Goal: Task Accomplishment & Management: Manage account settings

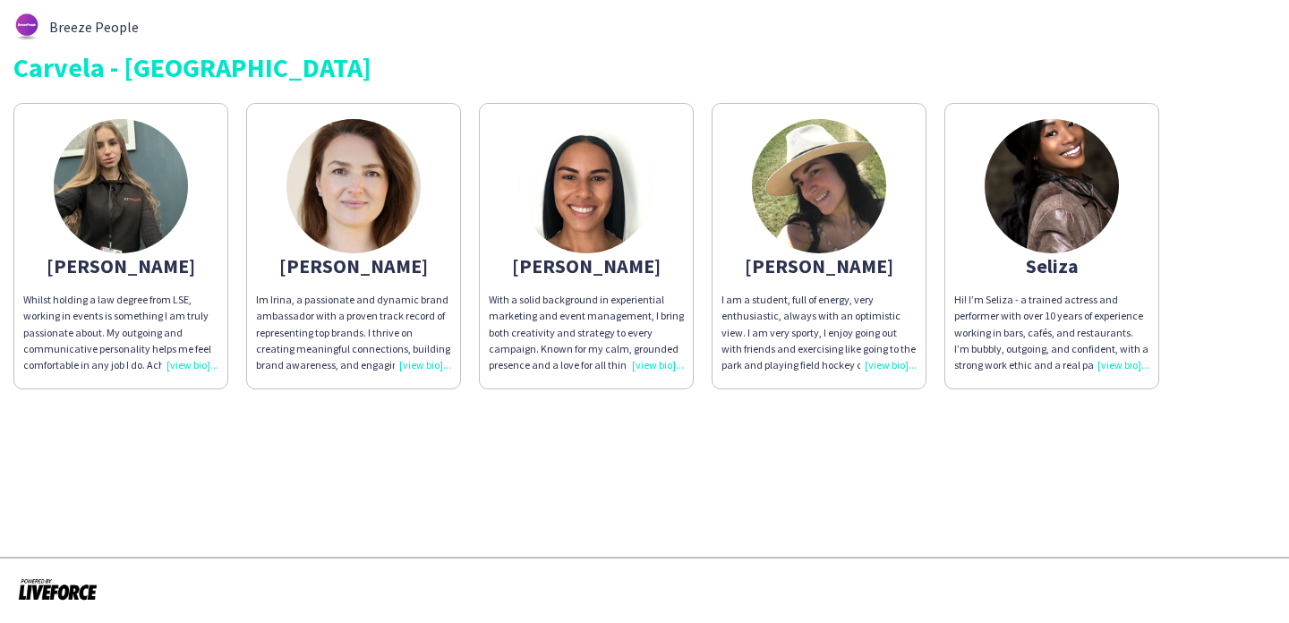
click at [1016, 159] on img at bounding box center [1052, 186] width 134 height 134
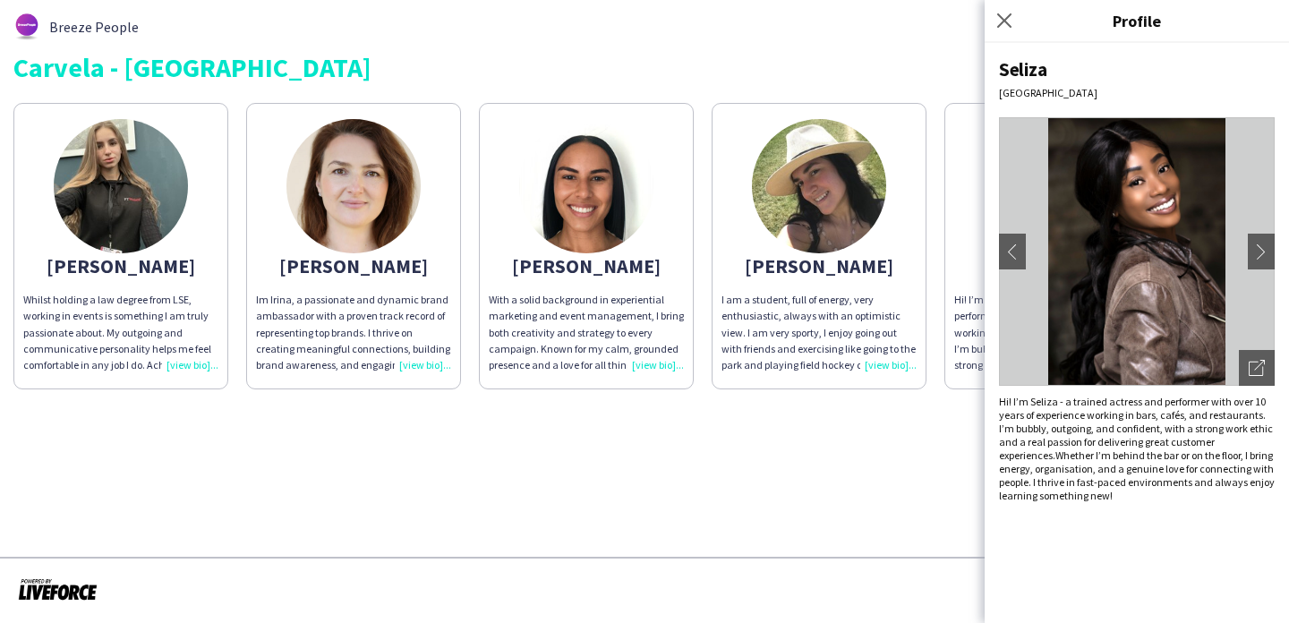
click at [862, 197] on img at bounding box center [819, 186] width 134 height 134
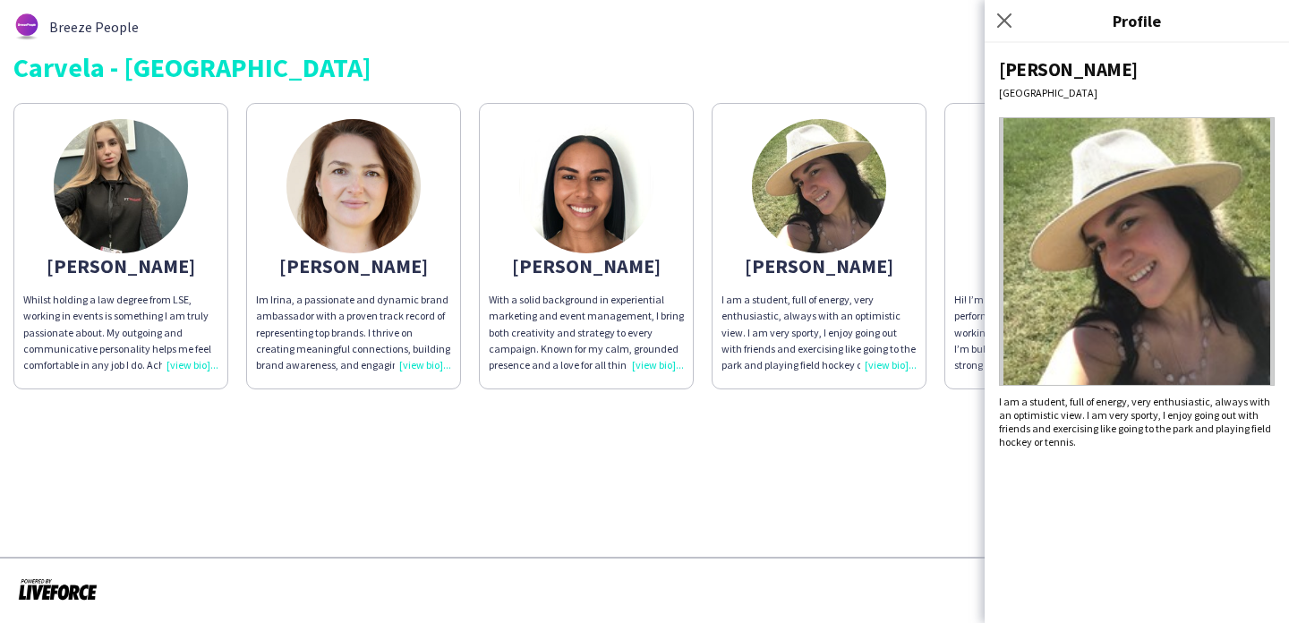
click at [633, 193] on img at bounding box center [586, 186] width 134 height 134
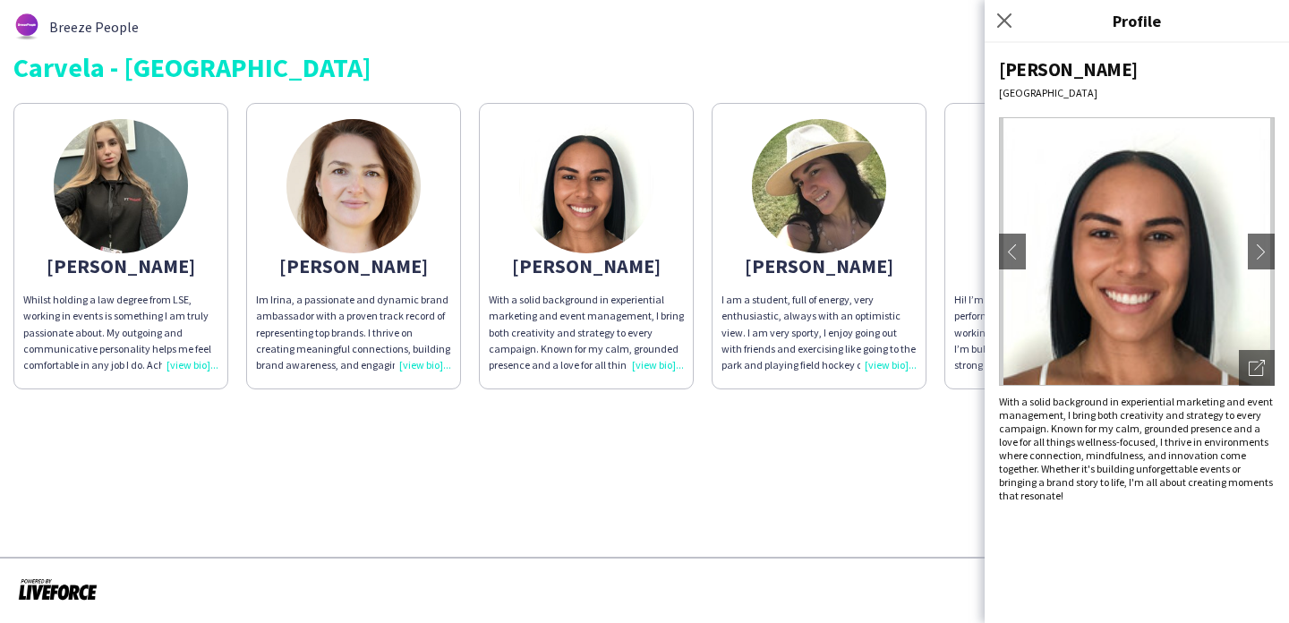
click at [412, 236] on app-share-pages-crew-card "Irina Im Irina, a passionate and dynamic brand ambassador with a proven track r…" at bounding box center [353, 246] width 215 height 286
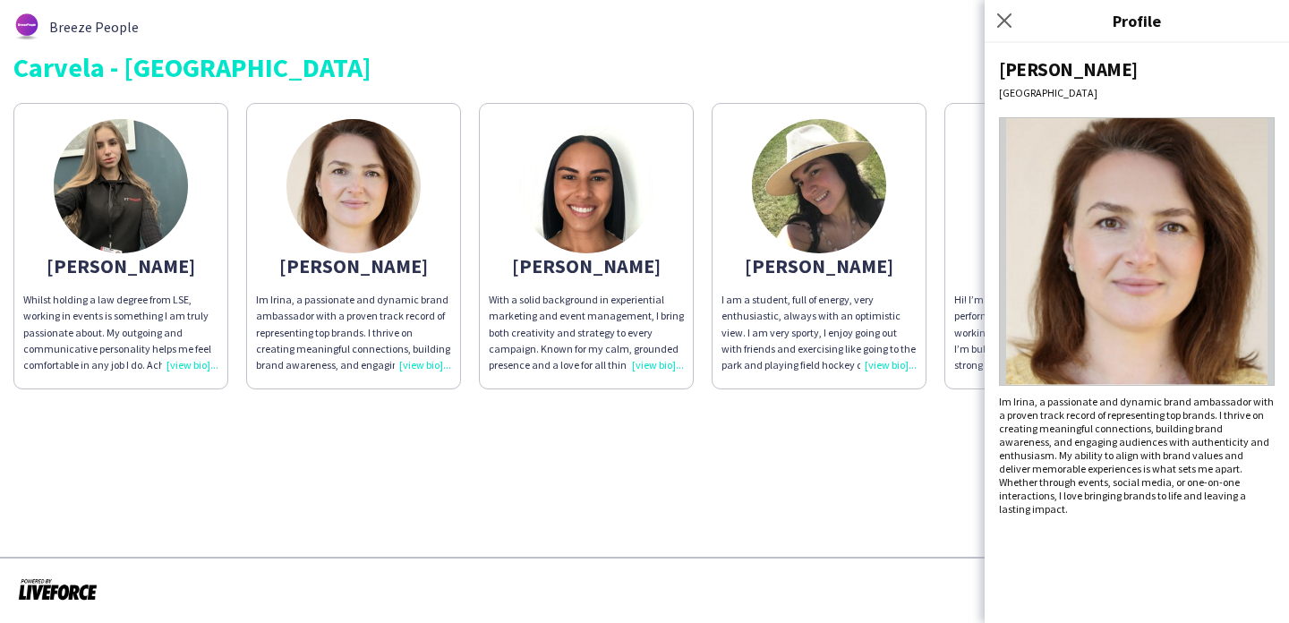
click at [205, 234] on app-share-pages-crew-card "Anastasiya Whilst holding a law degree from LSE, working in events is something…" at bounding box center [120, 246] width 215 height 286
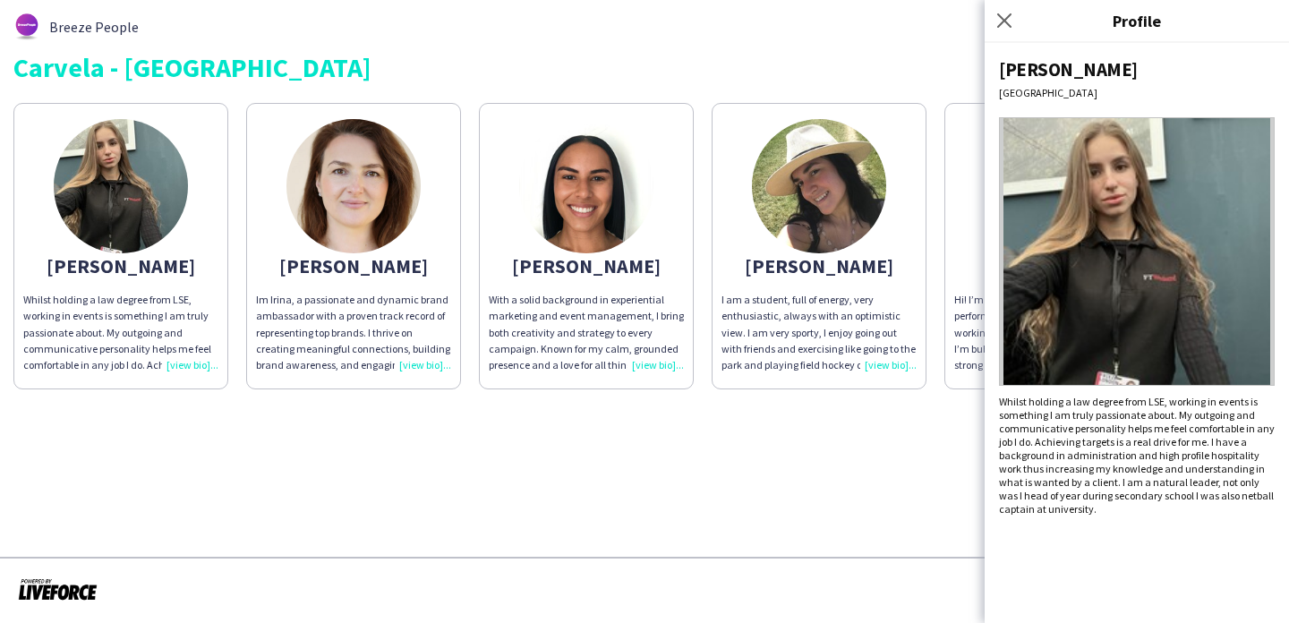
click at [222, 403] on div "Breeze People Carvela - Oxford st Anastasiya Whilst holding a law degree from L…" at bounding box center [644, 201] width 1289 height 403
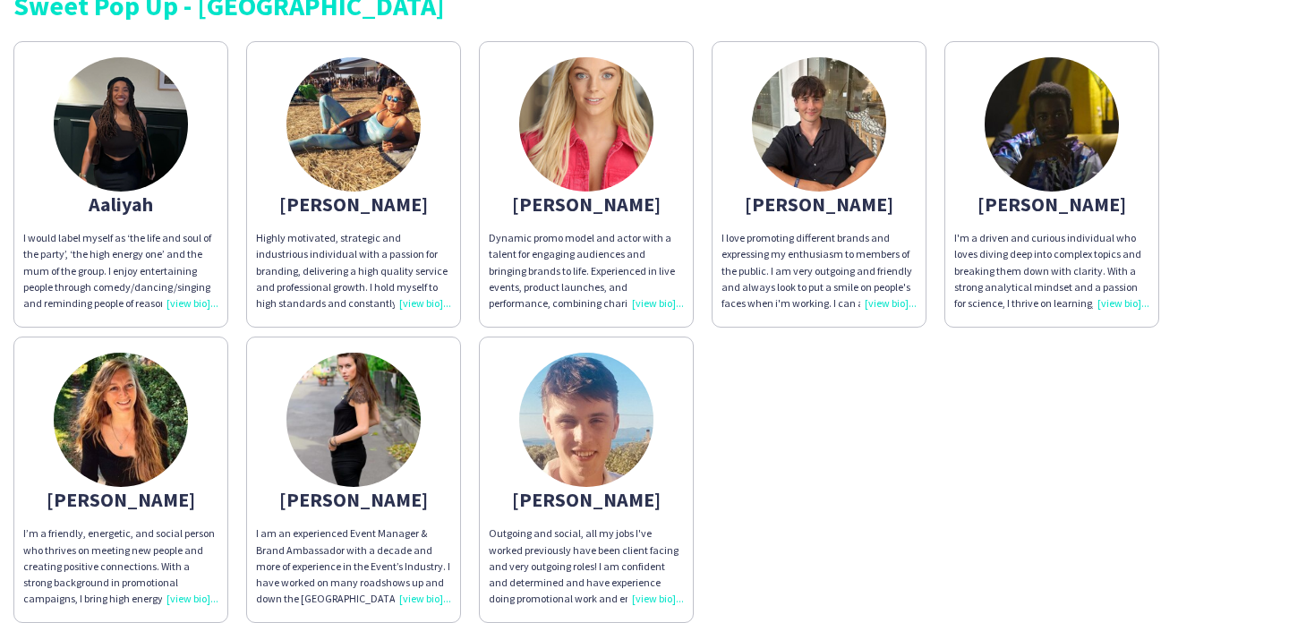
scroll to position [105, 0]
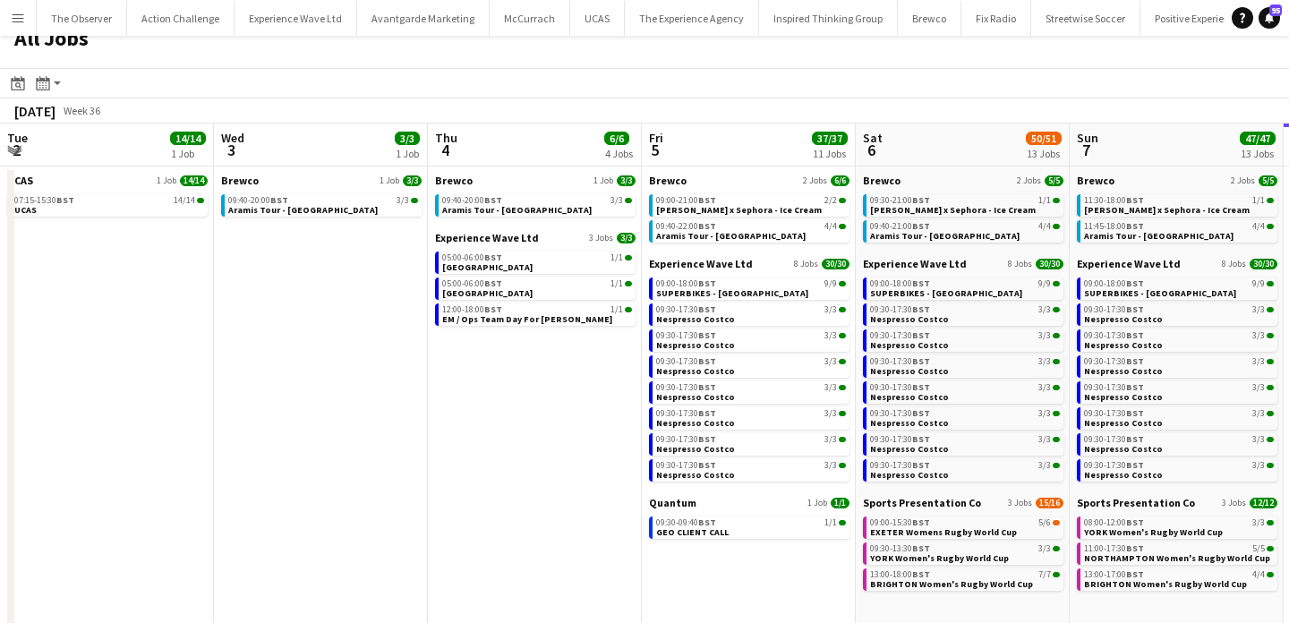
scroll to position [0, 560]
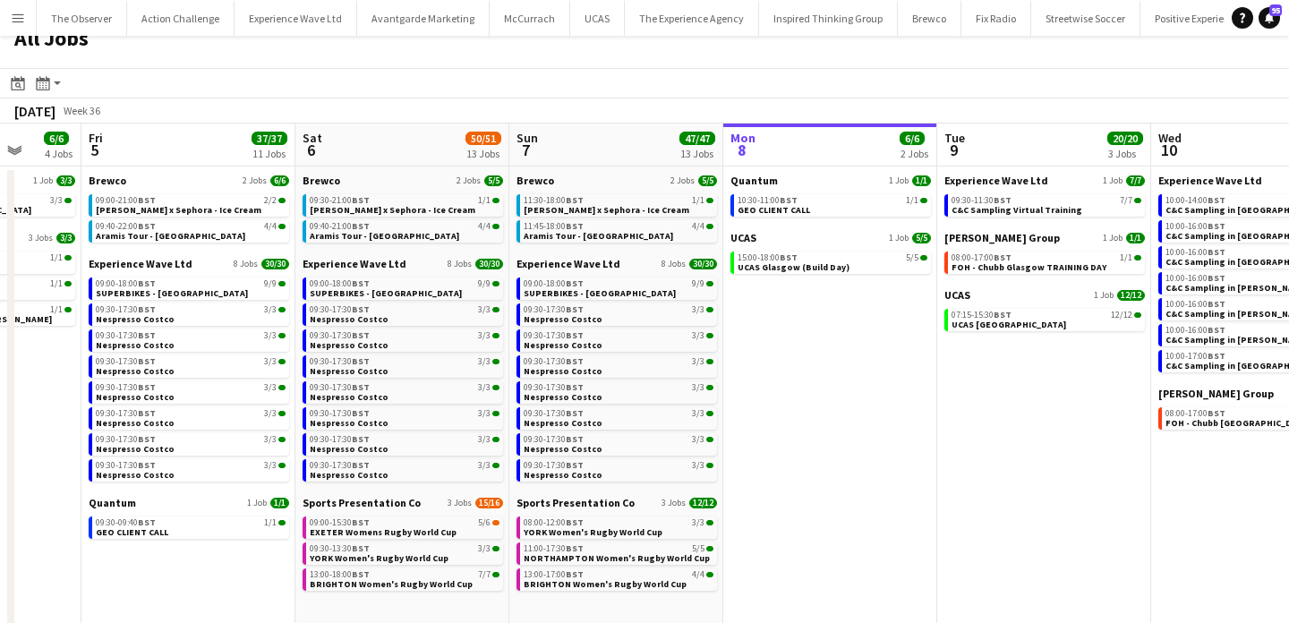
click at [10, 19] on button "Menu" at bounding box center [18, 18] width 36 height 36
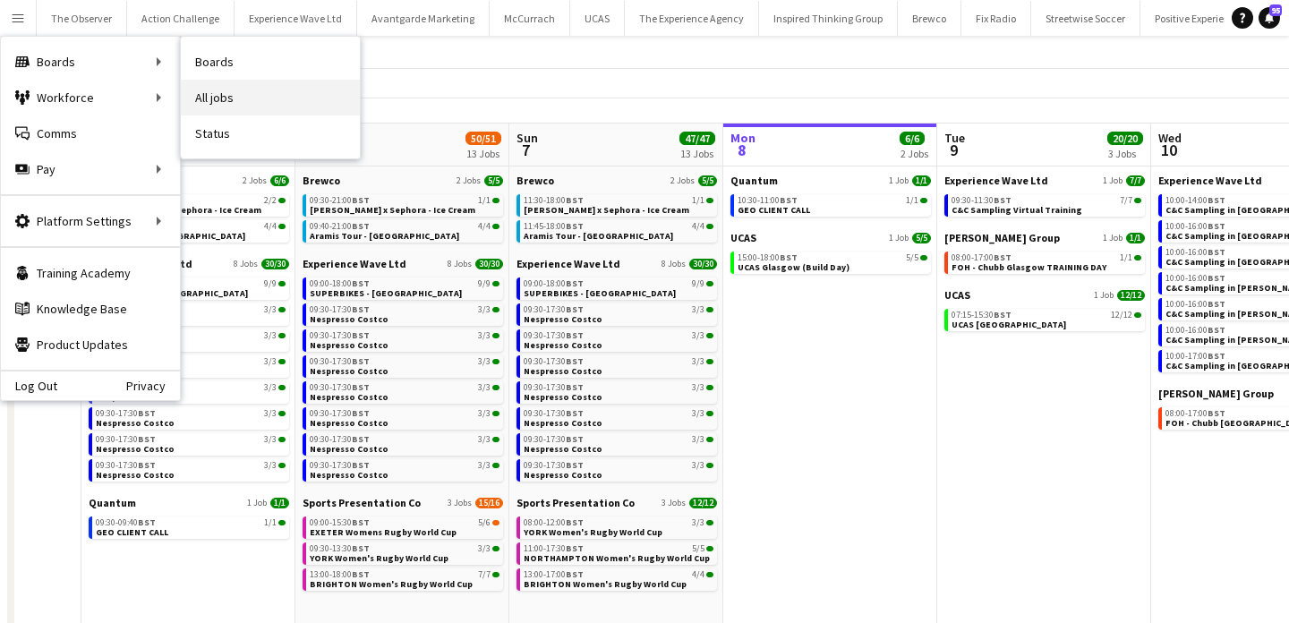
click at [217, 89] on link "All jobs" at bounding box center [270, 98] width 179 height 36
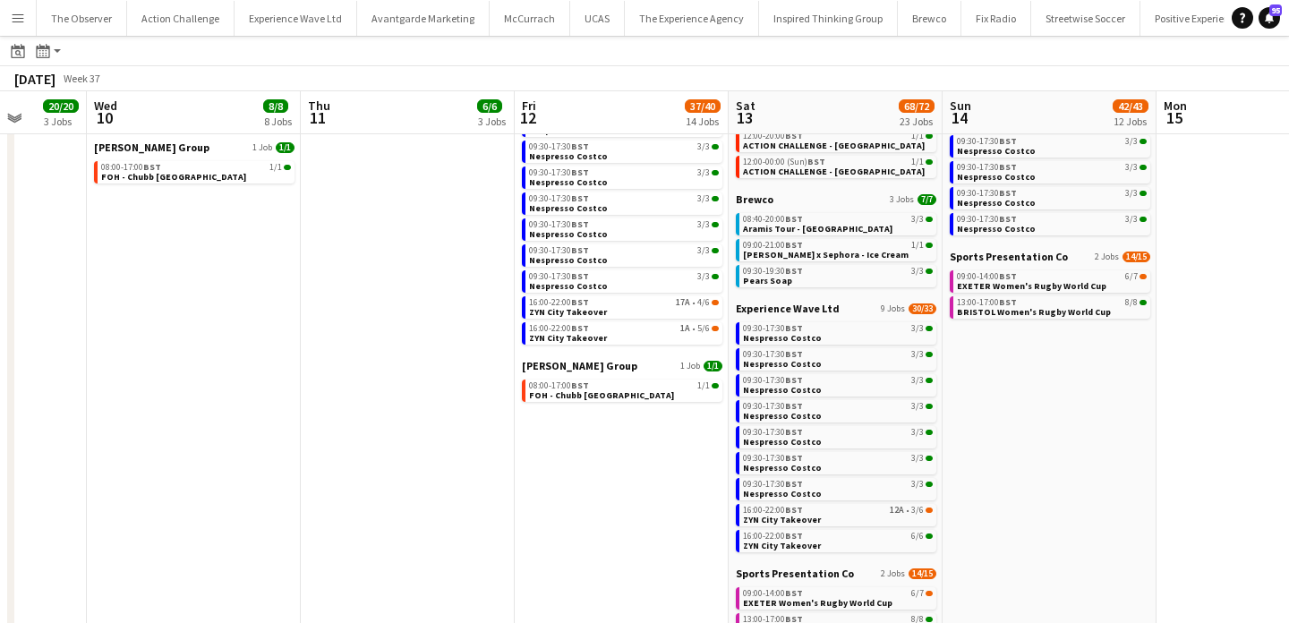
scroll to position [305, 0]
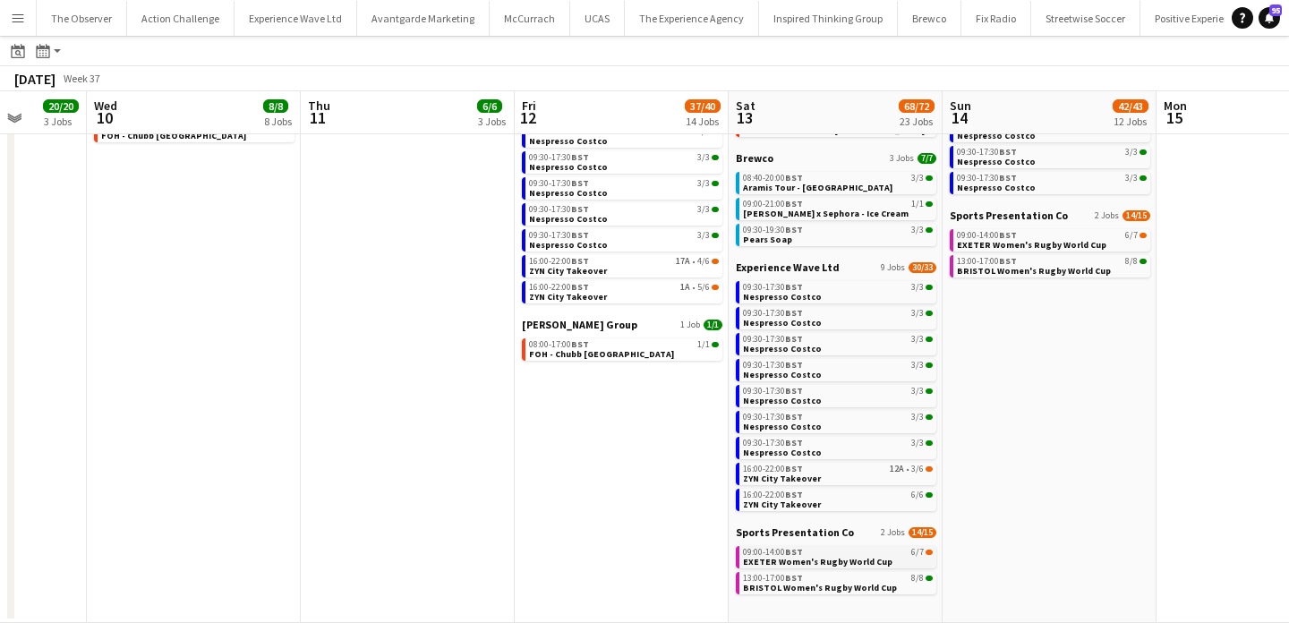
click at [827, 557] on span "EXETER Women's Rugby World Cup" at bounding box center [817, 562] width 149 height 12
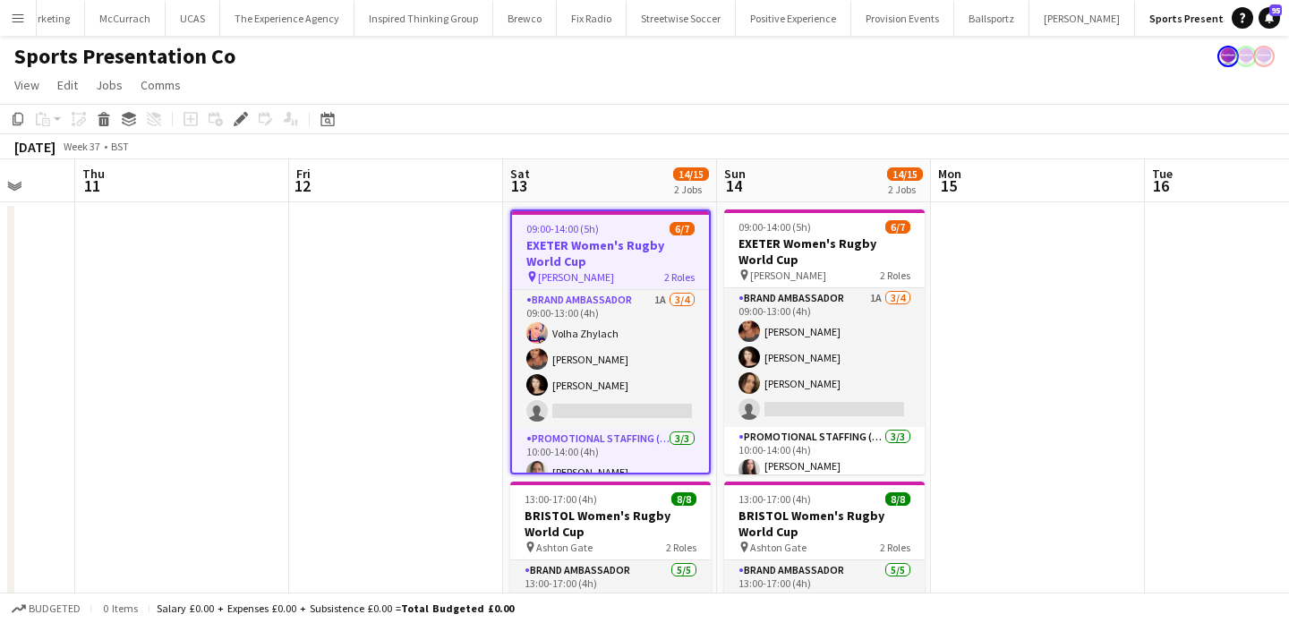
click at [11, 30] on button "Menu" at bounding box center [18, 18] width 36 height 36
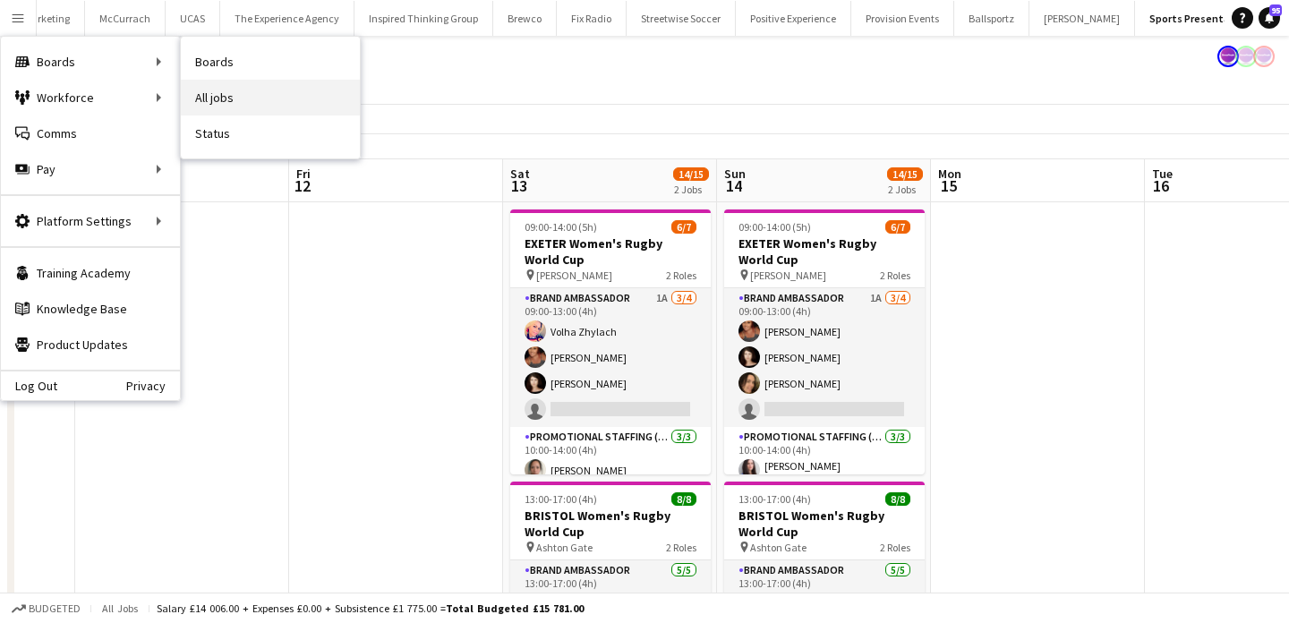
click at [232, 92] on link "All jobs" at bounding box center [270, 98] width 179 height 36
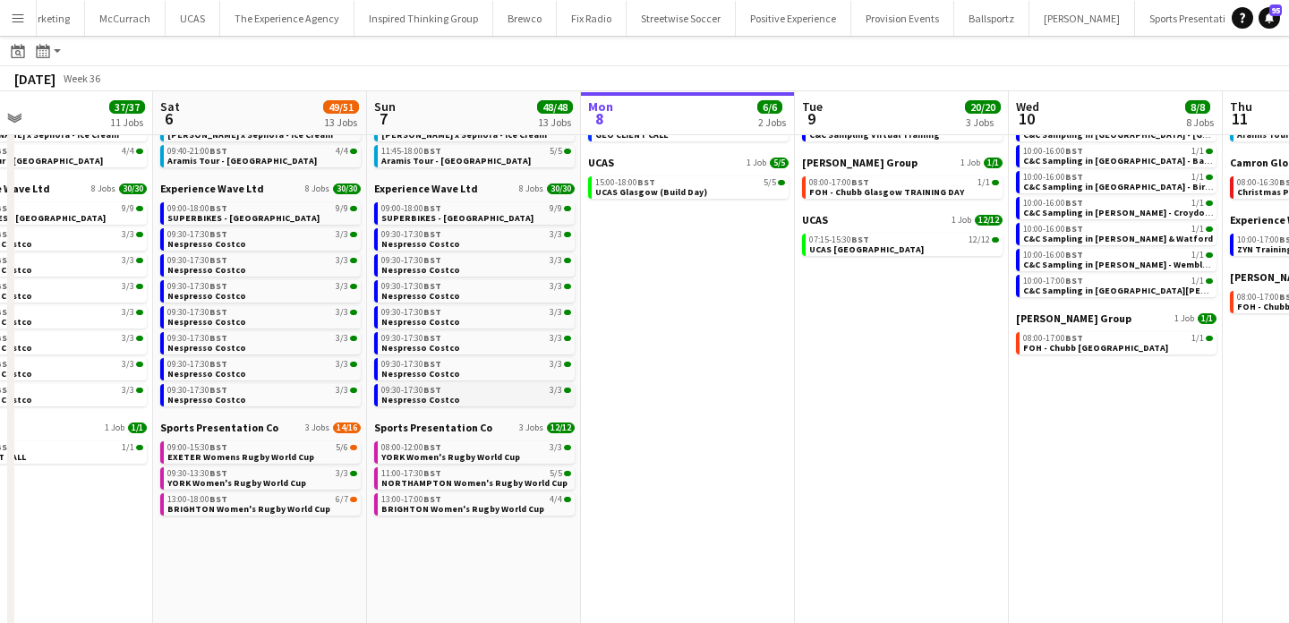
scroll to position [94, 0]
click at [436, 504] on span "BRIGHTON Women's Rugby World Cup" at bounding box center [462, 508] width 163 height 12
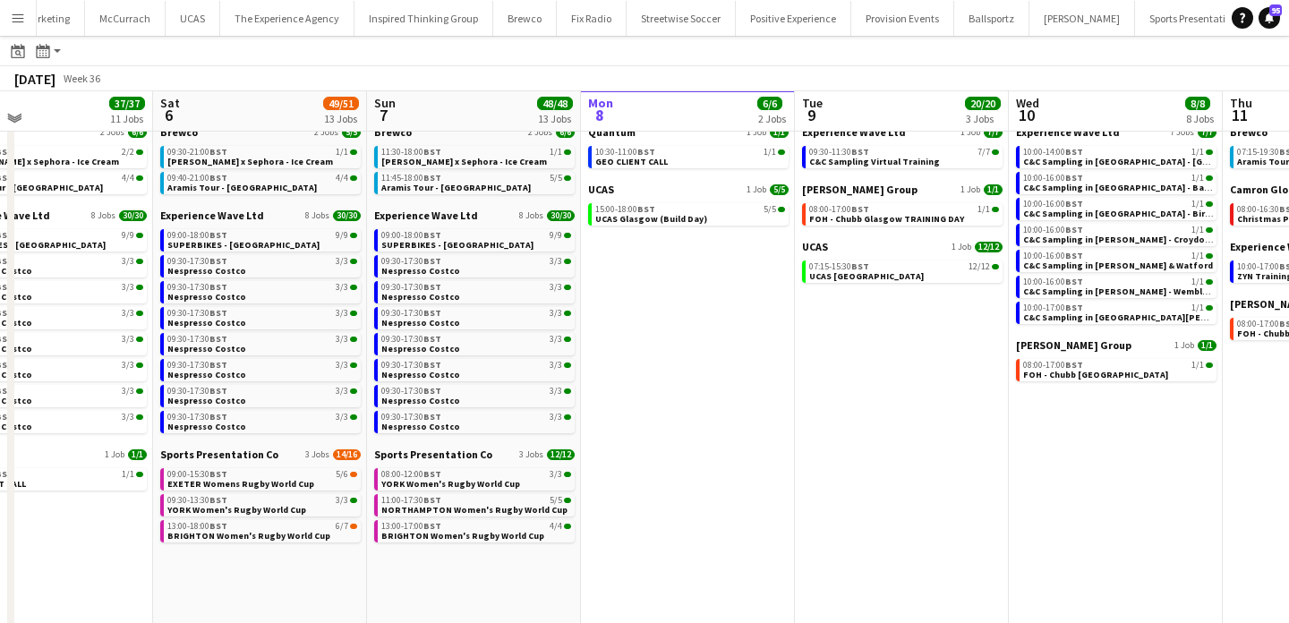
scroll to position [64, 0]
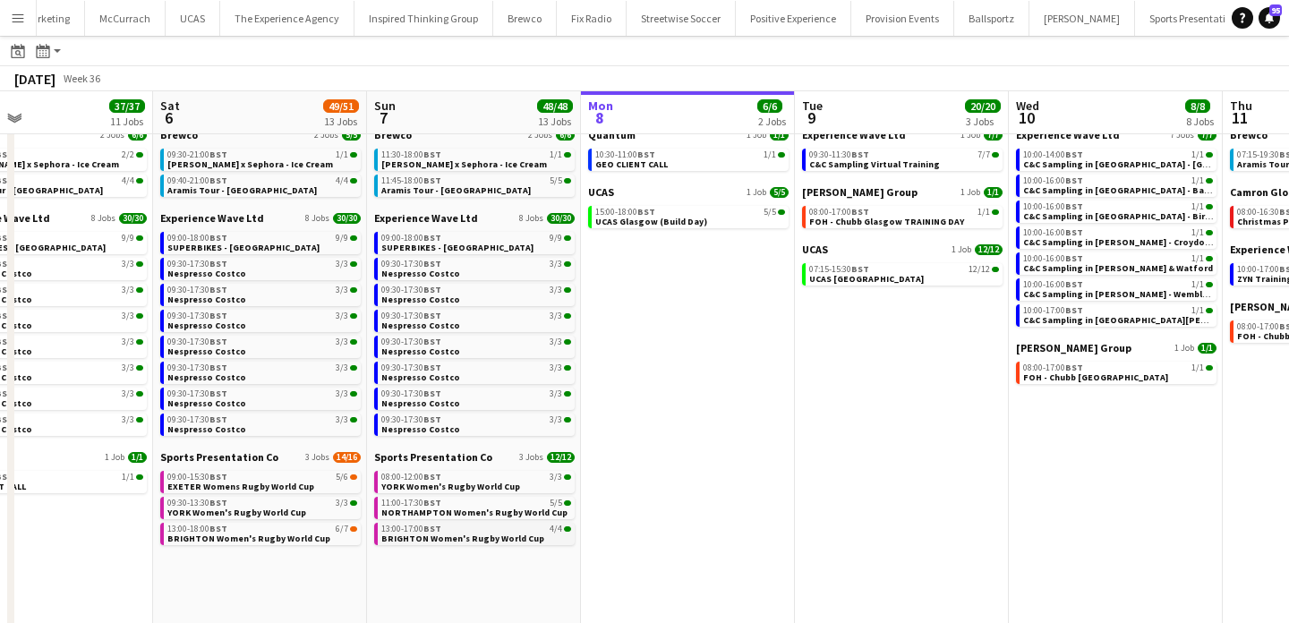
click at [462, 532] on div "13:00-17:00 BST 4/4" at bounding box center [476, 528] width 190 height 9
click at [26, 13] on button "Menu" at bounding box center [18, 18] width 36 height 36
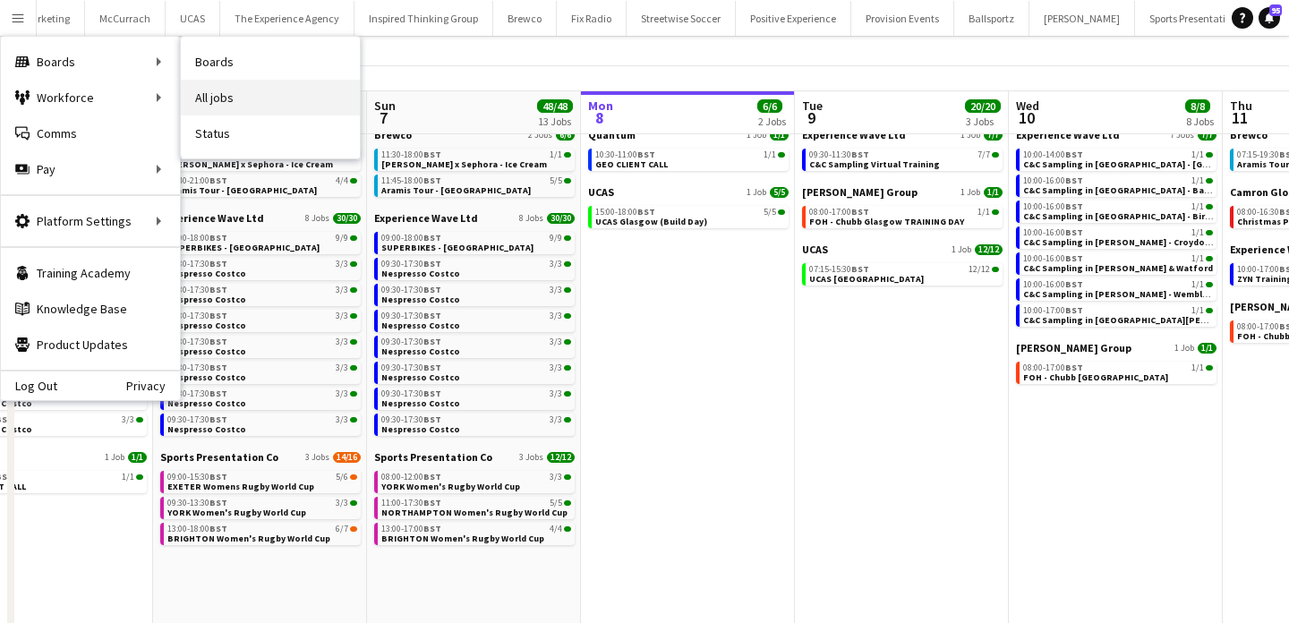
click at [210, 98] on link "All jobs" at bounding box center [270, 98] width 179 height 36
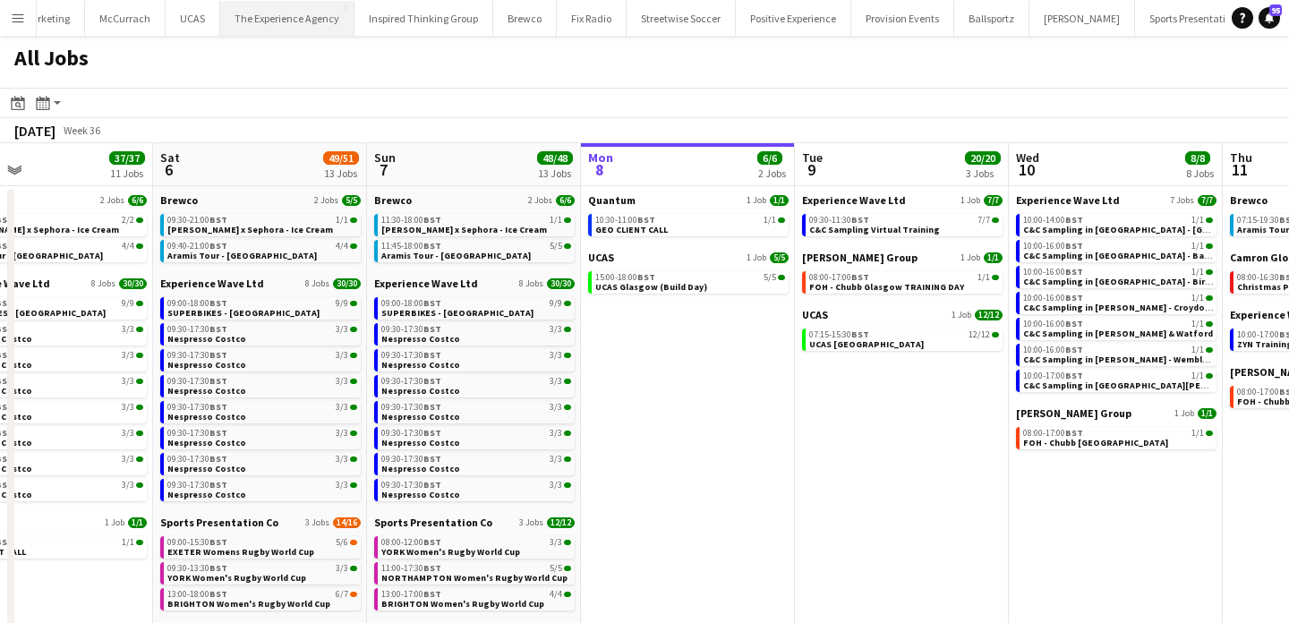
scroll to position [0, 0]
click at [286, 11] on button "Experience Wave Ltd Close" at bounding box center [295, 18] width 123 height 35
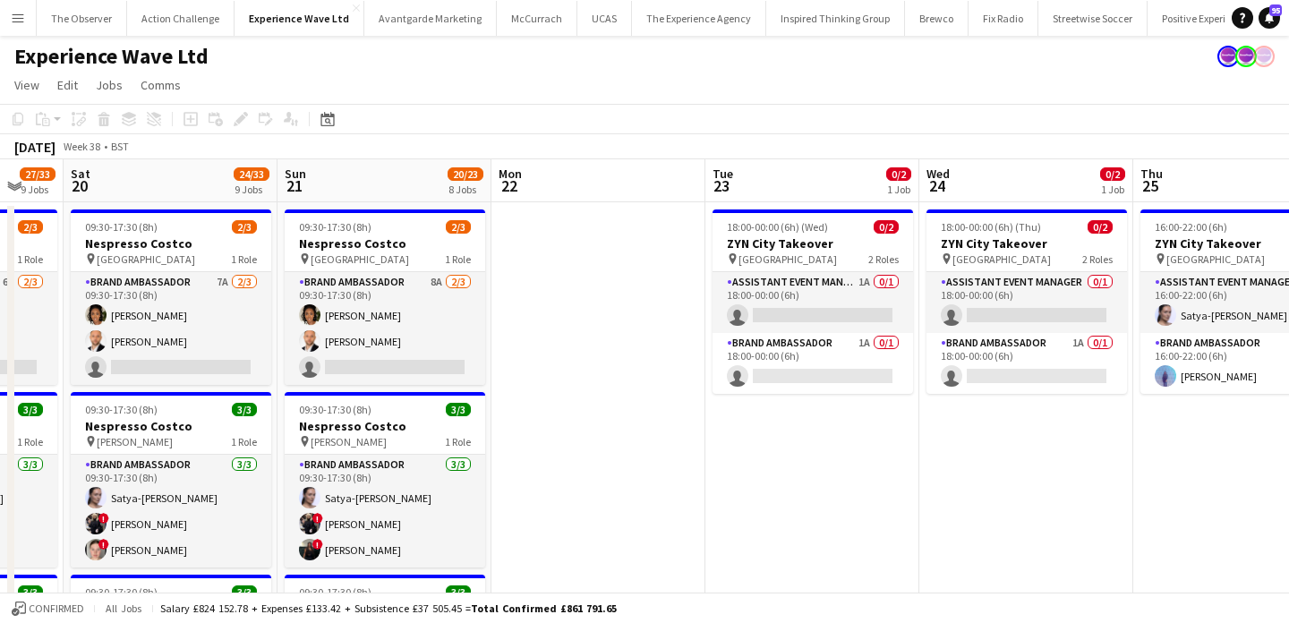
click at [4, 39] on div "Experience Wave Ltd" at bounding box center [644, 53] width 1289 height 34
click at [8, 24] on button "Menu" at bounding box center [18, 18] width 36 height 36
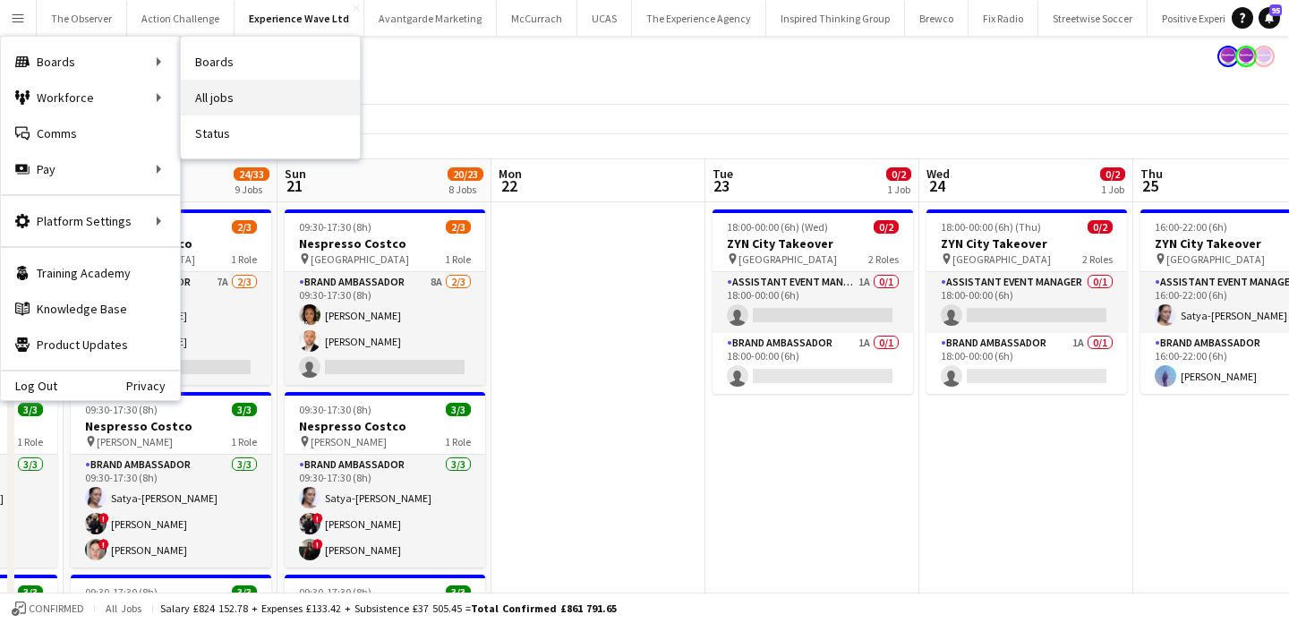
click at [235, 103] on link "All jobs" at bounding box center [270, 98] width 179 height 36
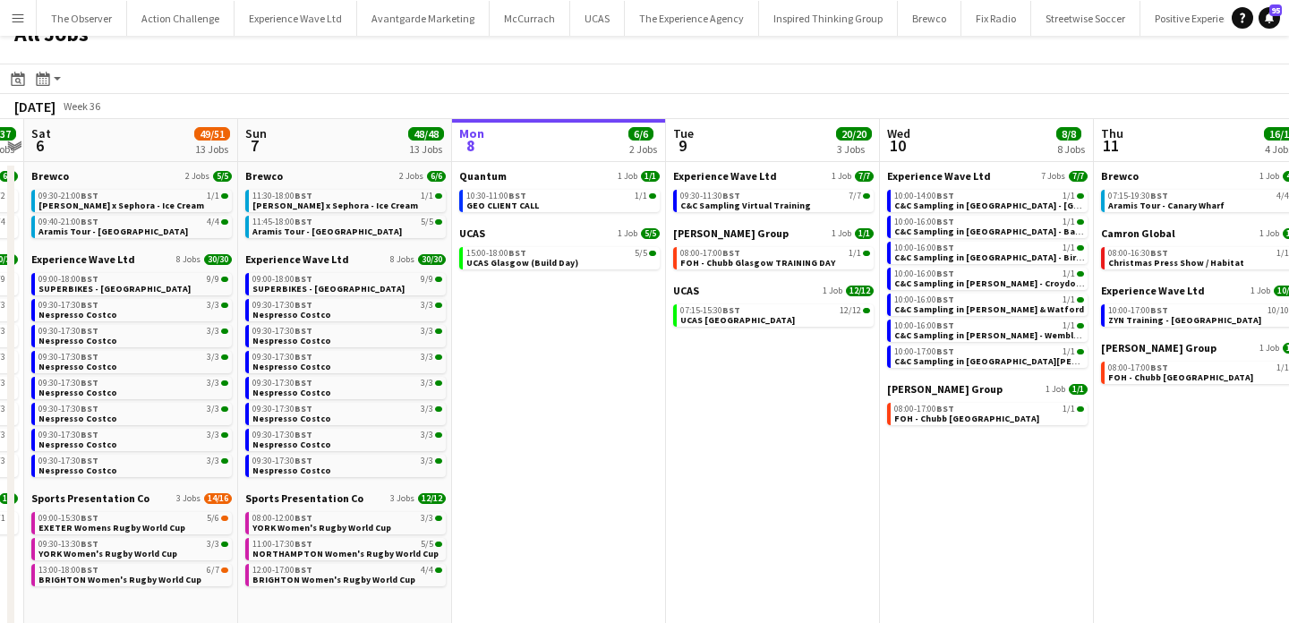
scroll to position [0, 676]
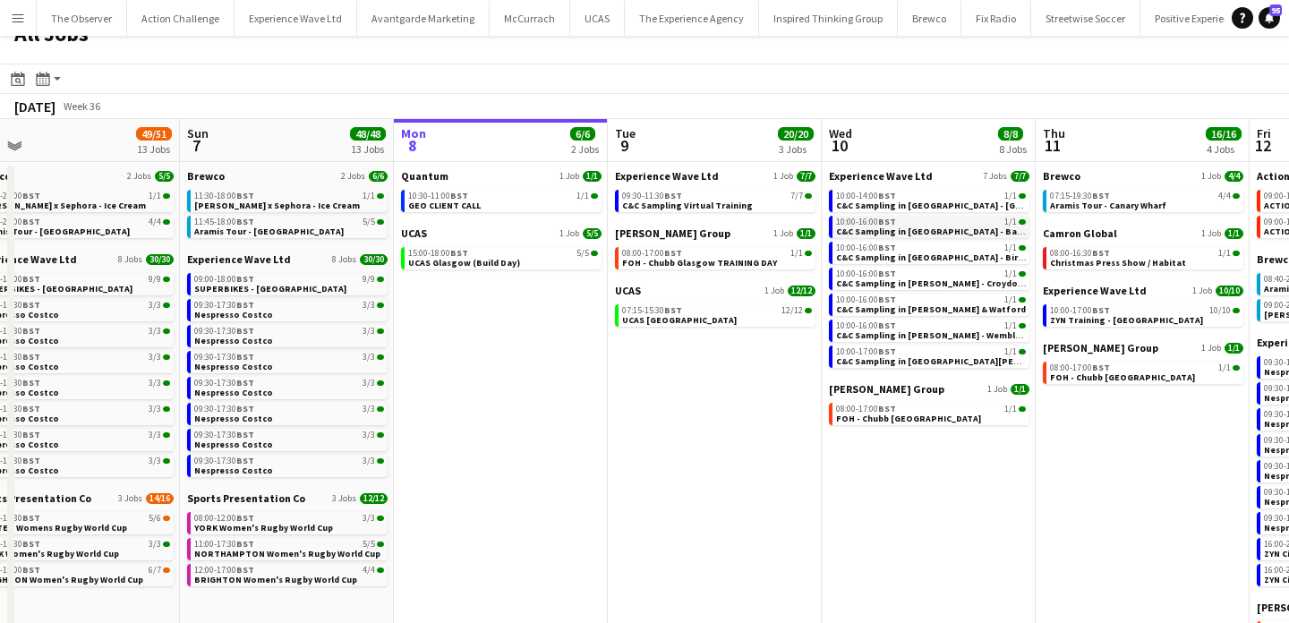
click at [922, 226] on span "C&C Sampling in Dhamecha - Barking & Leighton" at bounding box center [963, 232] width 254 height 12
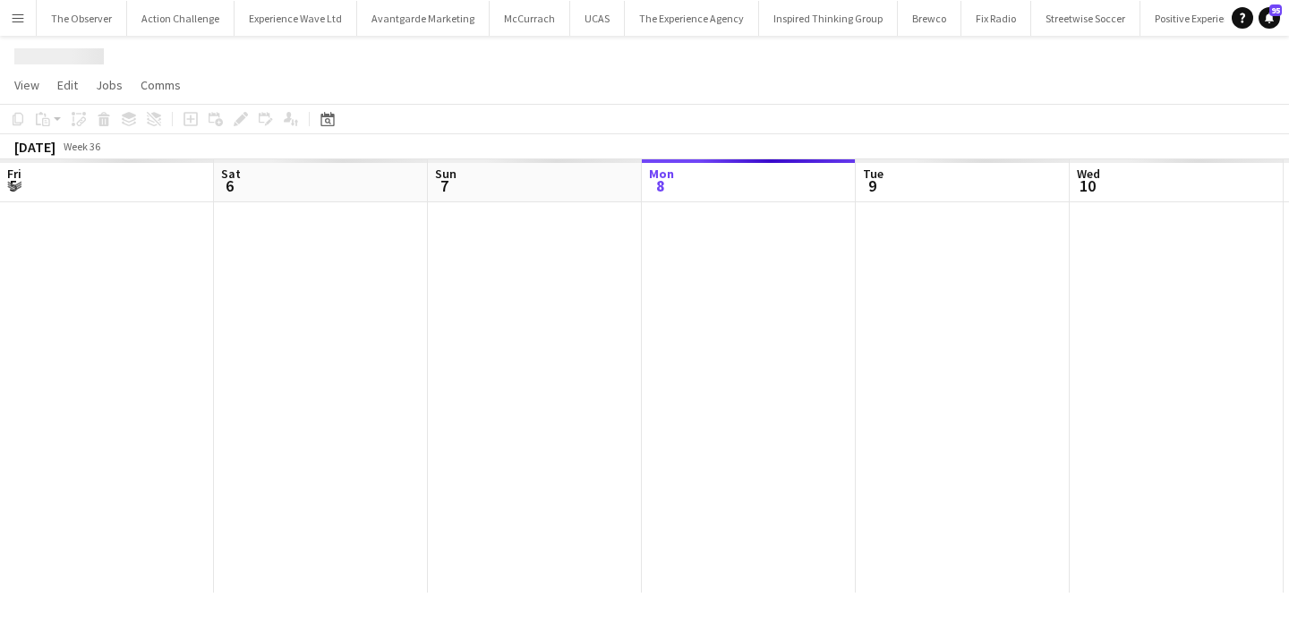
scroll to position [0, 428]
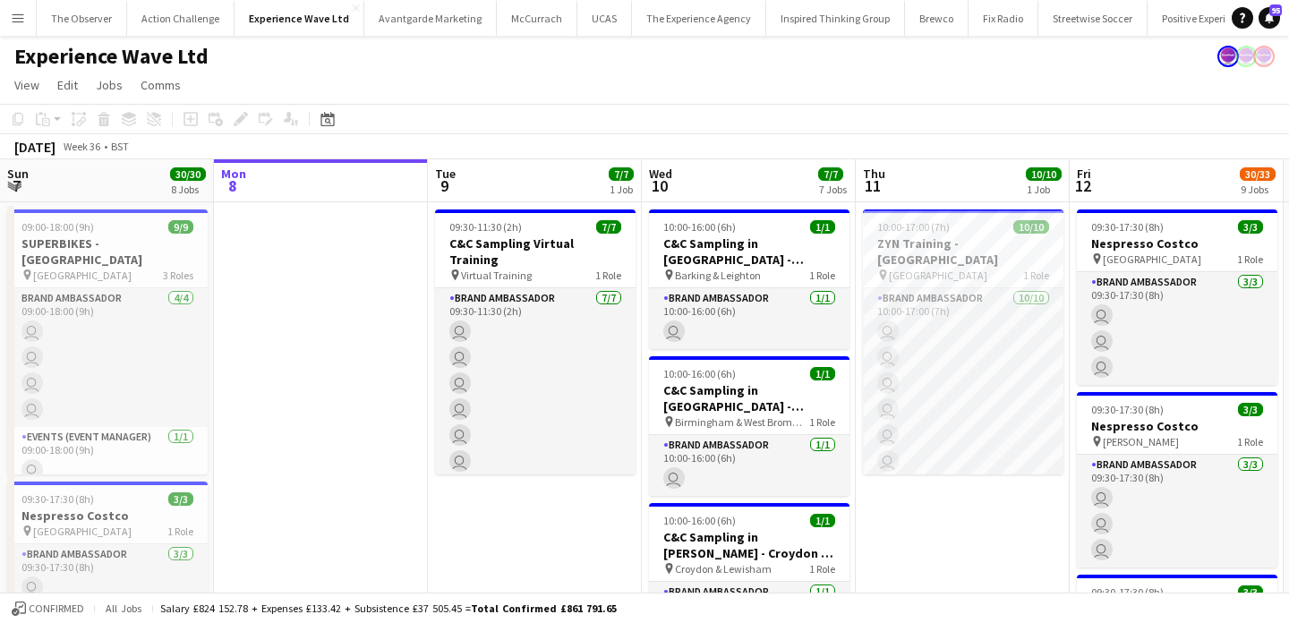
click at [13, 13] on app-icon "Menu" at bounding box center [18, 18] width 14 height 14
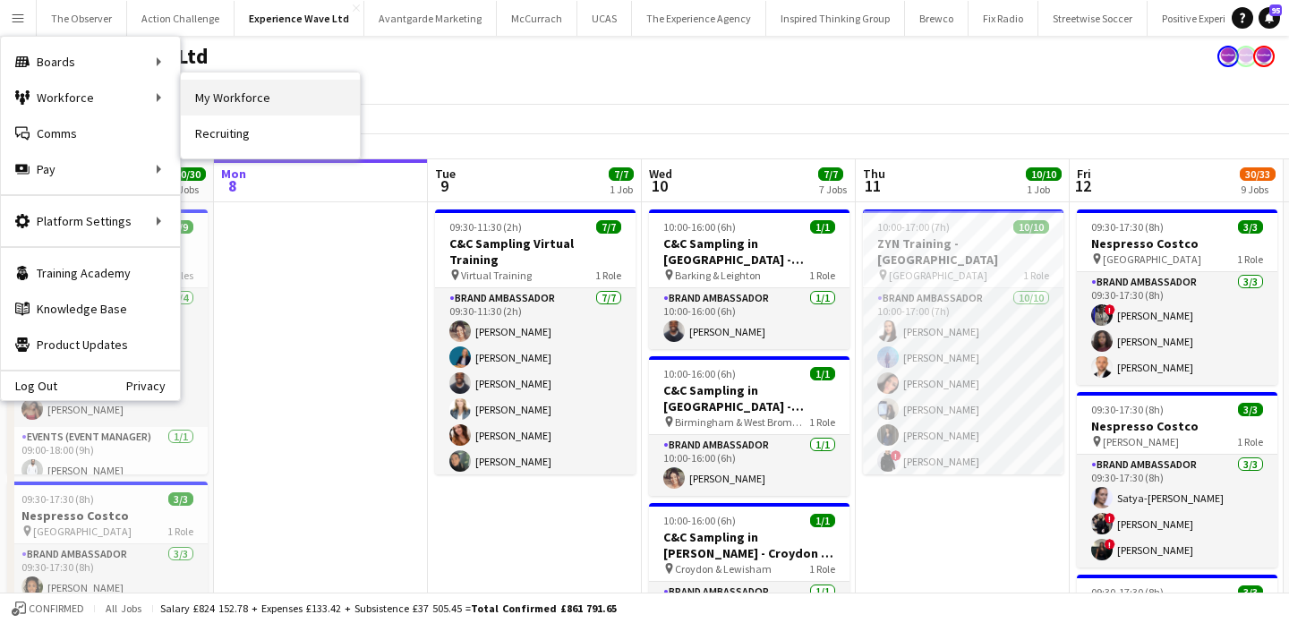
click at [212, 98] on link "My Workforce" at bounding box center [270, 98] width 179 height 36
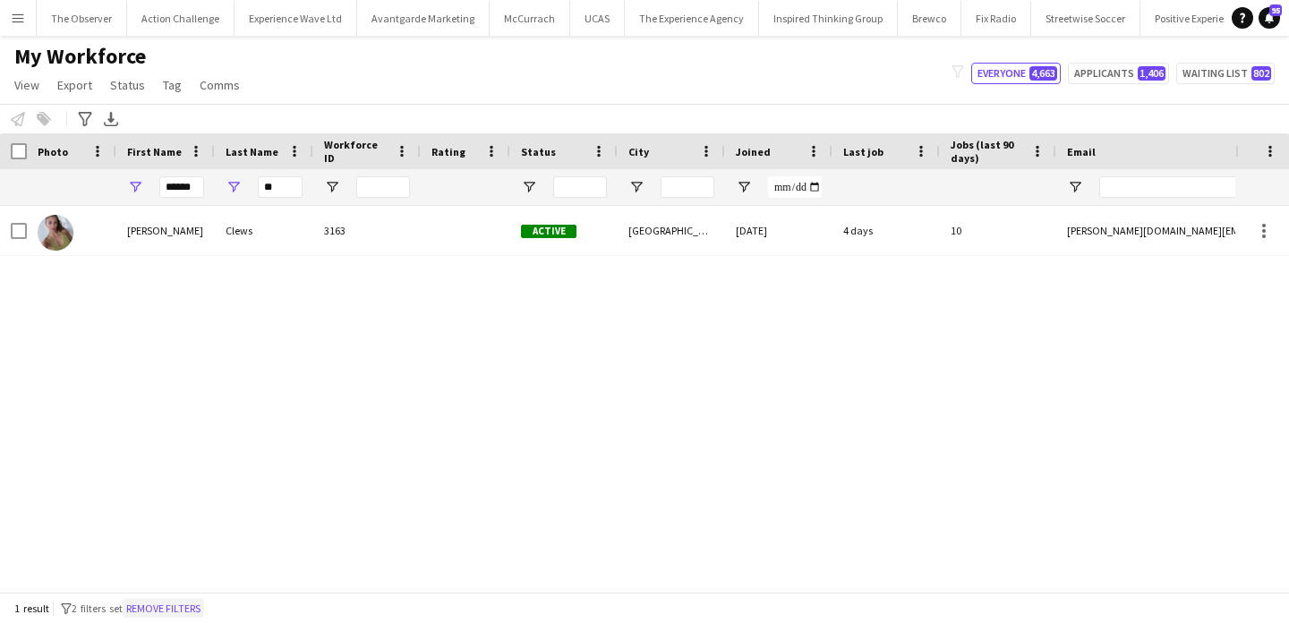
click at [204, 610] on button "Remove filters" at bounding box center [163, 609] width 81 height 20
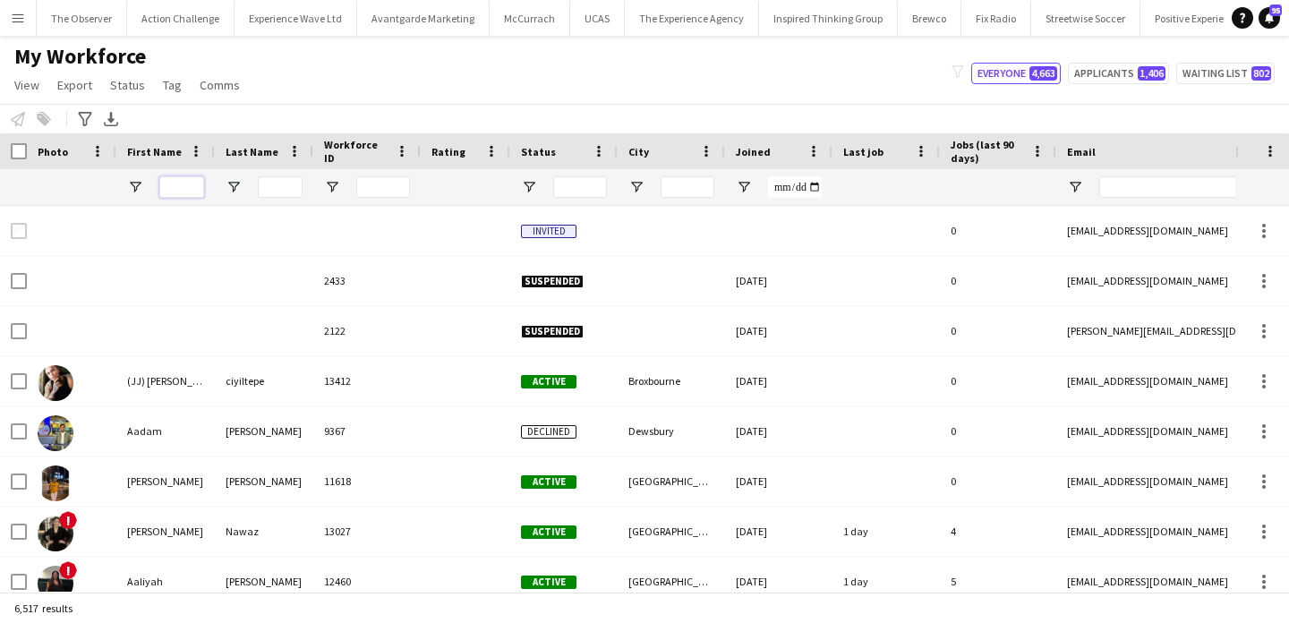
click at [194, 179] on input "First Name Filter Input" at bounding box center [181, 186] width 45 height 21
type input "*****"
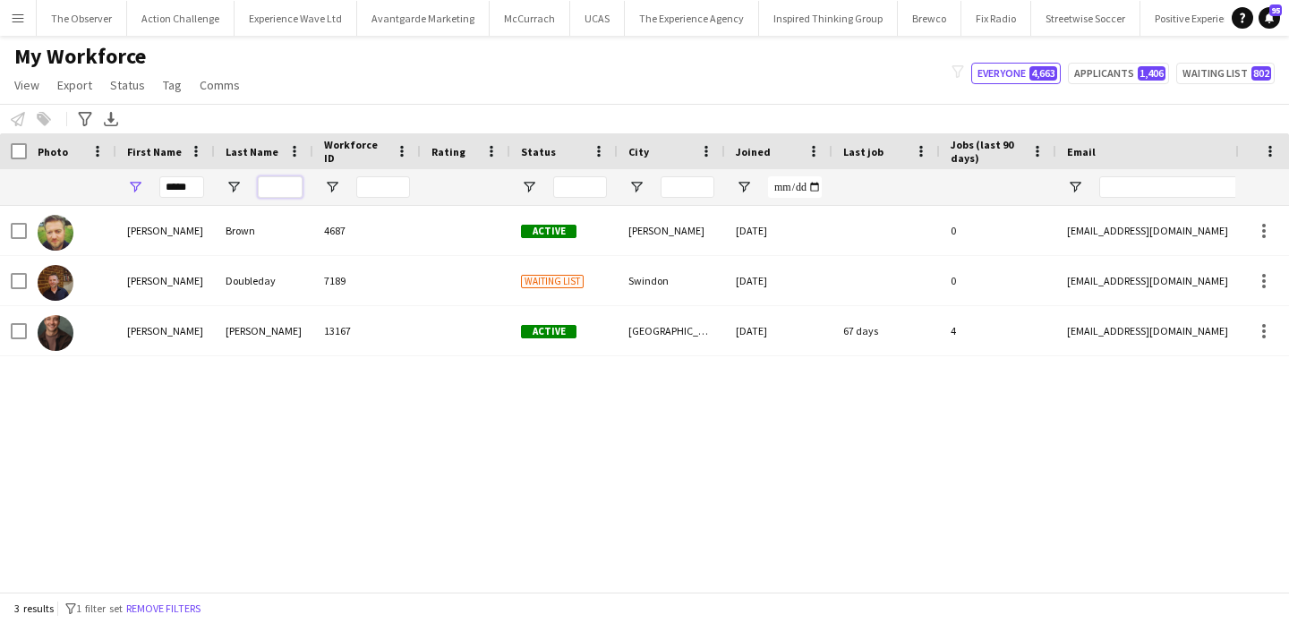
click at [284, 182] on input "Last Name Filter Input" at bounding box center [280, 186] width 45 height 21
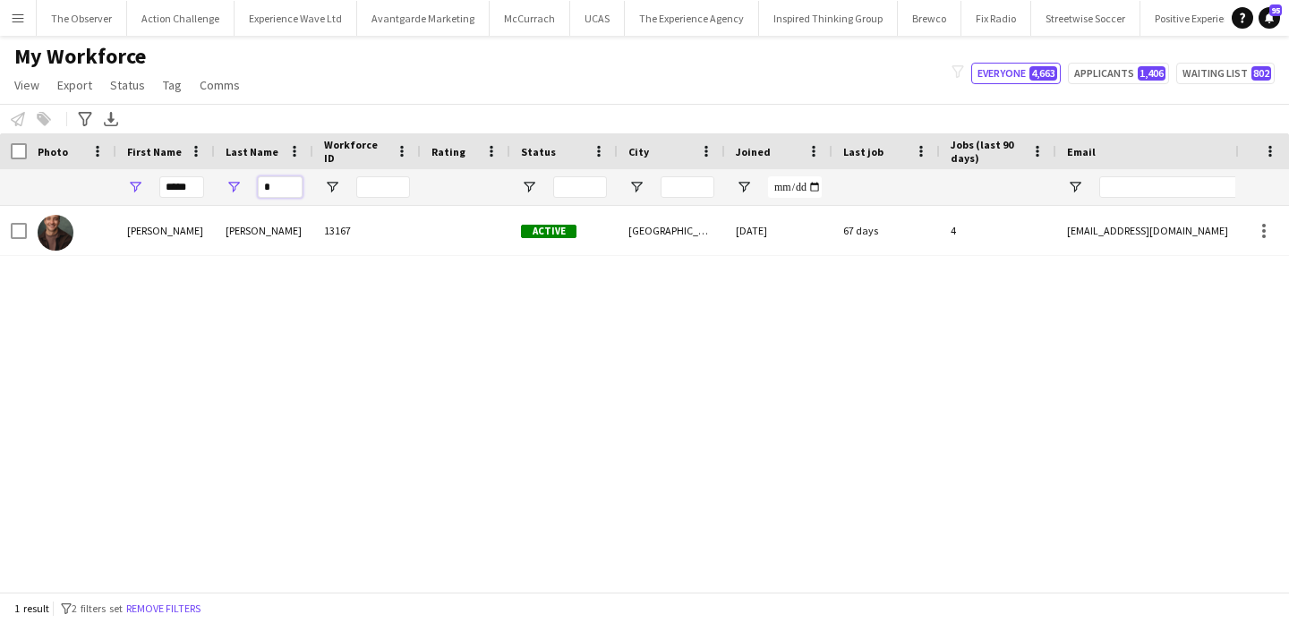
type input "*"
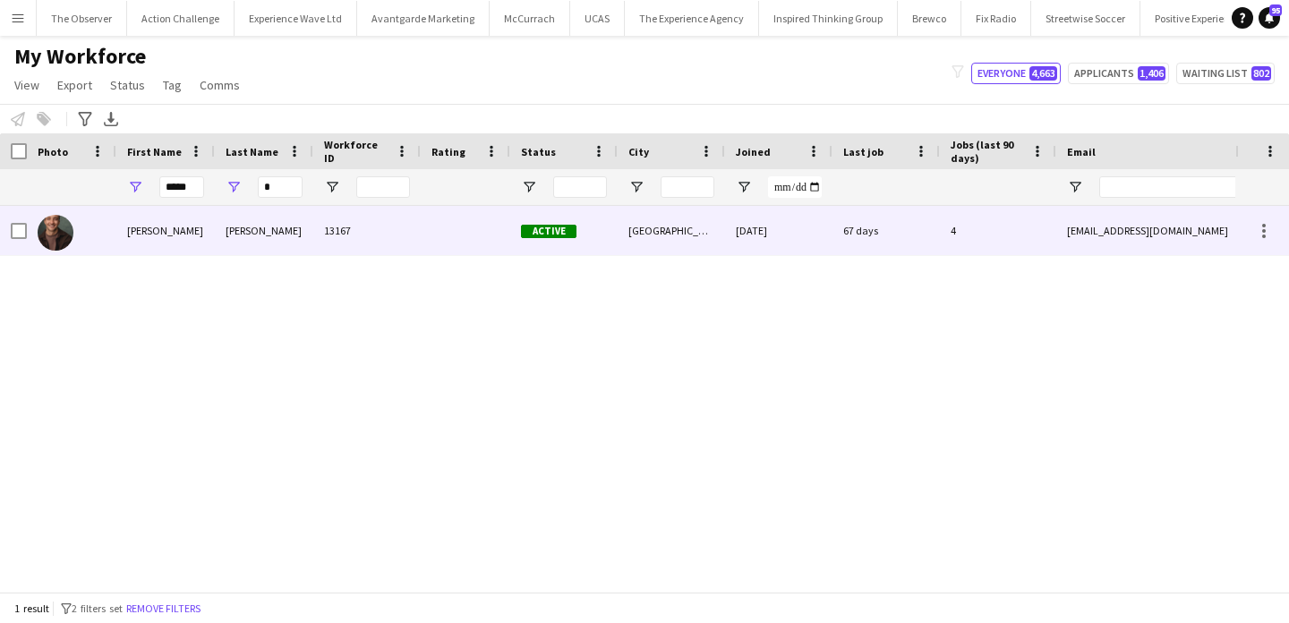
click at [331, 252] on div "13167" at bounding box center [366, 230] width 107 height 49
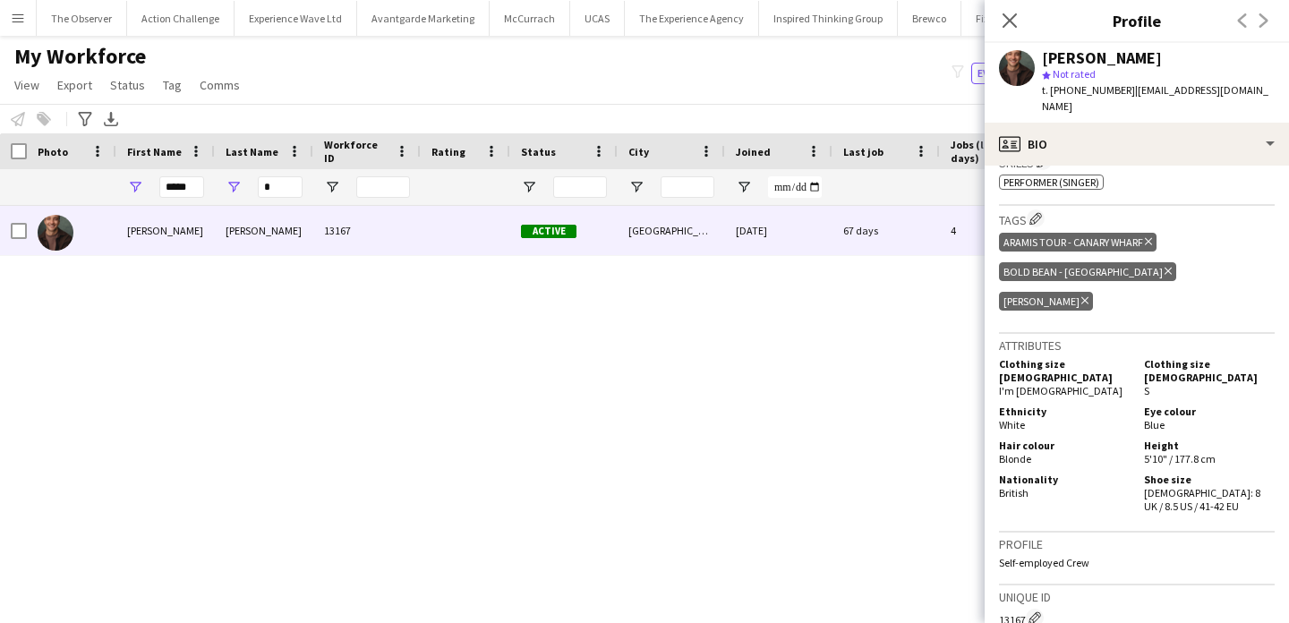
scroll to position [1111, 0]
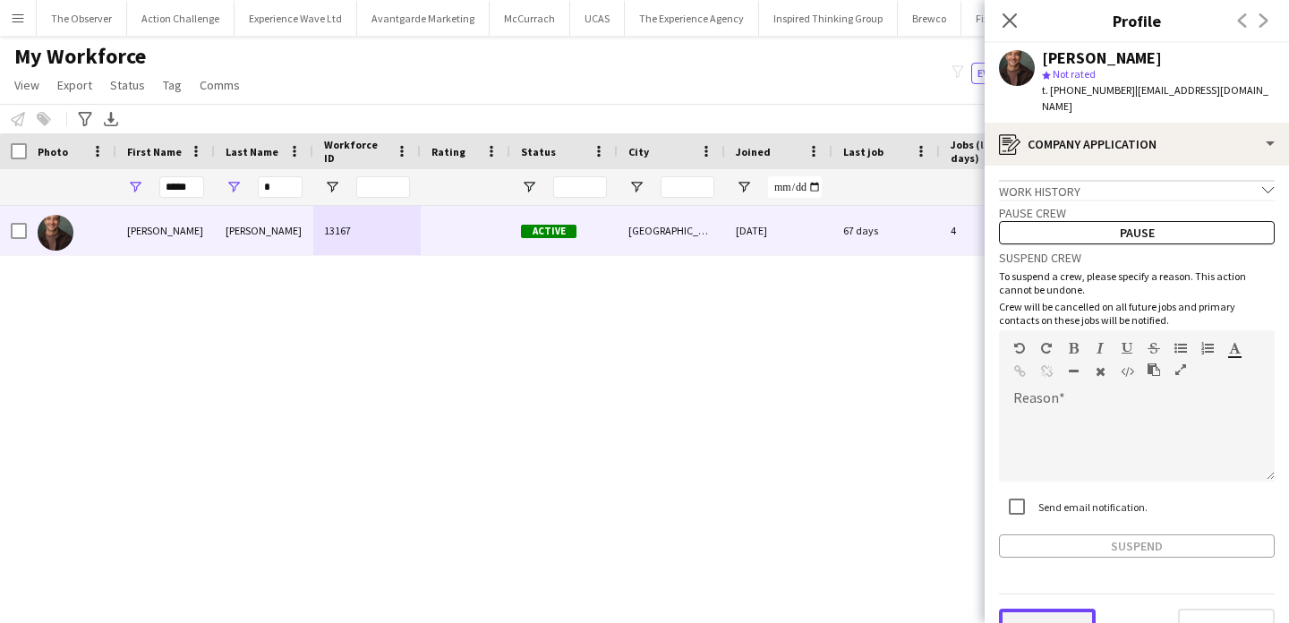
click at [1052, 620] on button "Previous" at bounding box center [1047, 627] width 97 height 36
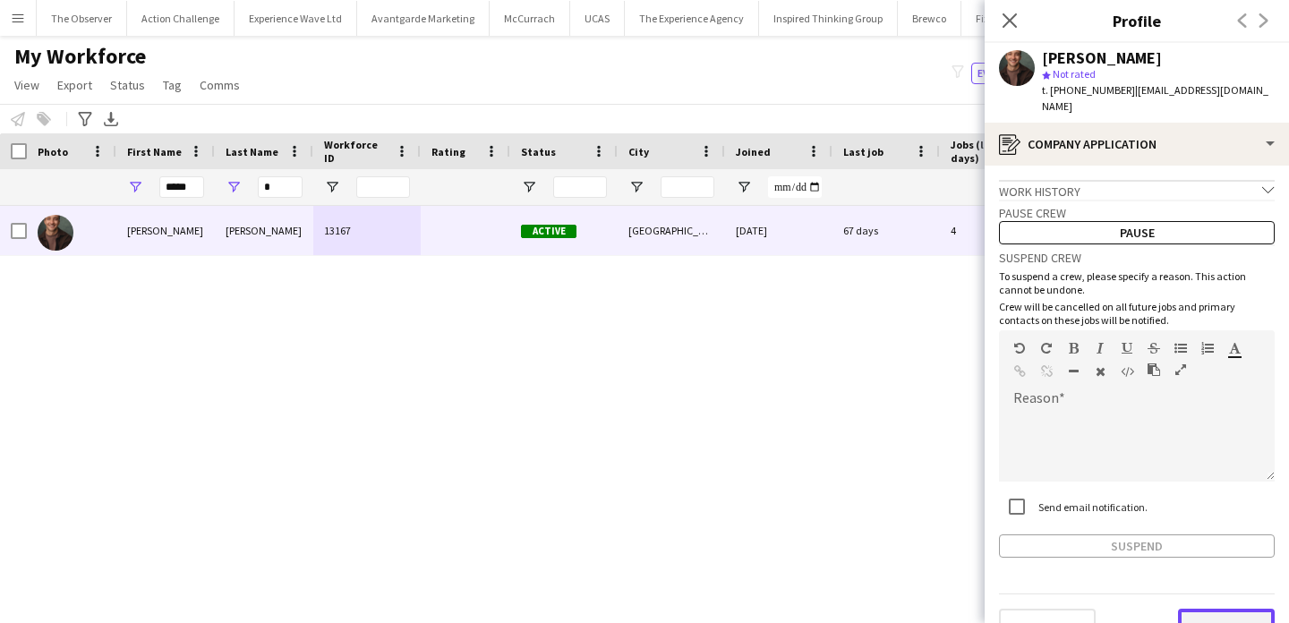
click at [1209, 609] on button "Next" at bounding box center [1226, 627] width 97 height 36
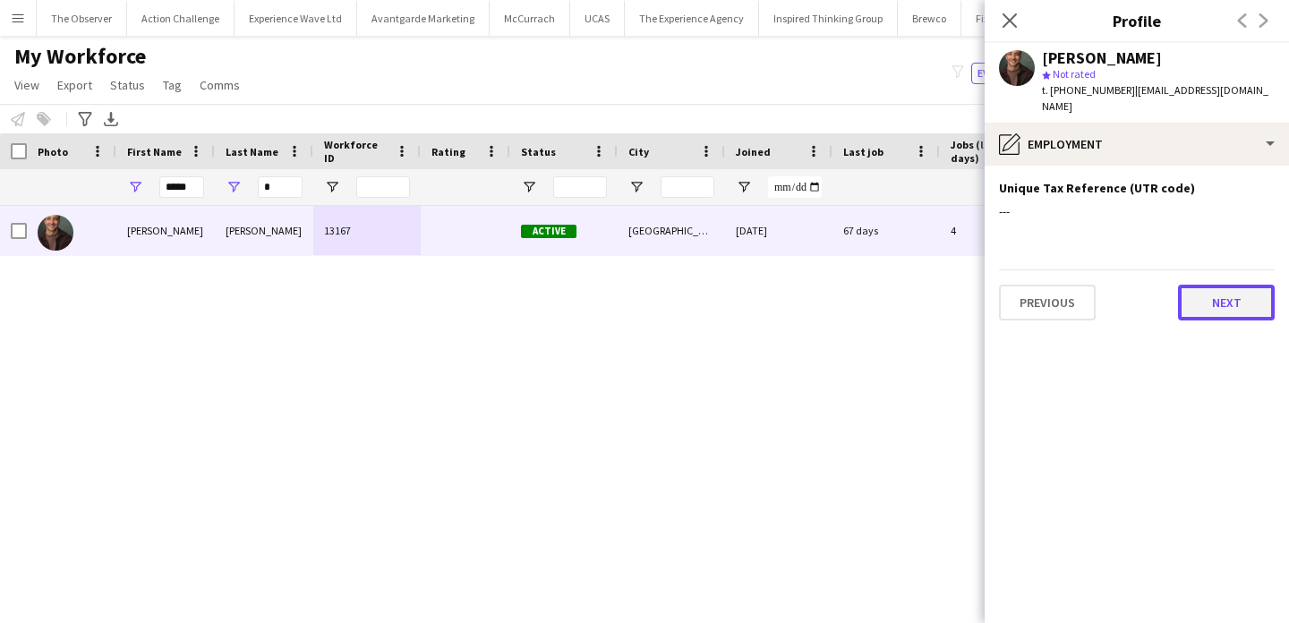
click at [1214, 291] on button "Next" at bounding box center [1226, 303] width 97 height 36
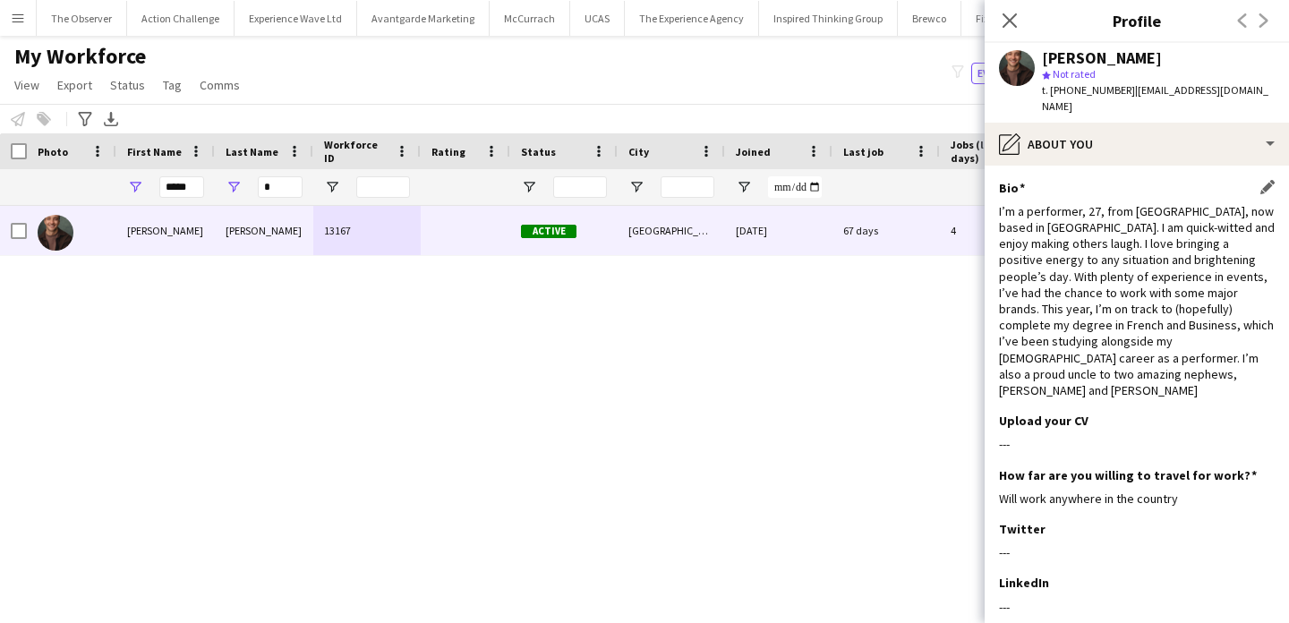
click at [1207, 283] on div "I’m a performer, 27, from Edinburgh Scotland, now based in London. I am quick-w…" at bounding box center [1137, 300] width 276 height 195
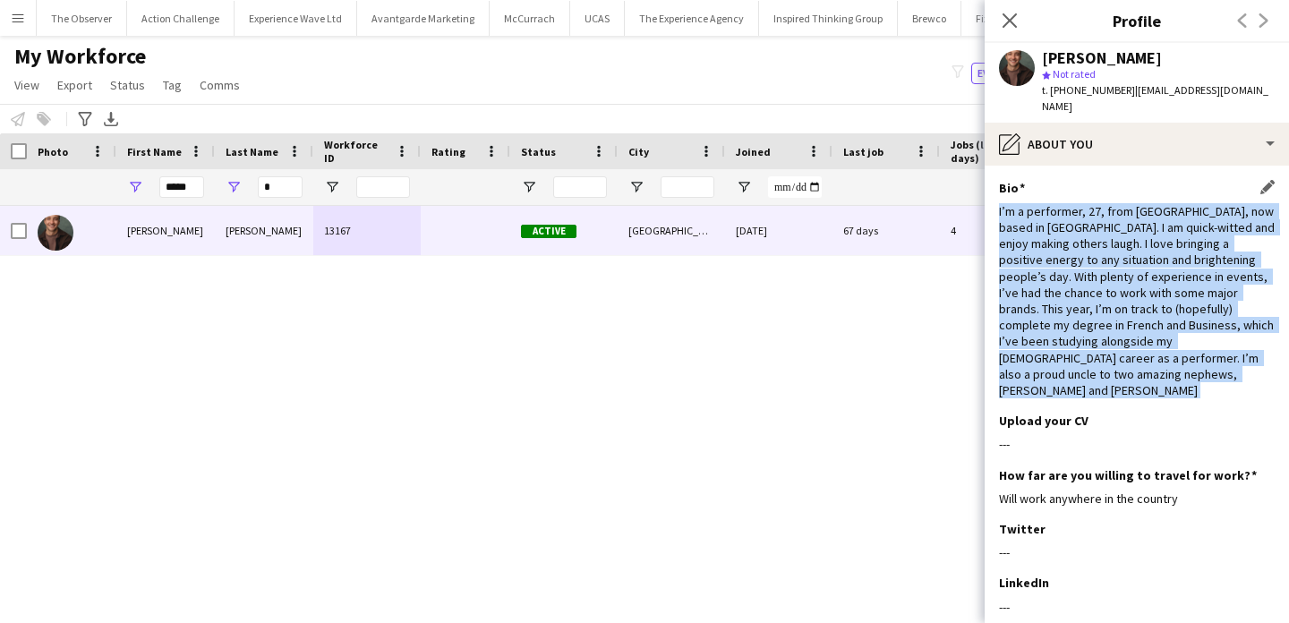
drag, startPoint x: 1207, startPoint y: 283, endPoint x: 1207, endPoint y: 216, distance: 67.1
click at [1207, 216] on div "I’m a performer, 27, from Edinburgh Scotland, now based in London. I am quick-w…" at bounding box center [1137, 300] width 276 height 195
click at [1207, 215] on div "I’m a performer, 27, from Edinburgh Scotland, now based in London. I am quick-w…" at bounding box center [1137, 300] width 276 height 195
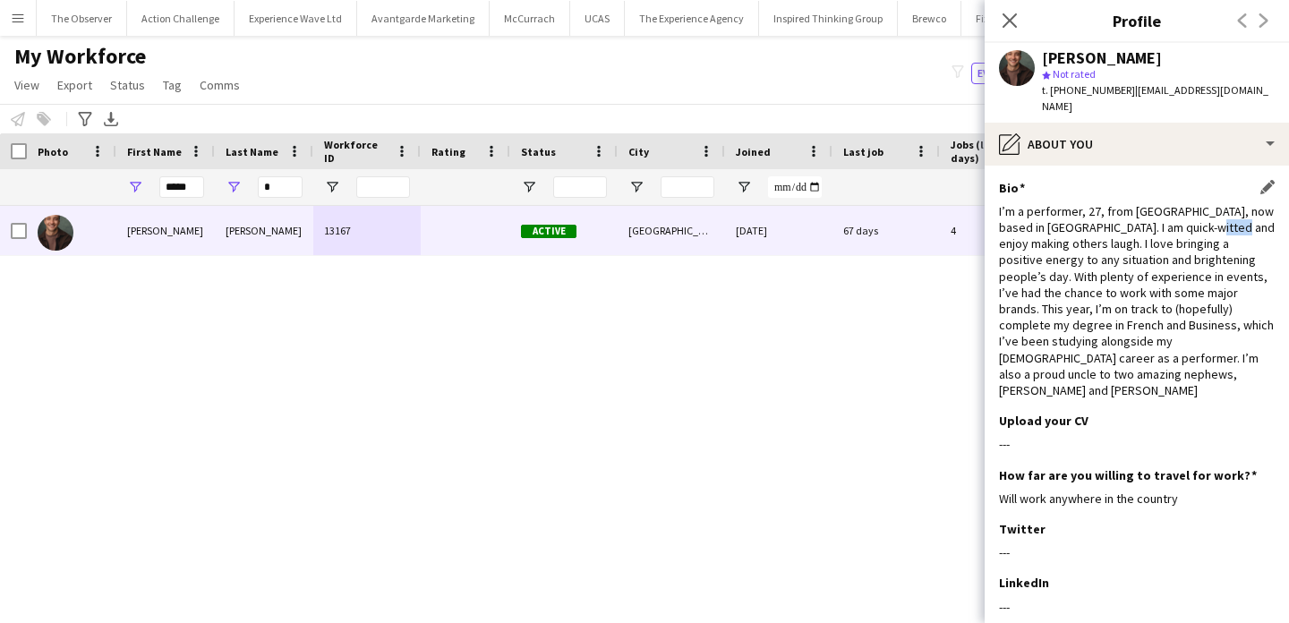
click at [1207, 215] on div "I’m a performer, 27, from Edinburgh Scotland, now based in London. I am quick-w…" at bounding box center [1137, 300] width 276 height 195
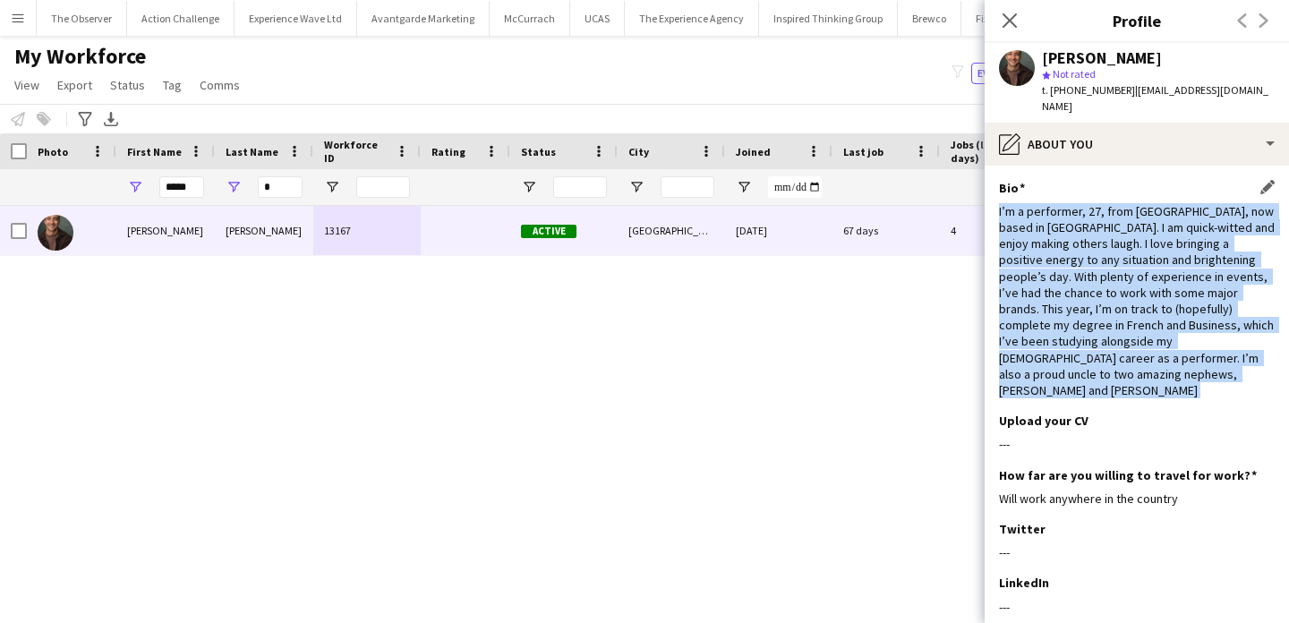
drag, startPoint x: 1207, startPoint y: 215, endPoint x: 1208, endPoint y: 263, distance: 48.4
click at [1208, 263] on div "I’m a performer, 27, from Edinburgh Scotland, now based in London. I am quick-w…" at bounding box center [1137, 300] width 276 height 195
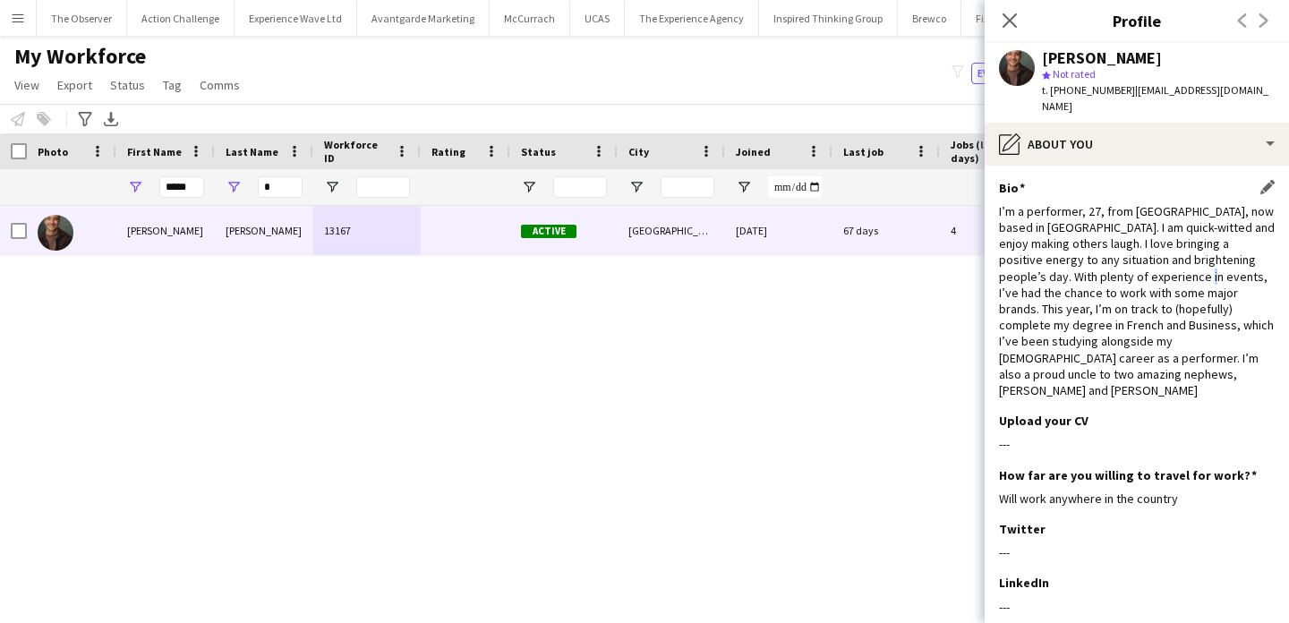
click at [1208, 263] on div "I’m a performer, 27, from Edinburgh Scotland, now based in London. I am quick-w…" at bounding box center [1137, 300] width 276 height 195
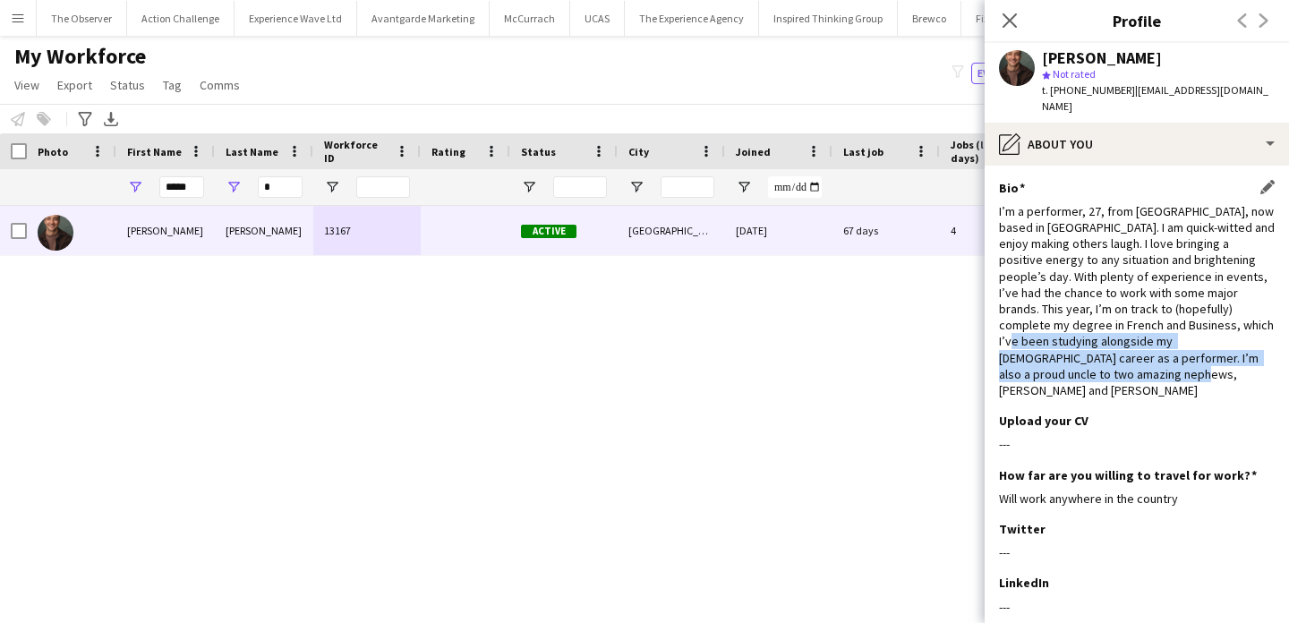
drag, startPoint x: 1208, startPoint y: 307, endPoint x: 1207, endPoint y: 353, distance: 45.7
click at [1207, 353] on div "I’m a performer, 27, from Edinburgh Scotland, now based in London. I am quick-w…" at bounding box center [1137, 300] width 276 height 195
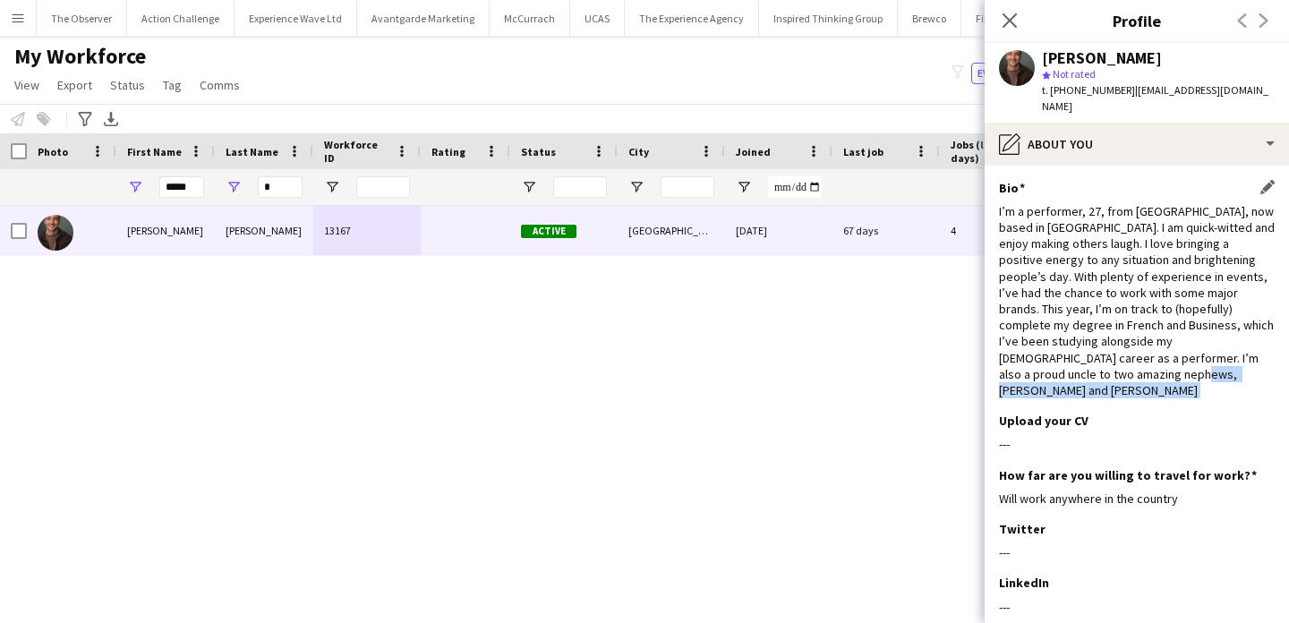
click at [1207, 353] on div "I’m a performer, 27, from Edinburgh Scotland, now based in London. I am quick-w…" at bounding box center [1137, 300] width 276 height 195
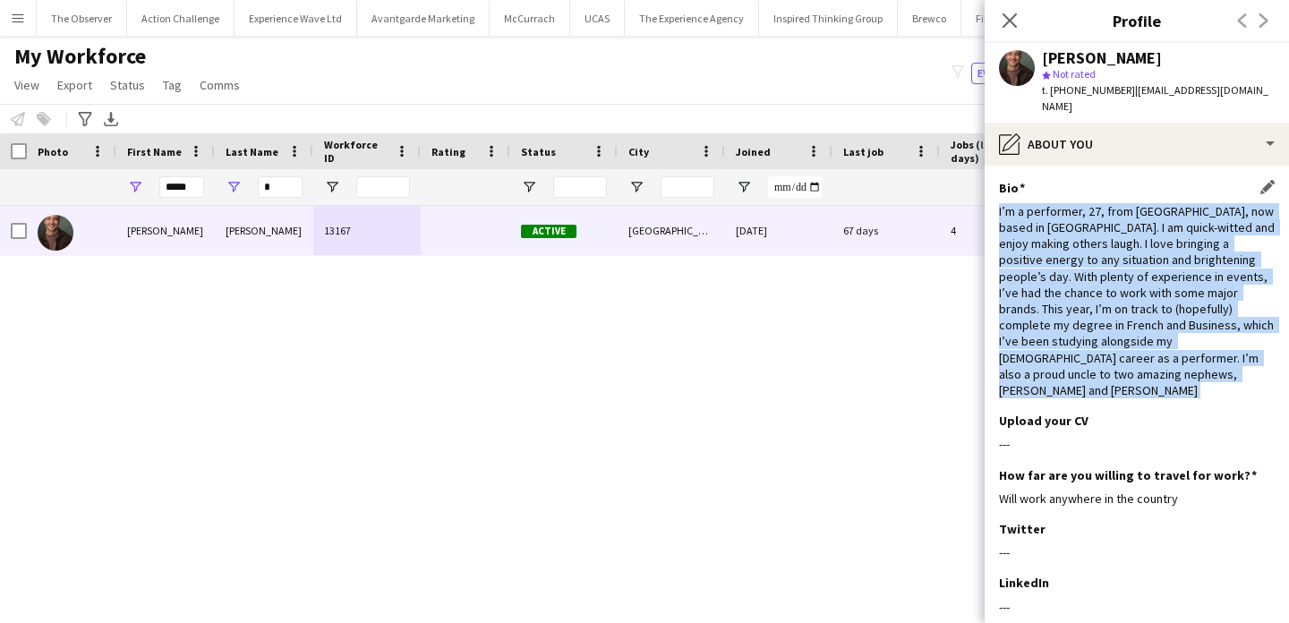
drag, startPoint x: 1207, startPoint y: 353, endPoint x: 1209, endPoint y: 263, distance: 89.5
click at [1209, 263] on div "I’m a performer, 27, from Edinburgh Scotland, now based in London. I am quick-w…" at bounding box center [1137, 300] width 276 height 195
click at [1210, 261] on div "I’m a performer, 27, from Edinburgh Scotland, now based in London. I am quick-w…" at bounding box center [1137, 300] width 276 height 195
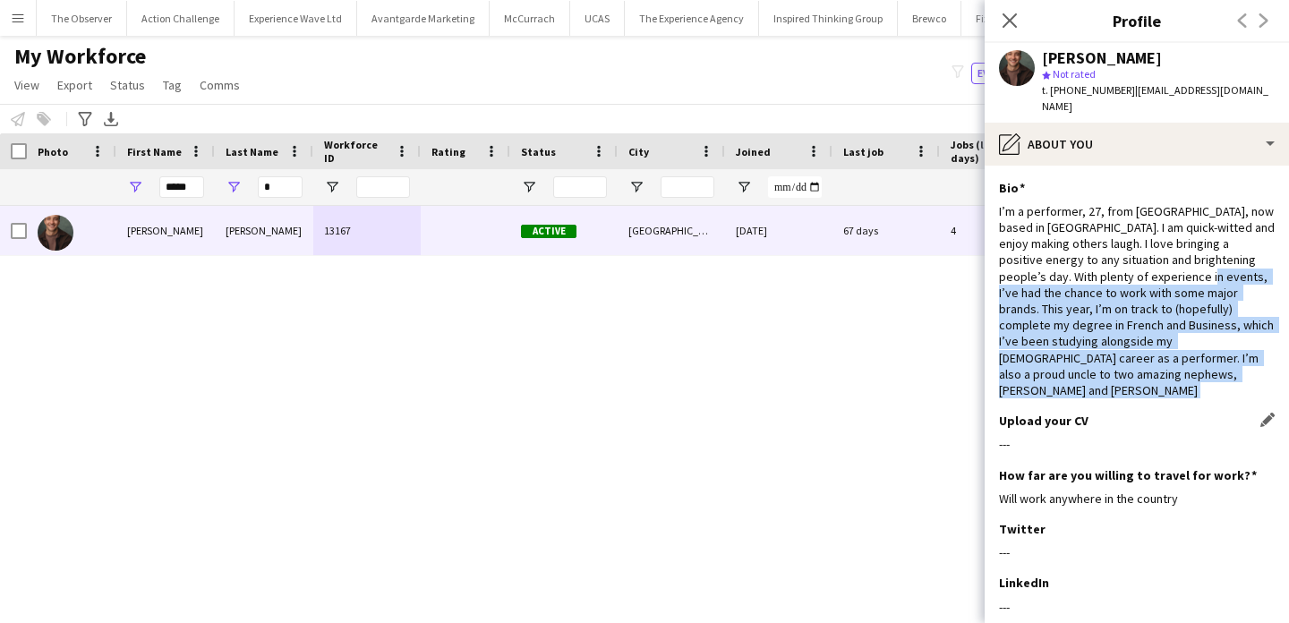
drag, startPoint x: 1210, startPoint y: 261, endPoint x: 1209, endPoint y: 381, distance: 119.9
click at [1209, 380] on app-section-data-types "Bio Edit this field I’m a performer, 27, from Edinburgh Scotland, now based in …" at bounding box center [1137, 394] width 304 height 457
click at [1209, 413] on div "Upload your CV Edit this field" at bounding box center [1137, 421] width 276 height 16
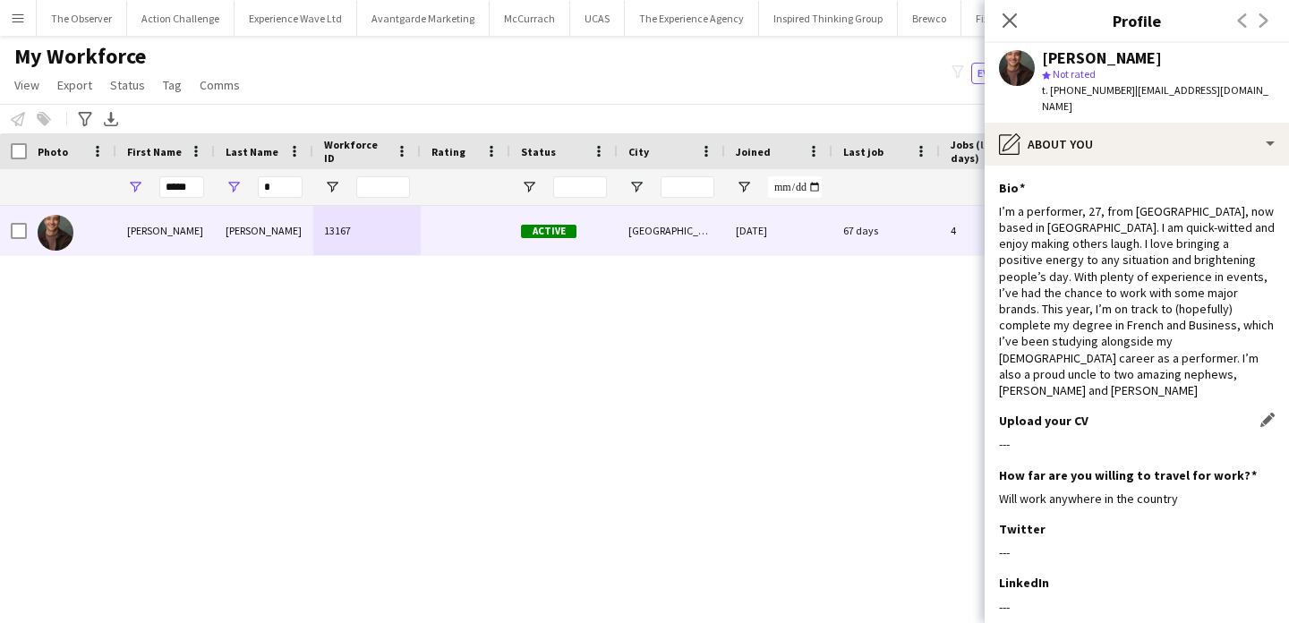
scroll to position [199, 0]
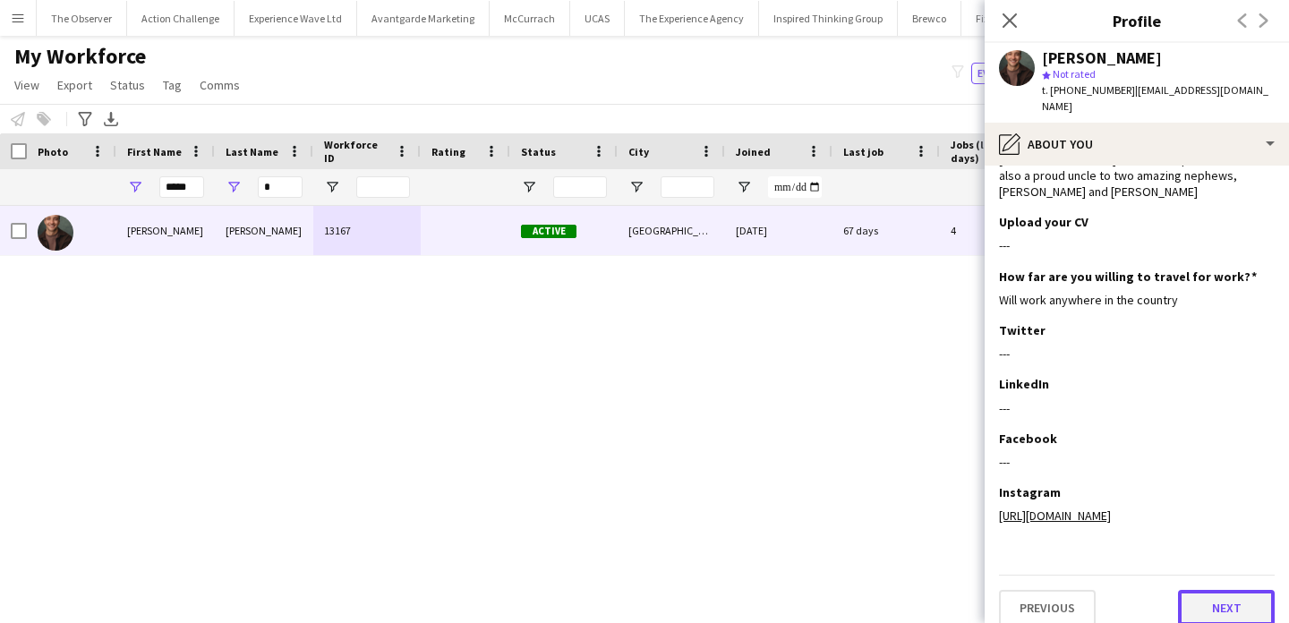
click at [1216, 597] on button "Next" at bounding box center [1226, 608] width 97 height 36
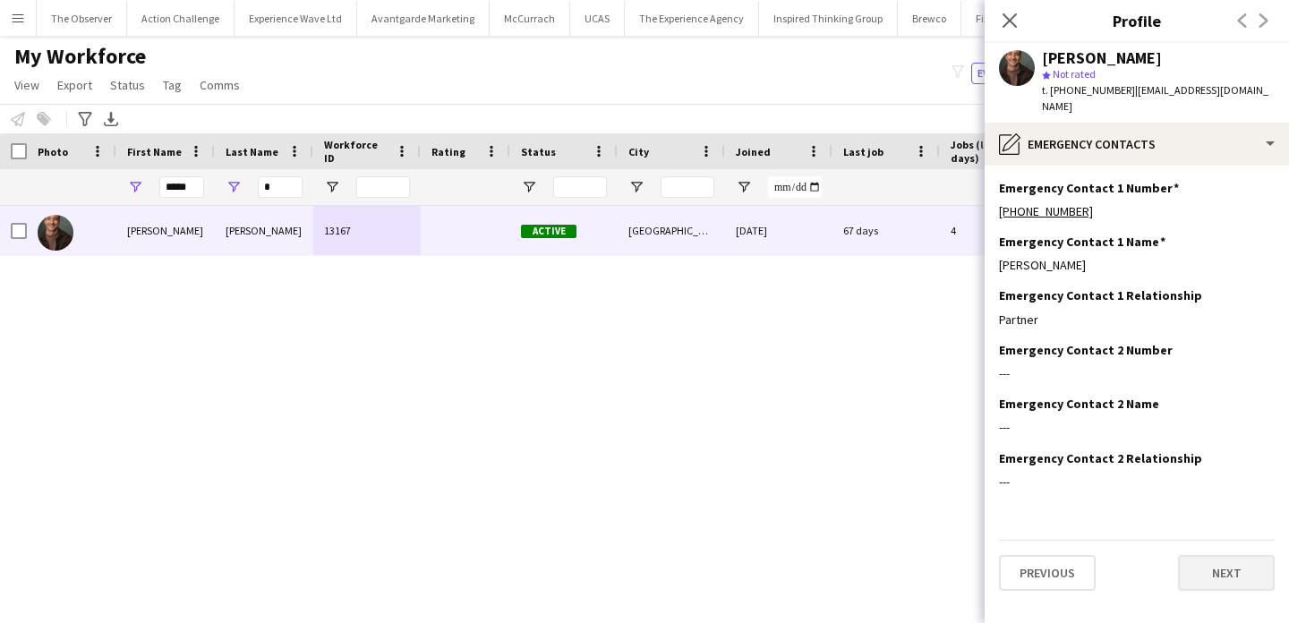
scroll to position [0, 0]
click at [1208, 567] on button "Next" at bounding box center [1226, 573] width 97 height 36
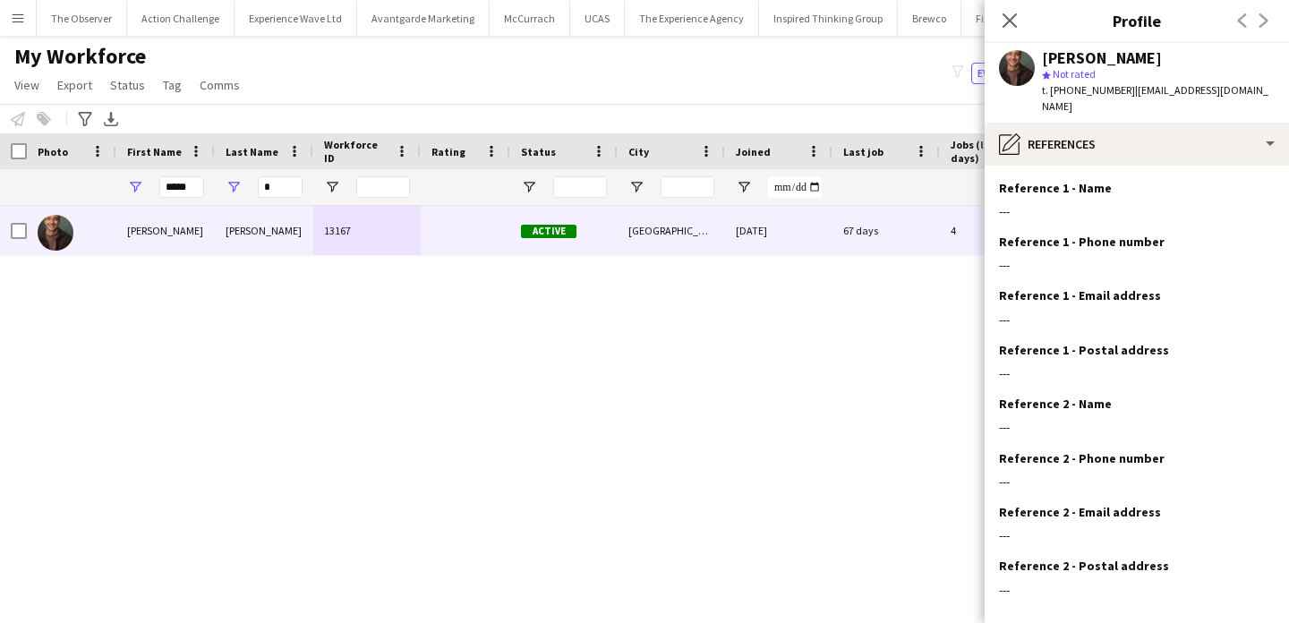
click at [825, 395] on div "Colin Marshall 13167 Active Wembley 27-02-2025 67 days 4 colindmarshall@me.com …" at bounding box center [617, 399] width 1235 height 386
click at [13, 27] on button "Menu" at bounding box center [18, 18] width 36 height 36
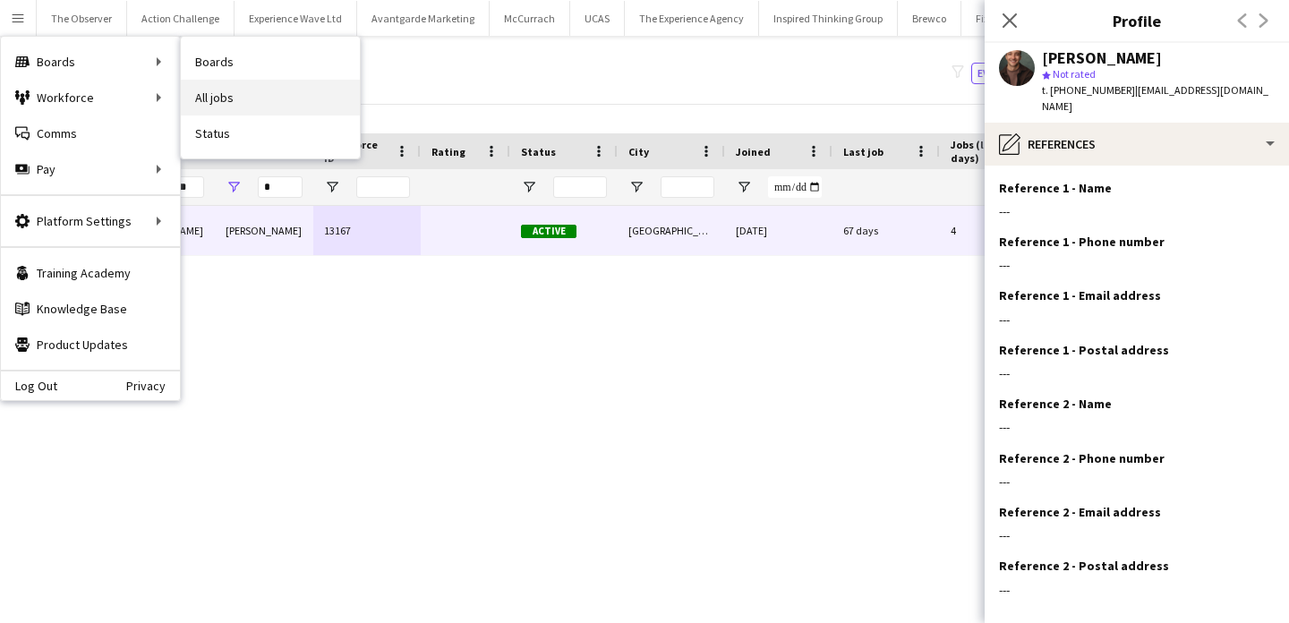
click at [236, 84] on link "All jobs" at bounding box center [270, 98] width 179 height 36
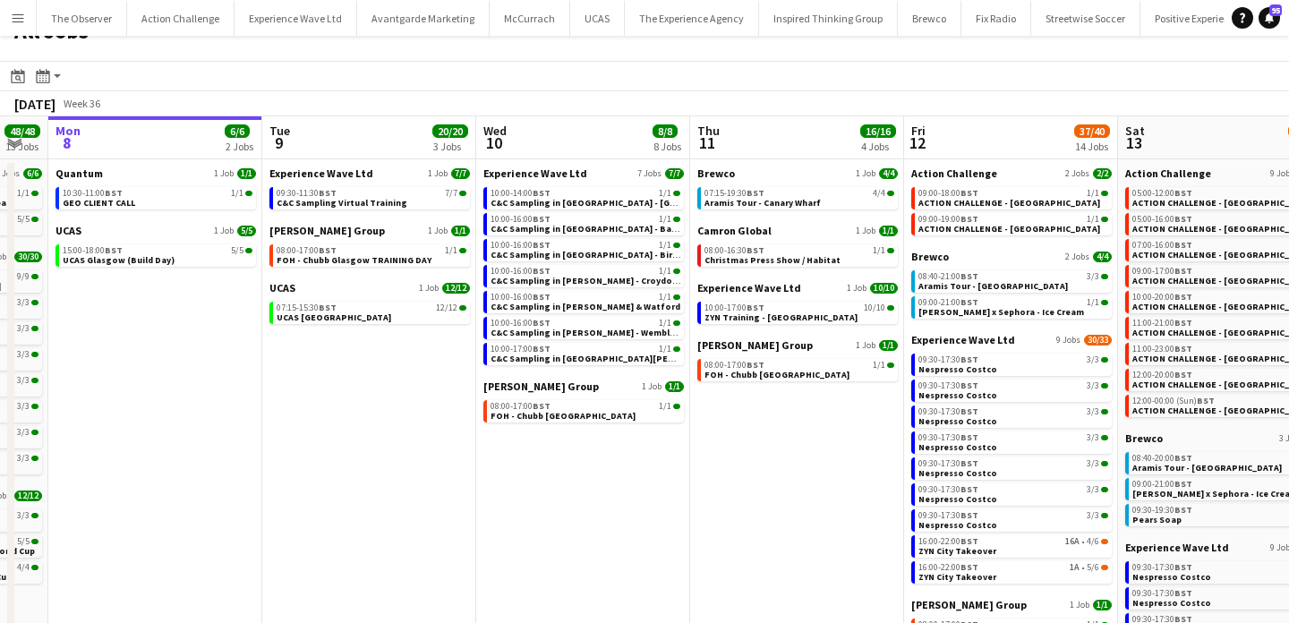
scroll to position [0, 589]
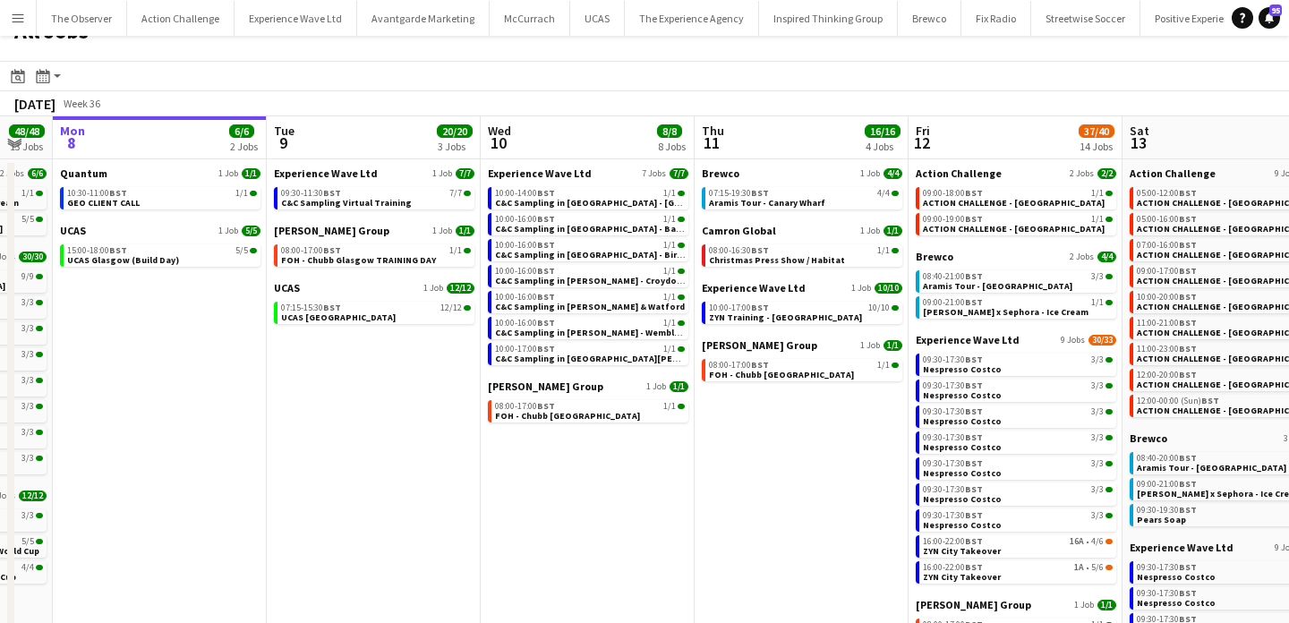
click at [21, 13] on app-icon "Menu" at bounding box center [18, 18] width 14 height 14
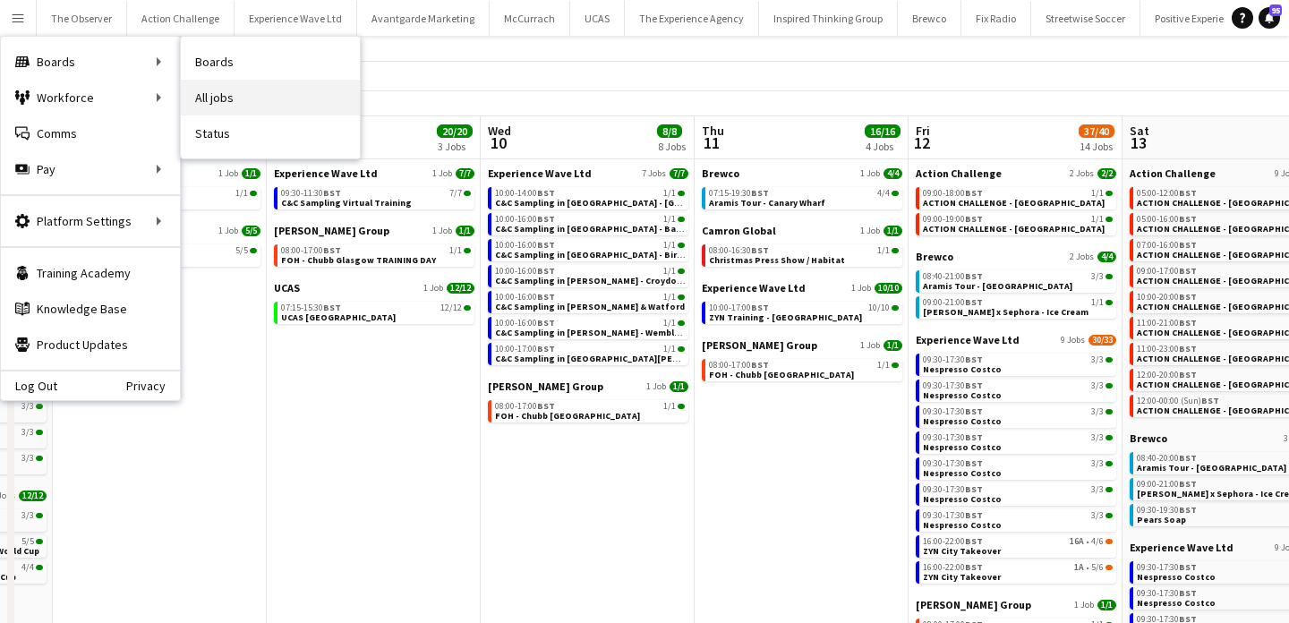
click at [248, 101] on link "All jobs" at bounding box center [270, 98] width 179 height 36
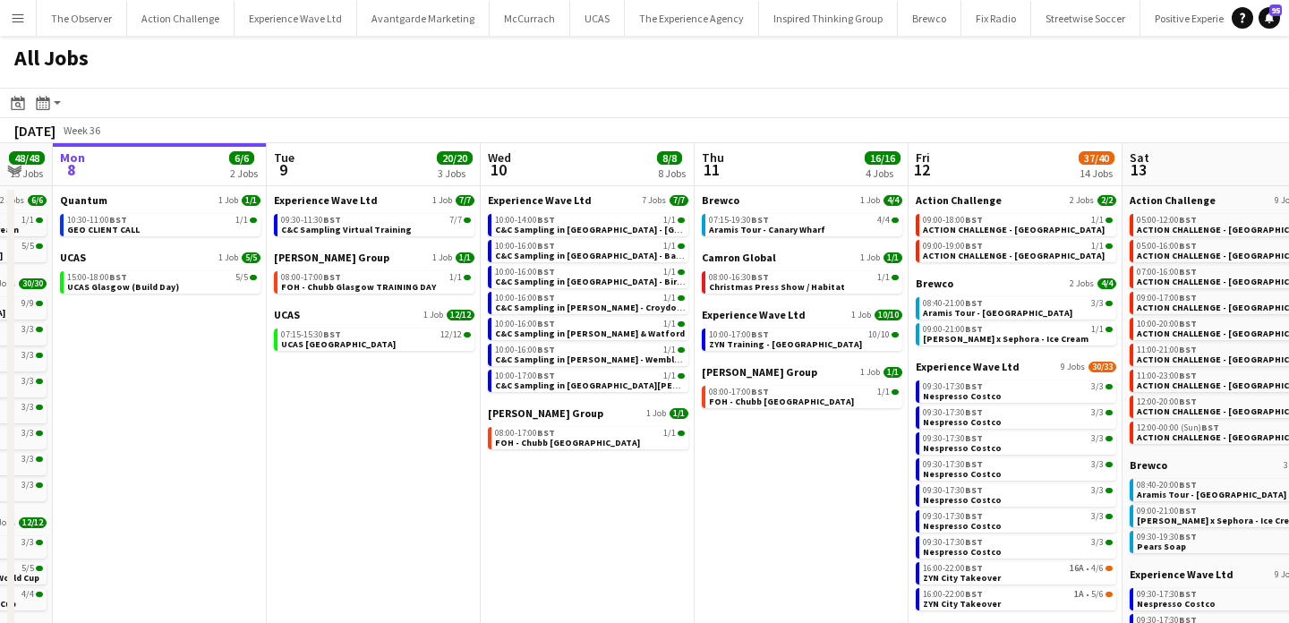
click at [22, 21] on app-icon "Menu" at bounding box center [18, 18] width 14 height 14
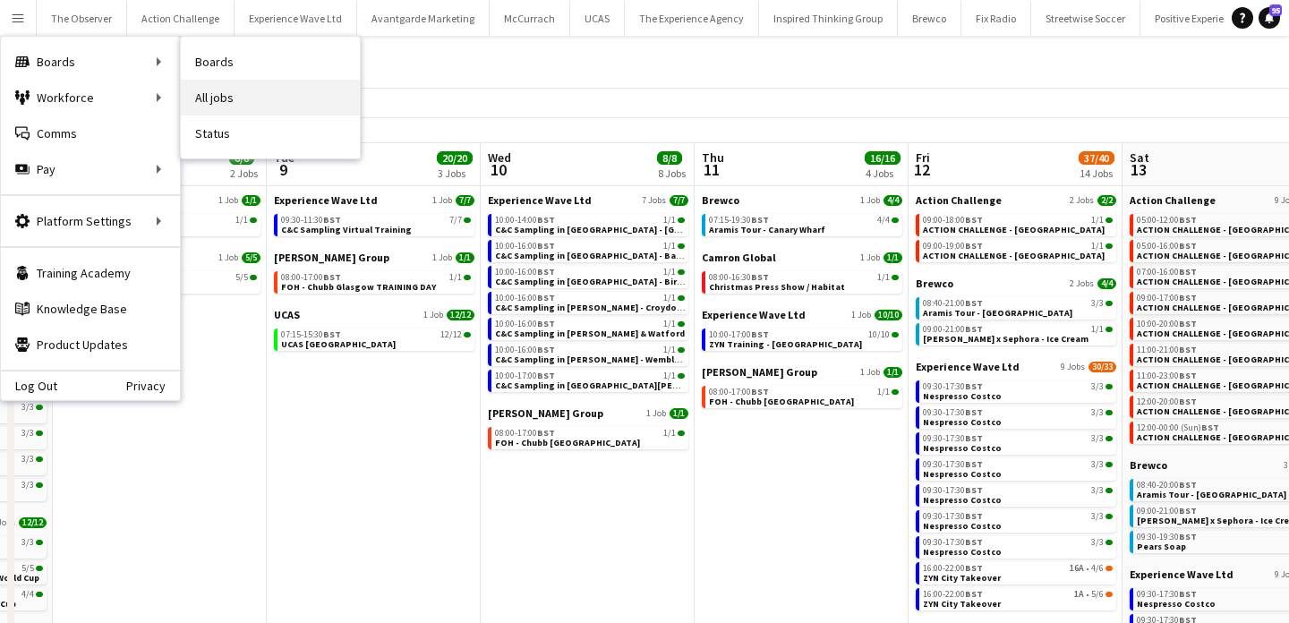
click at [233, 99] on link "All jobs" at bounding box center [270, 98] width 179 height 36
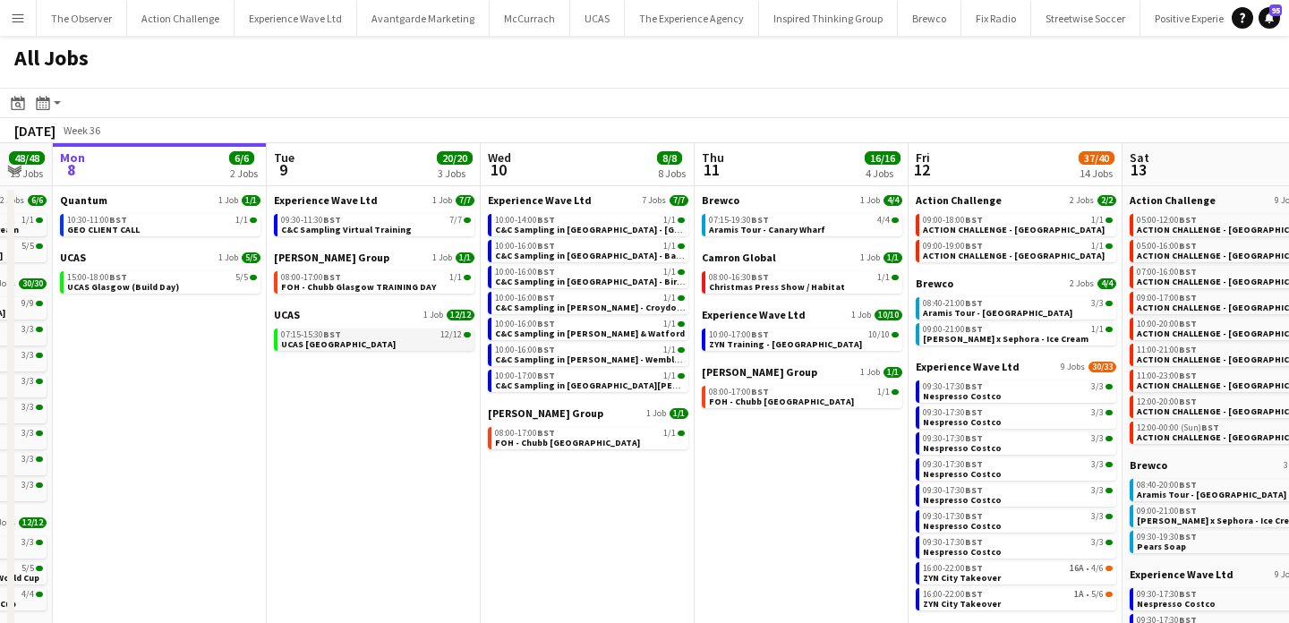
scroll to position [0, 559]
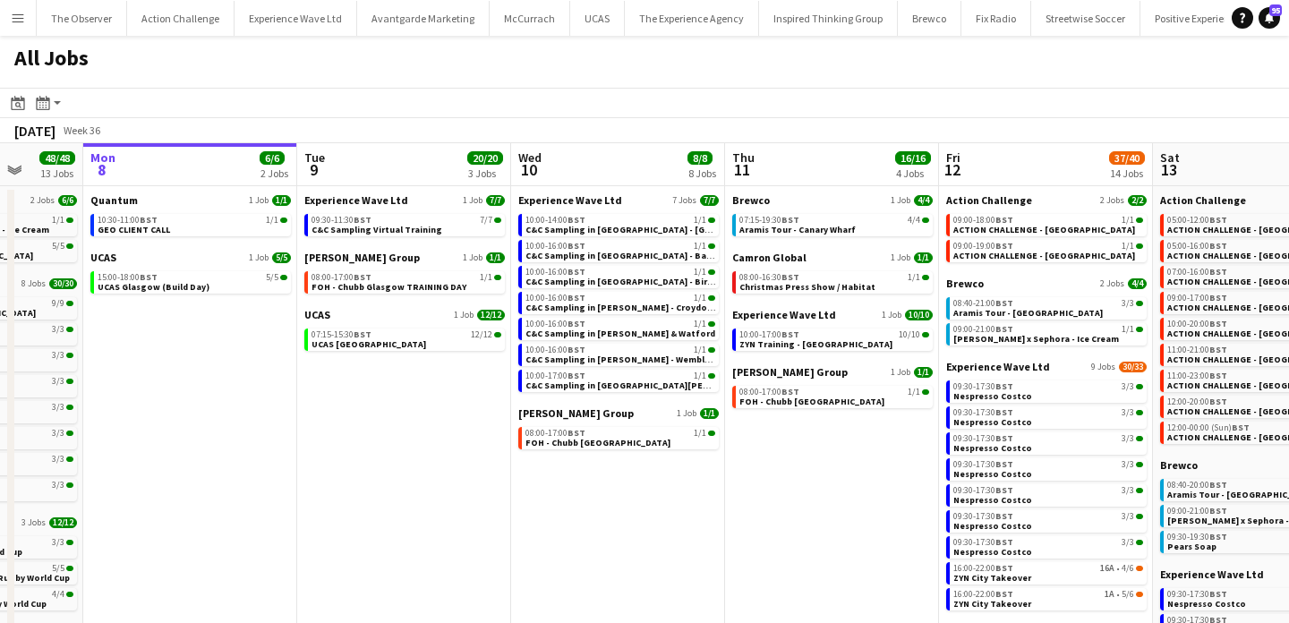
click at [272, 208] on app-calendar-brief-board "Quantum 1 Job 1/1 10:30-11:00 BST 1/1 GEO CLIENT CALL" at bounding box center [190, 214] width 200 height 43
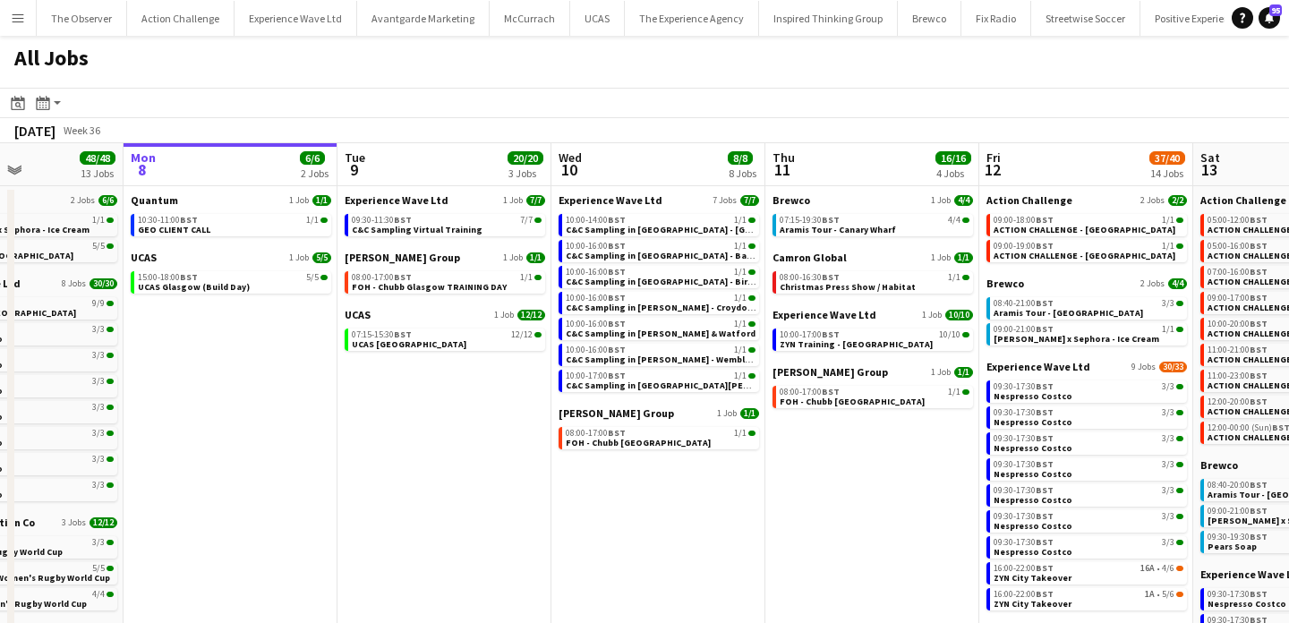
click at [17, 13] on app-icon "Menu" at bounding box center [18, 18] width 14 height 14
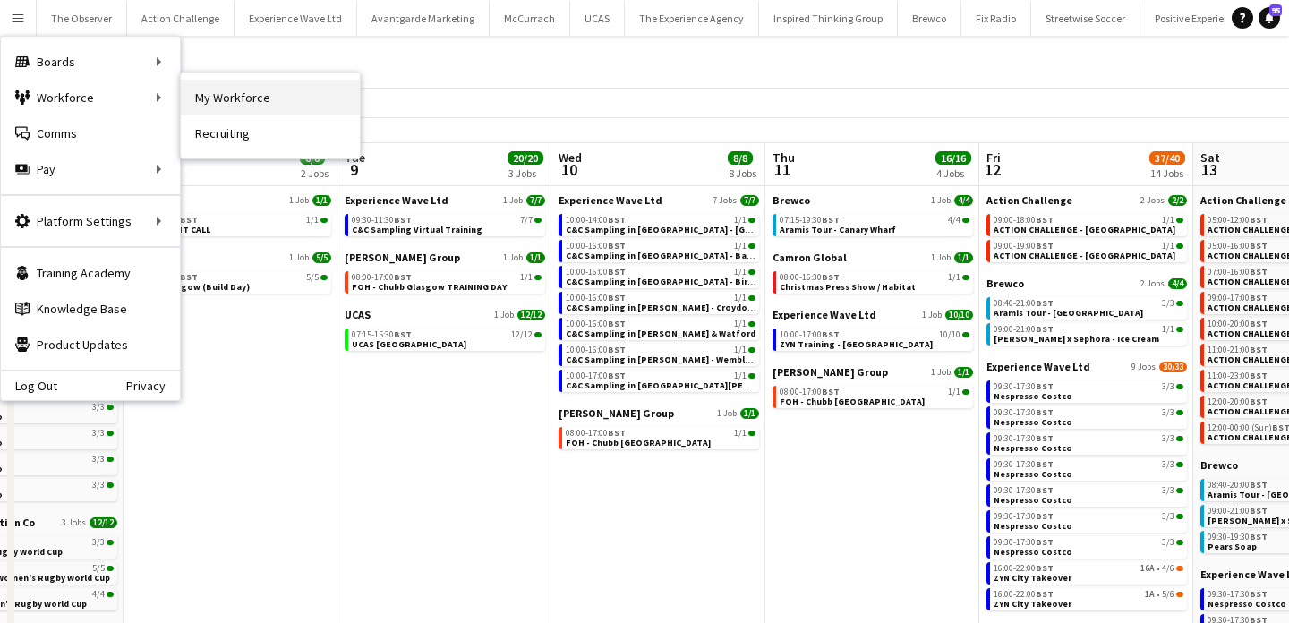
click at [224, 95] on link "My Workforce" at bounding box center [270, 98] width 179 height 36
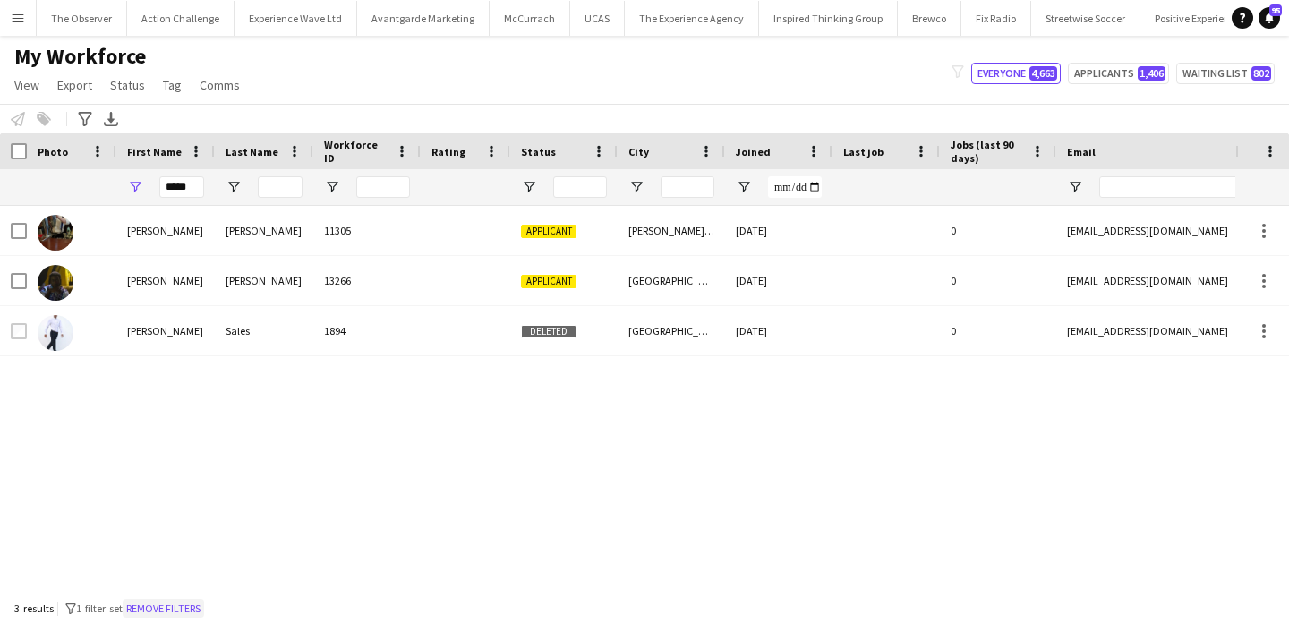
click at [163, 607] on button "Remove filters" at bounding box center [163, 609] width 81 height 20
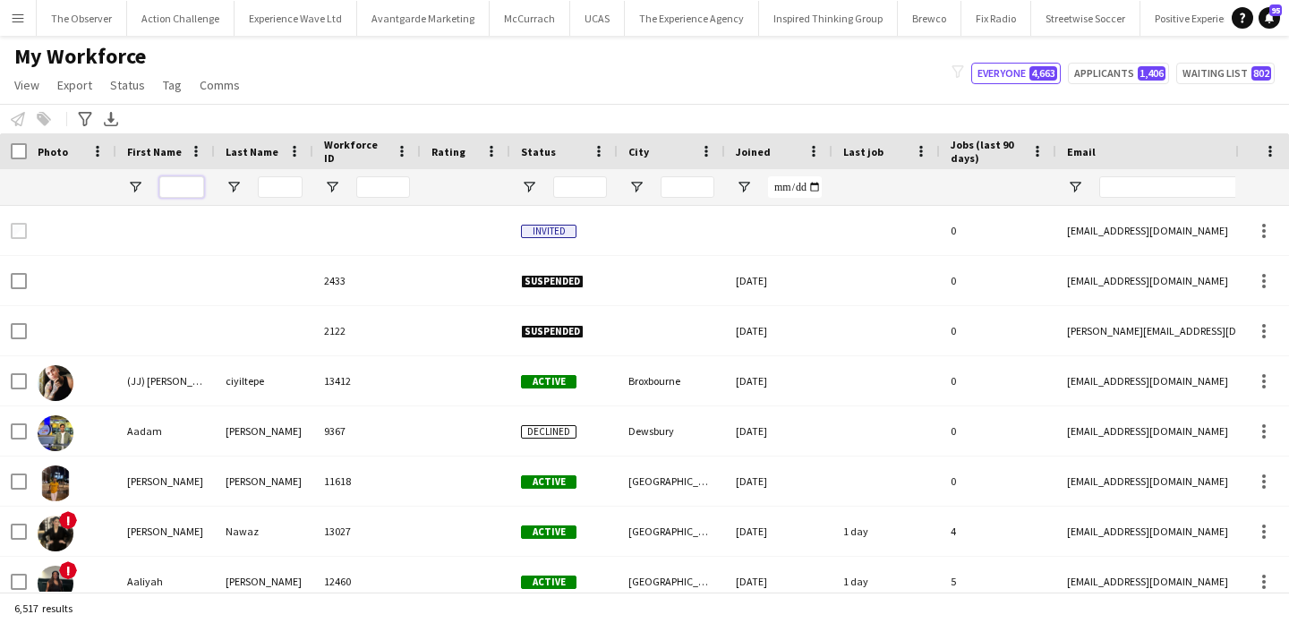
click at [179, 189] on input "First Name Filter Input" at bounding box center [181, 186] width 45 height 21
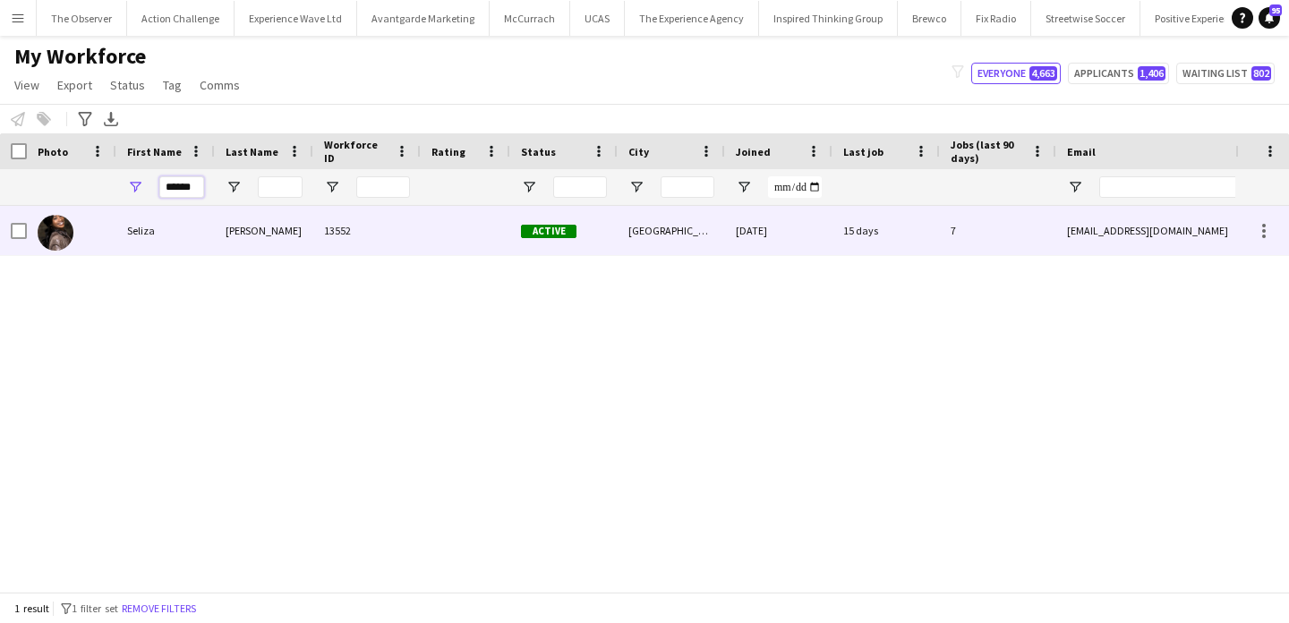
type input "******"
click at [200, 229] on div "Seliza" at bounding box center [165, 230] width 98 height 49
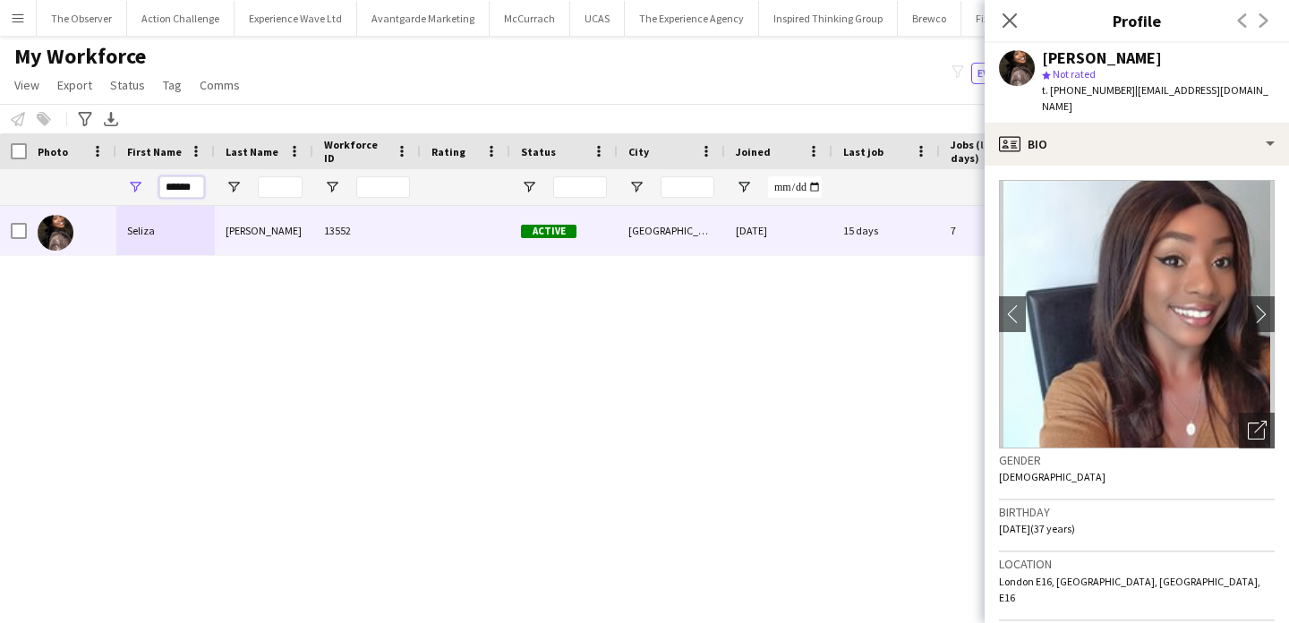
click at [185, 178] on input "******" at bounding box center [181, 186] width 45 height 21
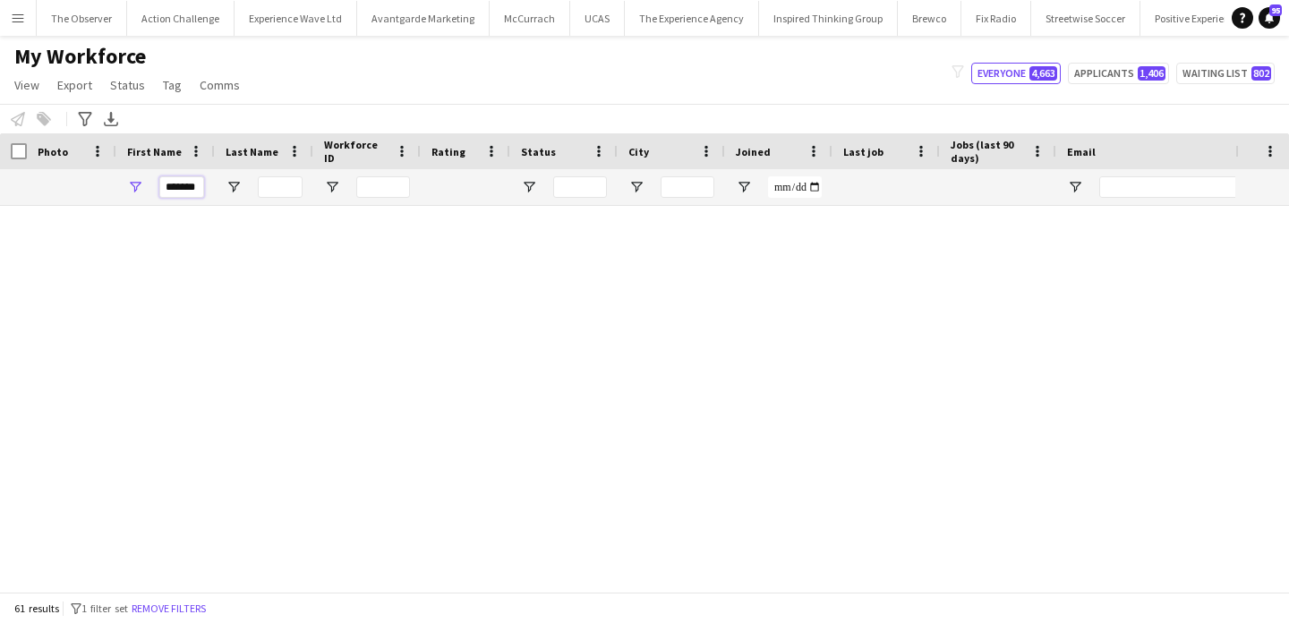
scroll to position [412, 0]
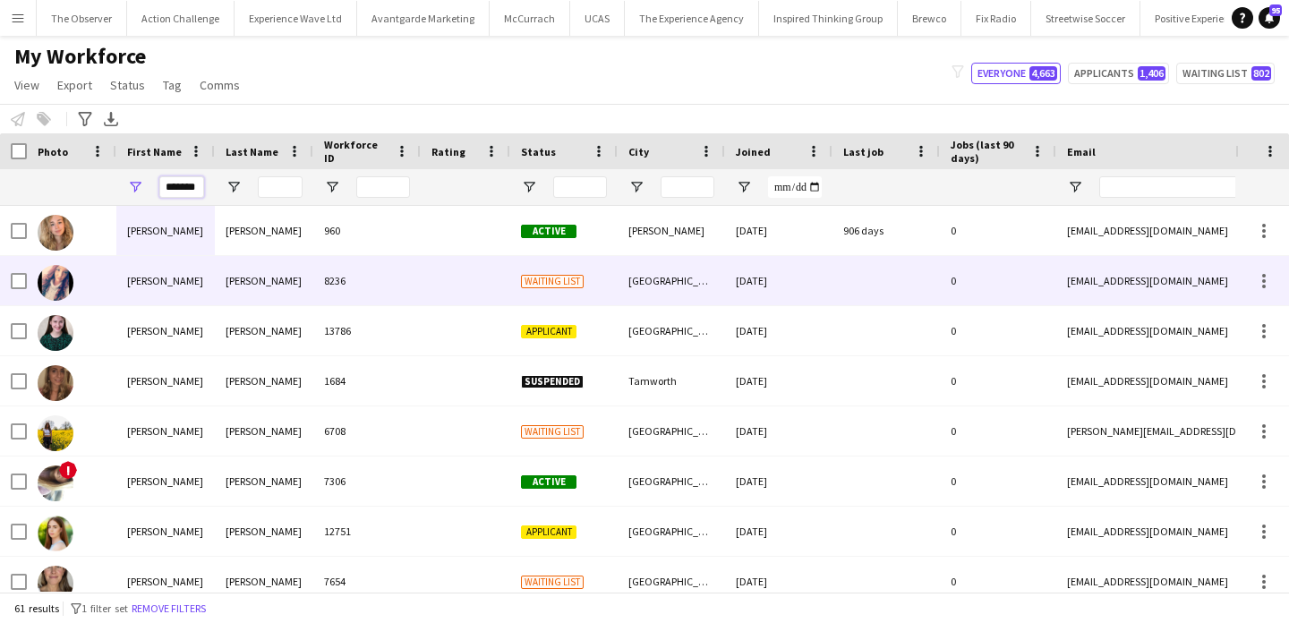
type input "*******"
click at [324, 274] on div "8236" at bounding box center [366, 280] width 107 height 49
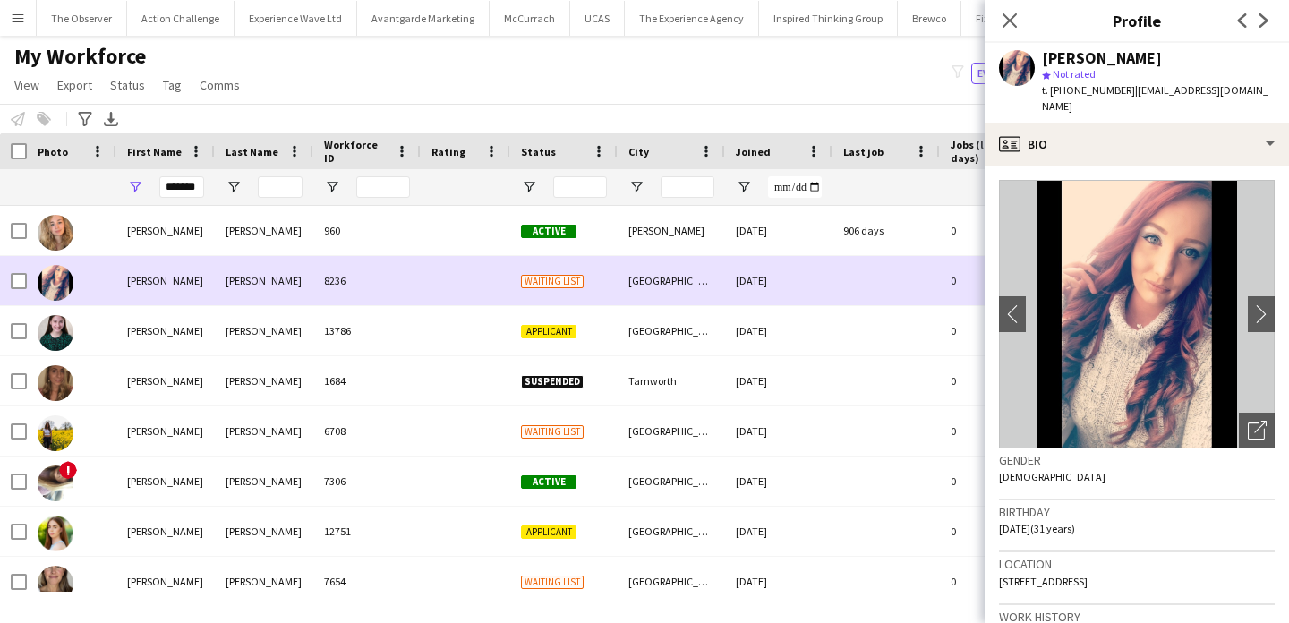
click at [304, 277] on div "Armstrong" at bounding box center [264, 280] width 98 height 49
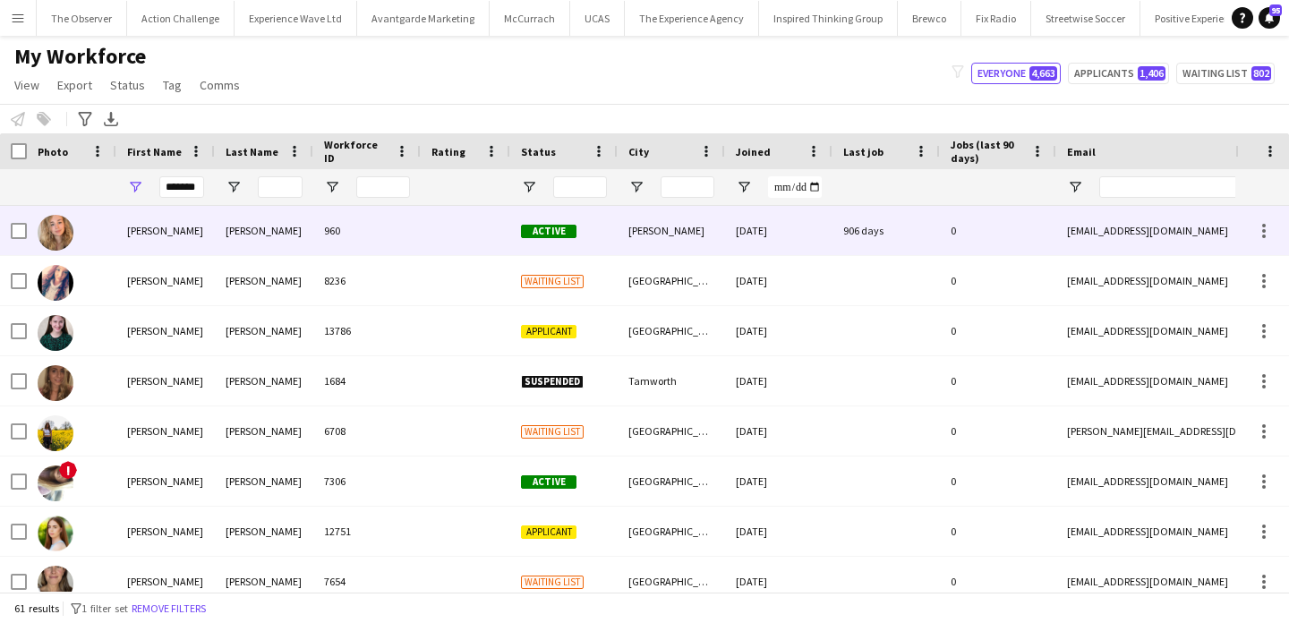
click at [304, 221] on div "Andrews" at bounding box center [264, 230] width 98 height 49
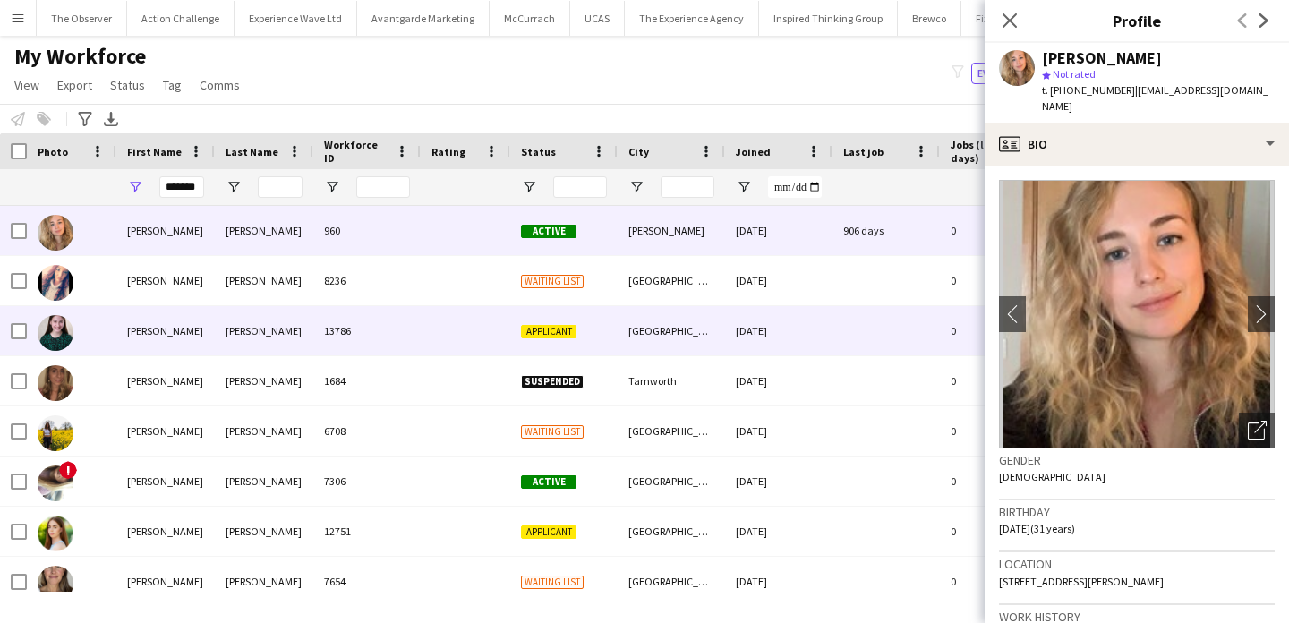
click at [304, 331] on div "Bailey" at bounding box center [264, 330] width 98 height 49
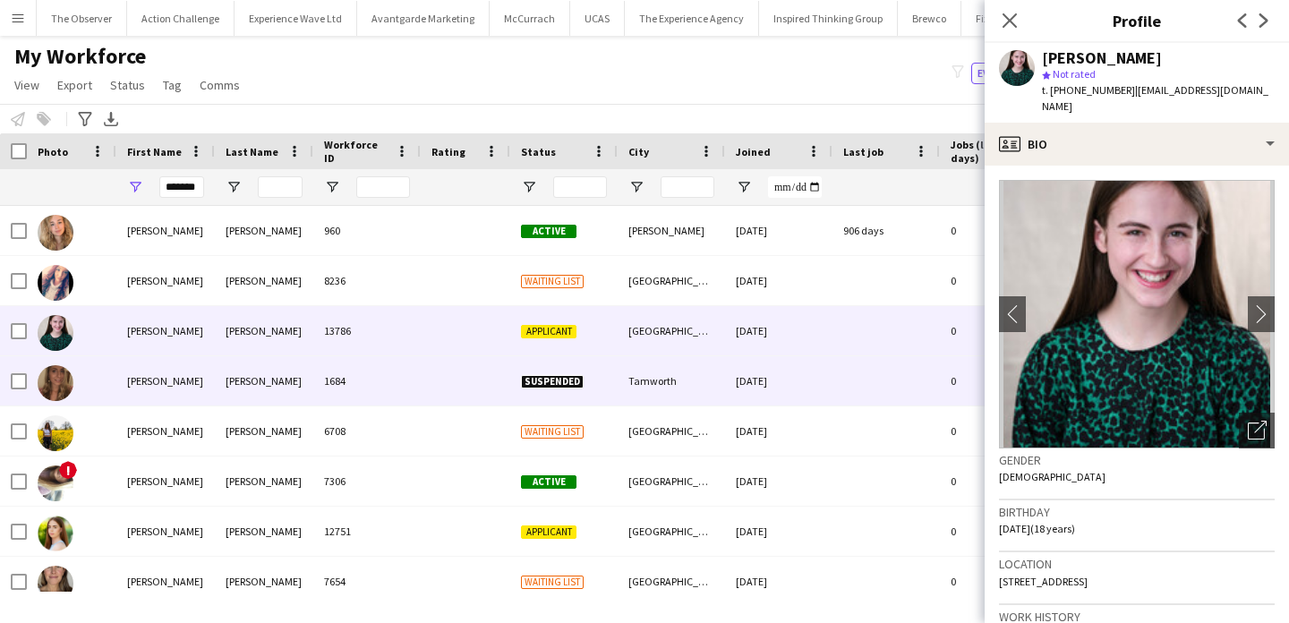
click at [308, 380] on div "Baldwin" at bounding box center [264, 380] width 98 height 49
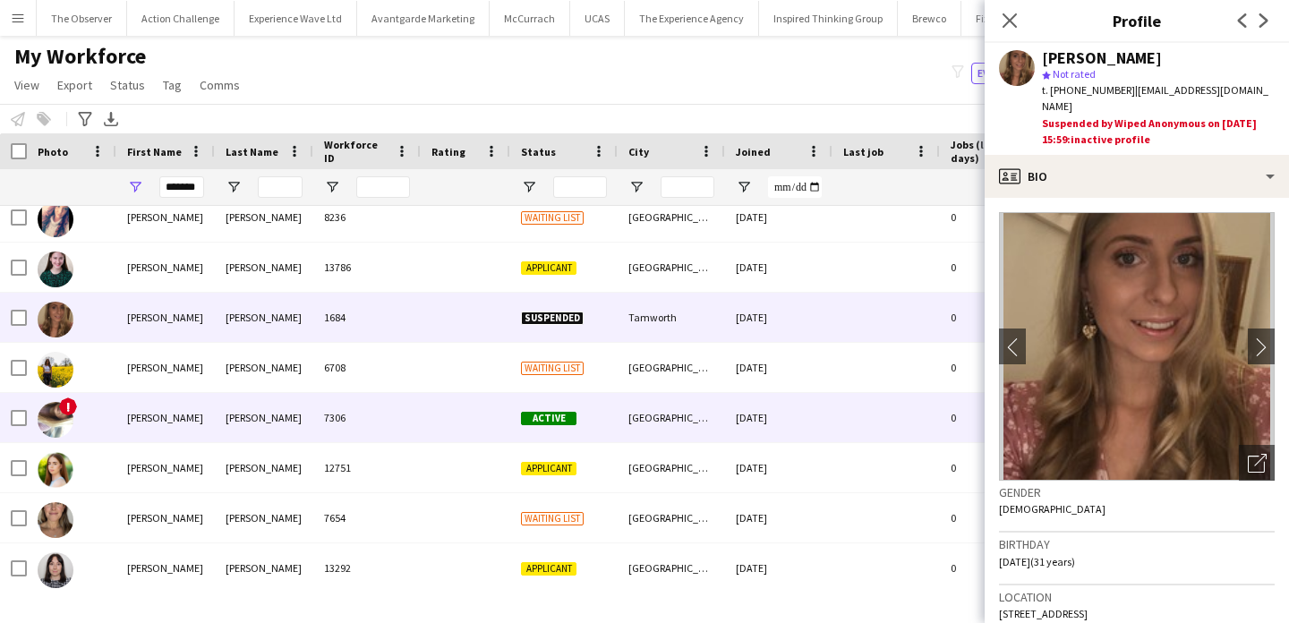
click at [315, 422] on div "7306" at bounding box center [366, 417] width 107 height 49
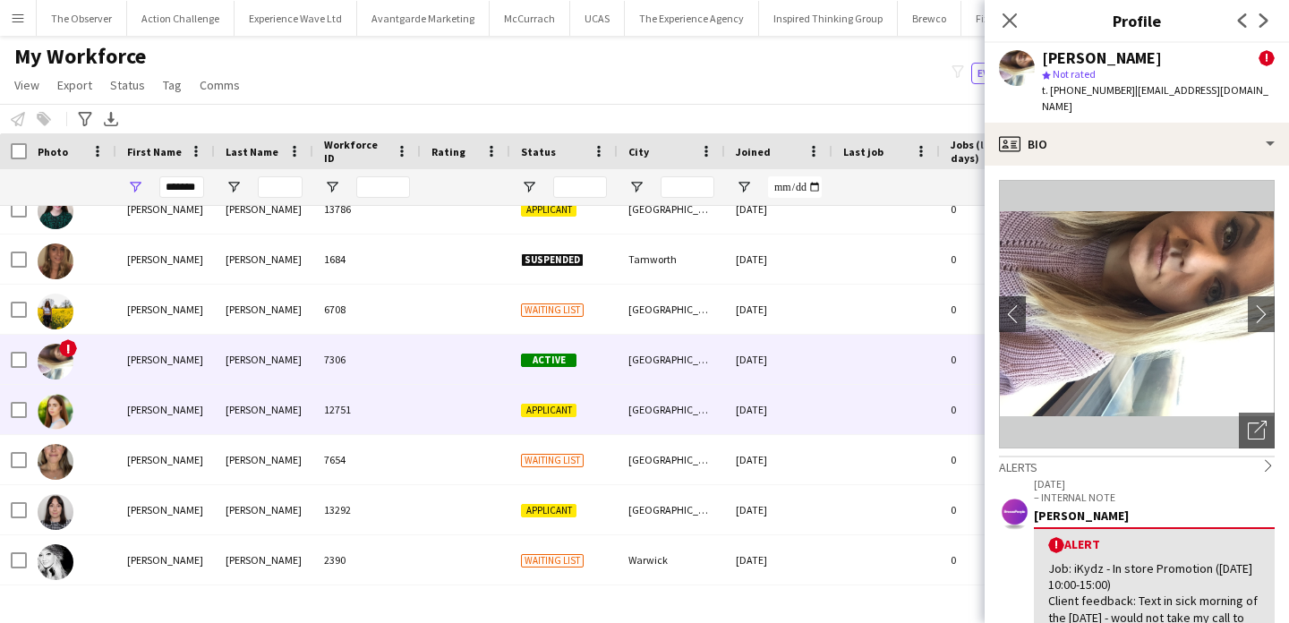
click at [315, 422] on div "12751" at bounding box center [366, 409] width 107 height 49
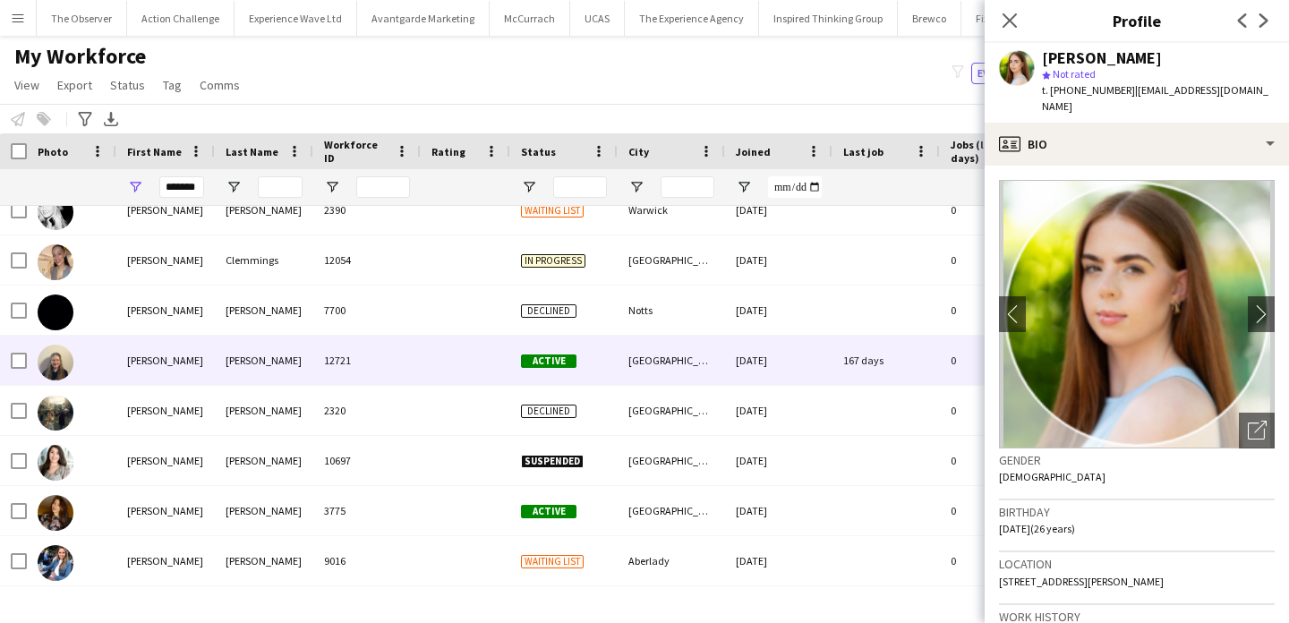
click at [331, 368] on div "12721" at bounding box center [366, 360] width 107 height 49
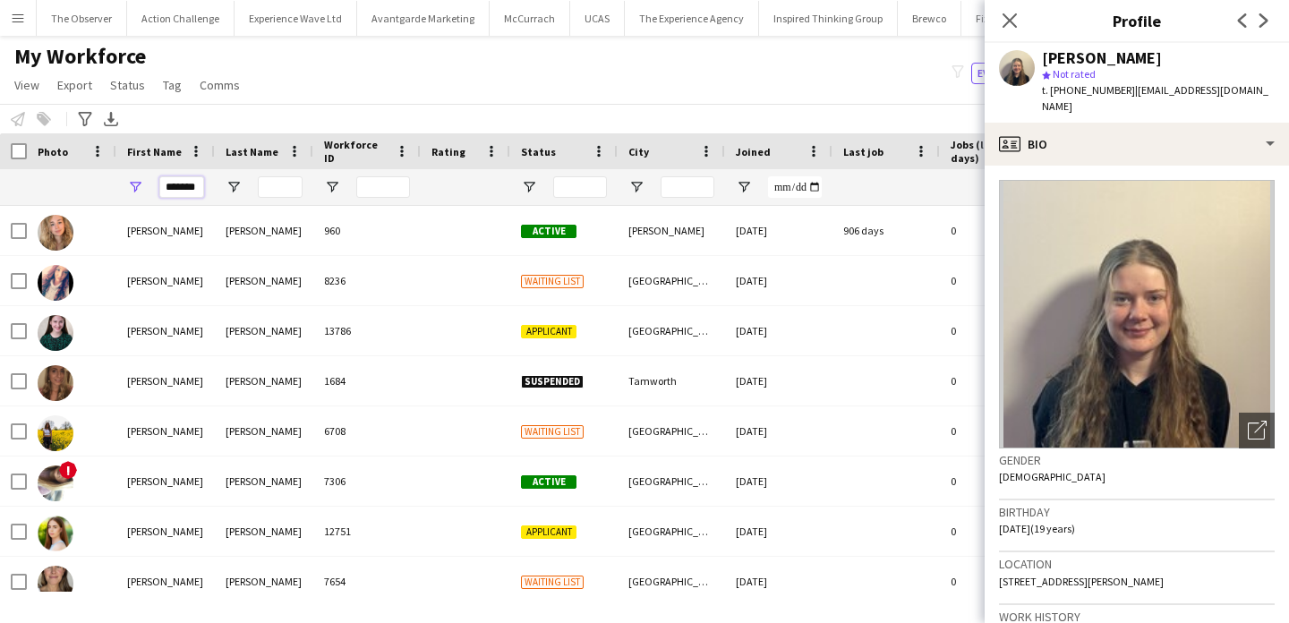
click at [197, 185] on input "*******" at bounding box center [181, 186] width 45 height 21
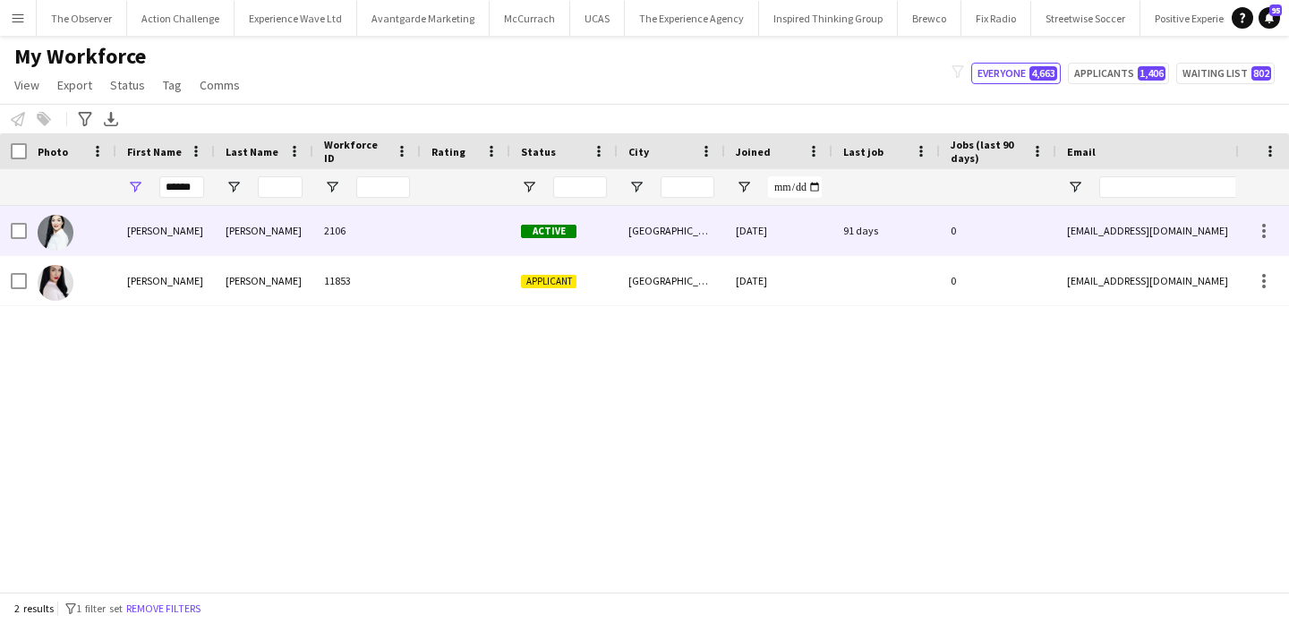
click at [270, 242] on div "Cowley" at bounding box center [264, 230] width 98 height 49
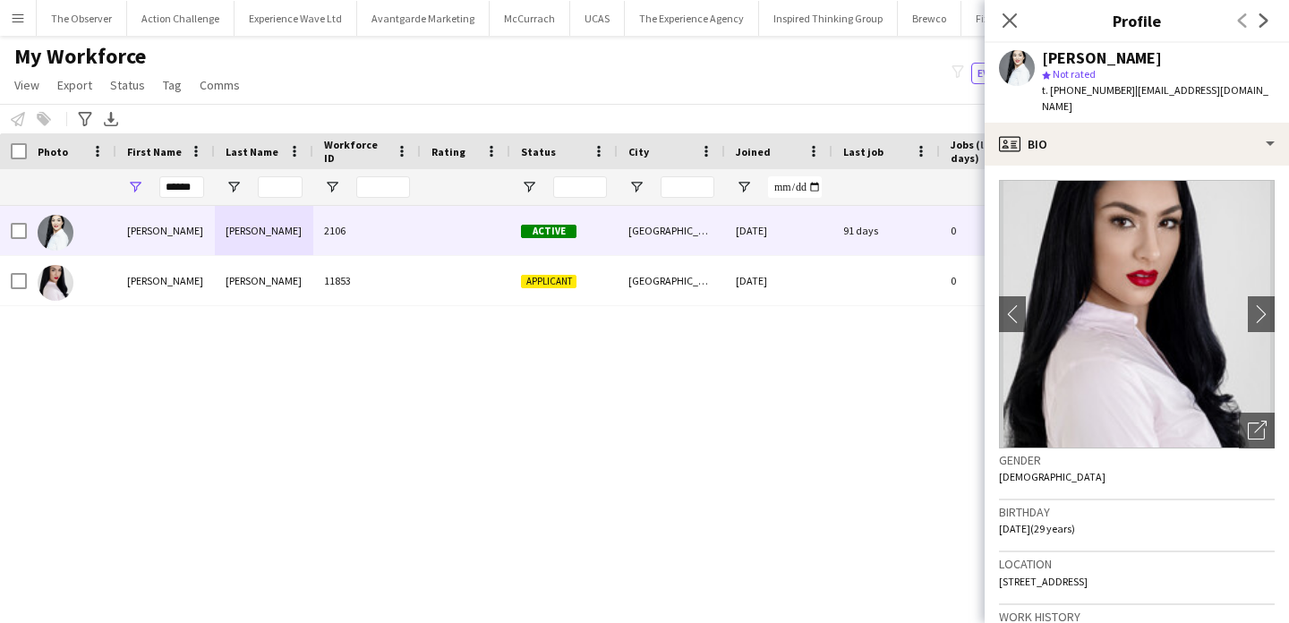
click at [1097, 89] on span "t. +447429023360" at bounding box center [1088, 89] width 93 height 13
drag, startPoint x: 1097, startPoint y: 89, endPoint x: 1047, endPoint y: 90, distance: 50.2
click at [1047, 90] on span "t. +447429023360" at bounding box center [1088, 89] width 93 height 13
copy span "+447429023360"
click at [188, 181] on input "******" at bounding box center [181, 186] width 45 height 21
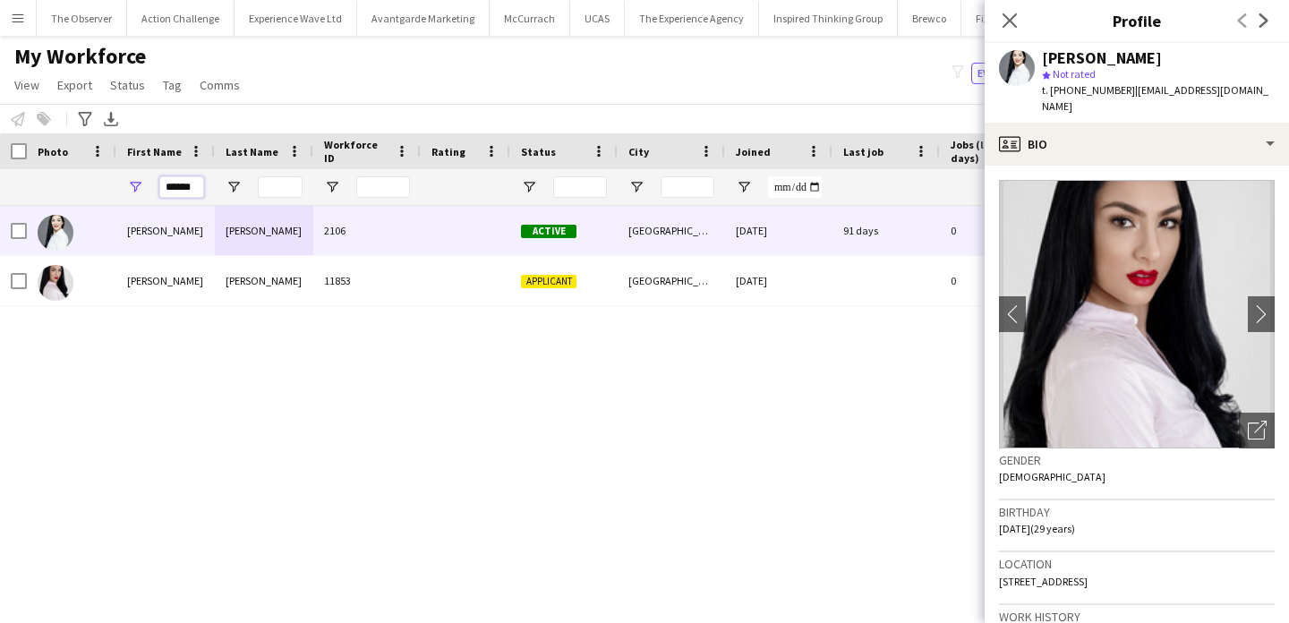
click at [188, 181] on input "******" at bounding box center [181, 186] width 45 height 21
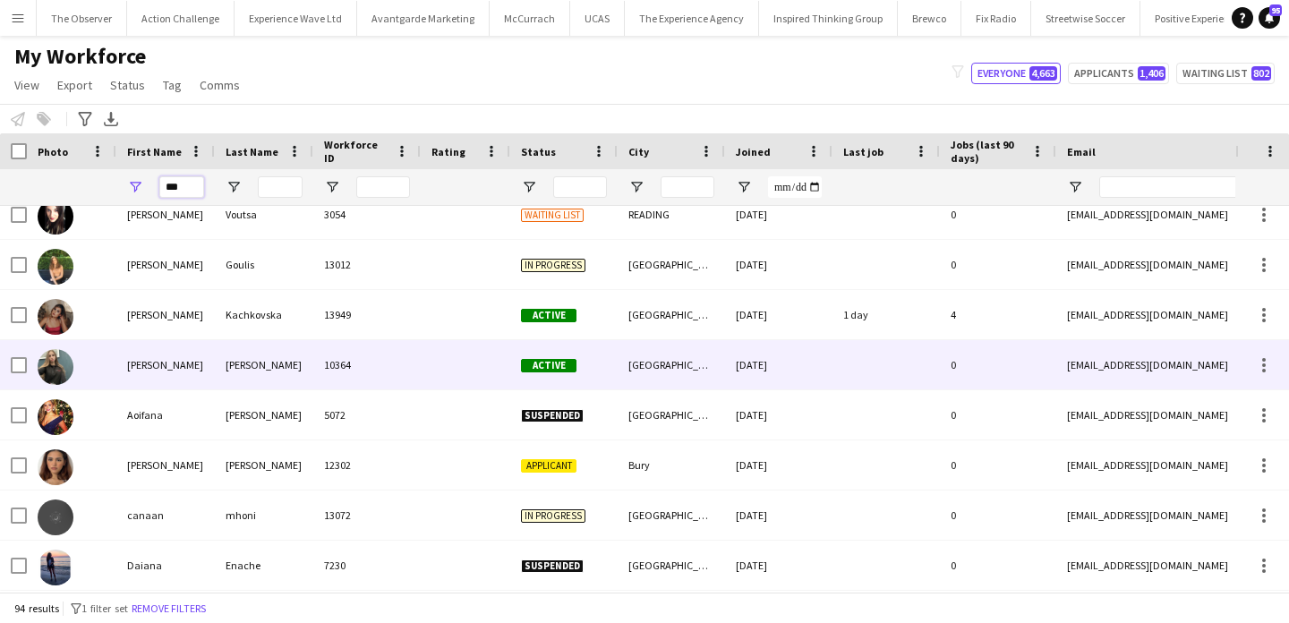
scroll to position [970, 0]
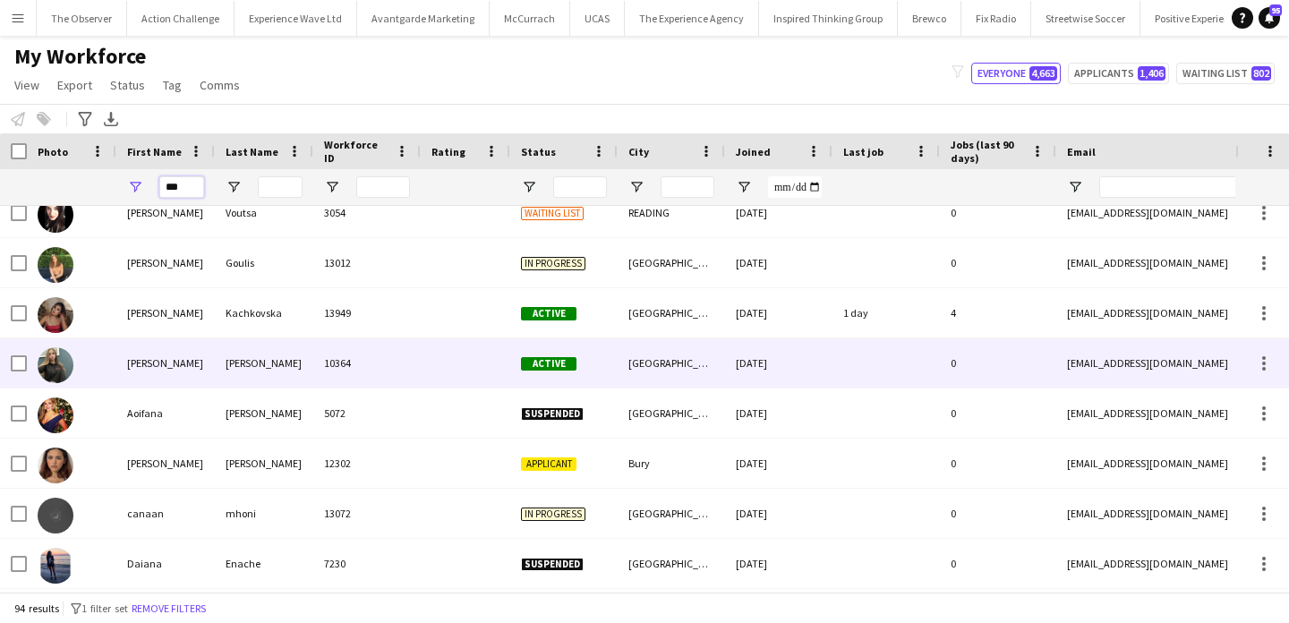
type input "***"
click at [268, 353] on div "OSullivan" at bounding box center [264, 362] width 98 height 49
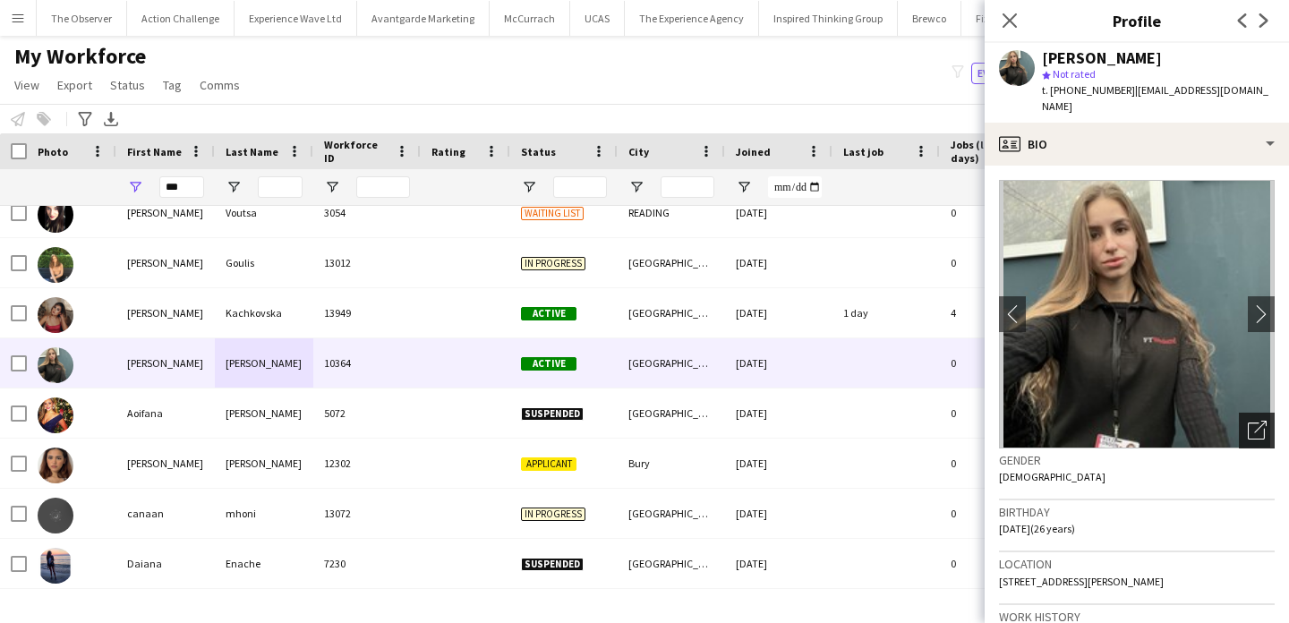
click at [1261, 423] on div "Open photos pop-in" at bounding box center [1257, 431] width 36 height 36
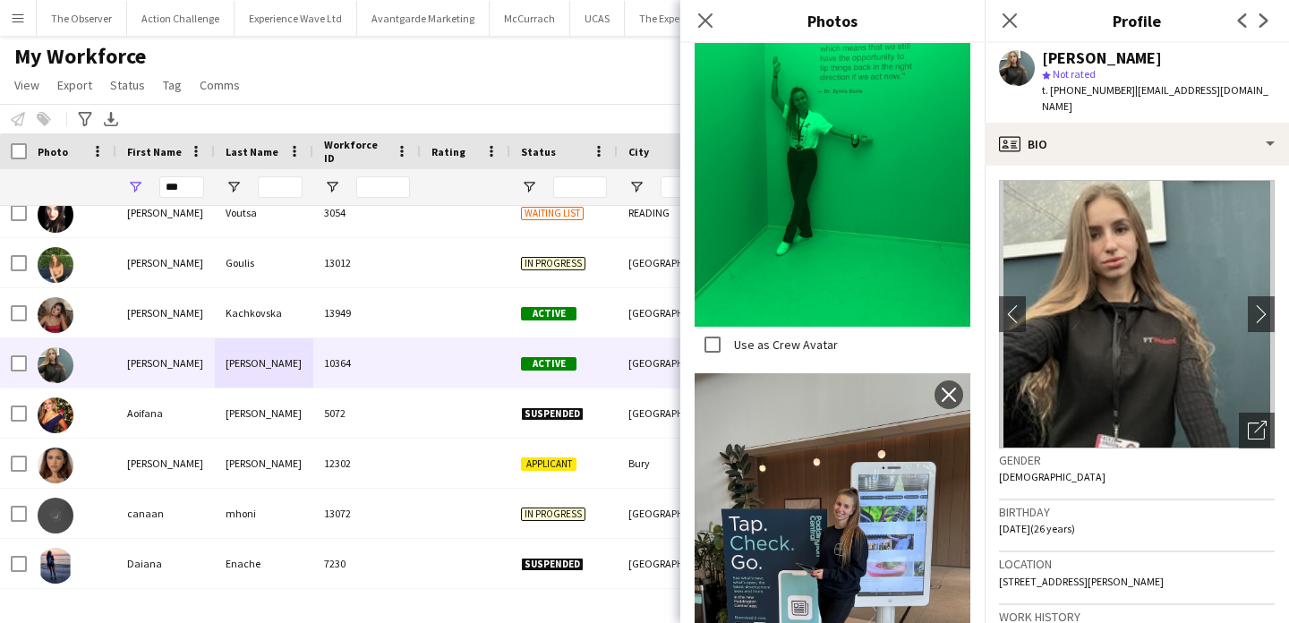
scroll to position [1995, 0]
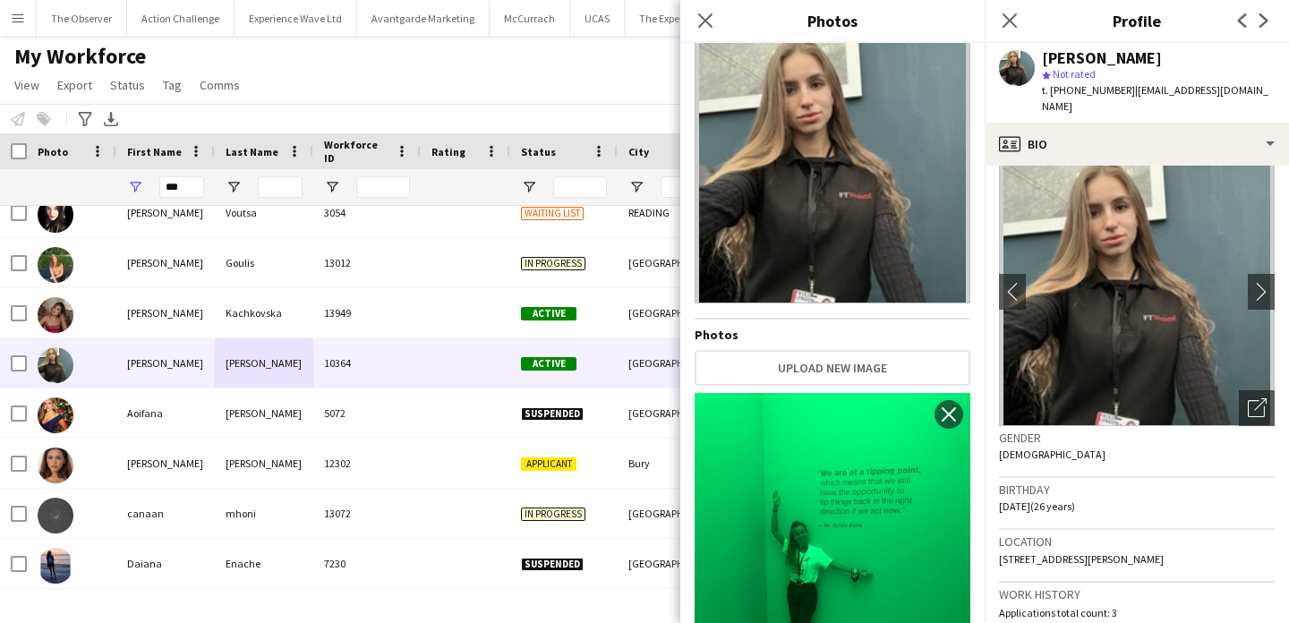
click at [627, 67] on div "My Workforce View Views Default view New view Update view Delete view Edit name…" at bounding box center [644, 73] width 1289 height 61
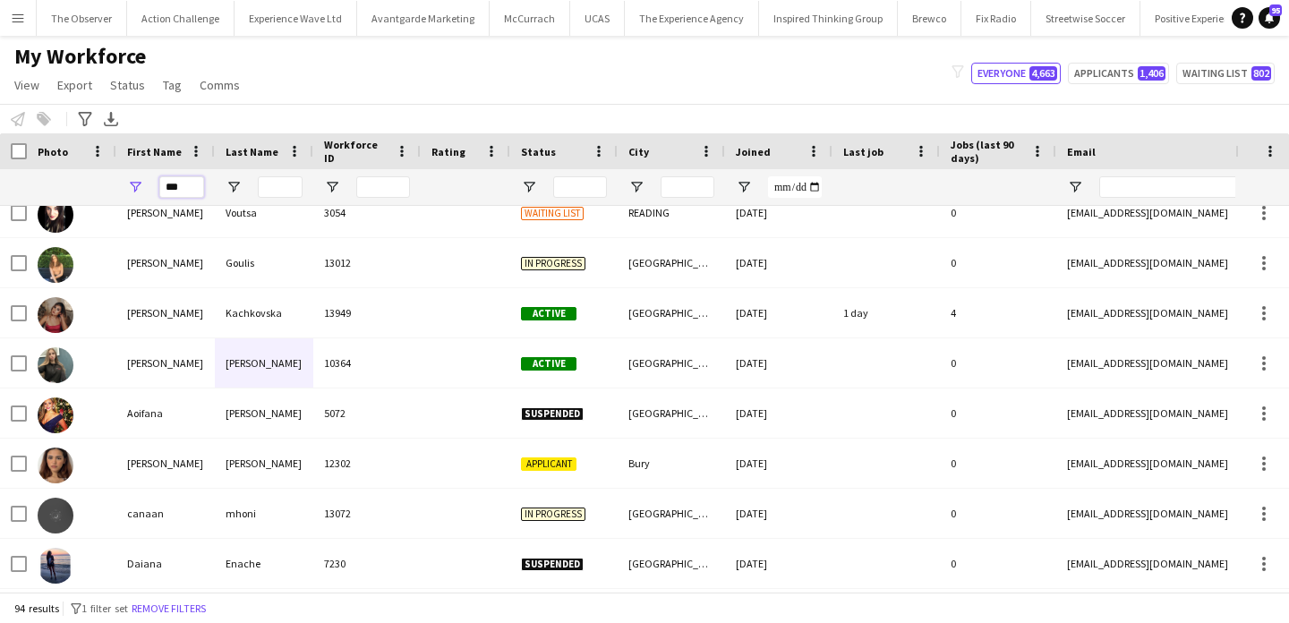
click at [184, 180] on input "***" at bounding box center [181, 186] width 45 height 21
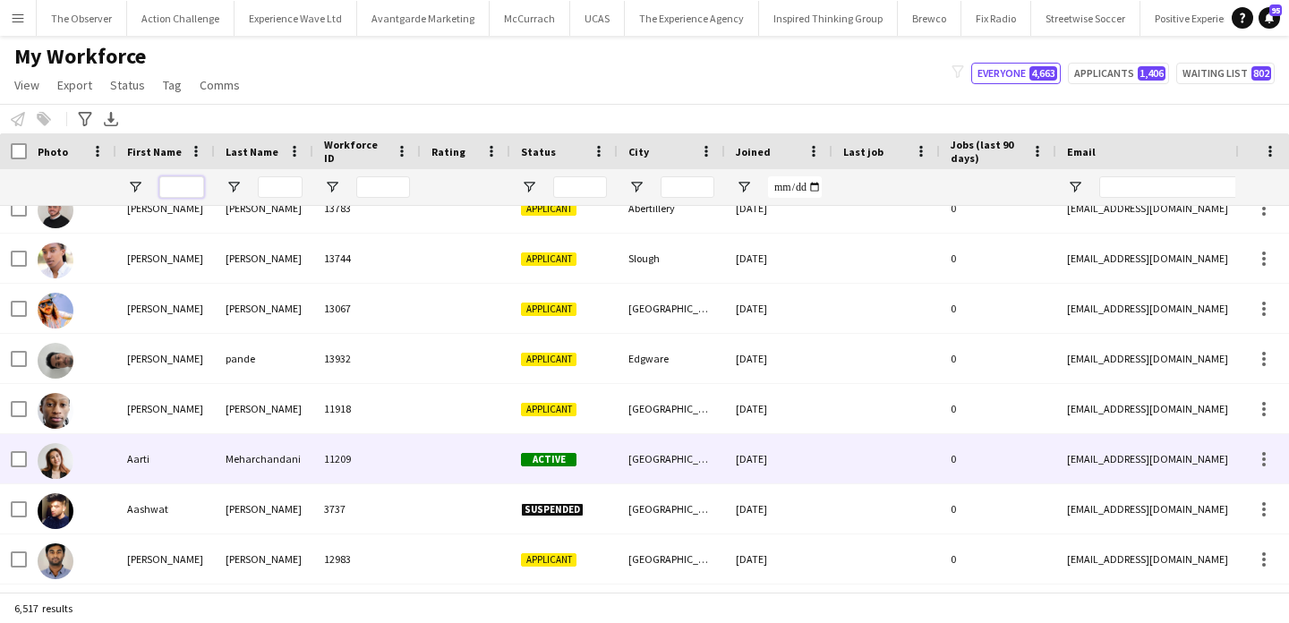
scroll to position [303, 0]
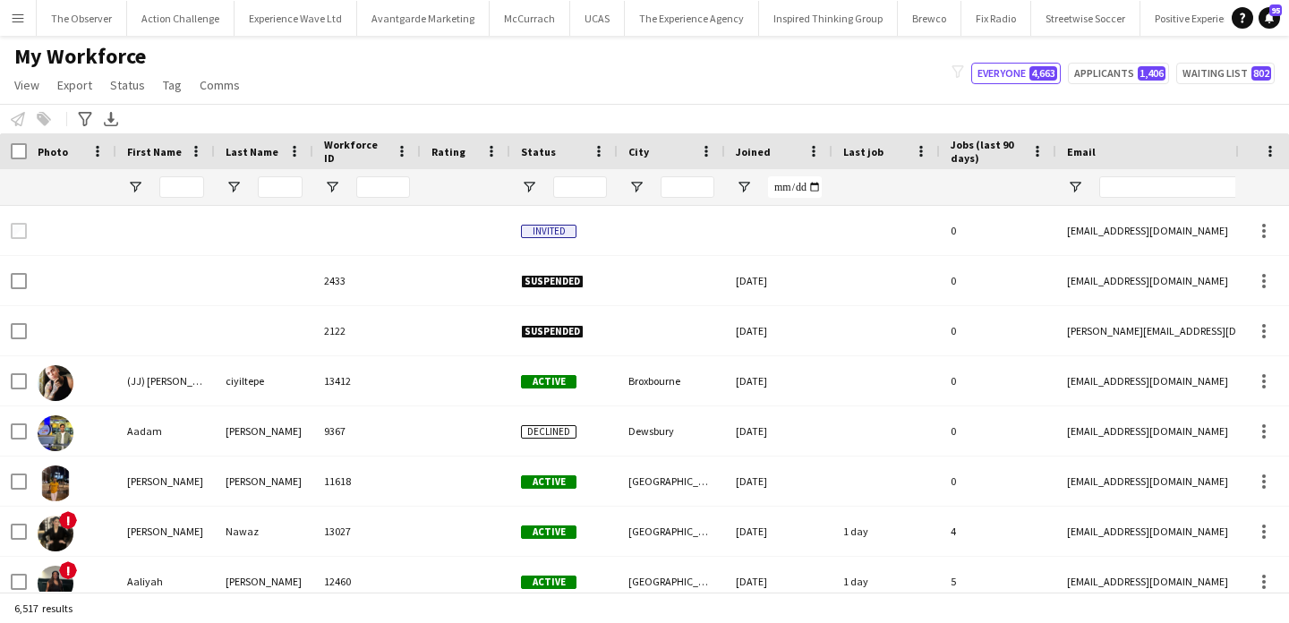
click at [16, 30] on button "Menu" at bounding box center [18, 18] width 36 height 36
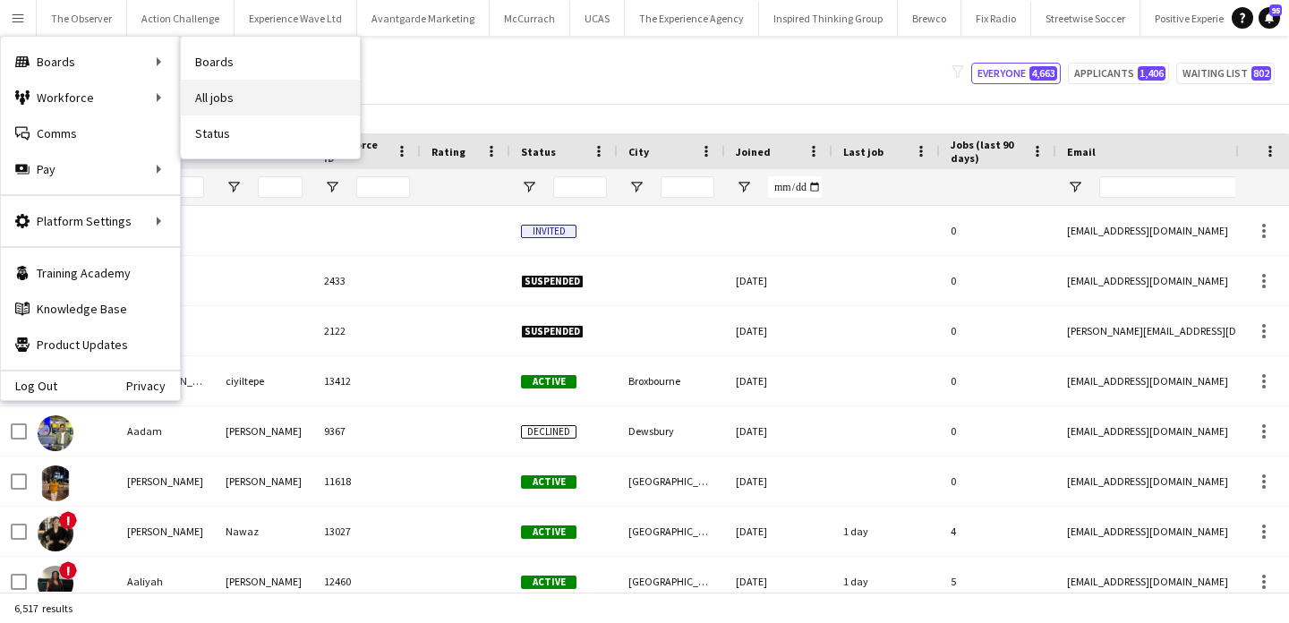
click at [269, 99] on link "All jobs" at bounding box center [270, 98] width 179 height 36
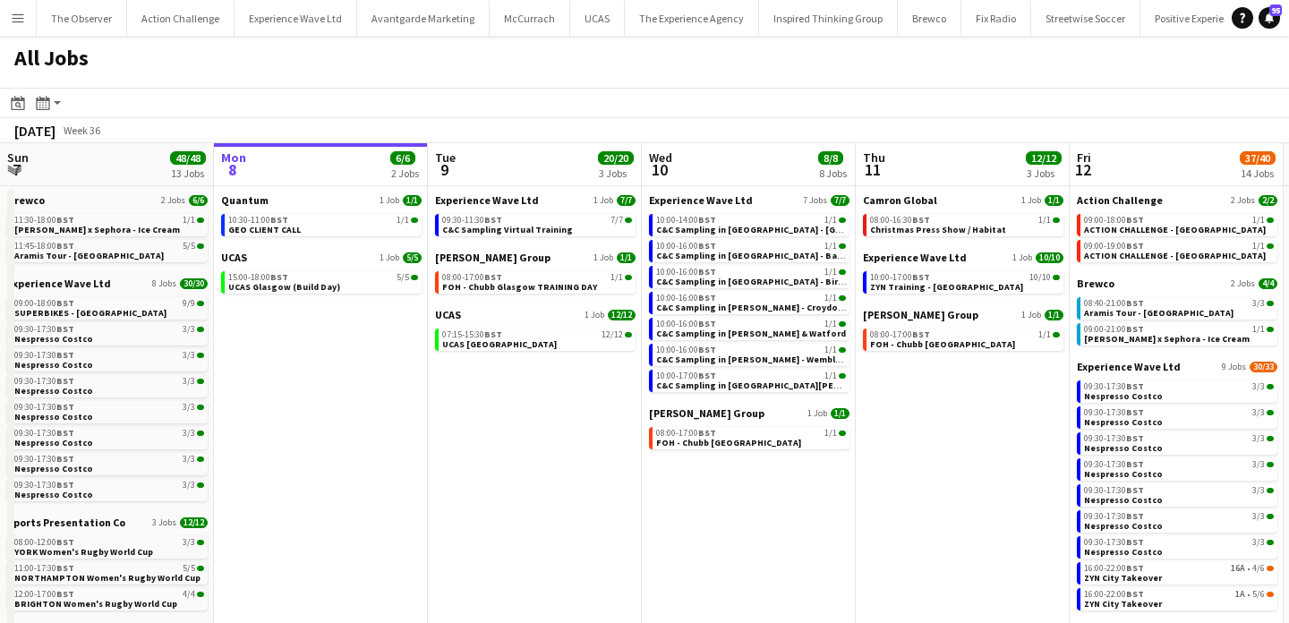
scroll to position [0, 391]
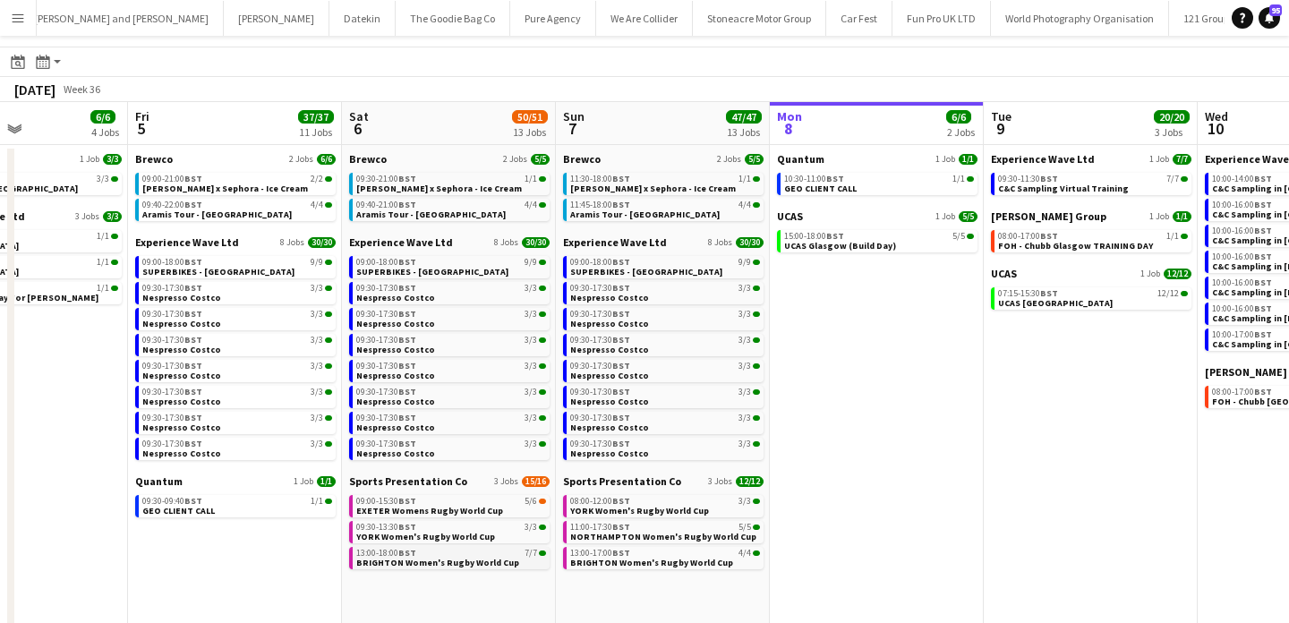
scroll to position [28, 0]
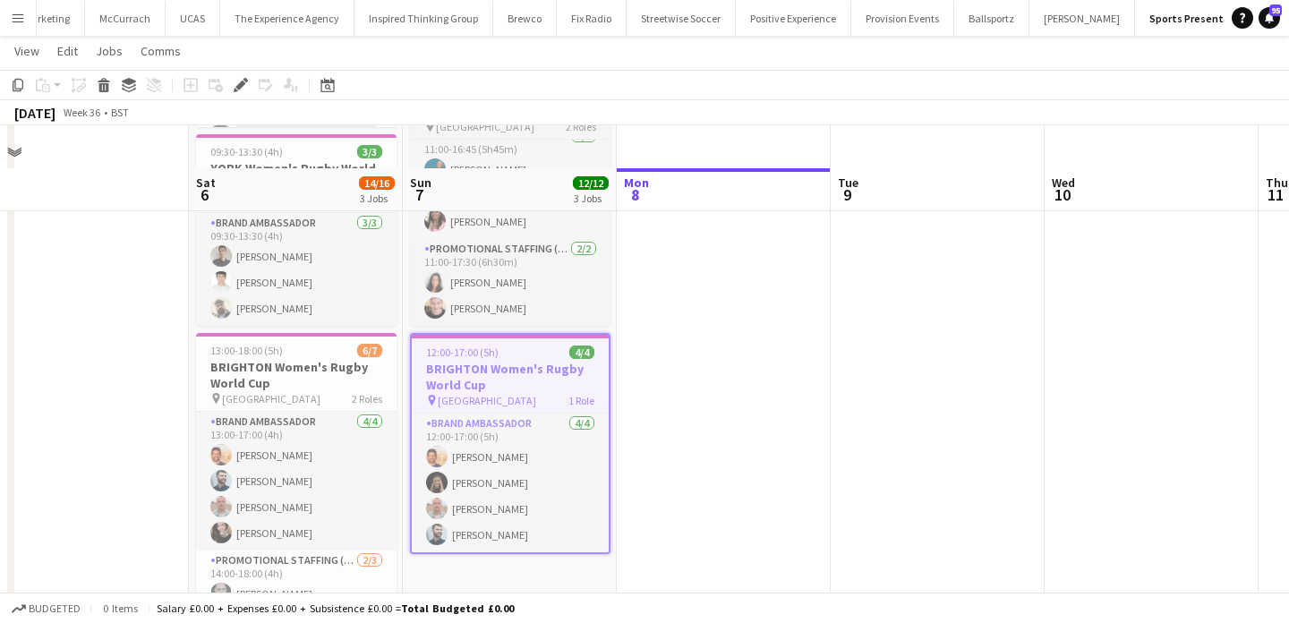
scroll to position [388, 0]
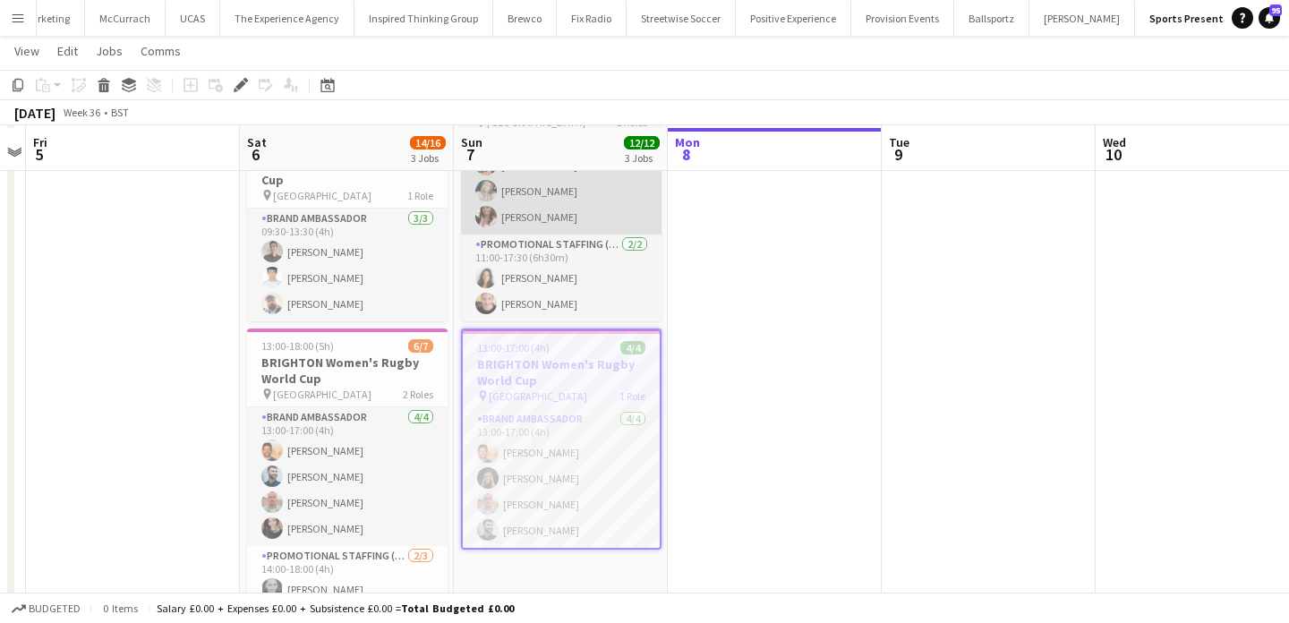
scroll to position [354, 0]
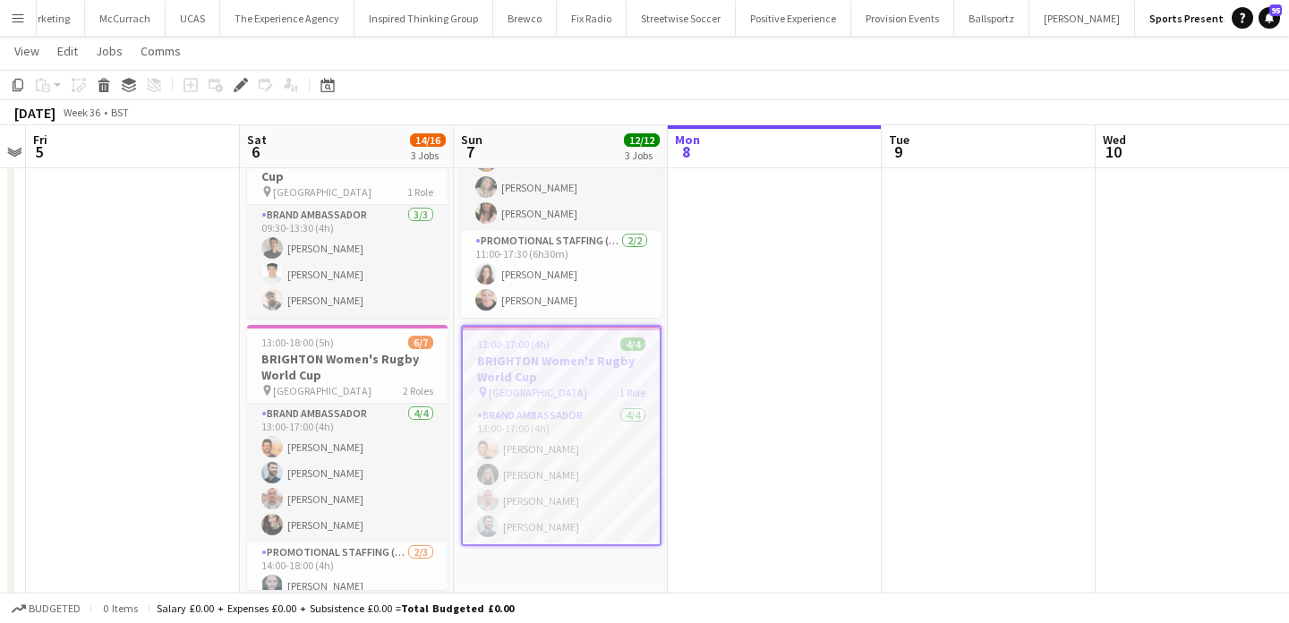
click at [574, 371] on h3 "BRIGHTON Women's Rugby World Cup" at bounding box center [561, 369] width 197 height 32
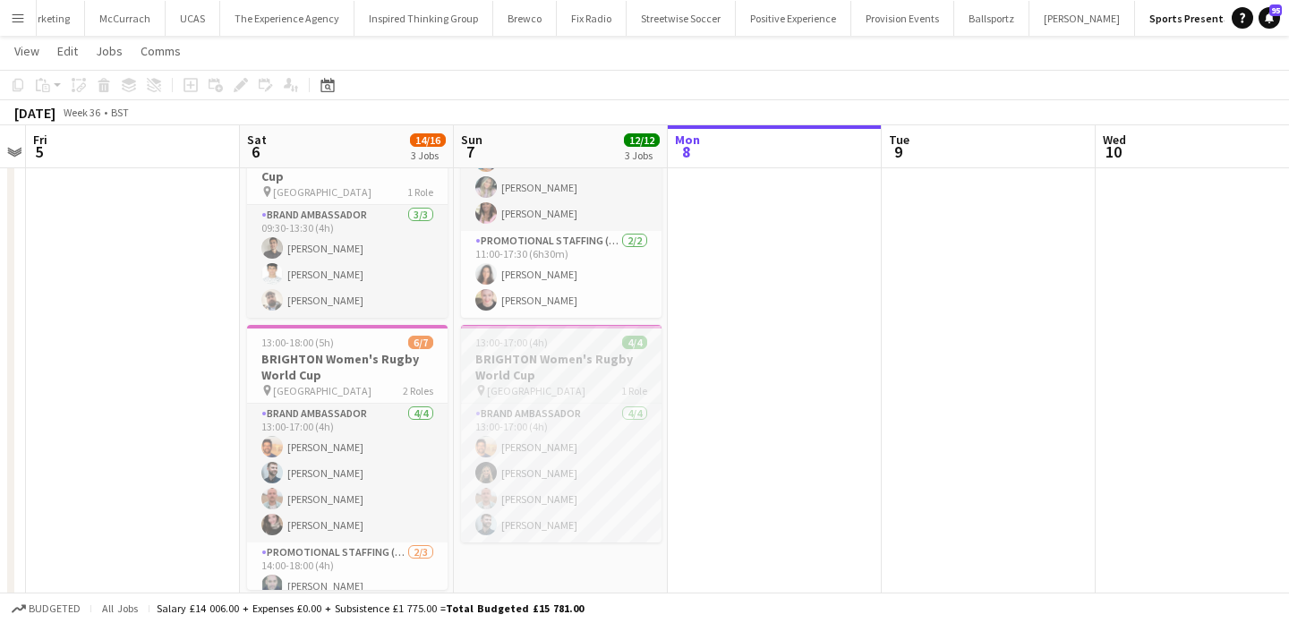
click at [574, 371] on h3 "BRIGHTON Women's Rugby World Cup" at bounding box center [561, 367] width 200 height 32
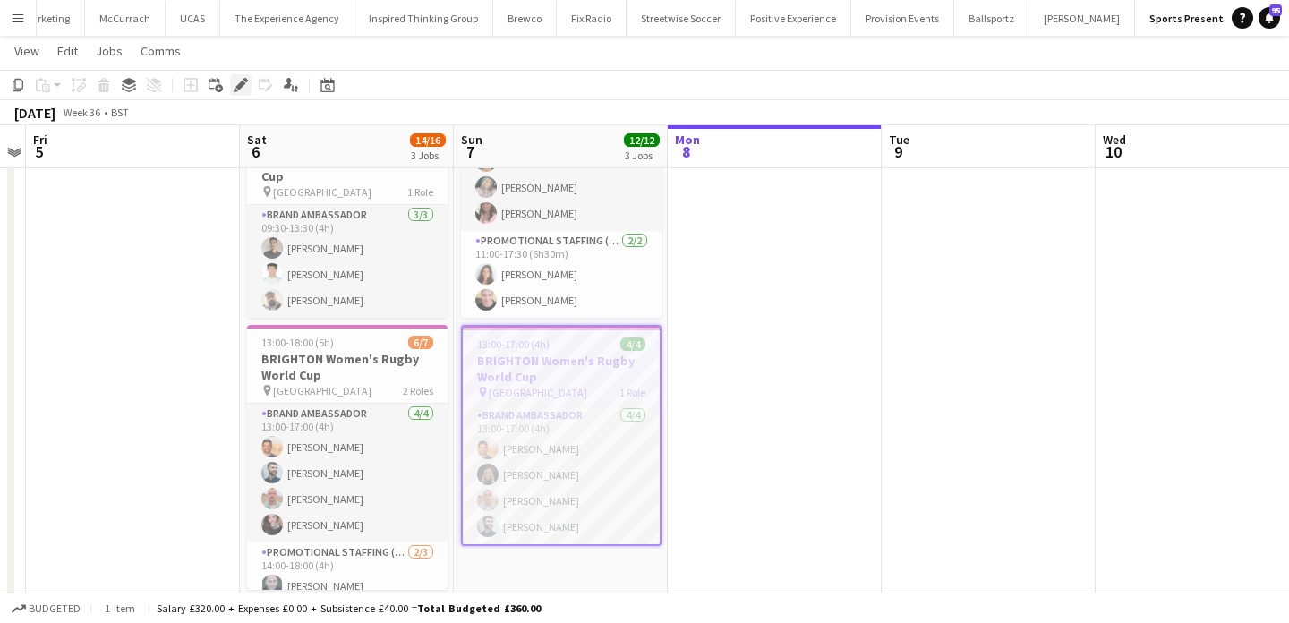
click at [234, 84] on icon "Edit" at bounding box center [241, 85] width 14 height 14
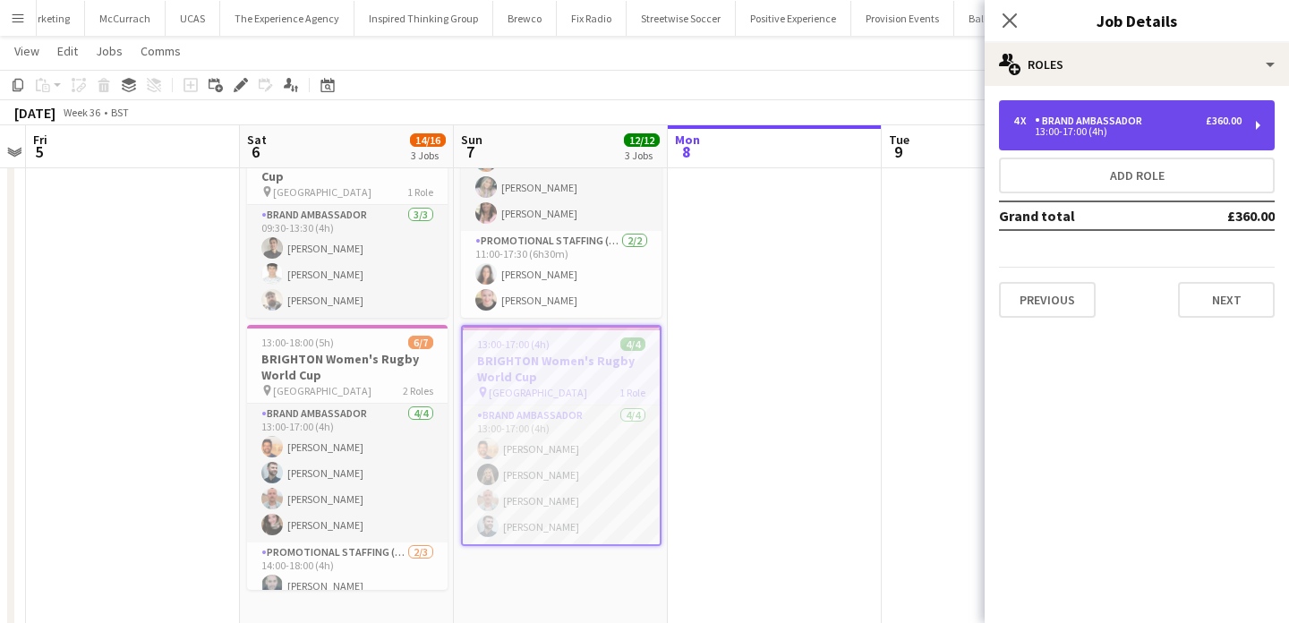
click at [1076, 135] on div "13:00-17:00 (4h)" at bounding box center [1127, 131] width 228 height 9
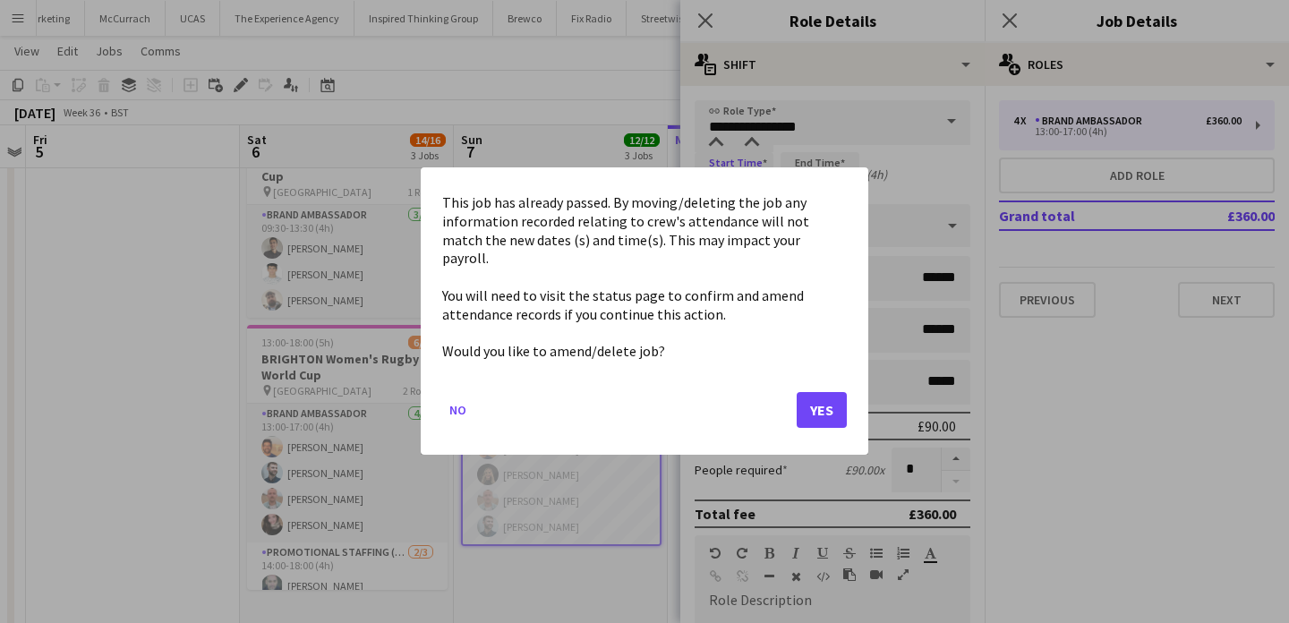
scroll to position [0, 0]
click at [753, 183] on body "Menu Boards Boards Boards All jobs Status Workforce Workforce My Workforce Recr…" at bounding box center [644, 151] width 1289 height 1011
click at [825, 403] on button "Yes" at bounding box center [822, 411] width 50 height 36
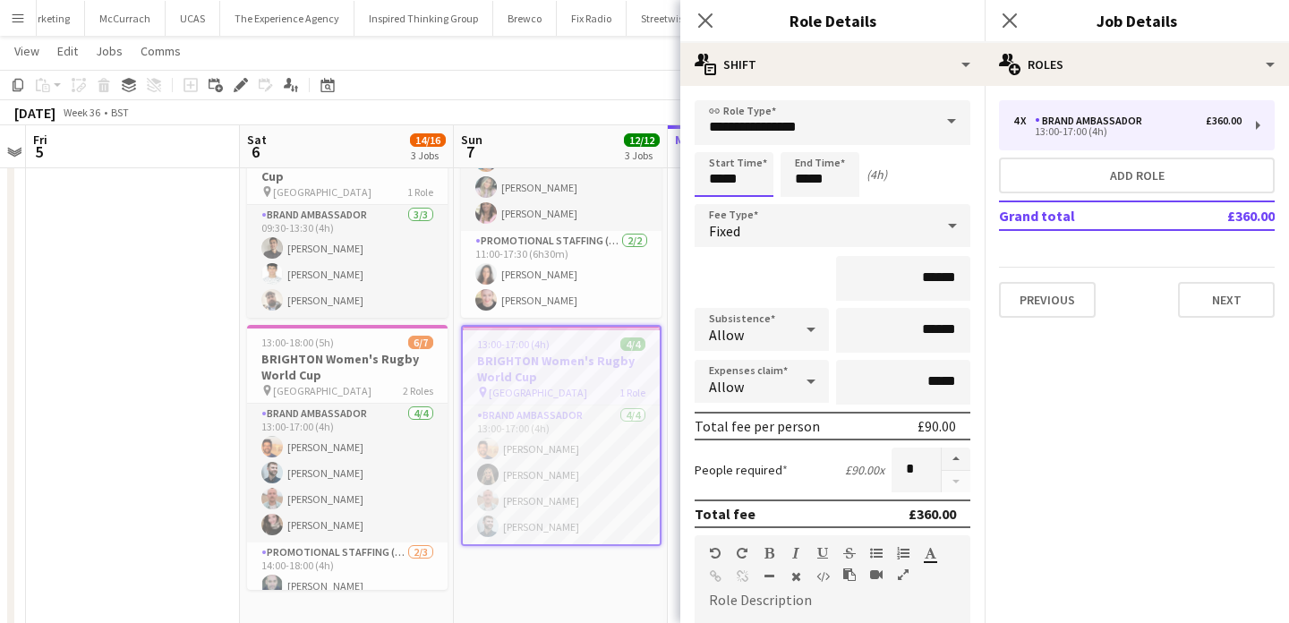
scroll to position [354, 0]
click at [716, 153] on input "*****" at bounding box center [734, 174] width 79 height 45
click at [718, 196] on input "*****" at bounding box center [734, 174] width 79 height 45
type input "*****"
click at [718, 202] on div at bounding box center [716, 206] width 36 height 18
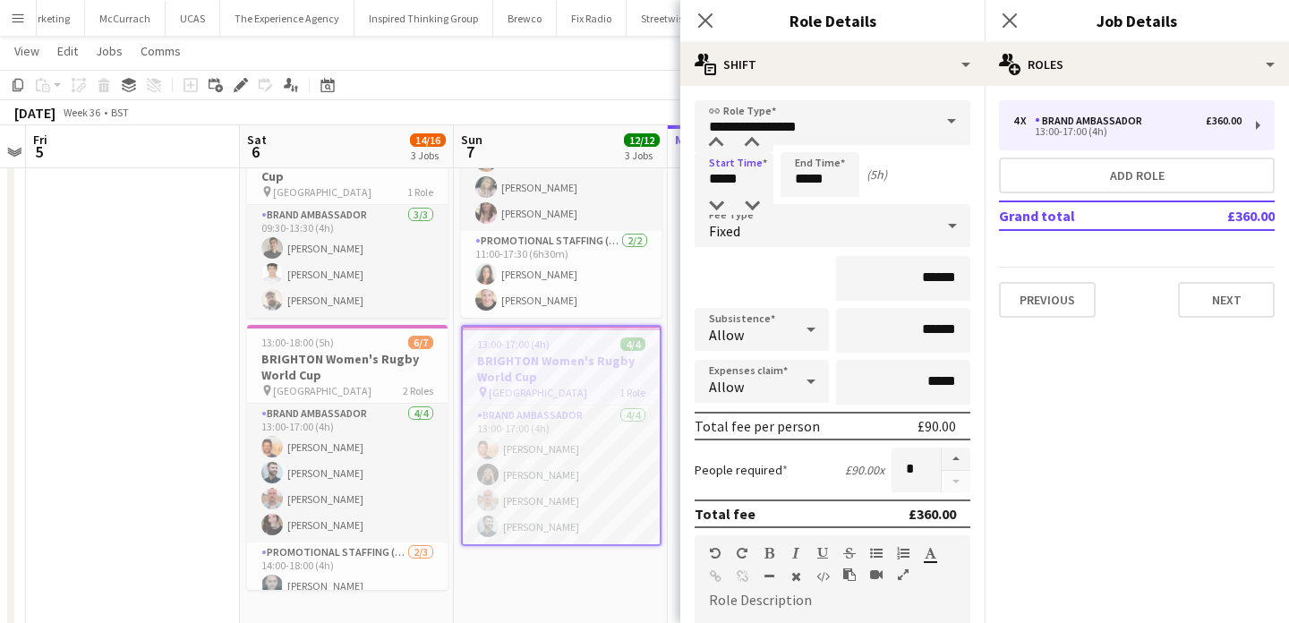
click at [149, 280] on app-date-cell at bounding box center [133, 237] width 214 height 780
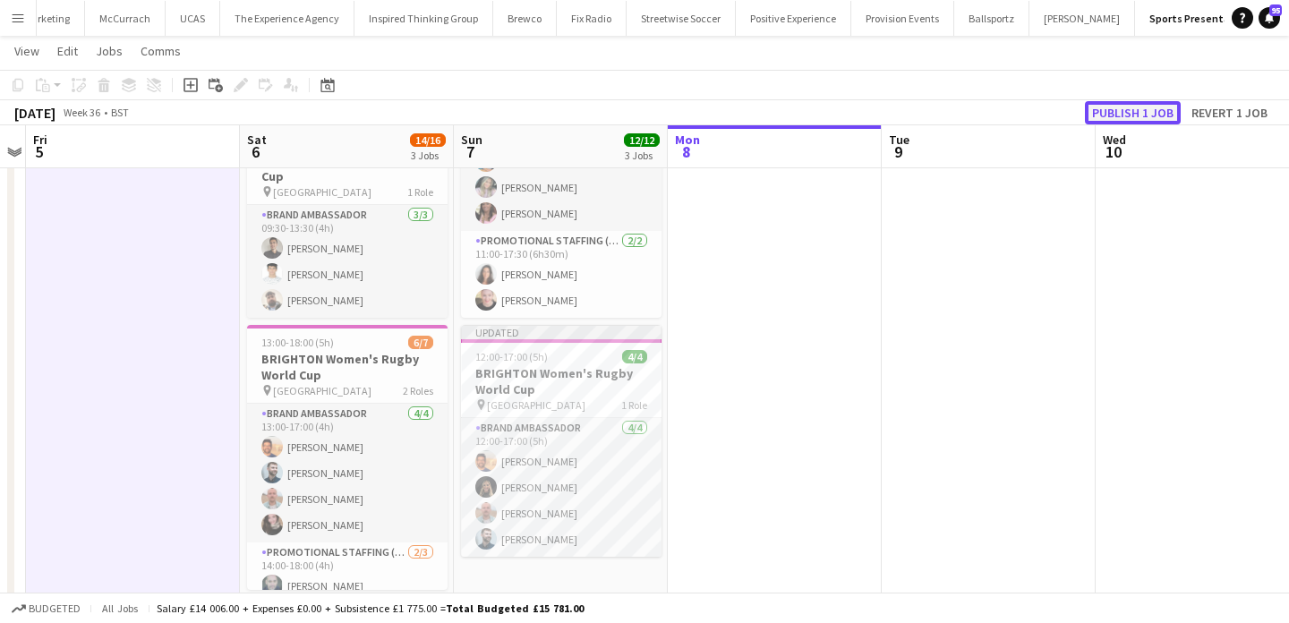
click at [1119, 105] on button "Publish 1 job" at bounding box center [1133, 112] width 96 height 23
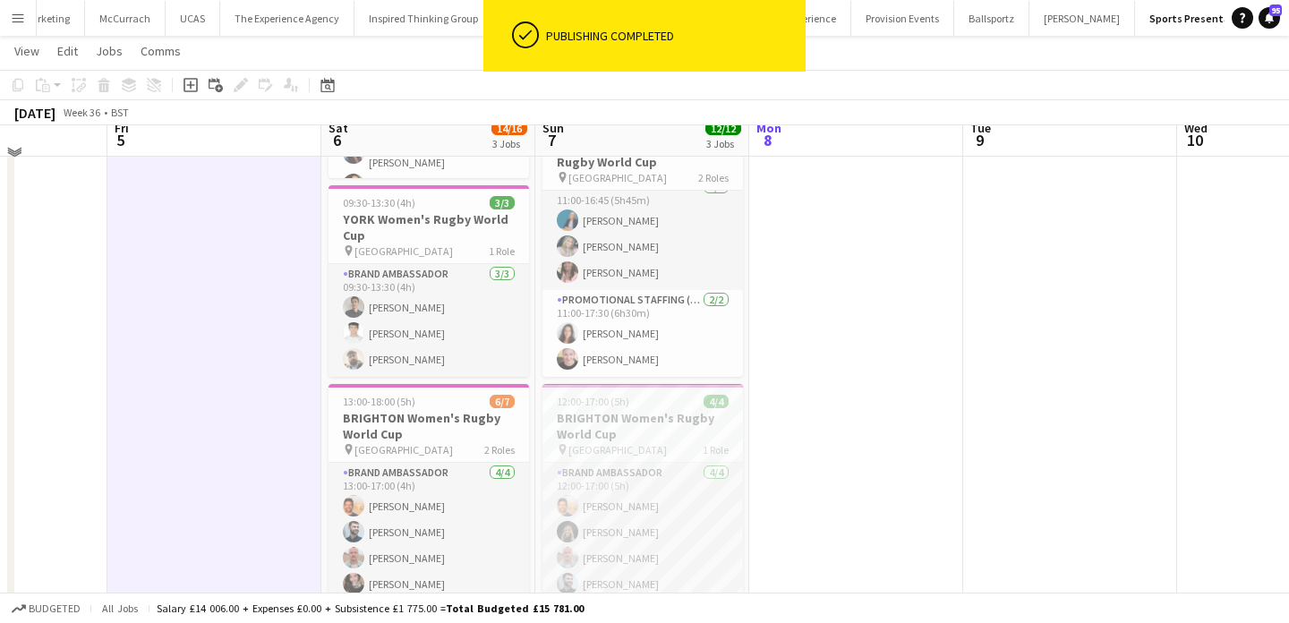
scroll to position [281, 0]
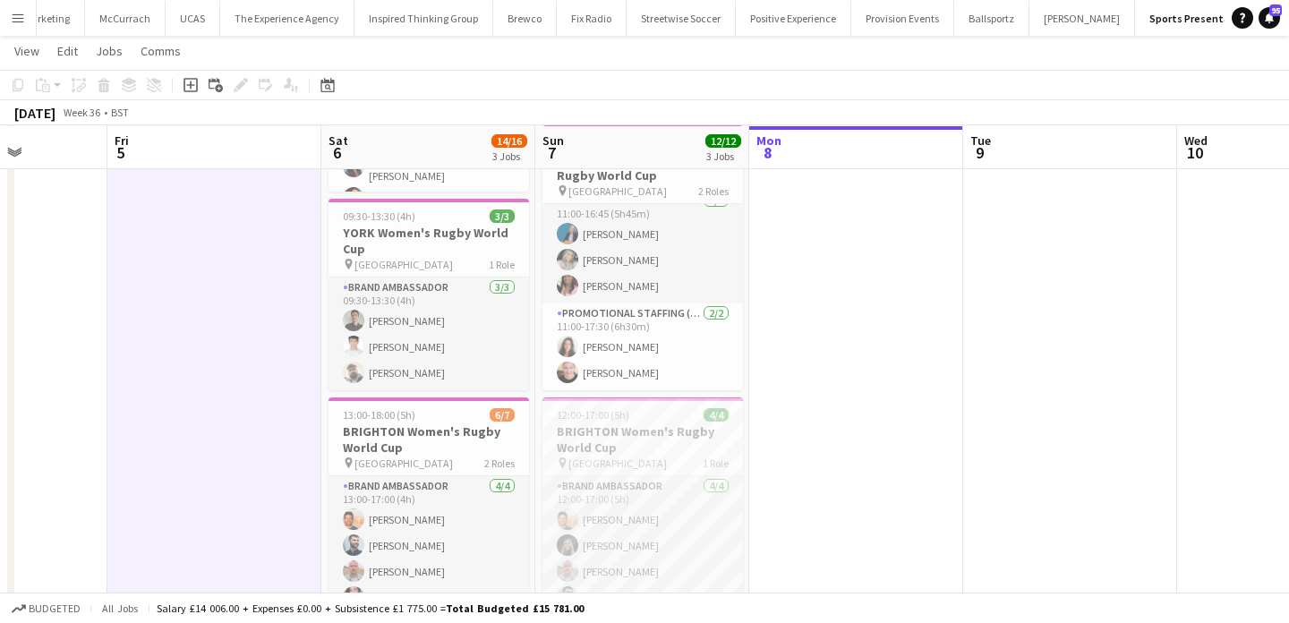
click at [23, 16] on app-icon "Menu" at bounding box center [18, 18] width 14 height 14
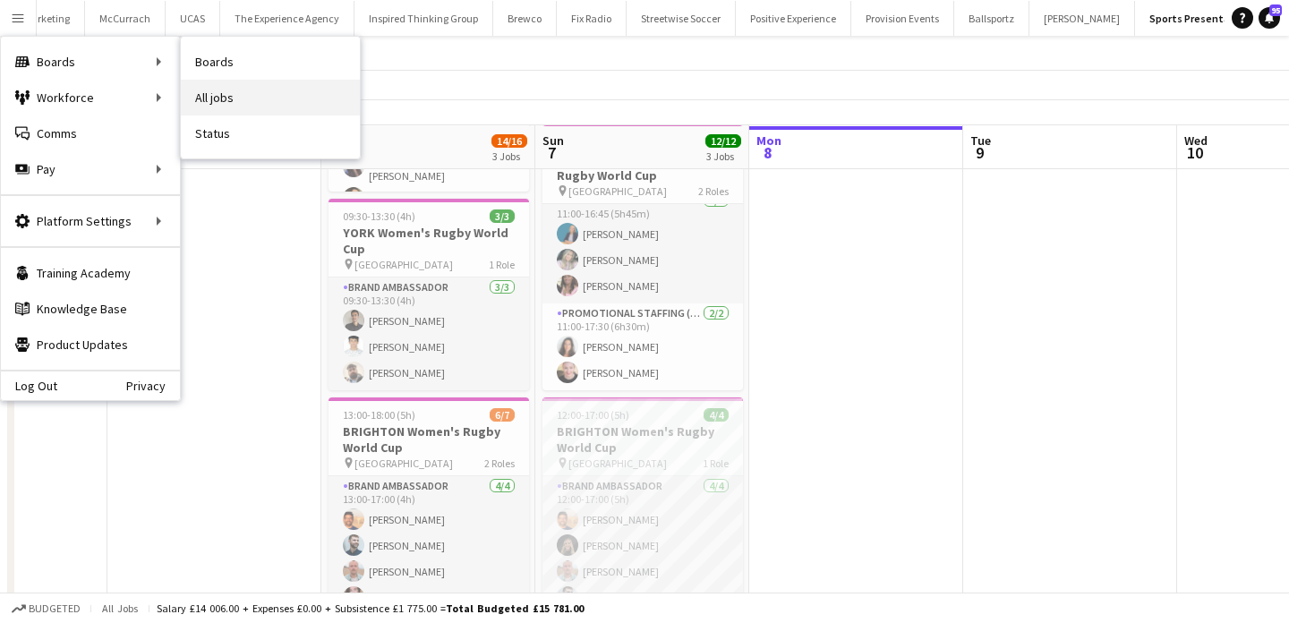
click at [202, 93] on link "All jobs" at bounding box center [270, 98] width 179 height 36
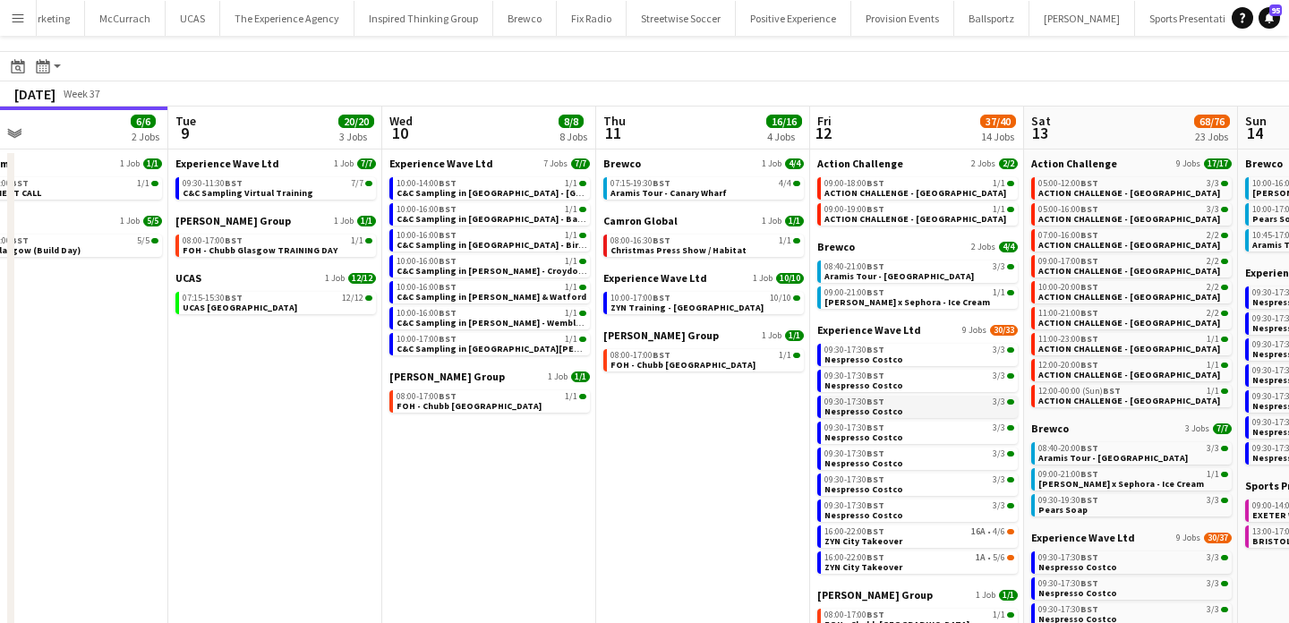
scroll to position [21, 0]
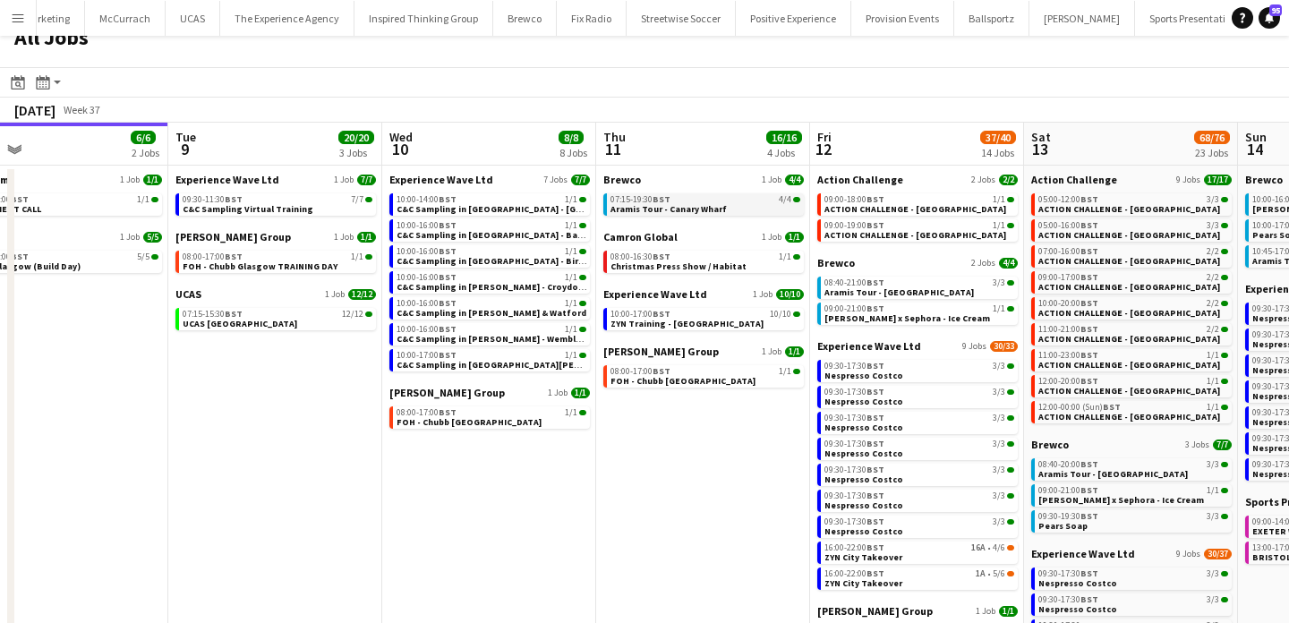
click at [714, 212] on span "Aramis Tour - Canary Wharf" at bounding box center [668, 209] width 116 height 12
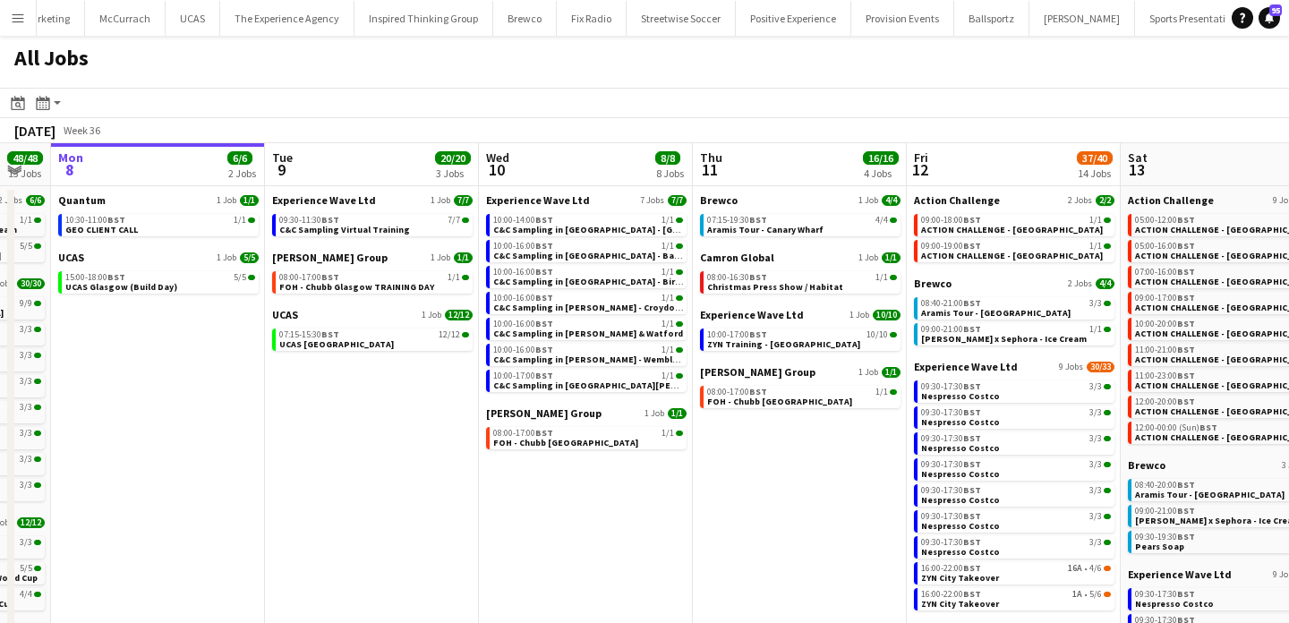
scroll to position [0, 576]
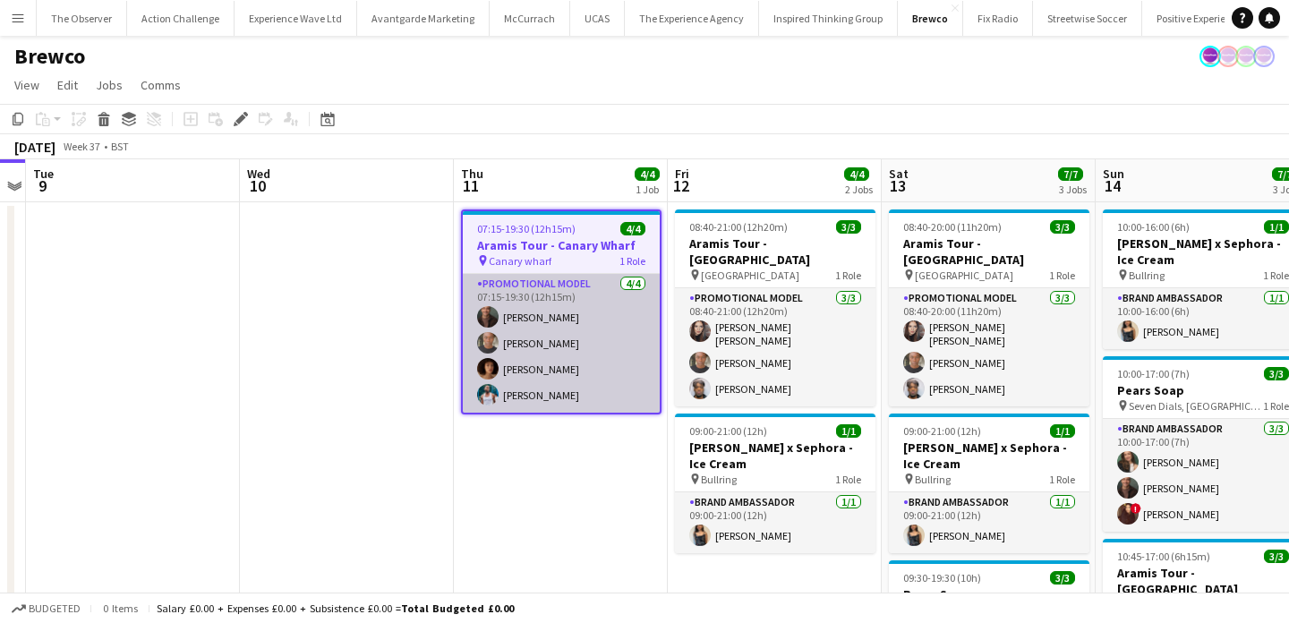
scroll to position [11, 0]
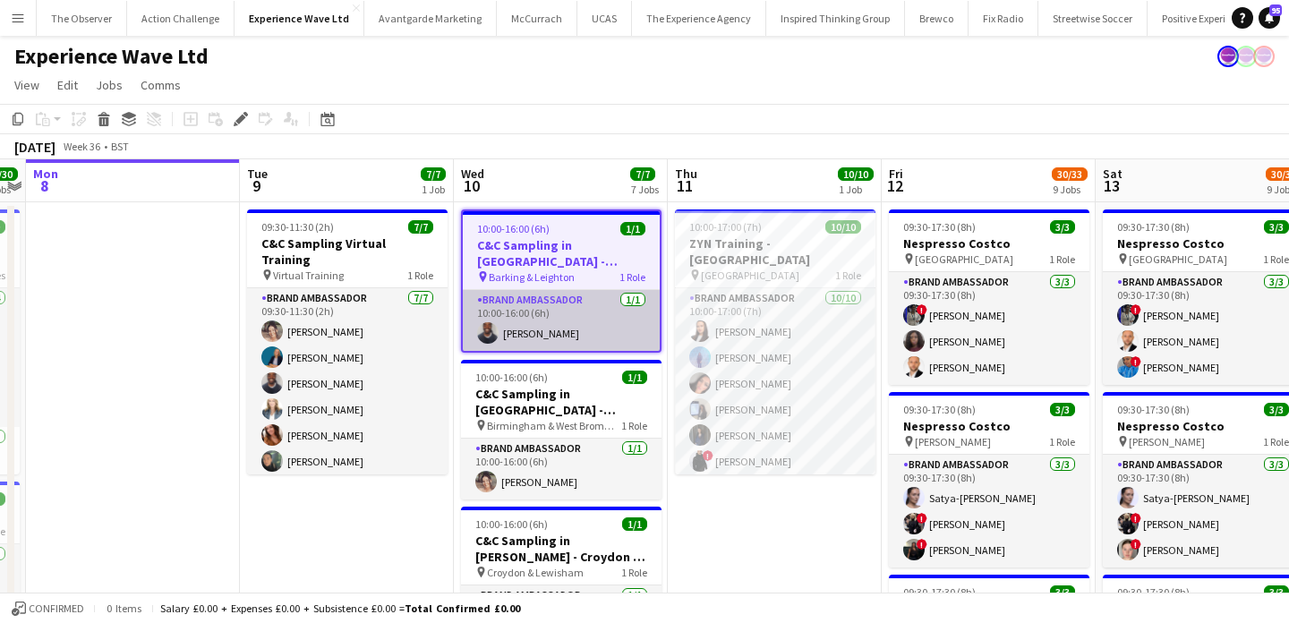
click at [569, 325] on app-card-role "Brand Ambassador [DATE] 10:00-16:00 (6h) [PERSON_NAME]" at bounding box center [561, 320] width 197 height 61
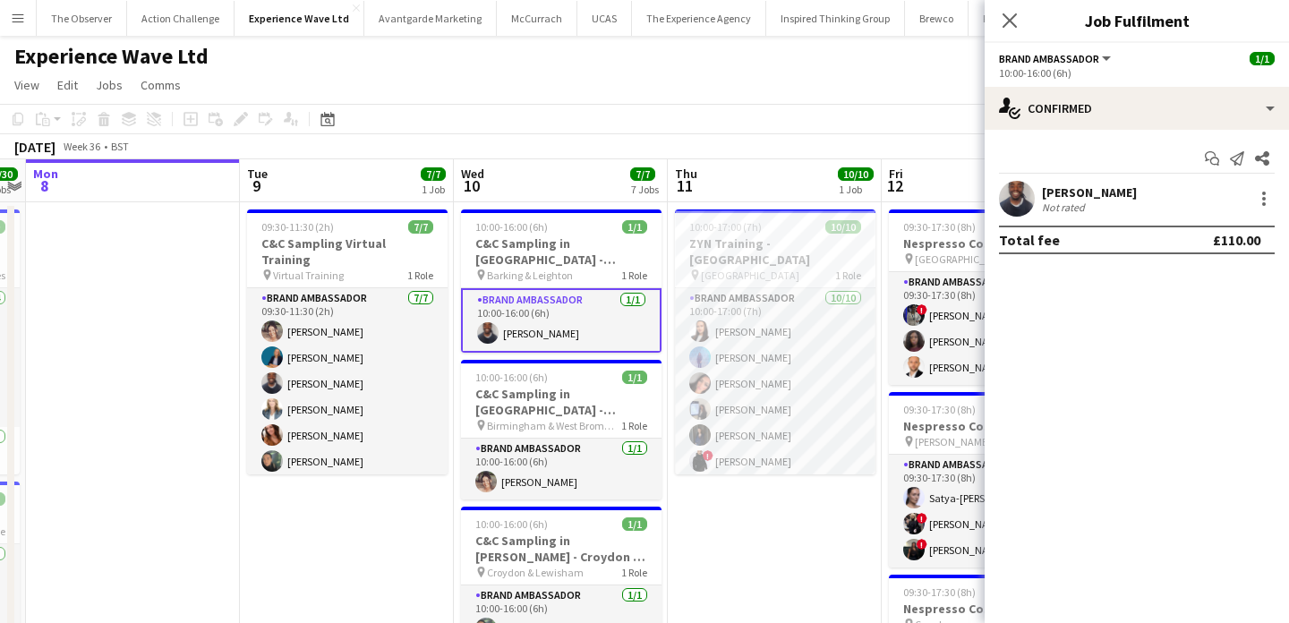
click at [569, 325] on app-card-role "Brand Ambassador [DATE] 10:00-16:00 (6h) [PERSON_NAME]" at bounding box center [561, 320] width 200 height 64
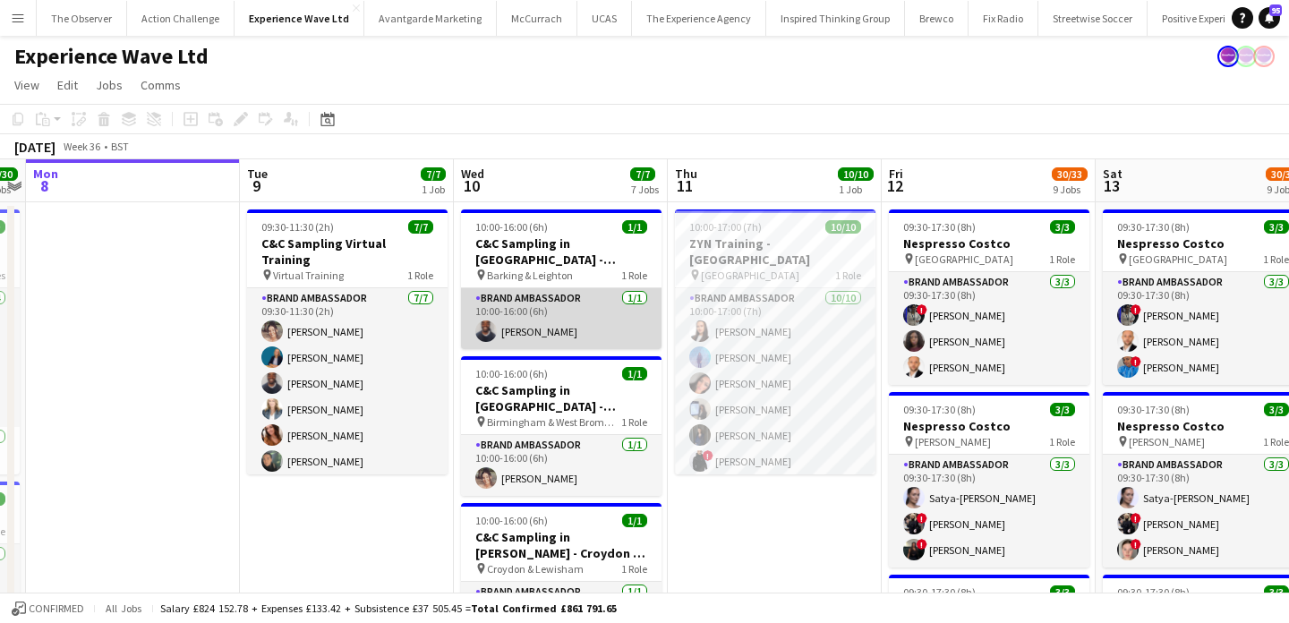
click at [569, 325] on app-card-role "Brand Ambassador 1/1 10:00-16:00 (6h) Isaac Olorunfemi" at bounding box center [561, 318] width 200 height 61
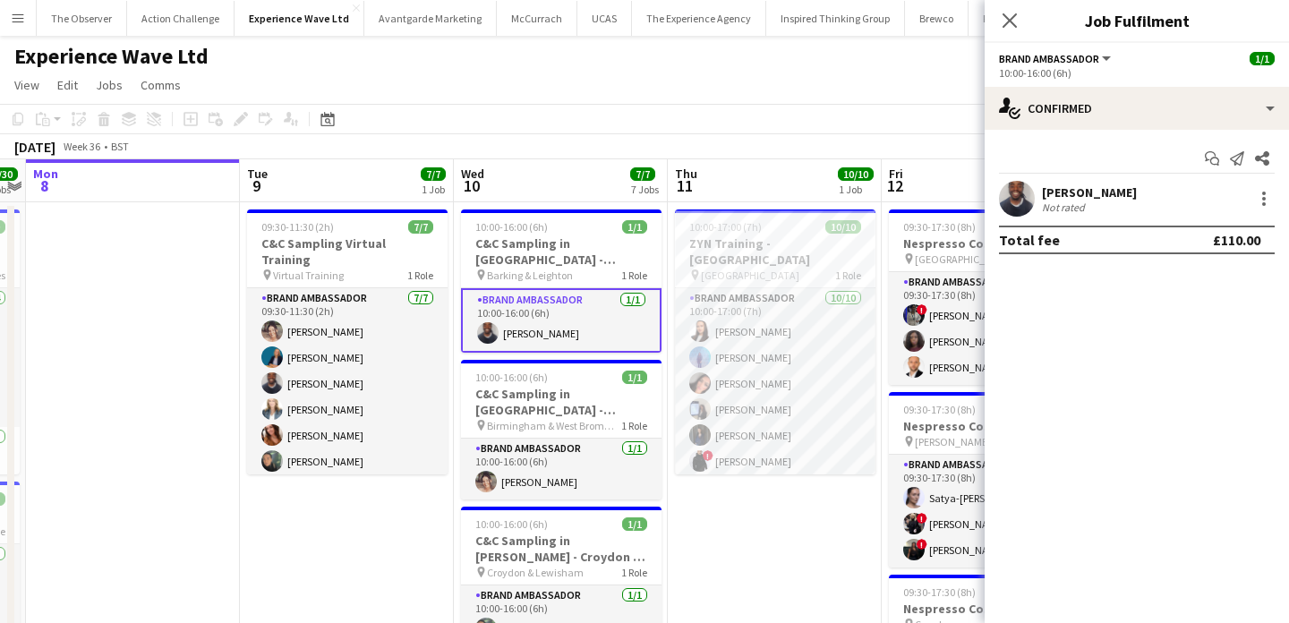
click at [573, 290] on app-card-role "Brand Ambassador 1/1 10:00-16:00 (6h) Isaac Olorunfemi" at bounding box center [561, 320] width 200 height 64
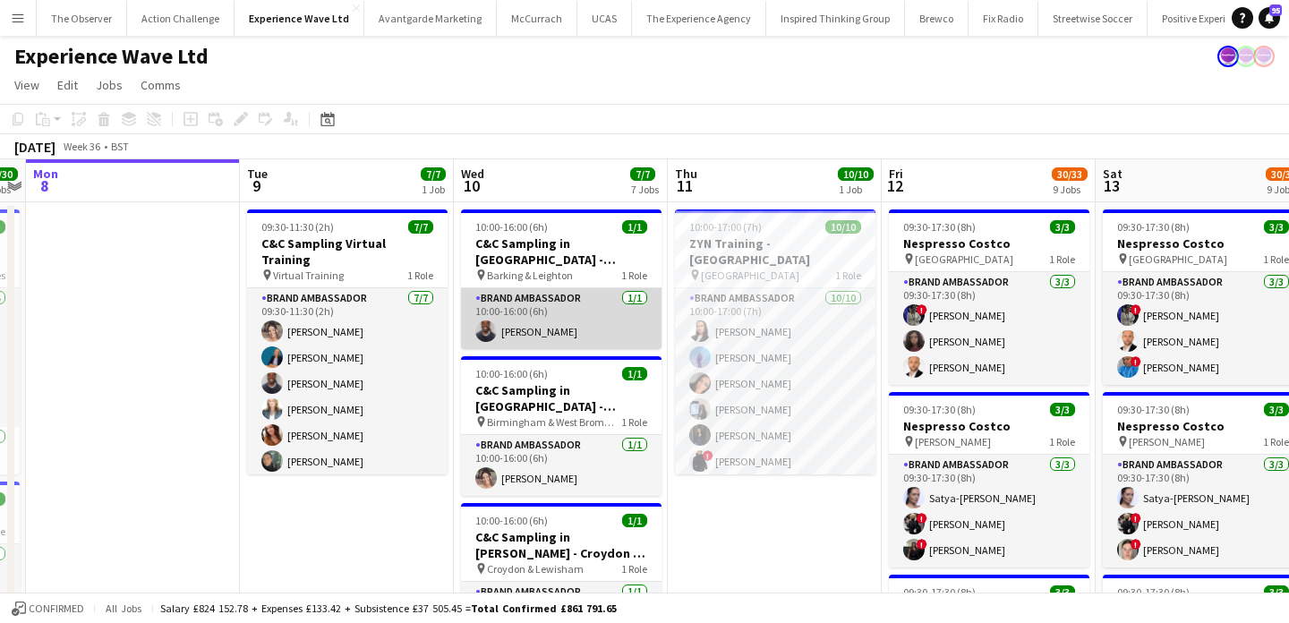
click at [589, 332] on app-card-role "Brand Ambassador 1/1 10:00-16:00 (6h) Isaac Olorunfemi" at bounding box center [561, 318] width 200 height 61
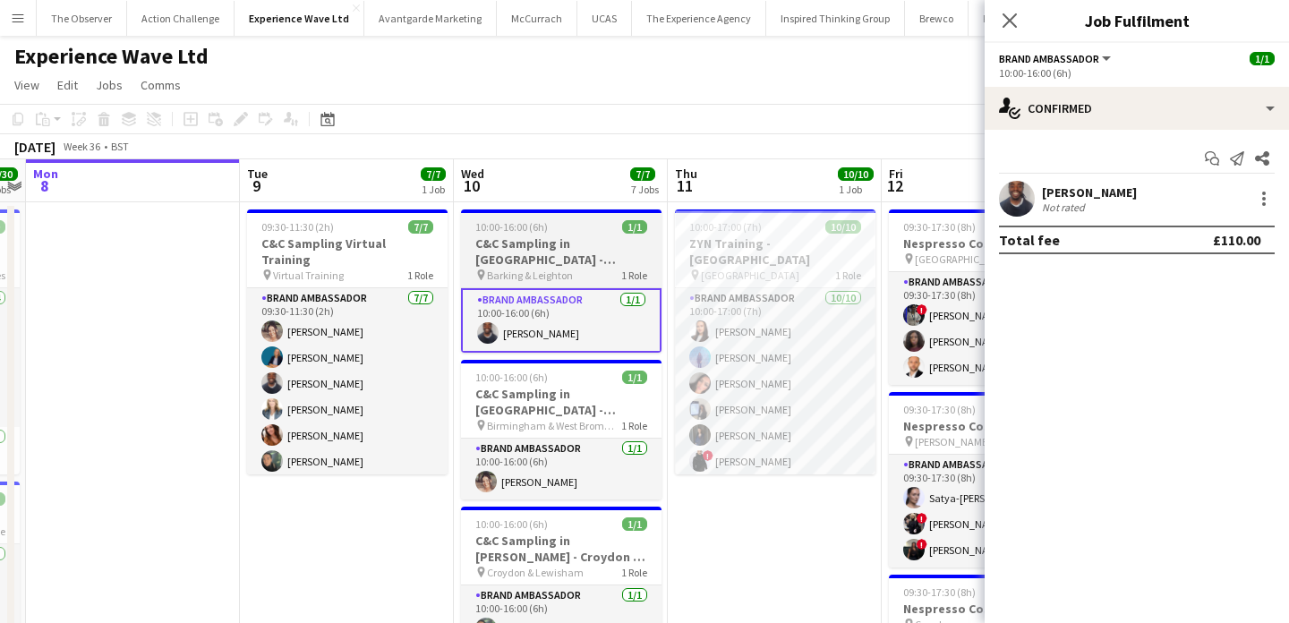
click at [610, 256] on h3 "C&C Sampling in Dhamecha - Barking & Leighton" at bounding box center [561, 251] width 200 height 32
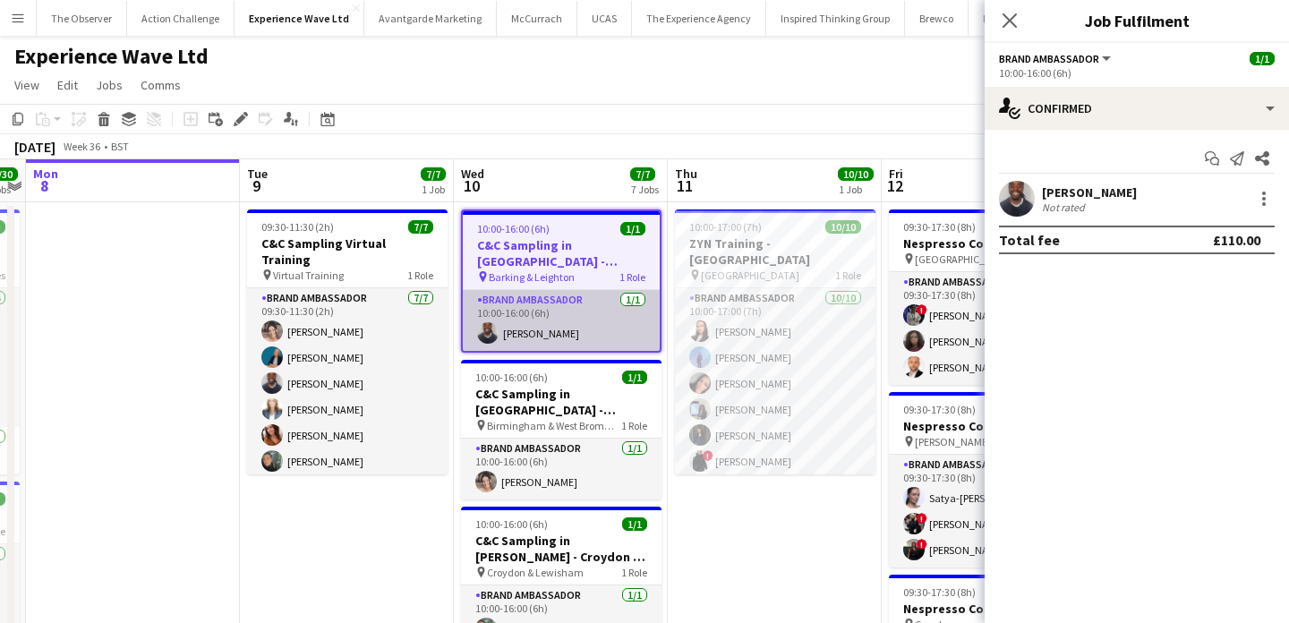
click at [616, 311] on app-card-role "Brand Ambassador 1/1 10:00-16:00 (6h) Isaac Olorunfemi" at bounding box center [561, 320] width 197 height 61
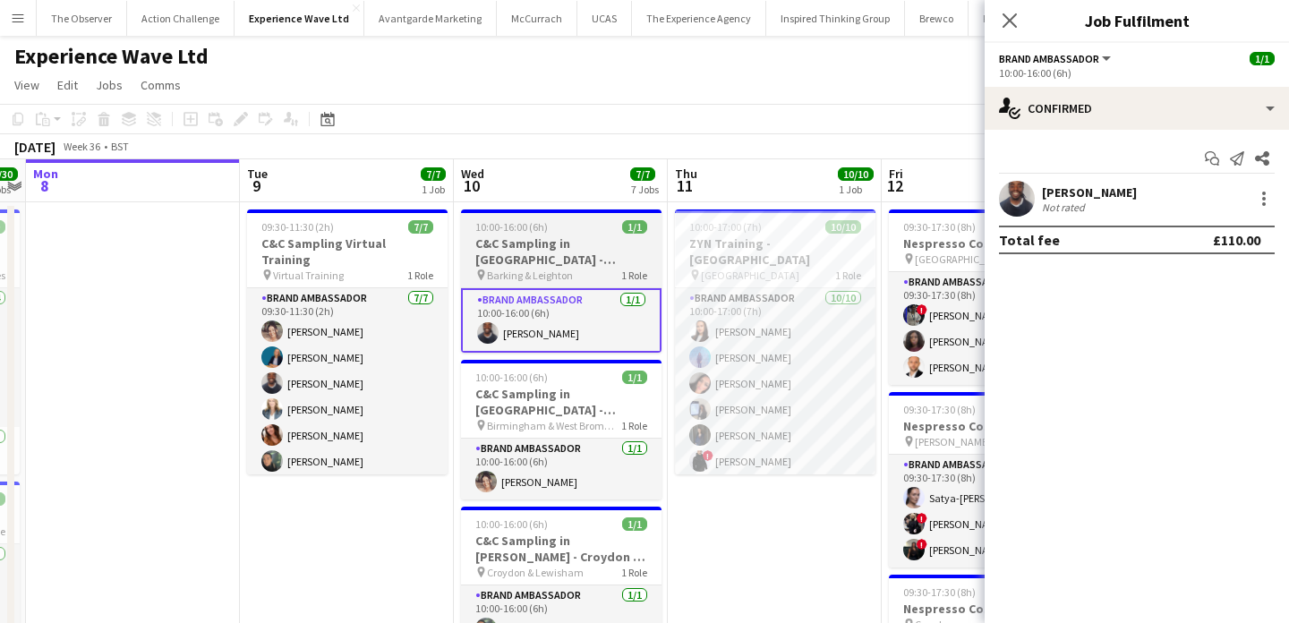
click at [615, 256] on h3 "C&C Sampling in Dhamecha - Barking & Leighton" at bounding box center [561, 251] width 200 height 32
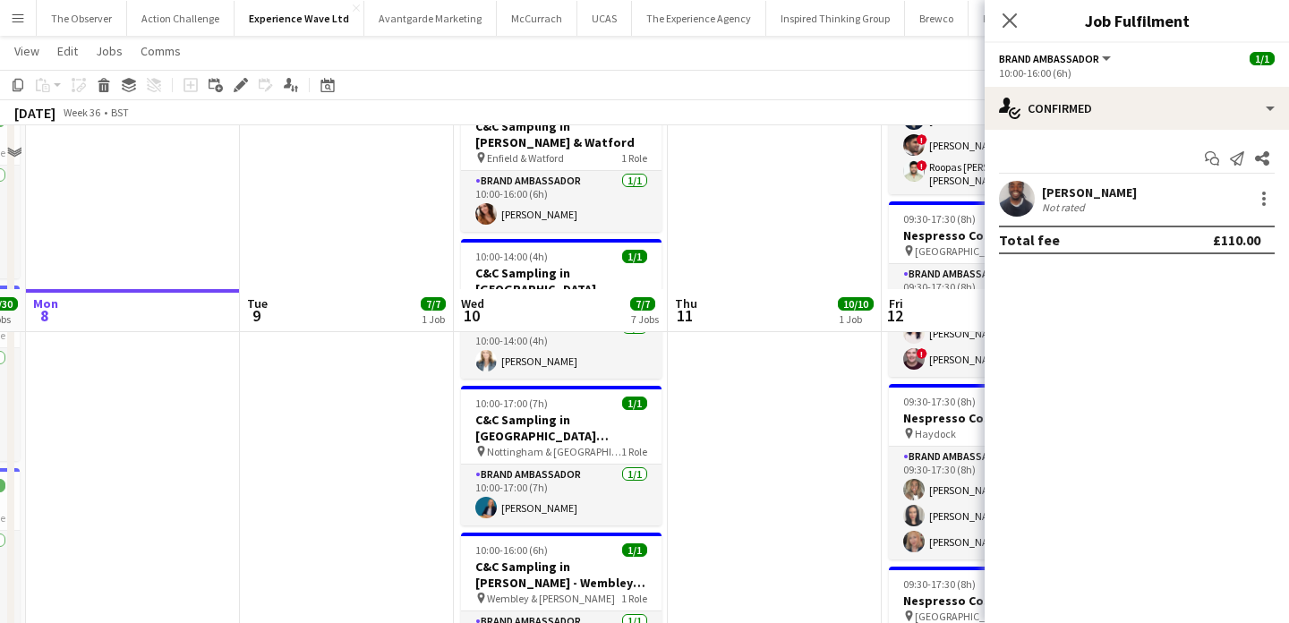
scroll to position [723, 0]
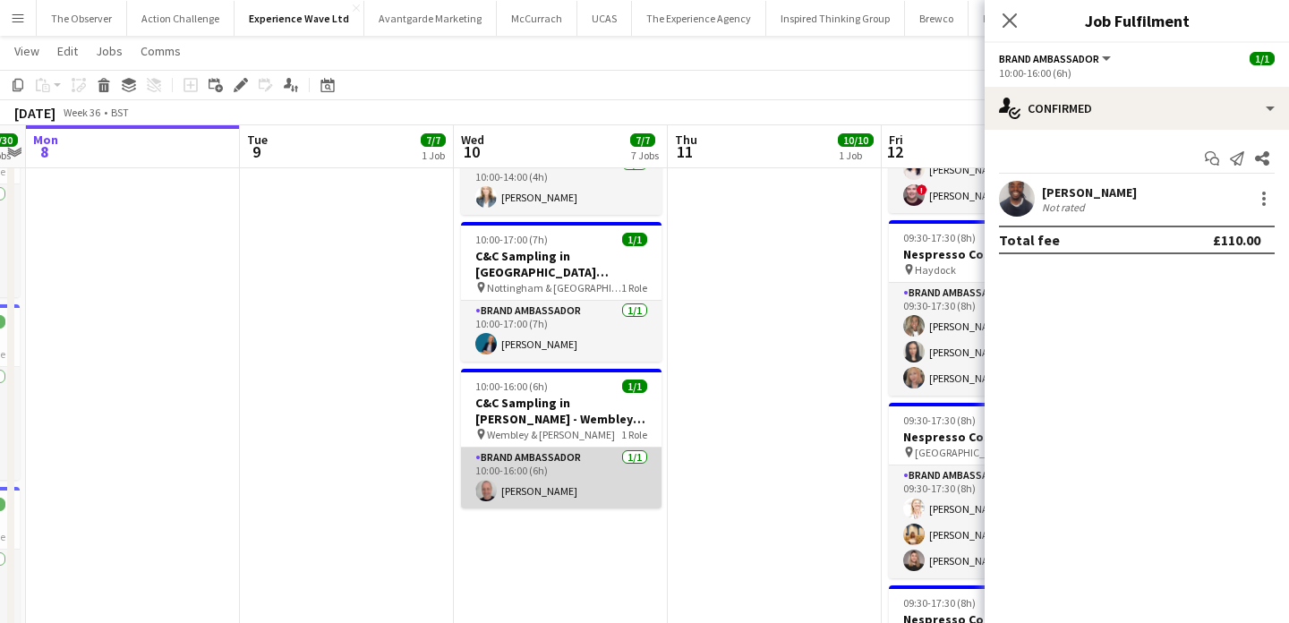
click at [572, 459] on app-card-role "Brand Ambassador 1/1 10:00-16:00 (6h) Rob Frater" at bounding box center [561, 478] width 200 height 61
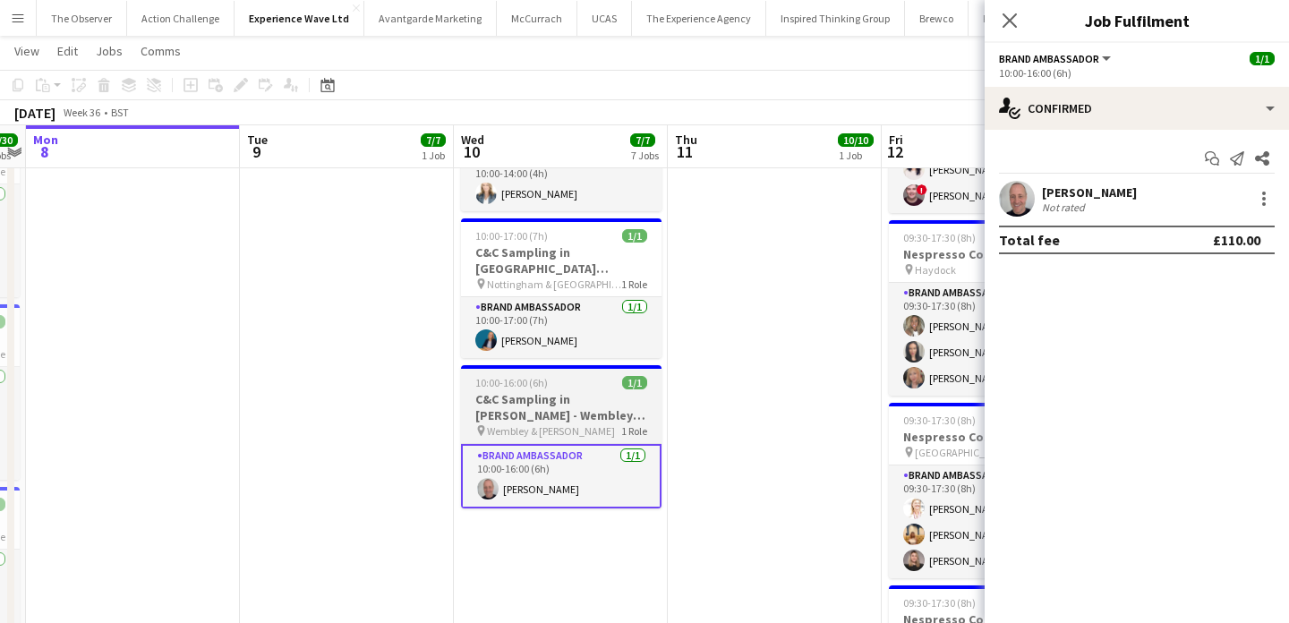
click at [592, 423] on div "pin Wembley & Hayes 1 Role" at bounding box center [561, 430] width 200 height 14
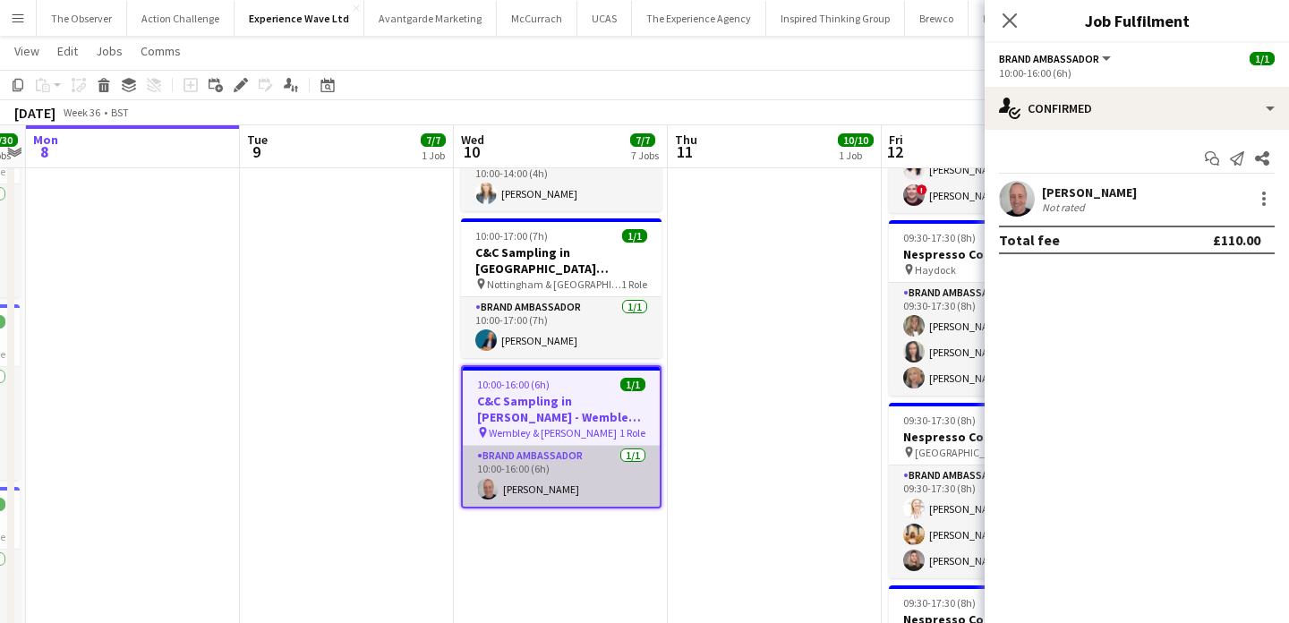
click at [592, 482] on app-card-role "Brand Ambassador 1/1 10:00-16:00 (6h) Rob Frater" at bounding box center [561, 476] width 197 height 61
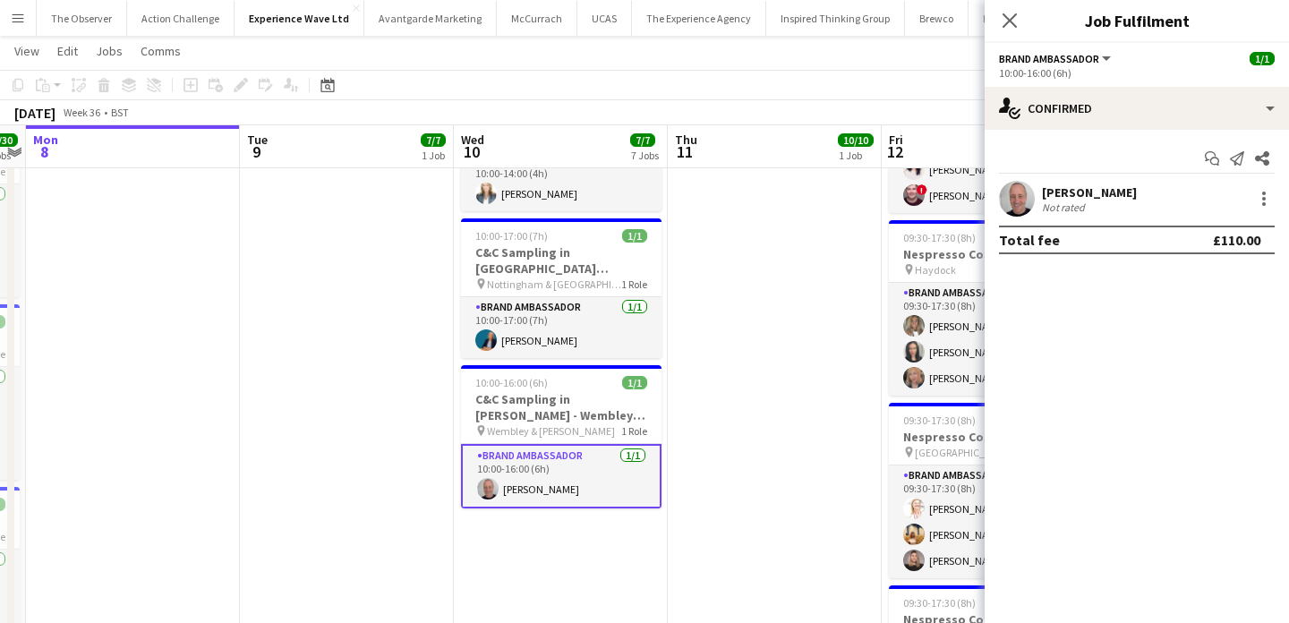
click at [594, 559] on app-date-cell "10:00-16:00 (6h) 1/1 C&C Sampling in Dhamecha - Barking & Leighton pin Barking …" at bounding box center [561, 411] width 214 height 1868
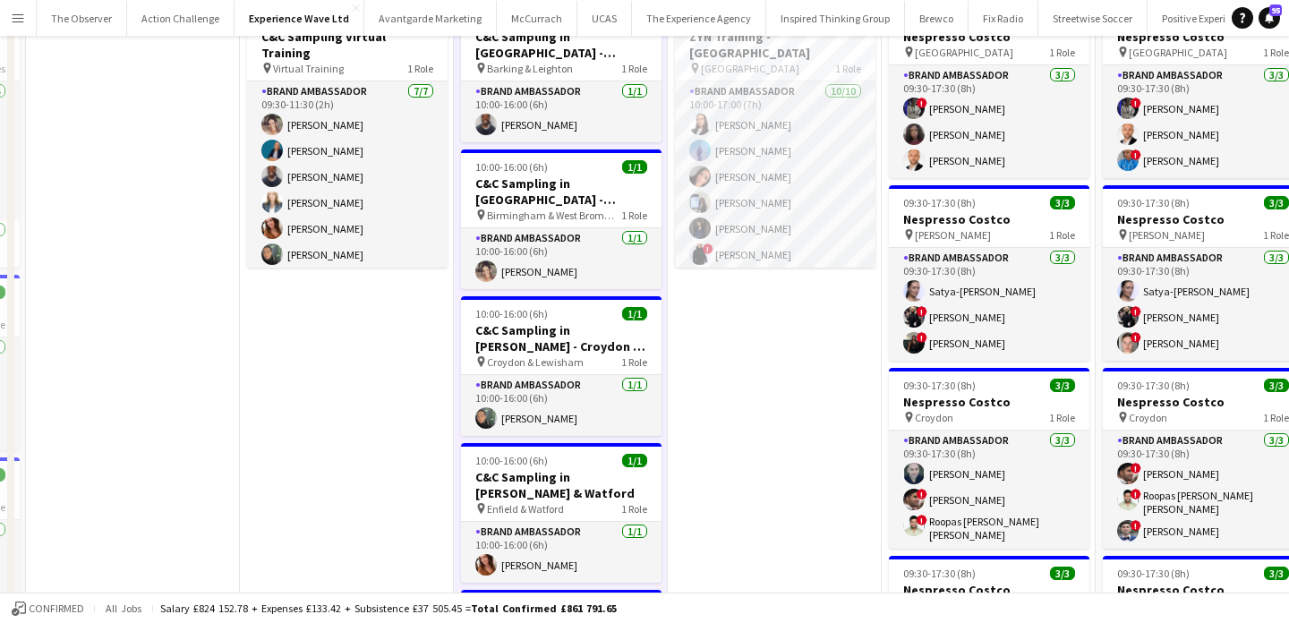
scroll to position [0, 0]
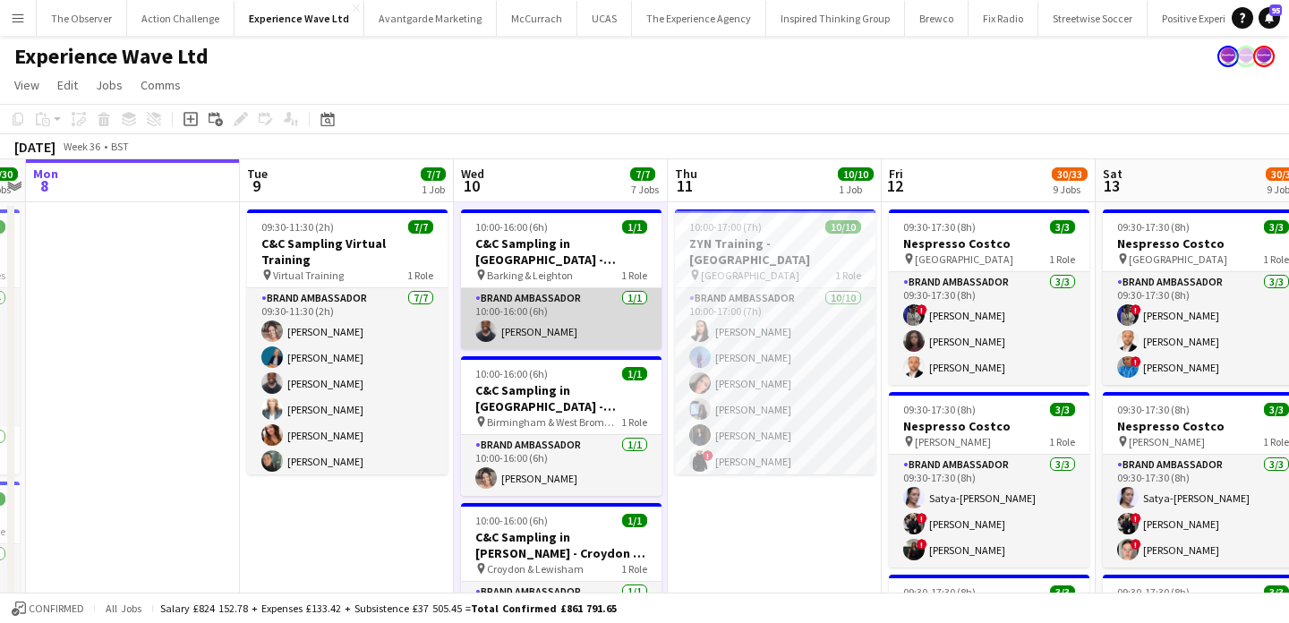
click at [593, 318] on app-card-role "Brand Ambassador 1/1 10:00-16:00 (6h) Isaac Olorunfemi" at bounding box center [561, 318] width 200 height 61
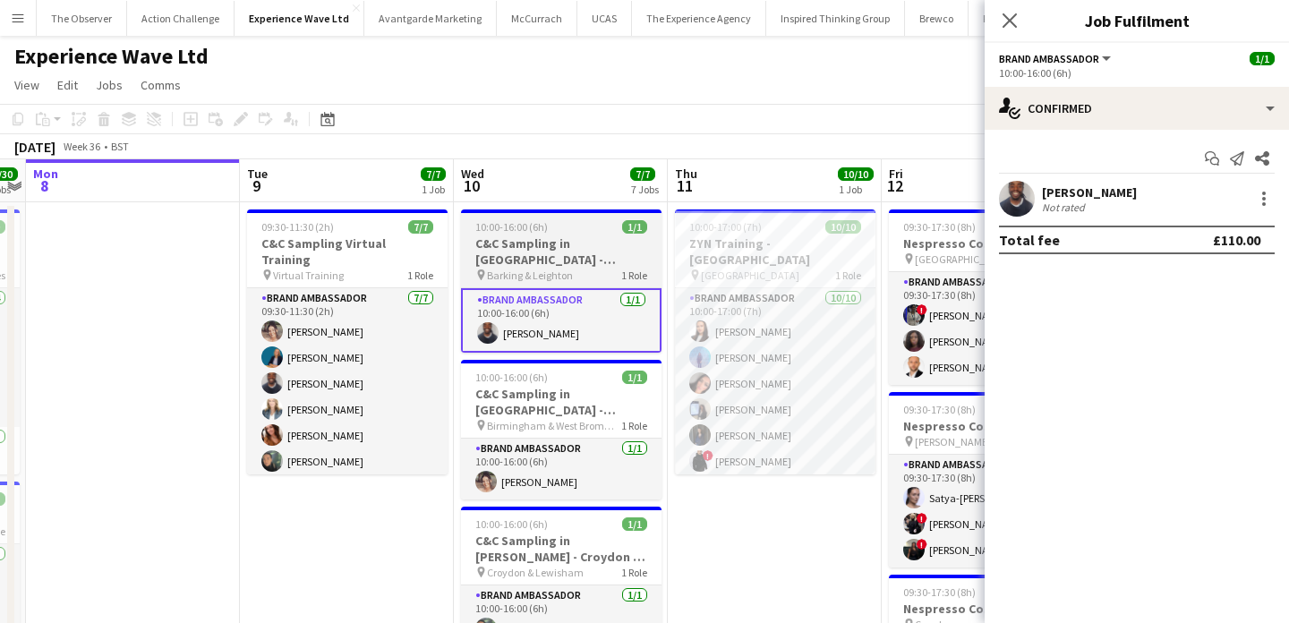
click at [609, 264] on h3 "C&C Sampling in Dhamecha - Barking & Leighton" at bounding box center [561, 251] width 200 height 32
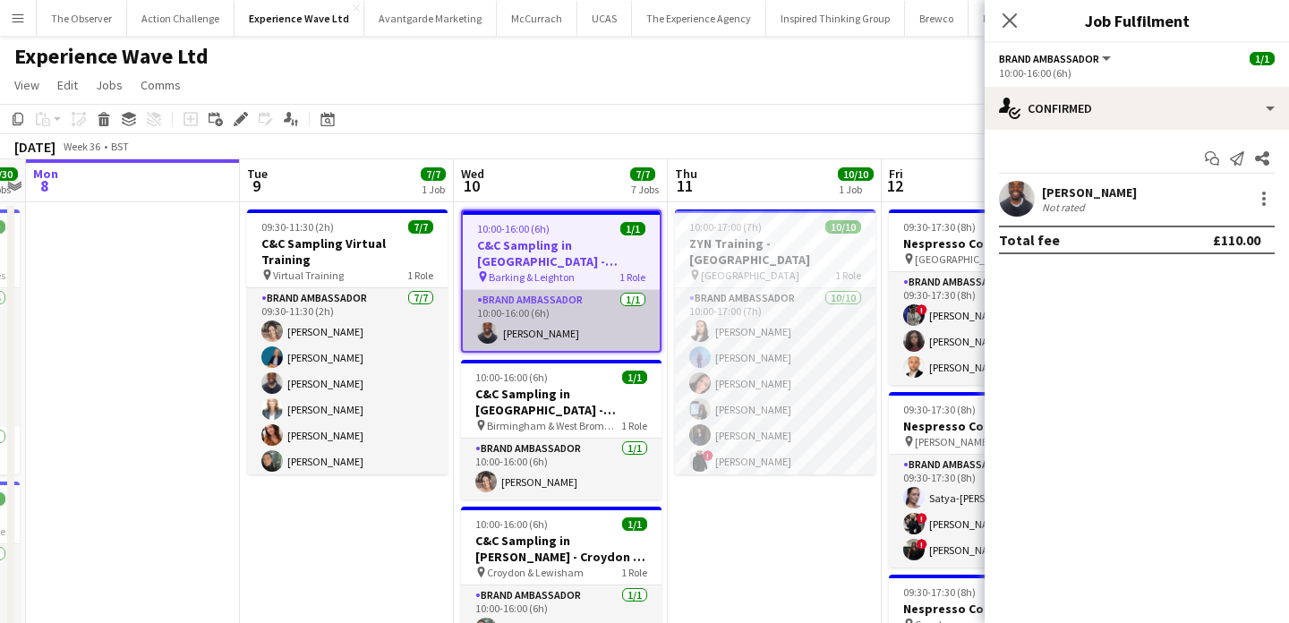
click at [610, 314] on app-card-role "Brand Ambassador 1/1 10:00-16:00 (6h) Isaac Olorunfemi" at bounding box center [561, 320] width 197 height 61
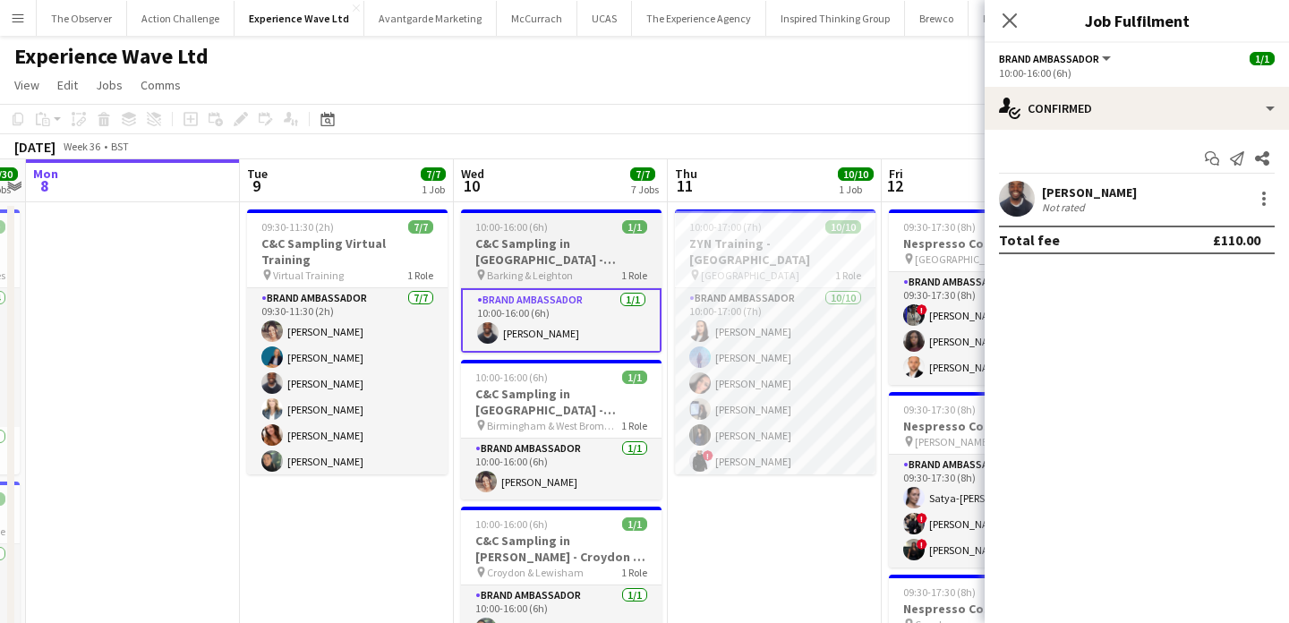
click at [611, 275] on div "pin Barking & Leighton 1 Role" at bounding box center [561, 275] width 200 height 14
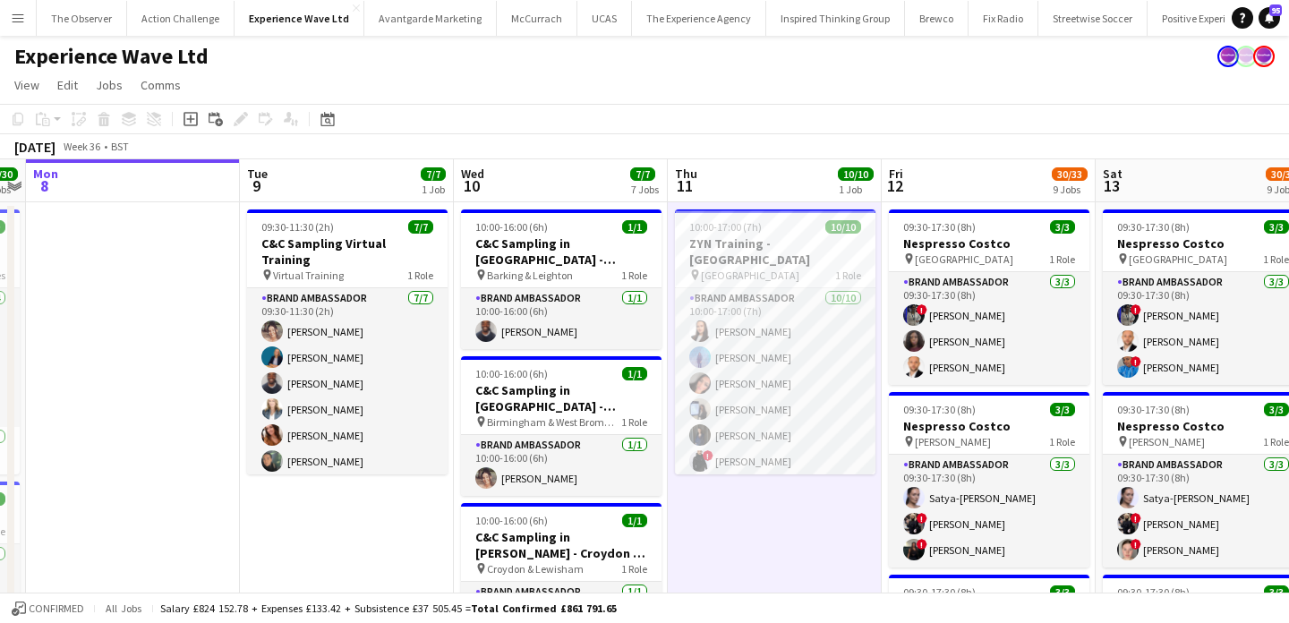
click at [6, 24] on button "Menu" at bounding box center [18, 18] width 36 height 36
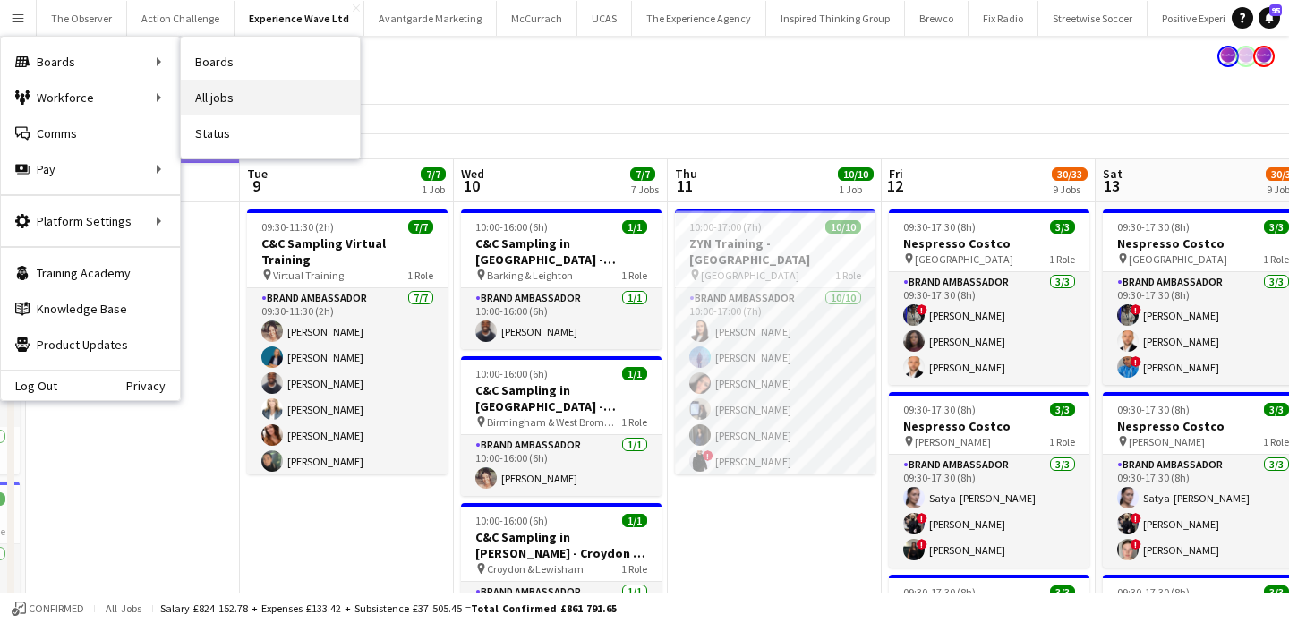
click at [289, 84] on link "All jobs" at bounding box center [270, 98] width 179 height 36
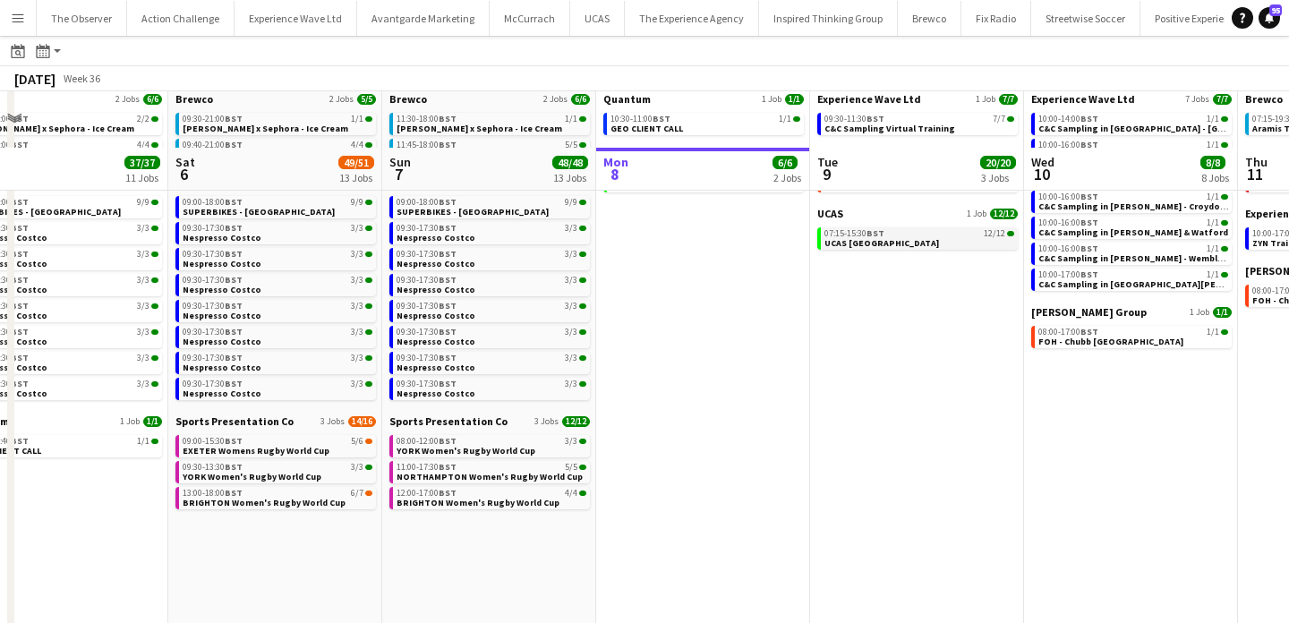
scroll to position [92, 0]
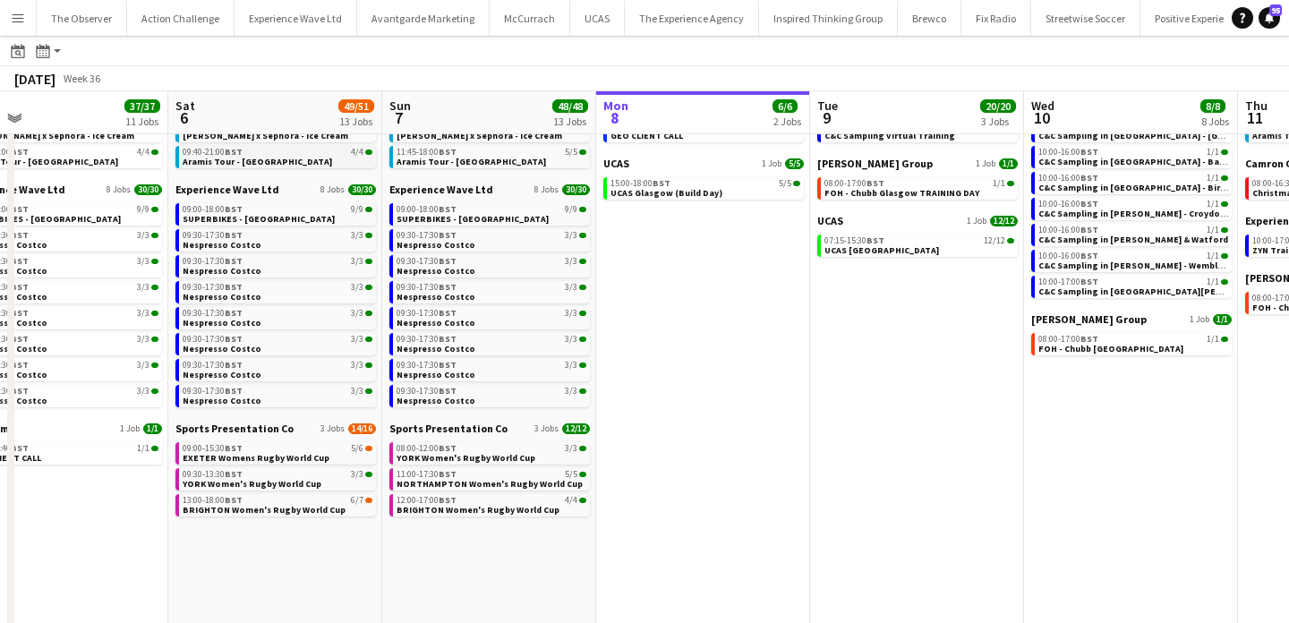
click at [328, 160] on link "09:40-21:00 BST 4/4 Aramis Tour - Manchester" at bounding box center [278, 156] width 190 height 21
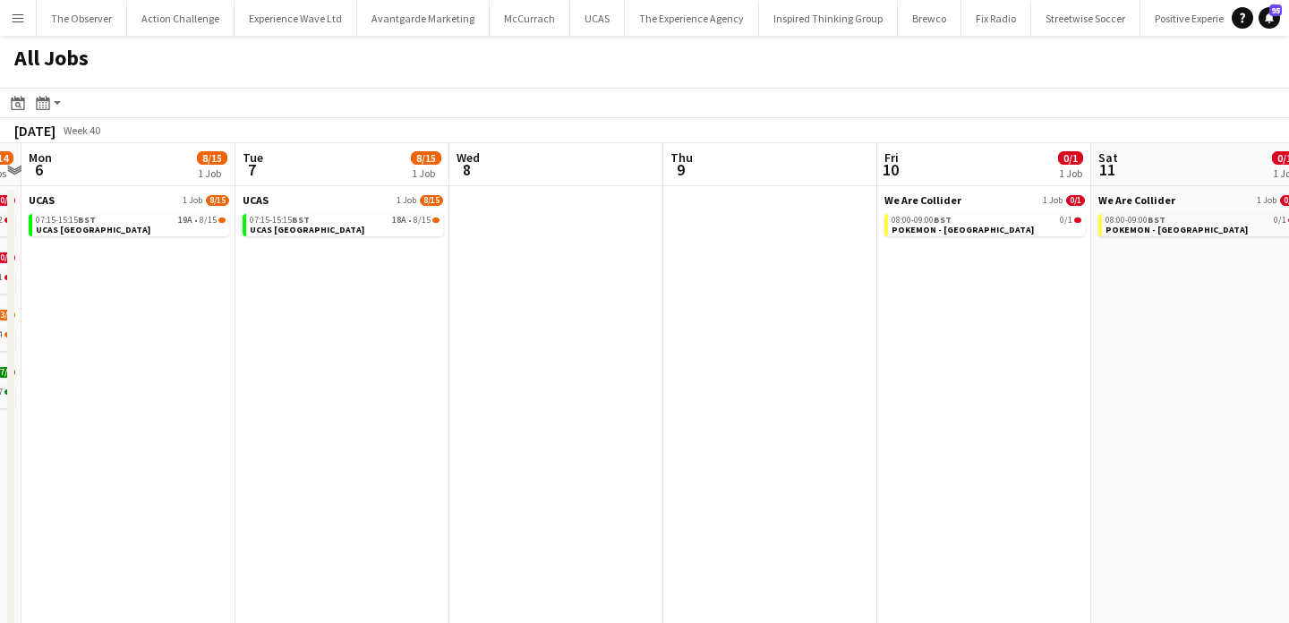
scroll to position [0, 524]
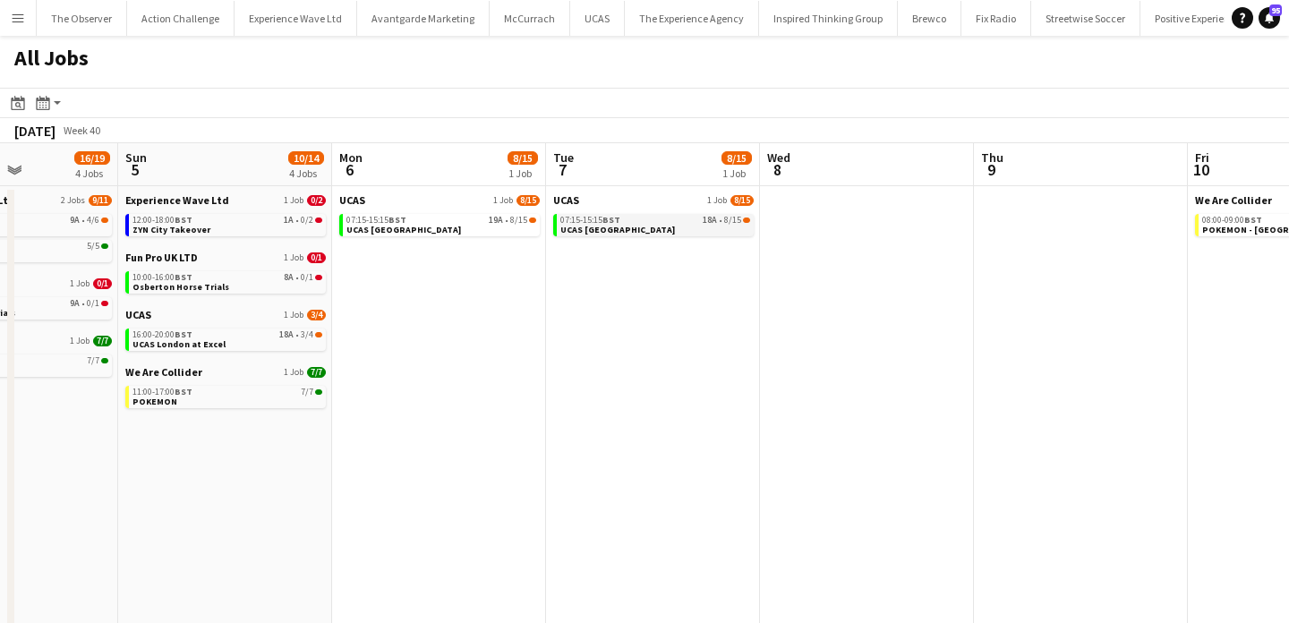
click at [700, 225] on link "07:15-15:15 BST 18A • 8/15 UCAS London" at bounding box center [655, 224] width 190 height 21
click at [20, 14] on app-icon "Menu" at bounding box center [18, 18] width 14 height 14
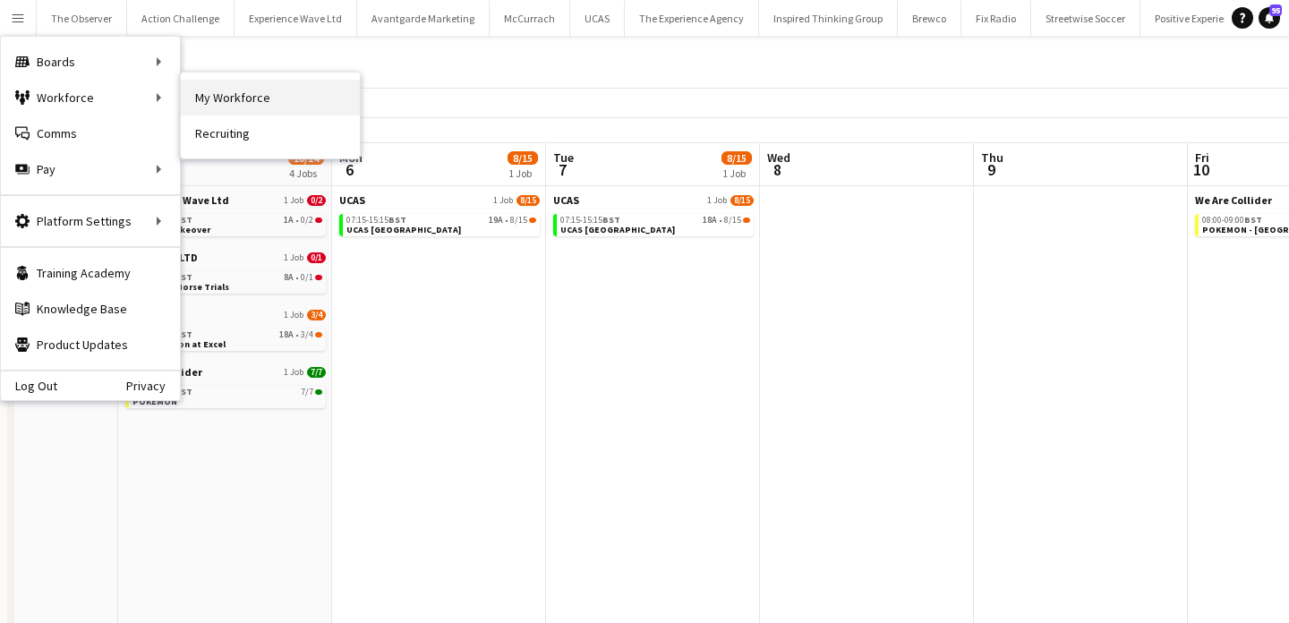
click at [244, 95] on link "My Workforce" at bounding box center [270, 98] width 179 height 36
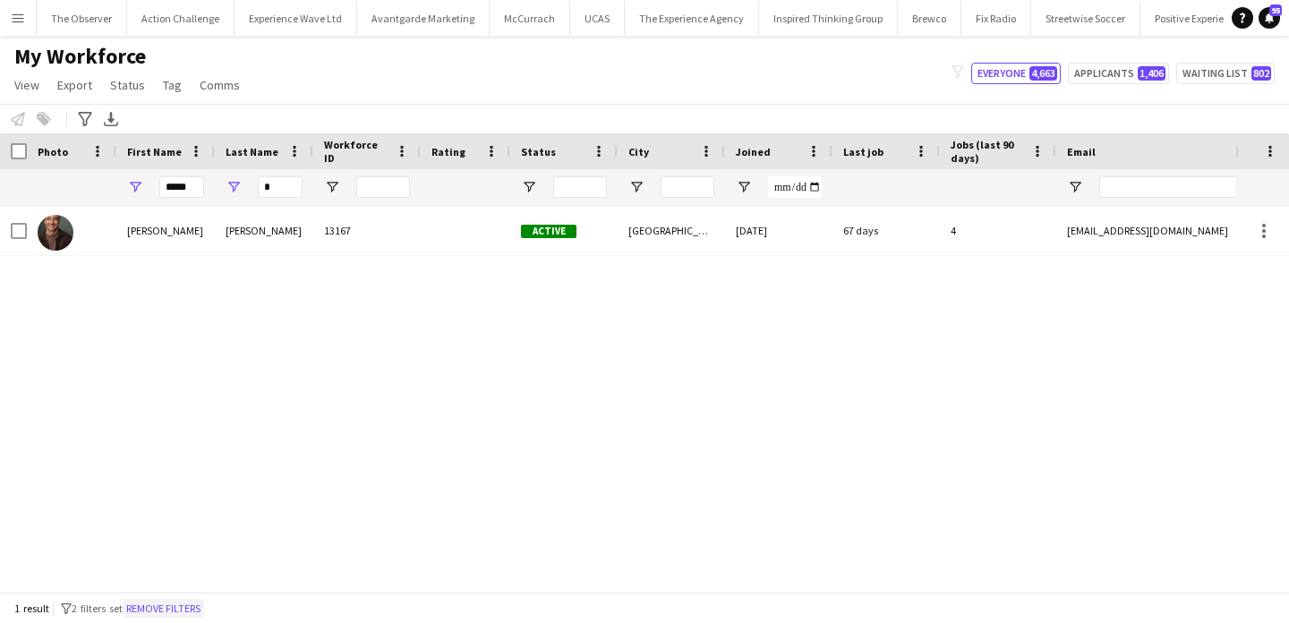
click at [171, 609] on button "Remove filters" at bounding box center [163, 609] width 81 height 20
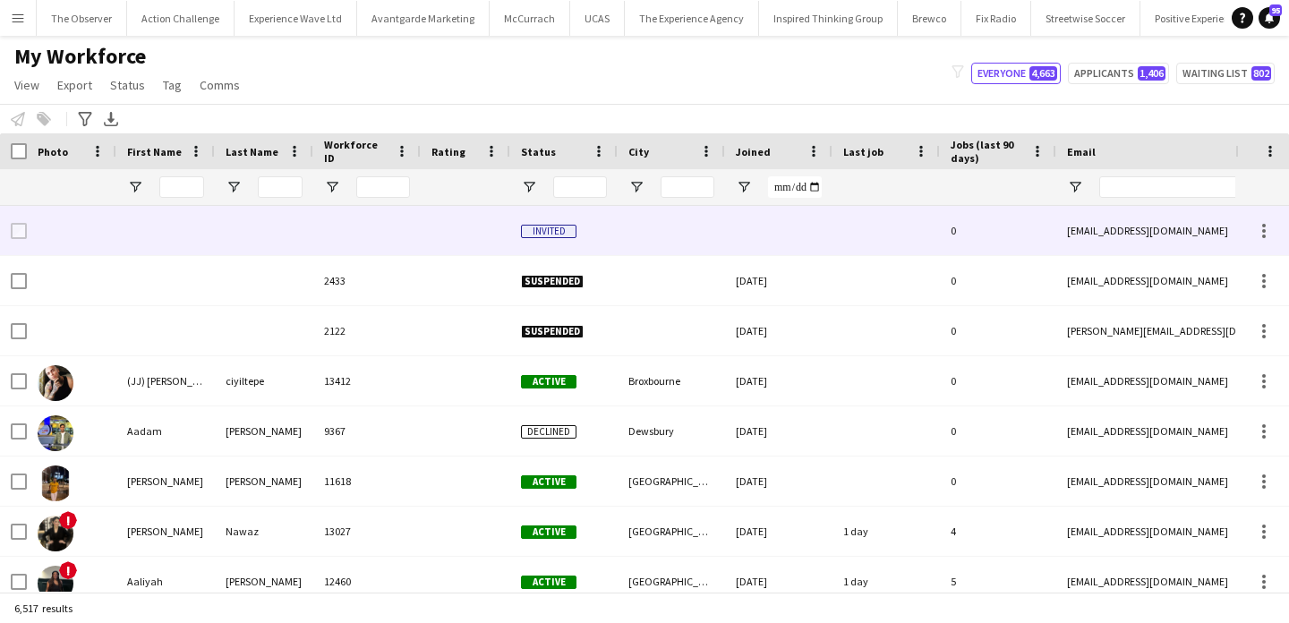
click at [180, 207] on div at bounding box center [165, 230] width 98 height 49
click at [179, 185] on input "First Name Filter Input" at bounding box center [181, 186] width 45 height 21
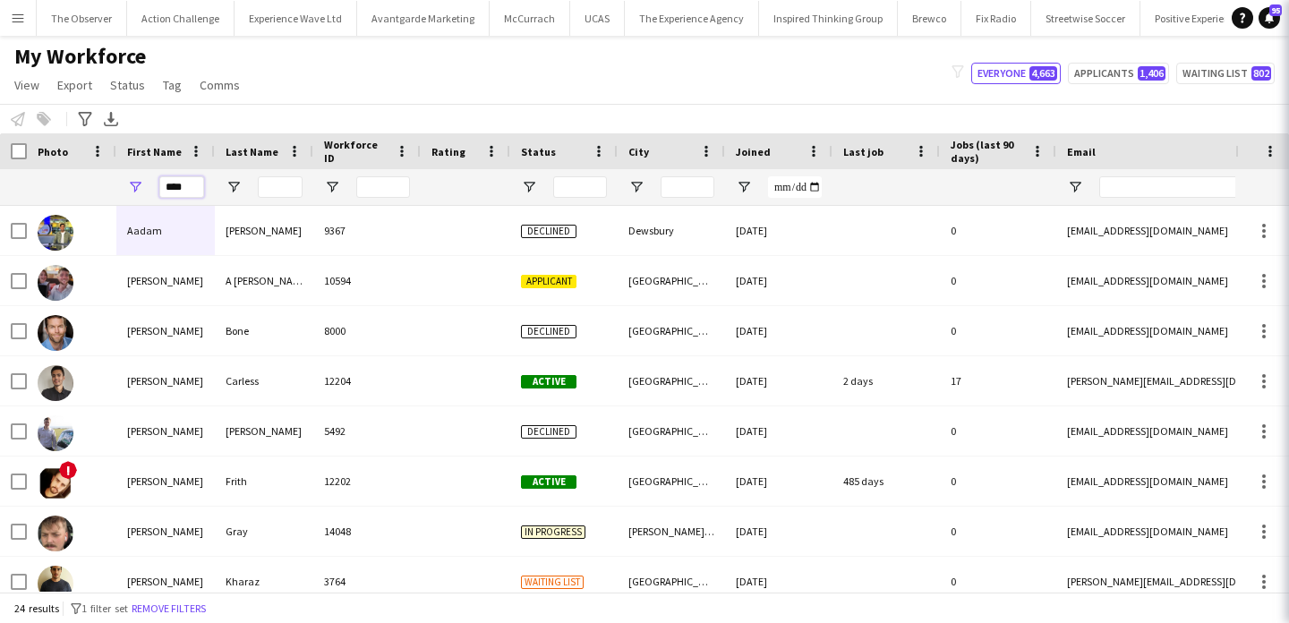
type input "****"
click at [273, 168] on div "Last Name" at bounding box center [264, 151] width 77 height 36
click at [278, 183] on input "Last Name Filter Input" at bounding box center [280, 186] width 45 height 21
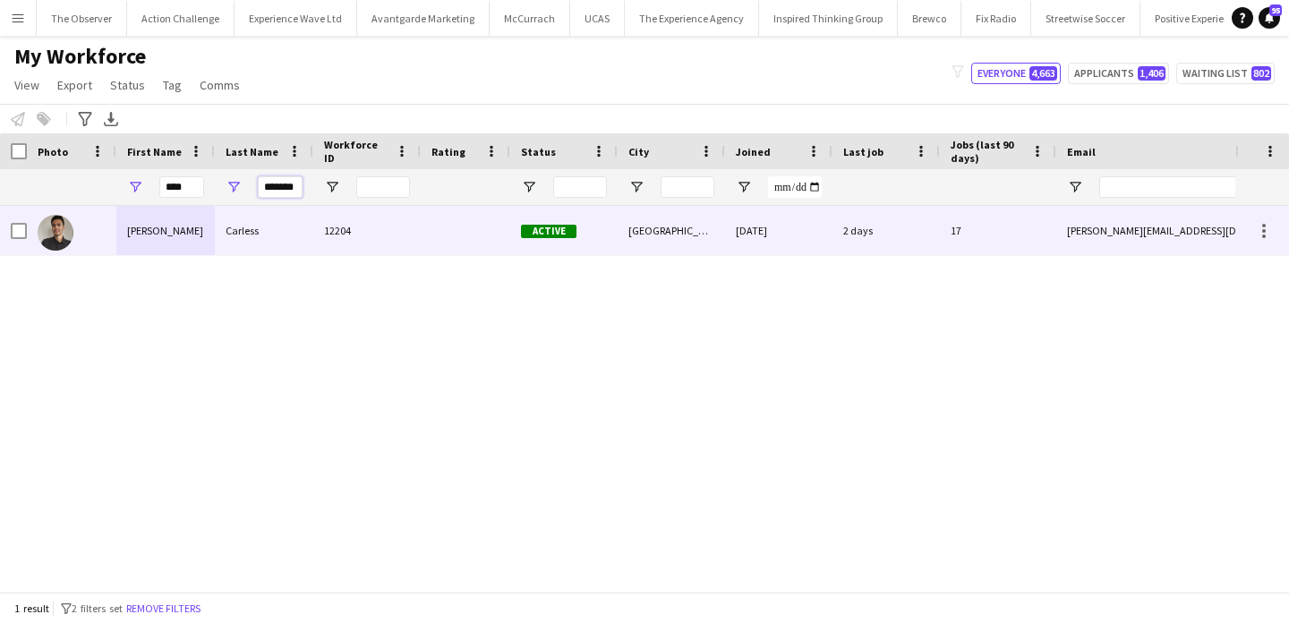
type input "*******"
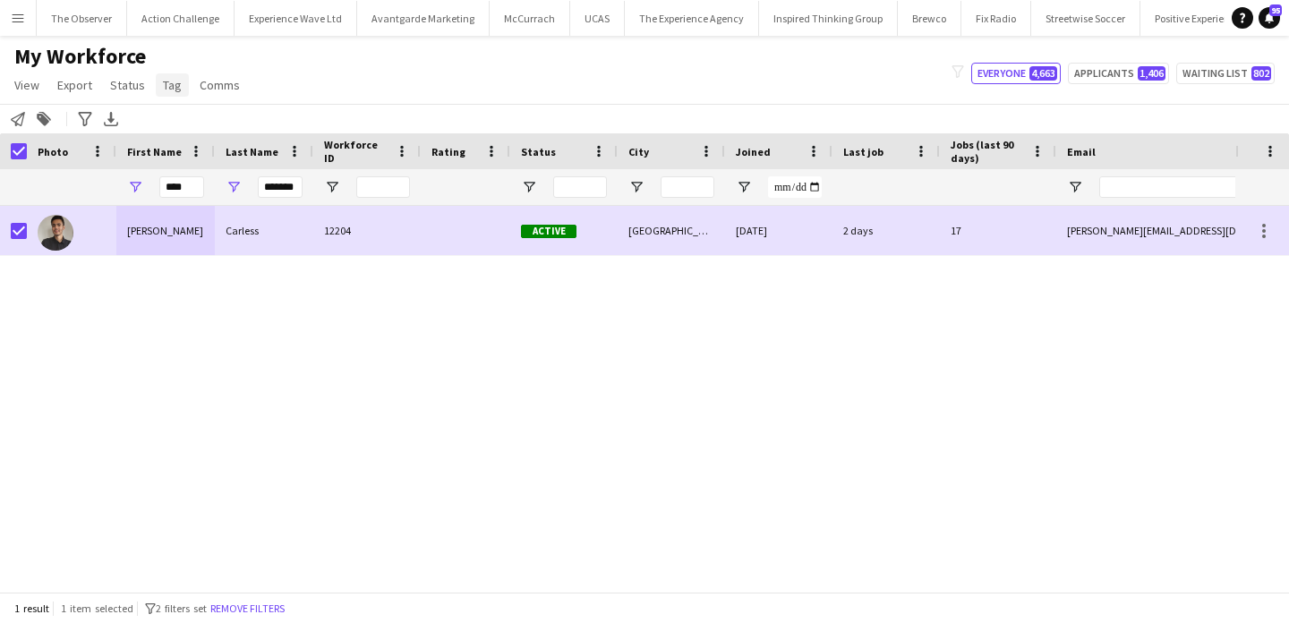
click at [165, 96] on link "Tag" at bounding box center [172, 84] width 33 height 23
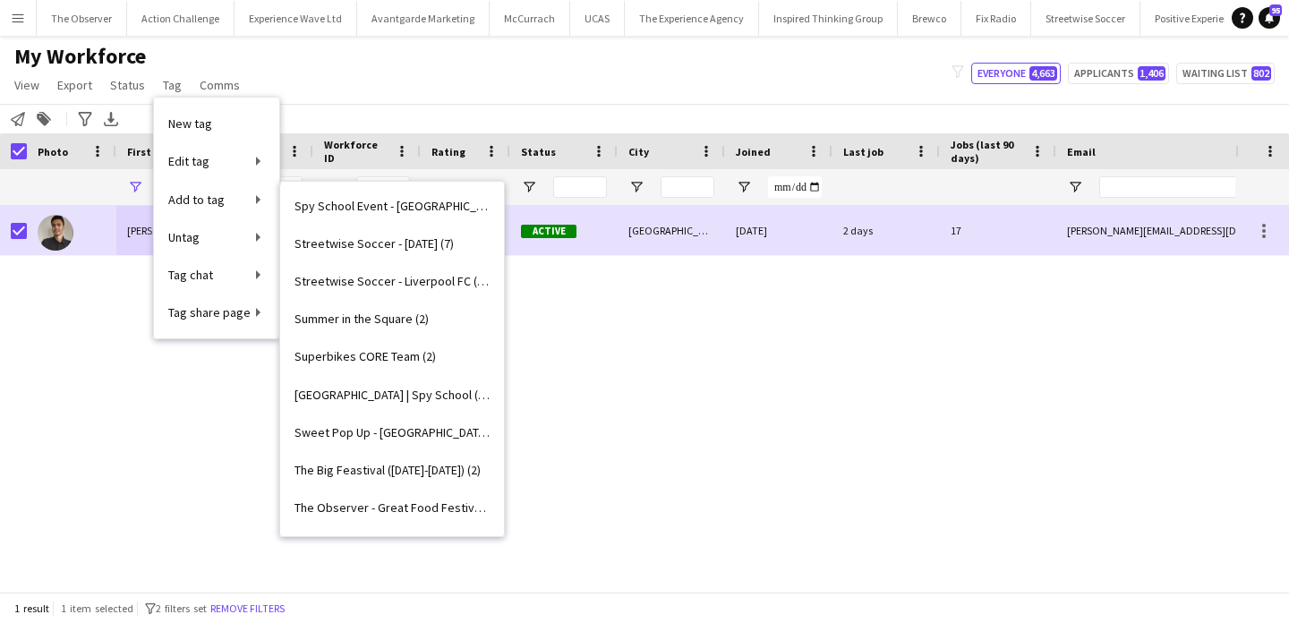
scroll to position [2431, 0]
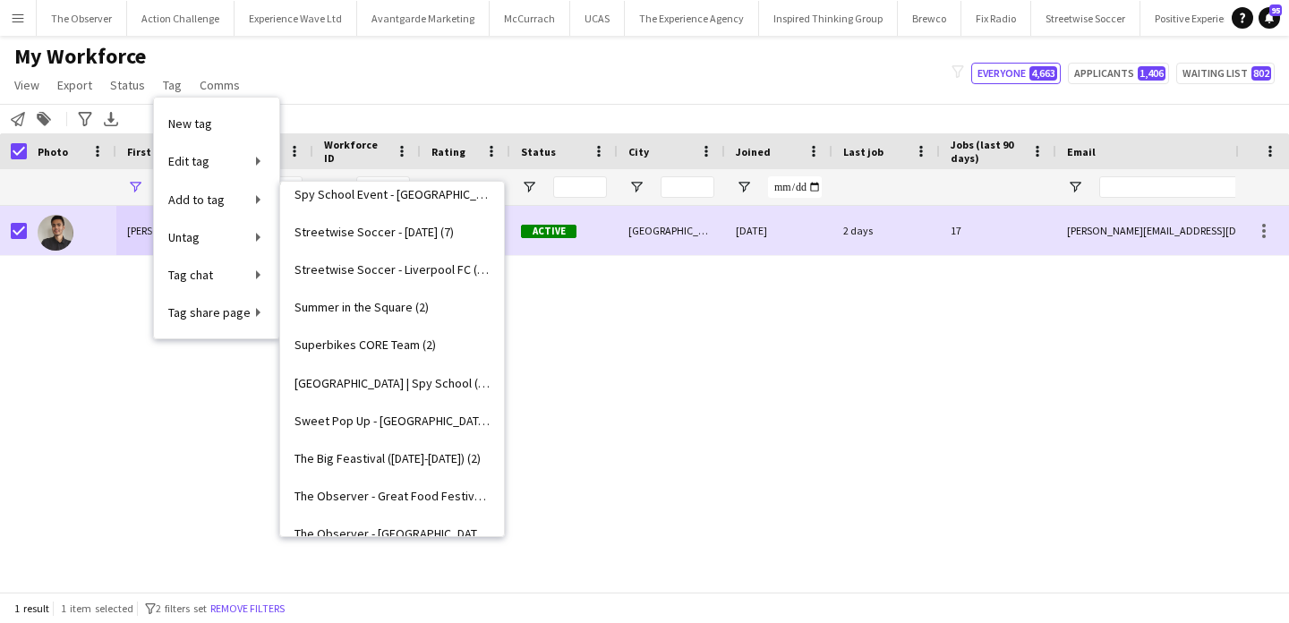
click at [371, 426] on span "Sweet Pop Up - Manchester (8)" at bounding box center [391, 421] width 195 height 16
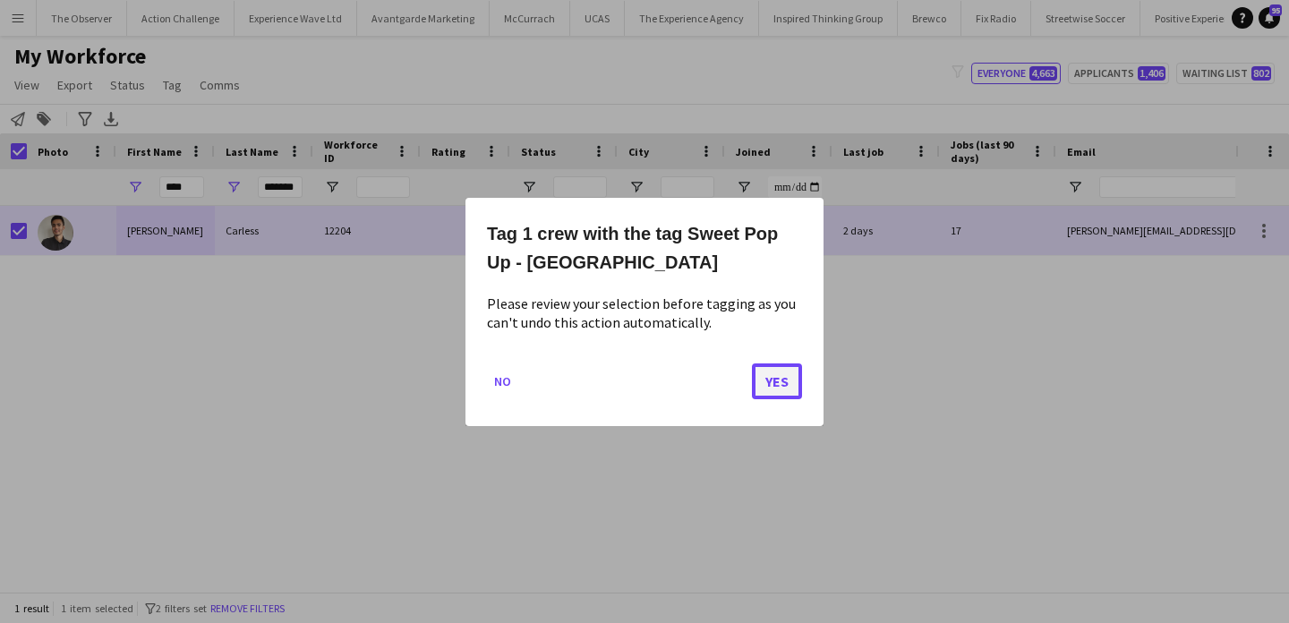
click at [780, 368] on button "Yes" at bounding box center [777, 380] width 50 height 36
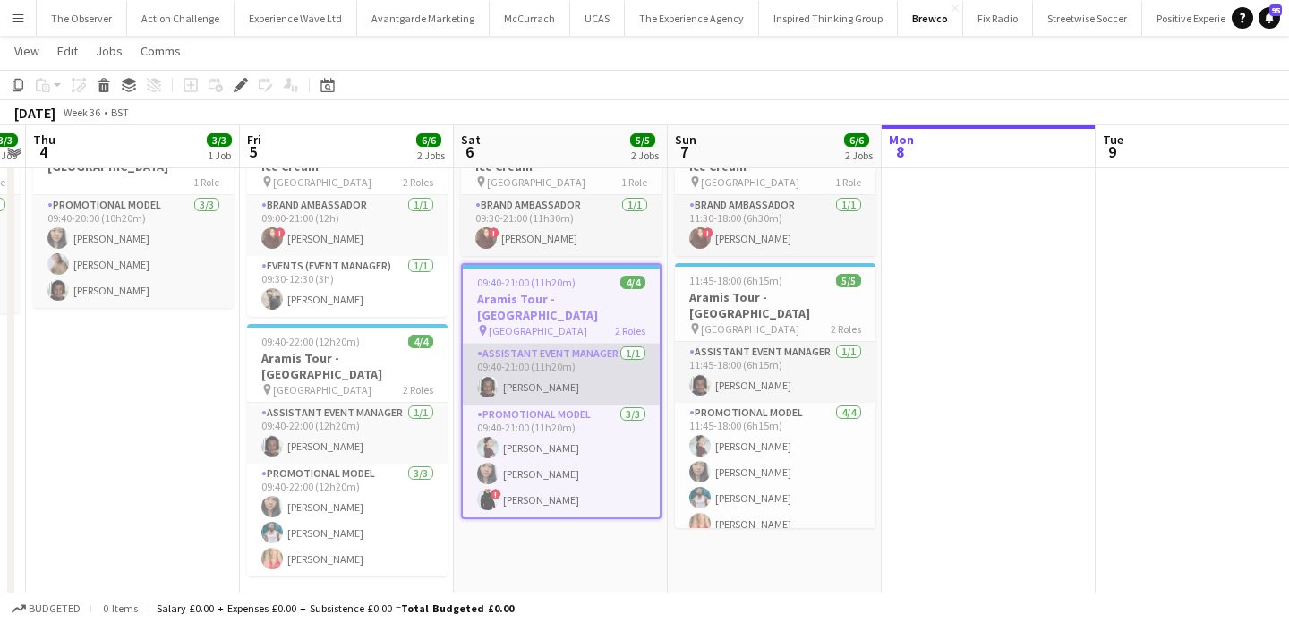
scroll to position [90, 0]
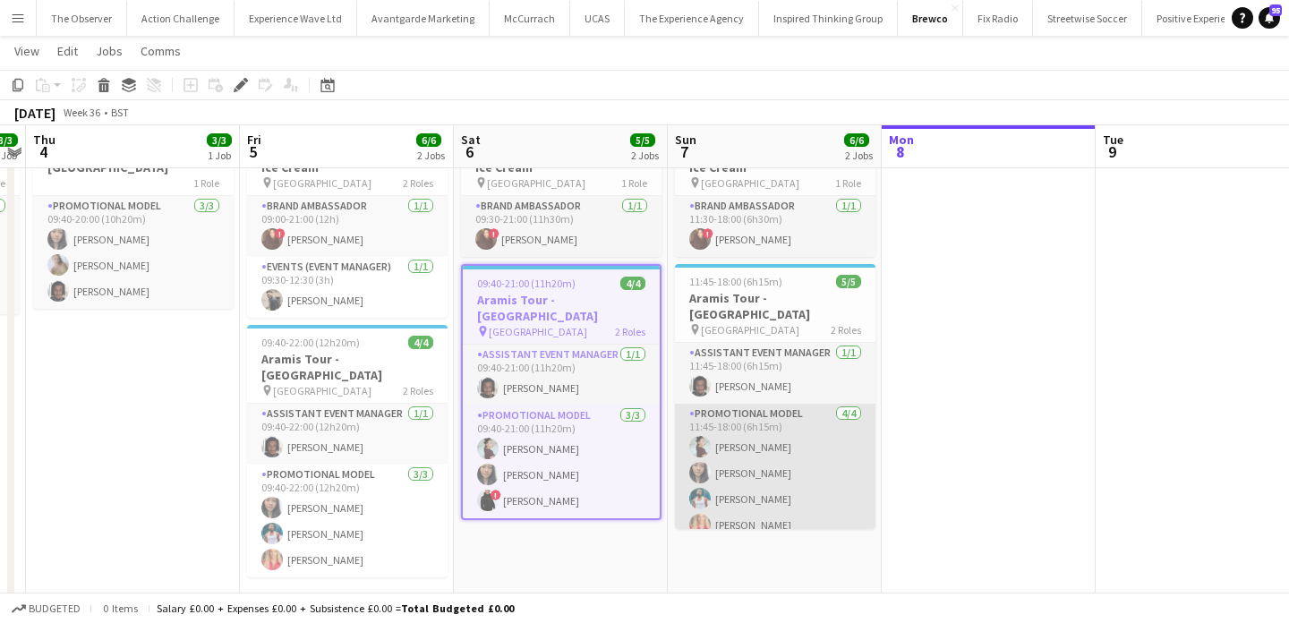
click at [712, 498] on app-card-role "Promotional Model 4/4 11:45-18:00 (6h15m) Jessica Montogmery Man Ying Cheng Reg…" at bounding box center [775, 473] width 200 height 139
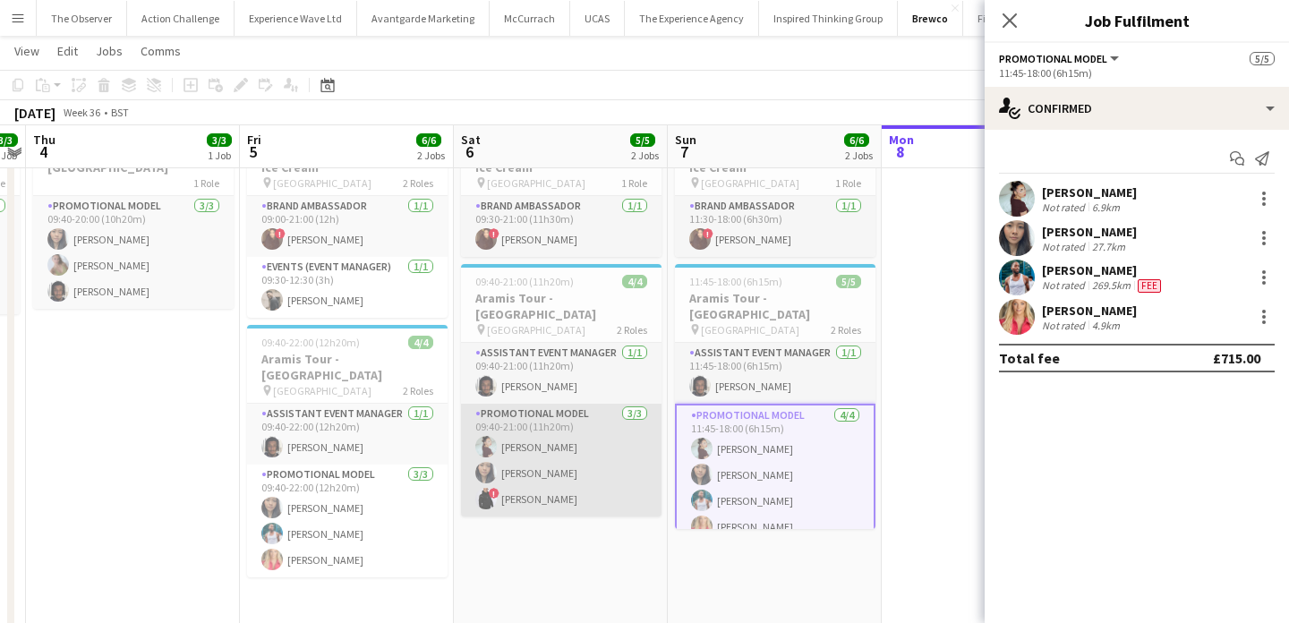
click at [644, 479] on app-card-role "Promotional Model 3/3 09:40-21:00 (11h20m) Jessica Montogmery Man Ying Cheng ! …" at bounding box center [561, 460] width 200 height 113
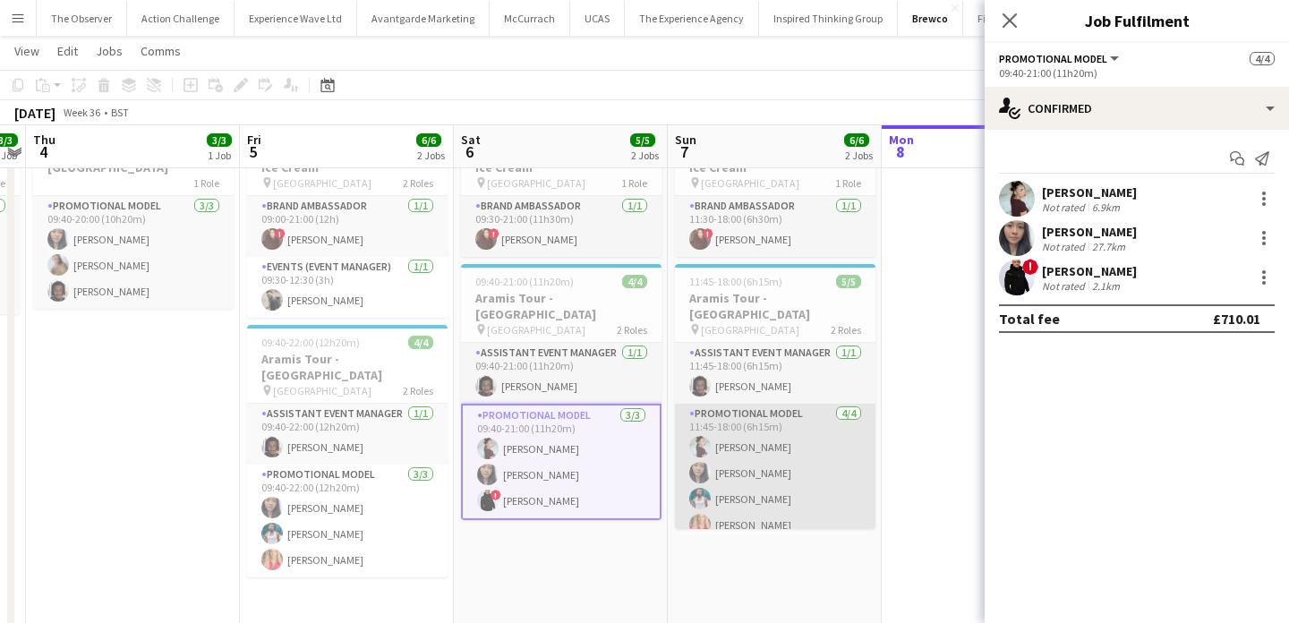
click at [696, 488] on app-user-avatar at bounding box center [699, 498] width 21 height 21
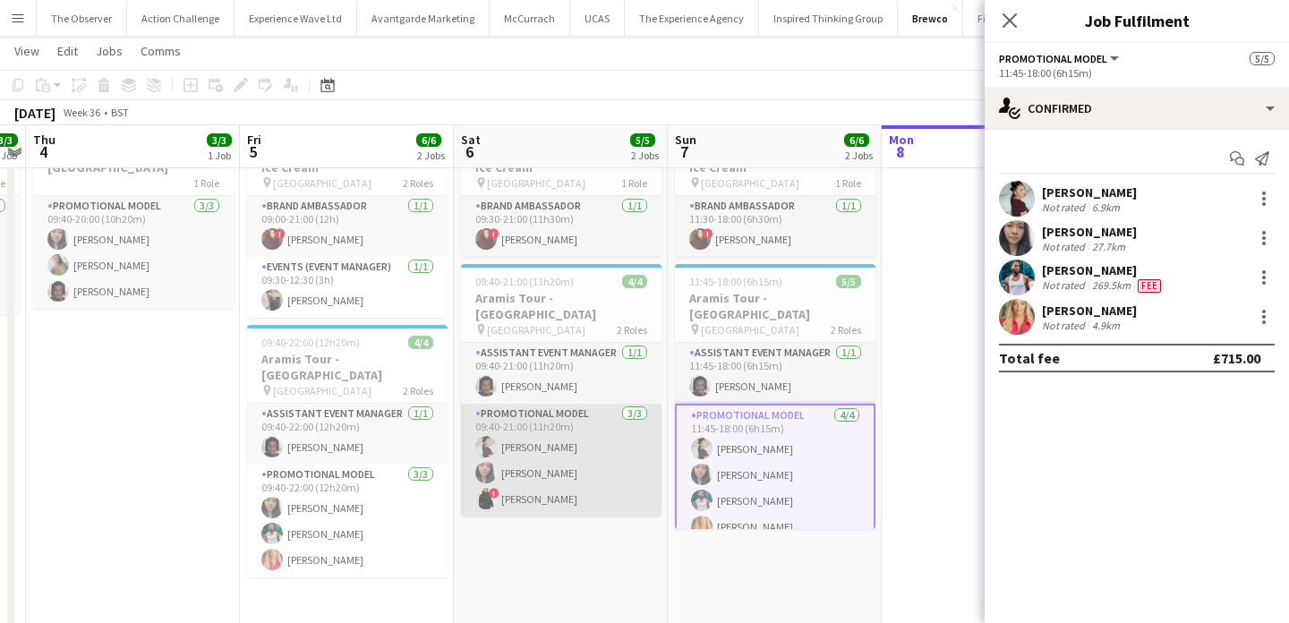
click at [609, 463] on app-card-role "Promotional Model 3/3 09:40-21:00 (11h20m) Jessica Montogmery Man Ying Cheng ! …" at bounding box center [561, 460] width 200 height 113
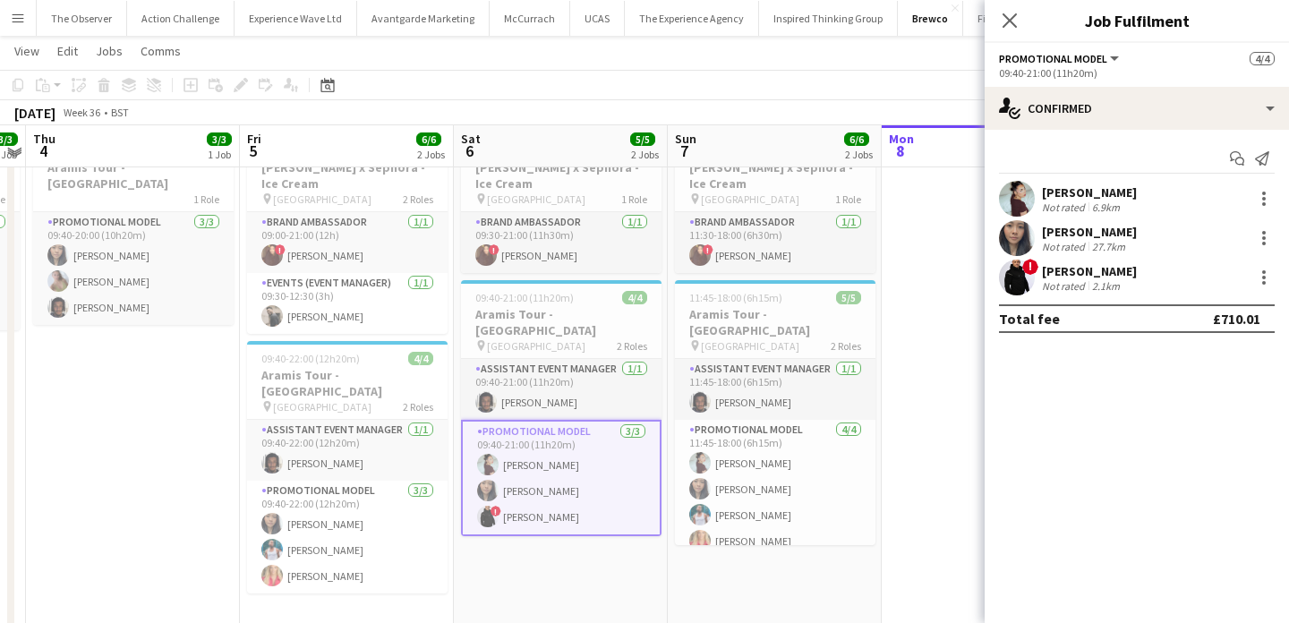
scroll to position [73, 0]
click at [606, 554] on app-date-cell "09:30-21:00 (11h30m) 1/1 Estée Lauder x Sephora - Ice Cream pin Westfields Whit…" at bounding box center [561, 411] width 214 height 568
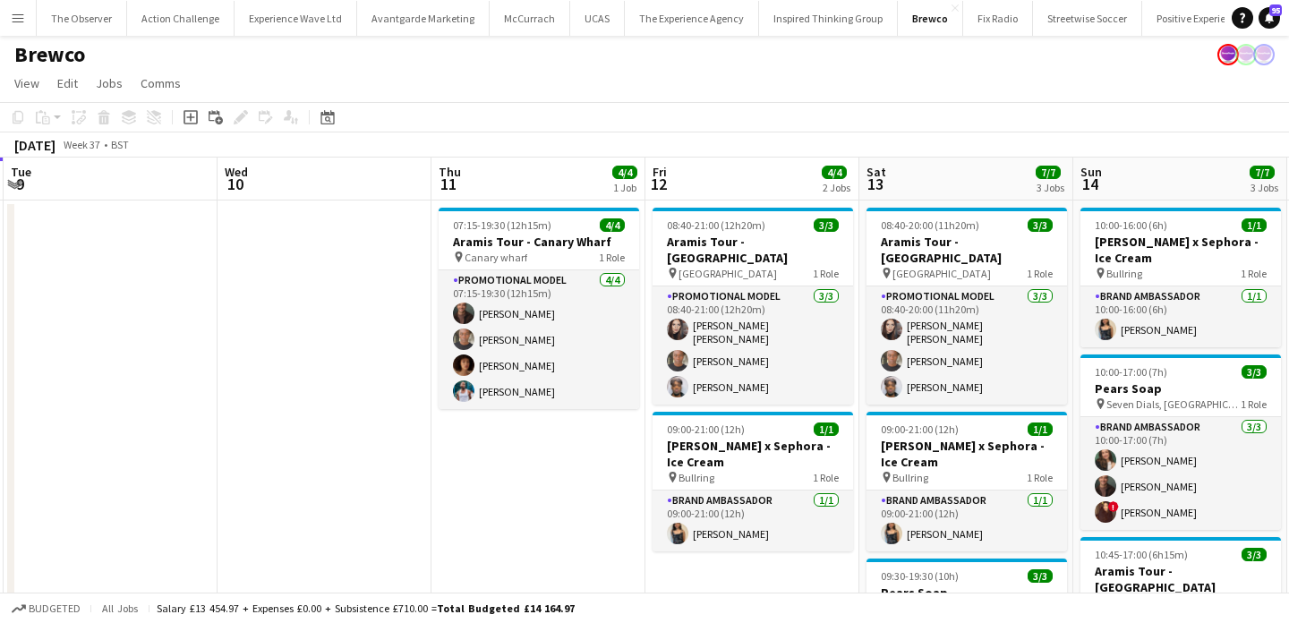
scroll to position [0, 897]
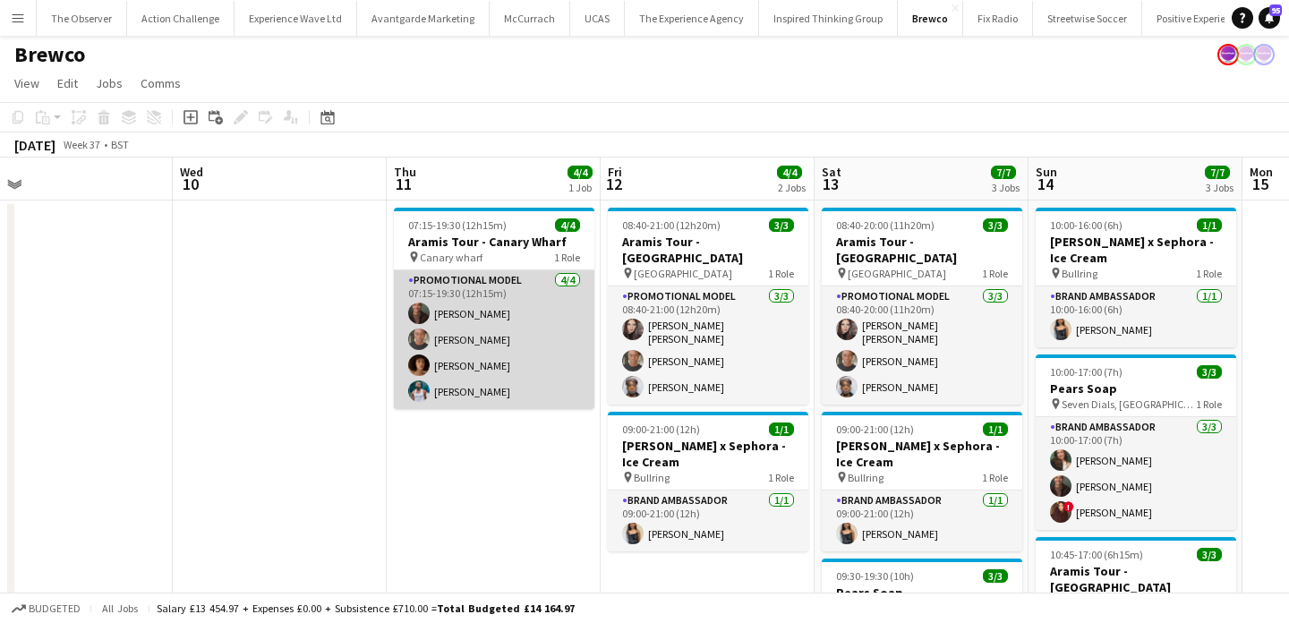
click at [492, 351] on app-card-role "Promotional Model 4/4 07:15-19:30 (12h15m) Colin Marshall Chris Milungu Kelly U…" at bounding box center [494, 339] width 200 height 139
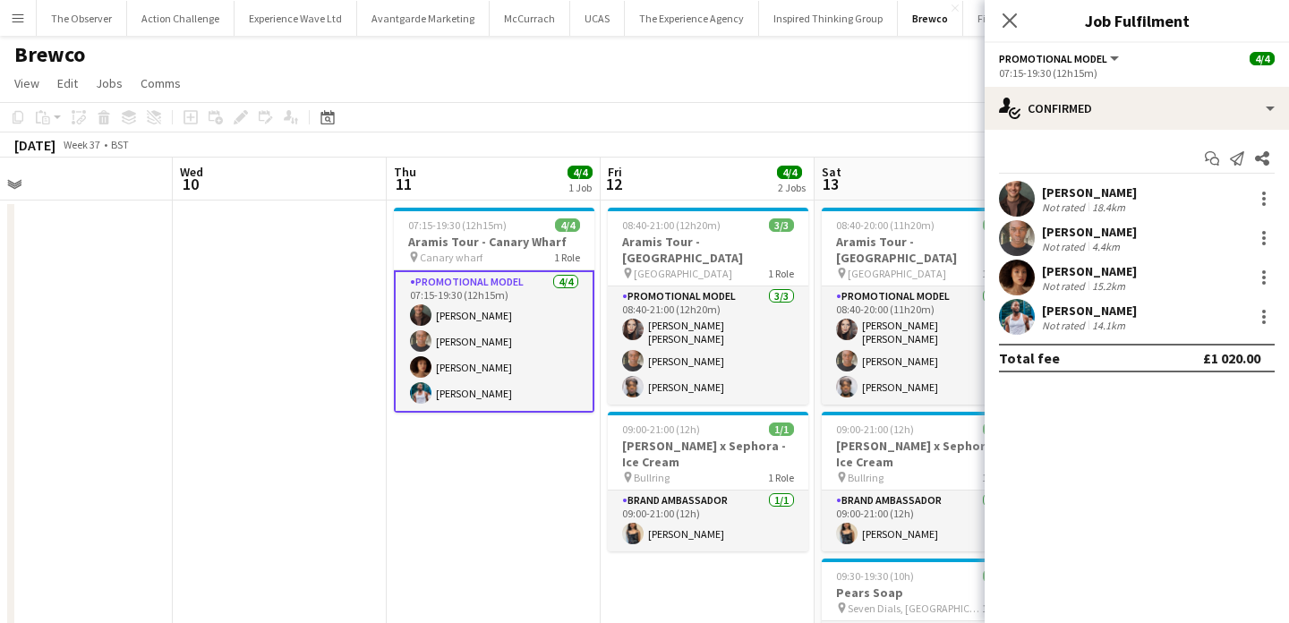
click at [507, 275] on app-card-role "Promotional Model 4/4 07:15-19:30 (12h15m) Colin Marshall Chris Milungu Kelly U…" at bounding box center [494, 341] width 200 height 142
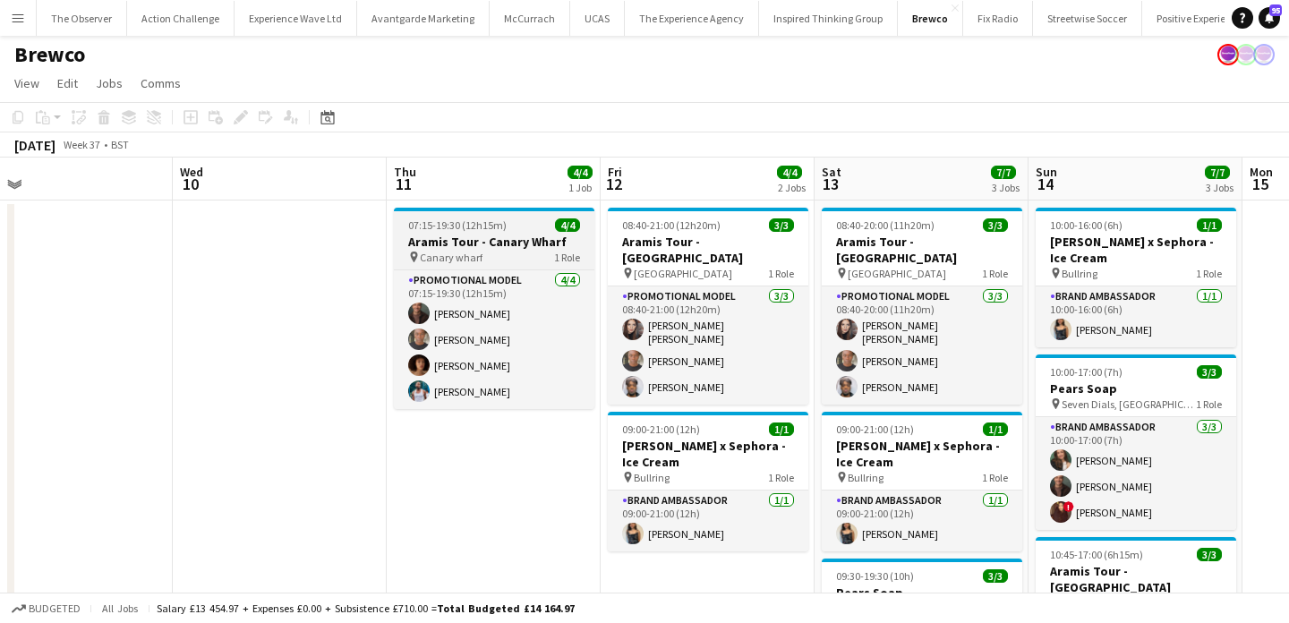
click at [514, 260] on div "pin Canary wharf 1 Role" at bounding box center [494, 257] width 200 height 14
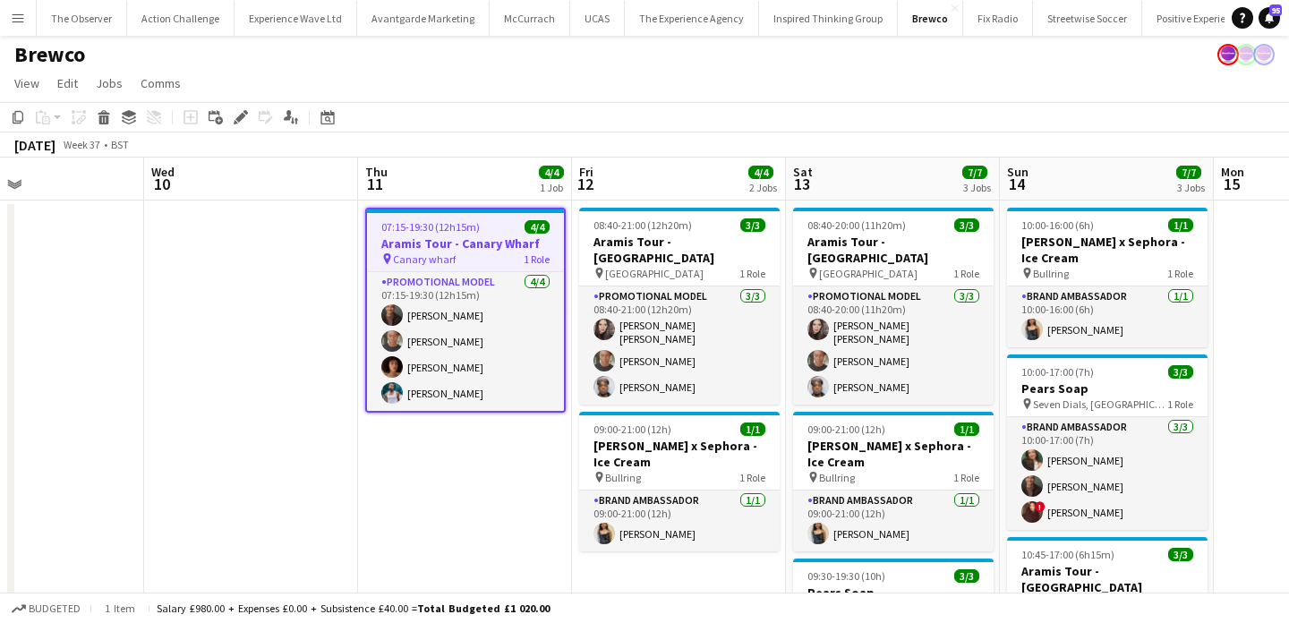
scroll to position [0, 499]
click at [467, 262] on div "pin Canary wharf 1 Role" at bounding box center [464, 259] width 197 height 14
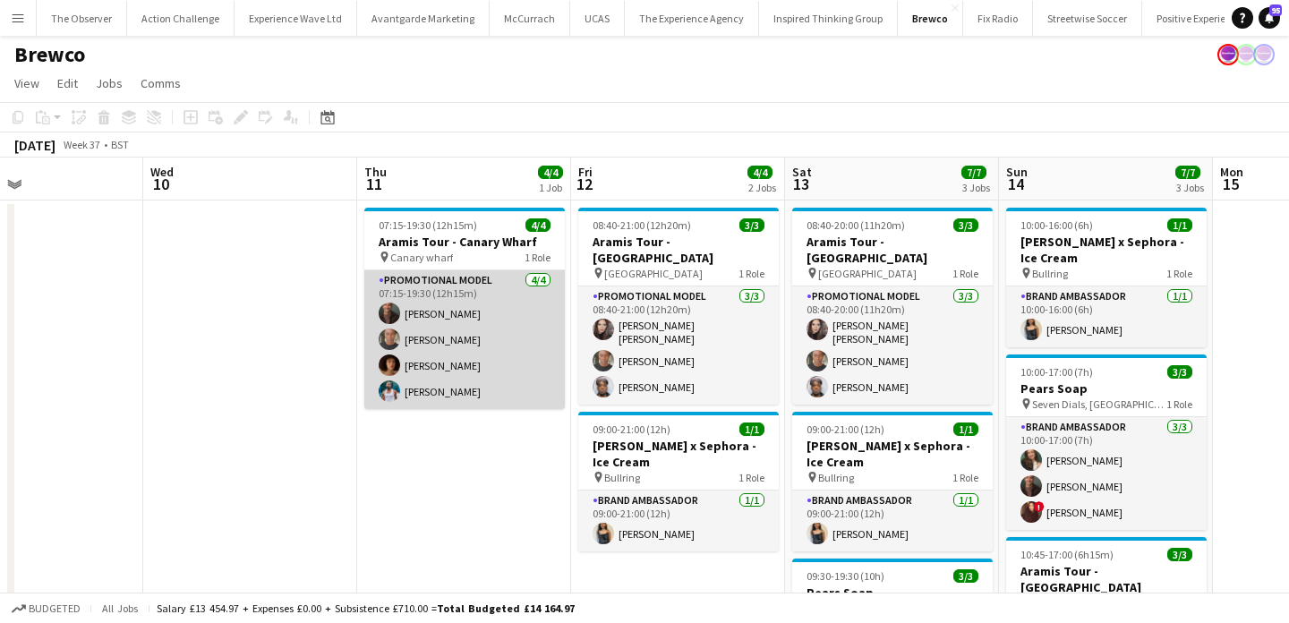
click at [473, 324] on app-card-role "Promotional Model 4/4 07:15-19:30 (12h15m) Colin Marshall Chris Milungu Kelly U…" at bounding box center [464, 339] width 200 height 139
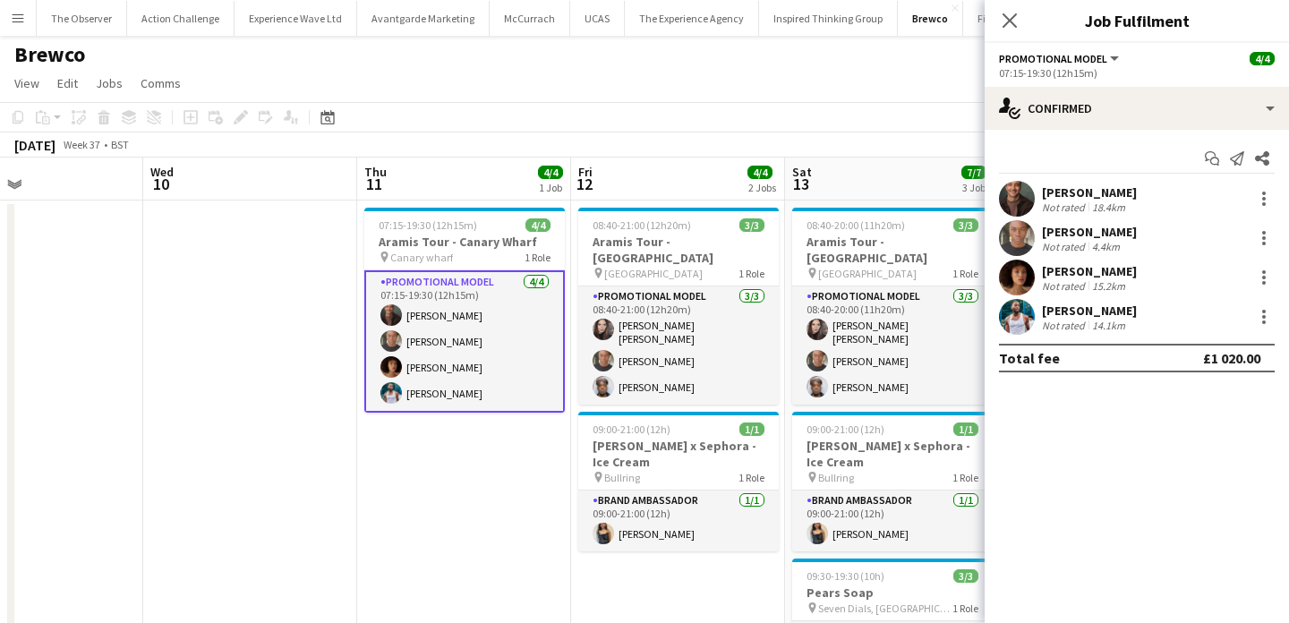
click at [441, 491] on app-date-cell "07:15-19:30 (12h15m) 4/4 Aramis Tour - Canary Wharf pin Canary wharf 1 Role Pro…" at bounding box center [464, 484] width 214 height 568
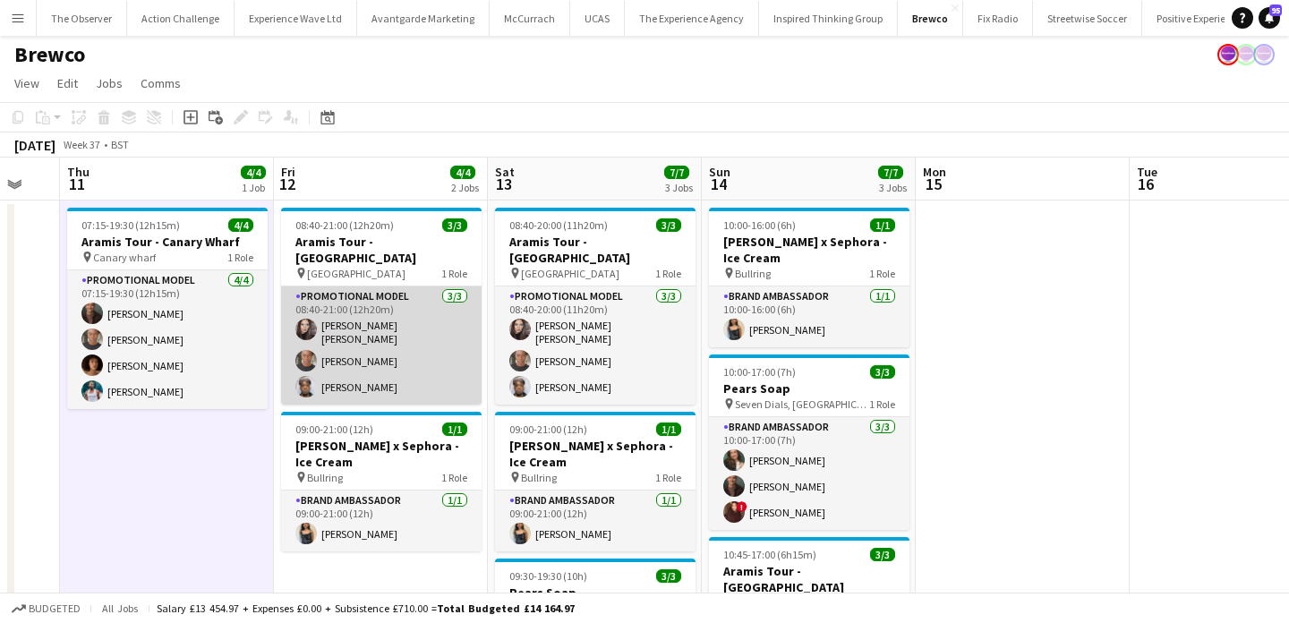
scroll to position [0, 773]
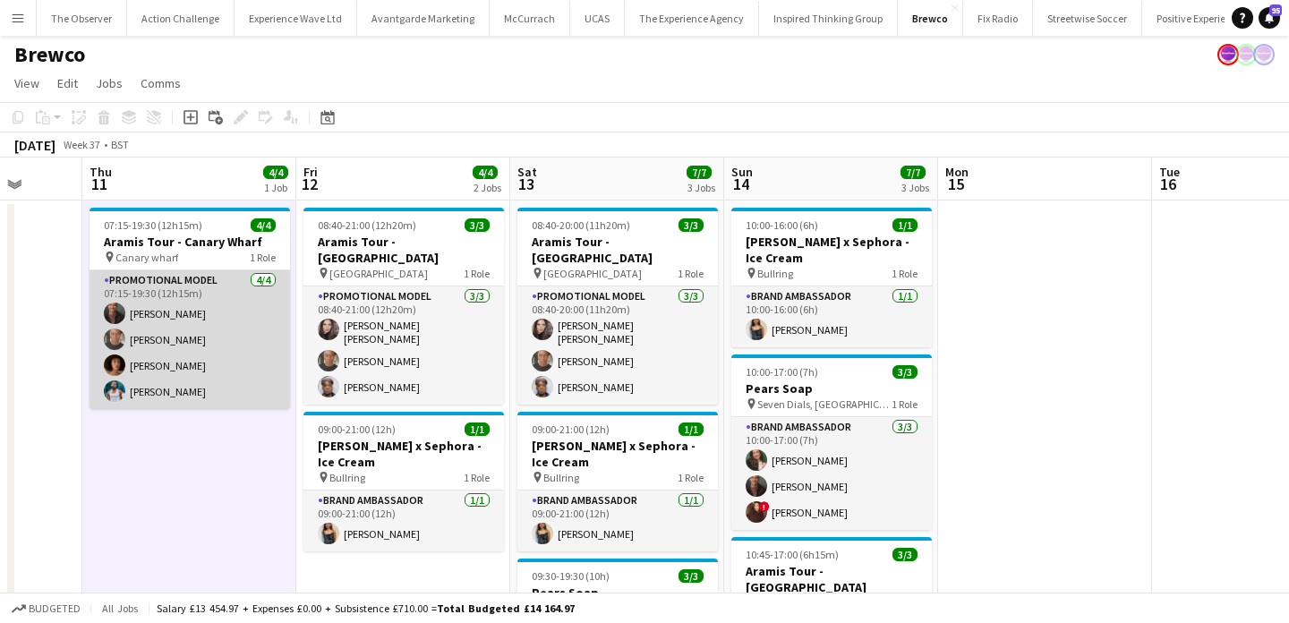
click at [219, 367] on app-card-role "Promotional Model 4/4 07:15-19:30 (12h15m) Colin Marshall Chris Milungu Kelly U…" at bounding box center [190, 339] width 200 height 139
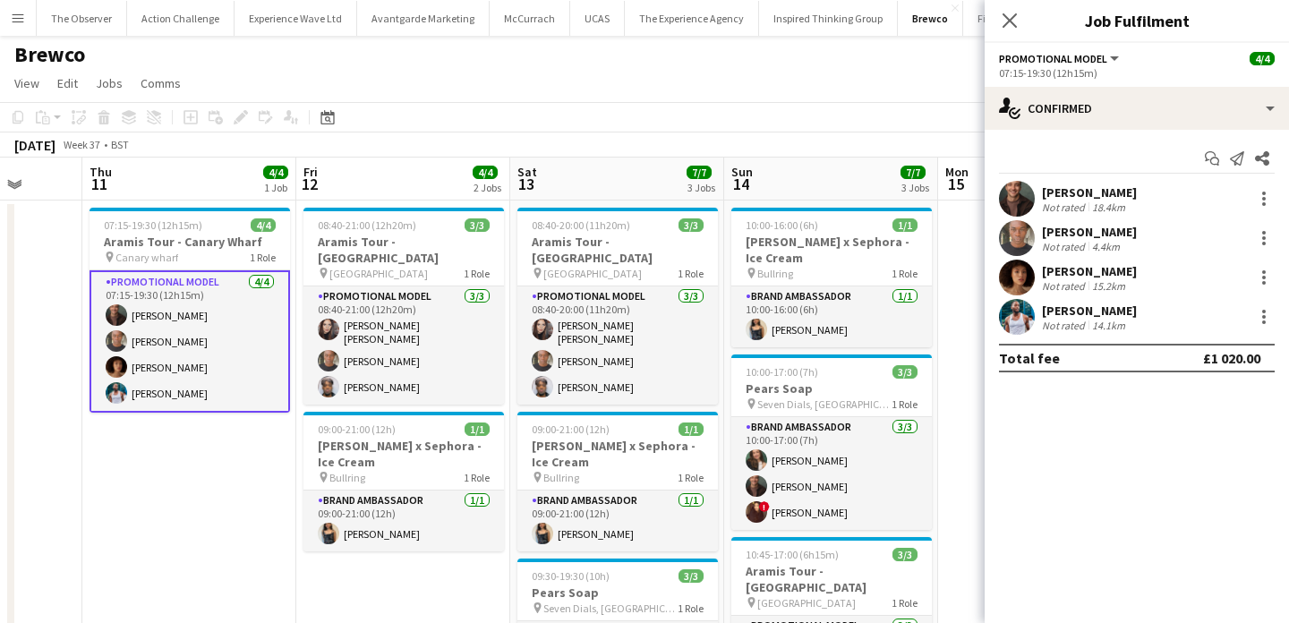
click at [228, 449] on app-date-cell "07:15-19:30 (12h15m) 4/4 Aramis Tour - Canary Wharf pin Canary wharf 1 Role Pro…" at bounding box center [189, 484] width 214 height 568
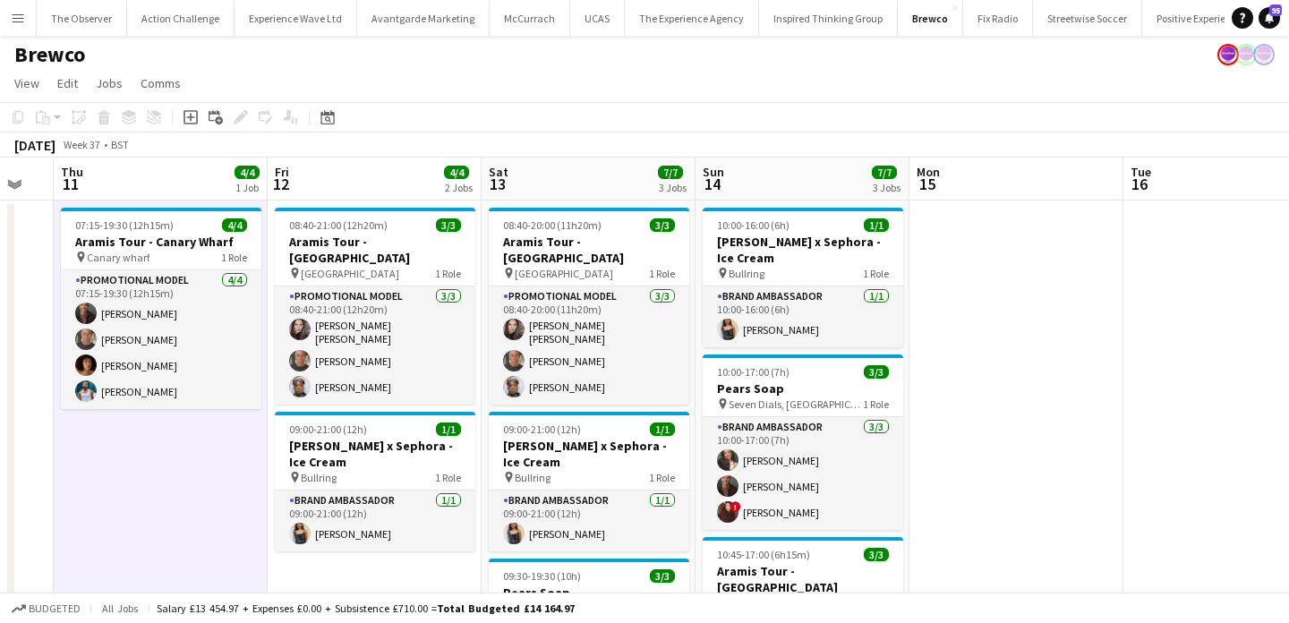
scroll to position [0, 782]
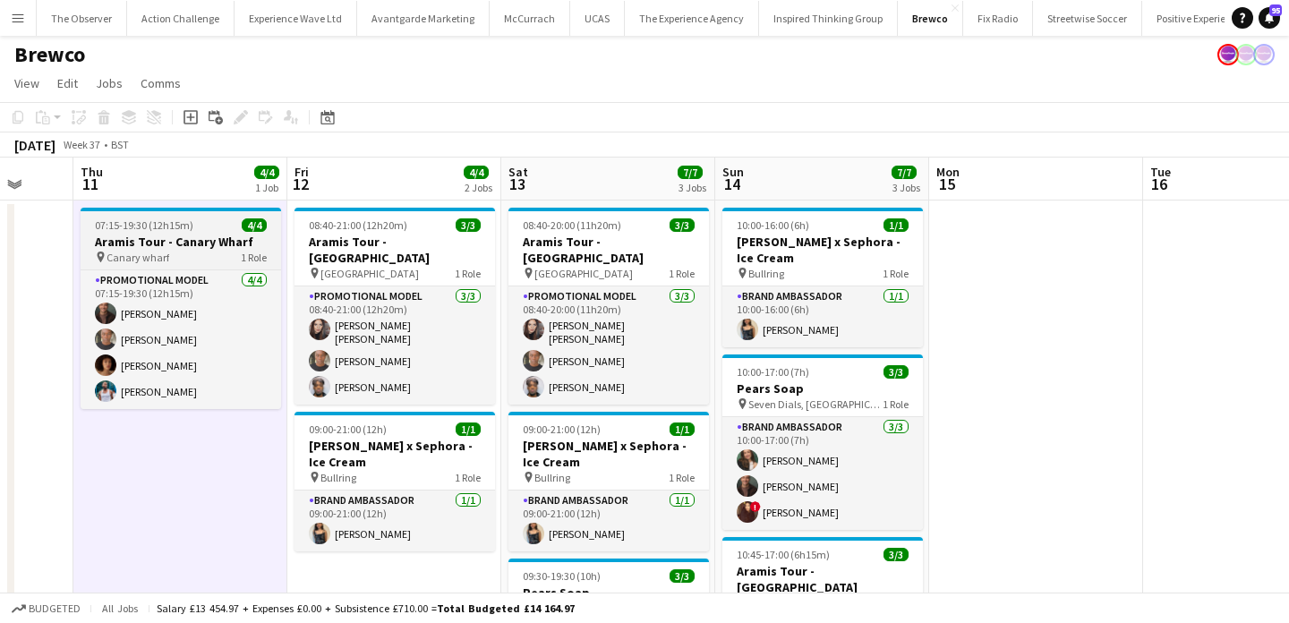
click at [153, 234] on h3 "Aramis Tour - Canary Wharf" at bounding box center [181, 242] width 200 height 16
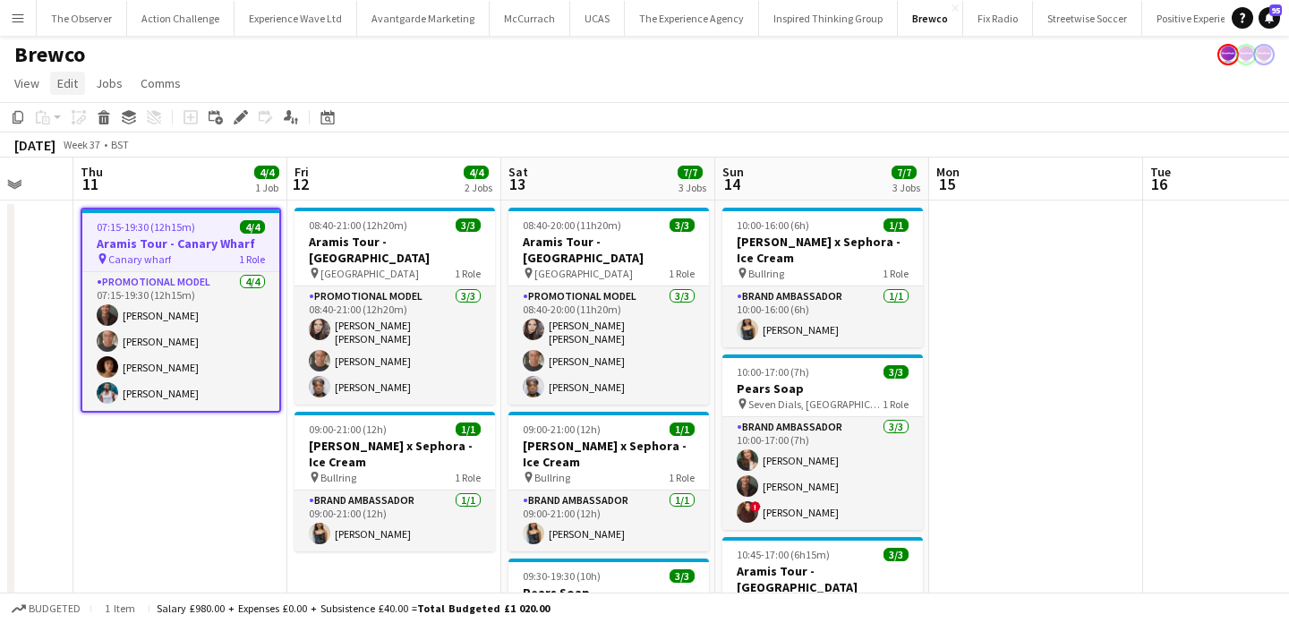
click at [71, 79] on span "Edit" at bounding box center [67, 83] width 21 height 16
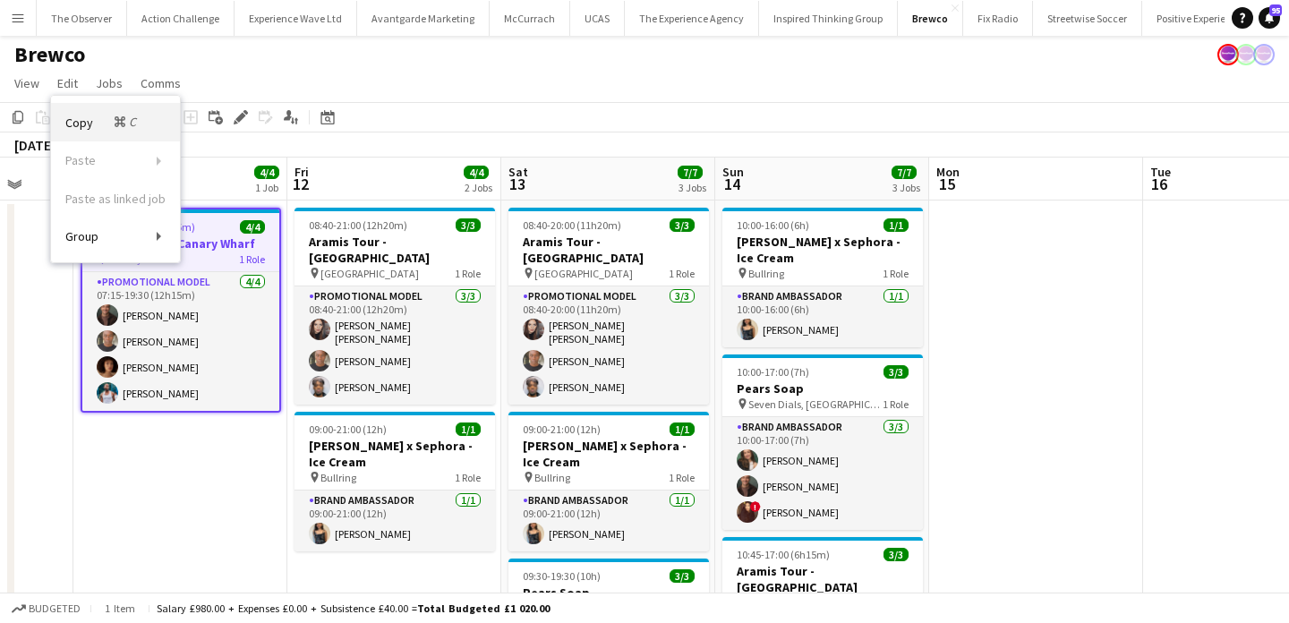
click at [93, 132] on link "Copy Command C" at bounding box center [115, 122] width 129 height 38
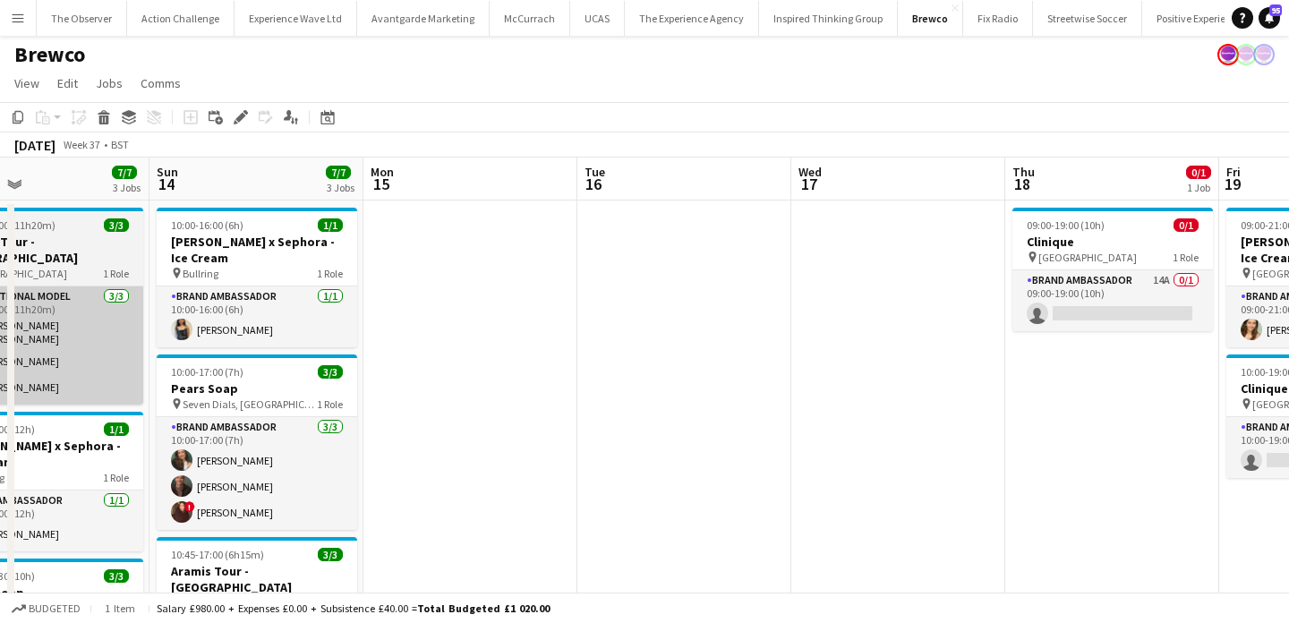
scroll to position [0, 551]
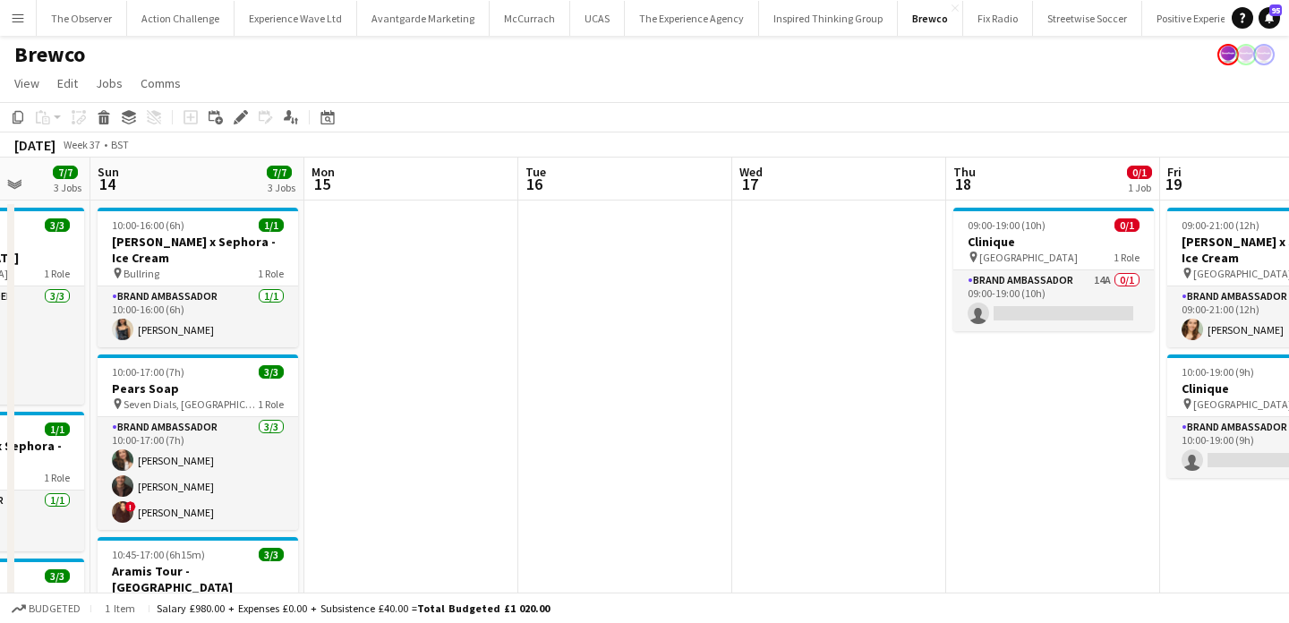
click at [707, 288] on app-date-cell at bounding box center [625, 484] width 214 height 568
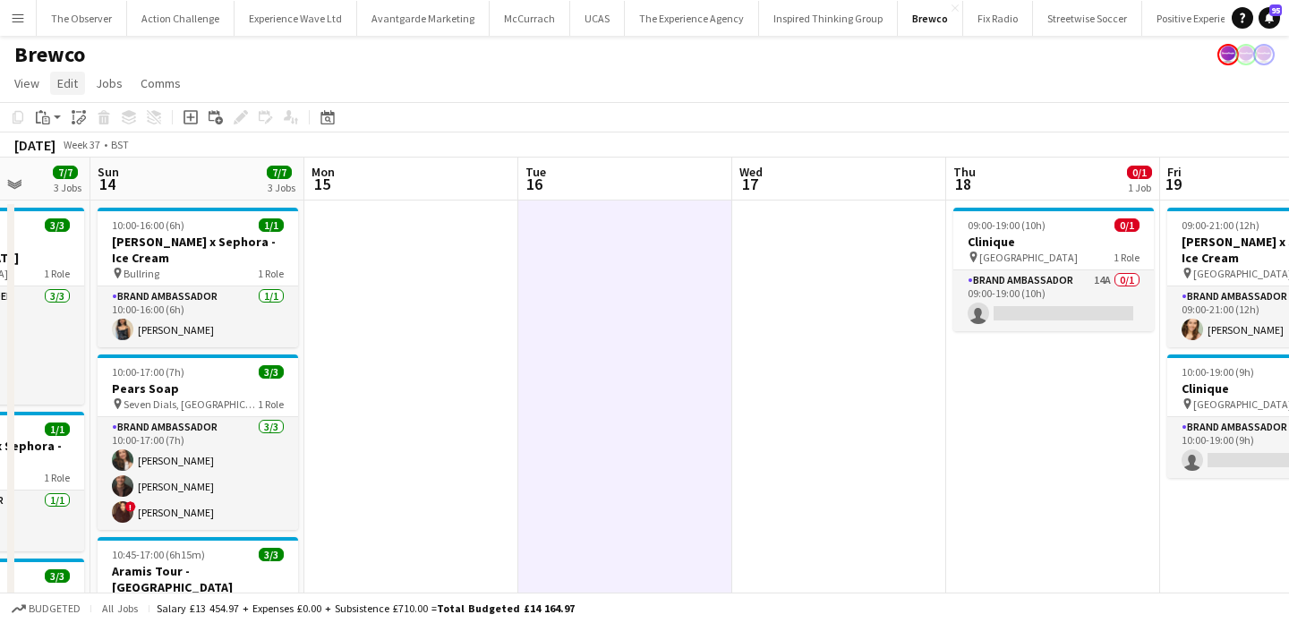
click at [74, 75] on span "Edit" at bounding box center [67, 83] width 21 height 16
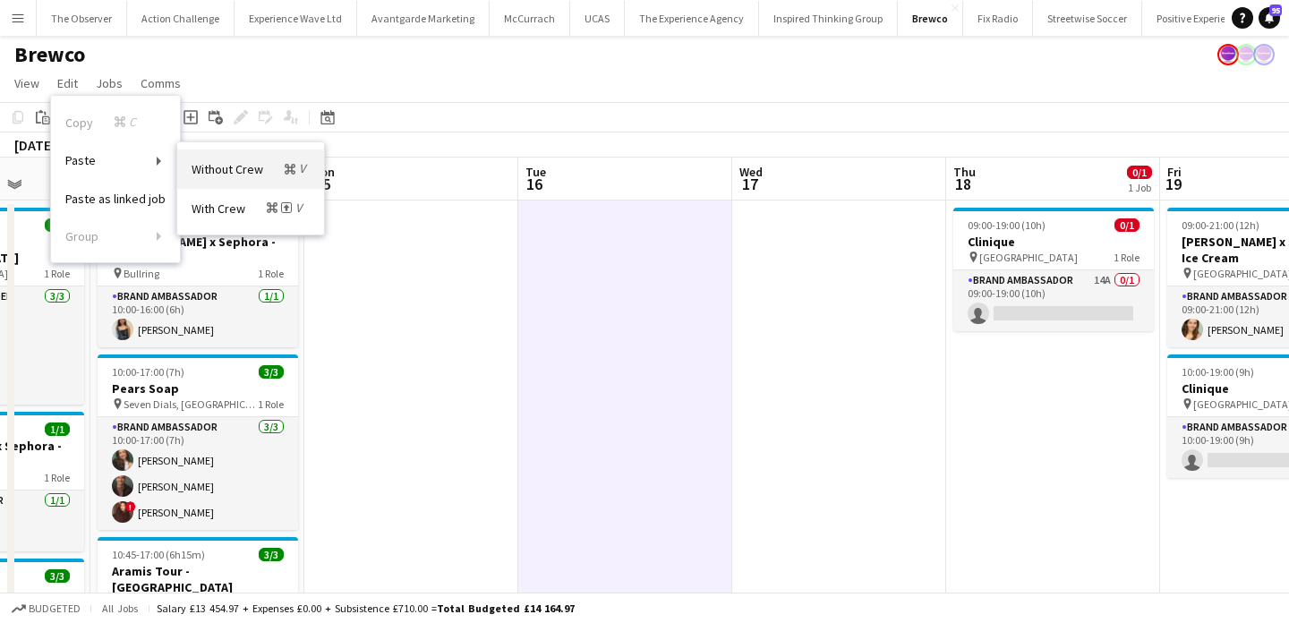
click at [226, 180] on link "Without Crew Command V" at bounding box center [250, 168] width 147 height 38
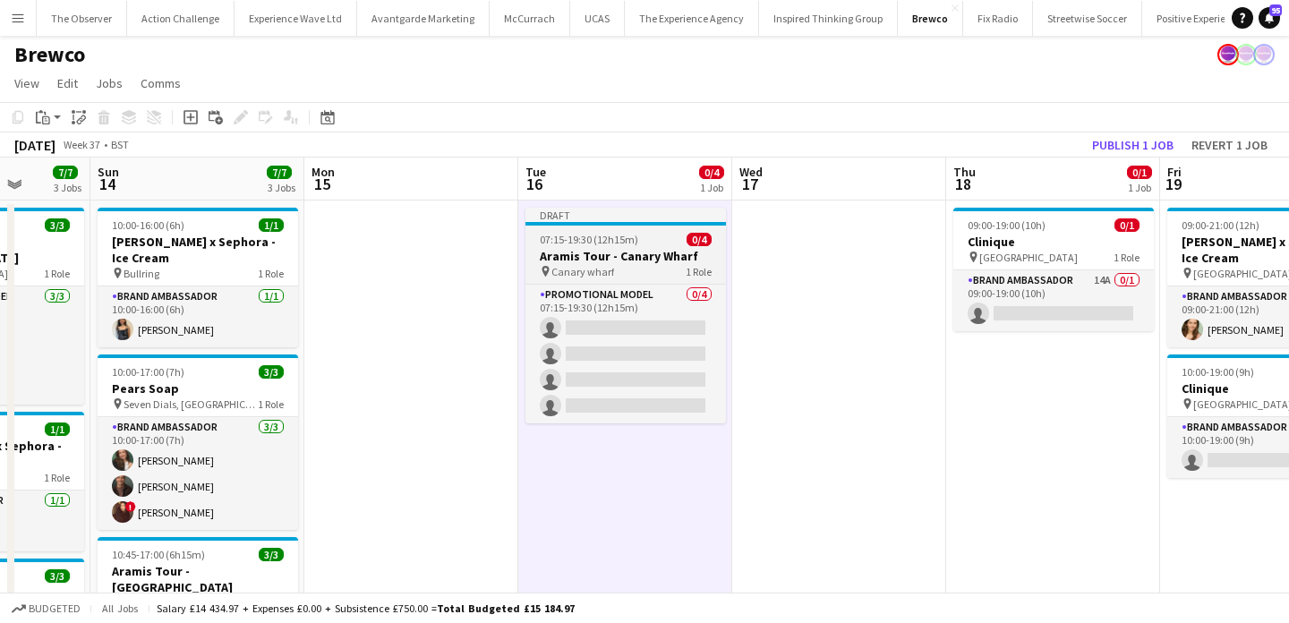
click at [669, 240] on div "07:15-19:30 (12h15m) 0/4" at bounding box center [625, 239] width 200 height 13
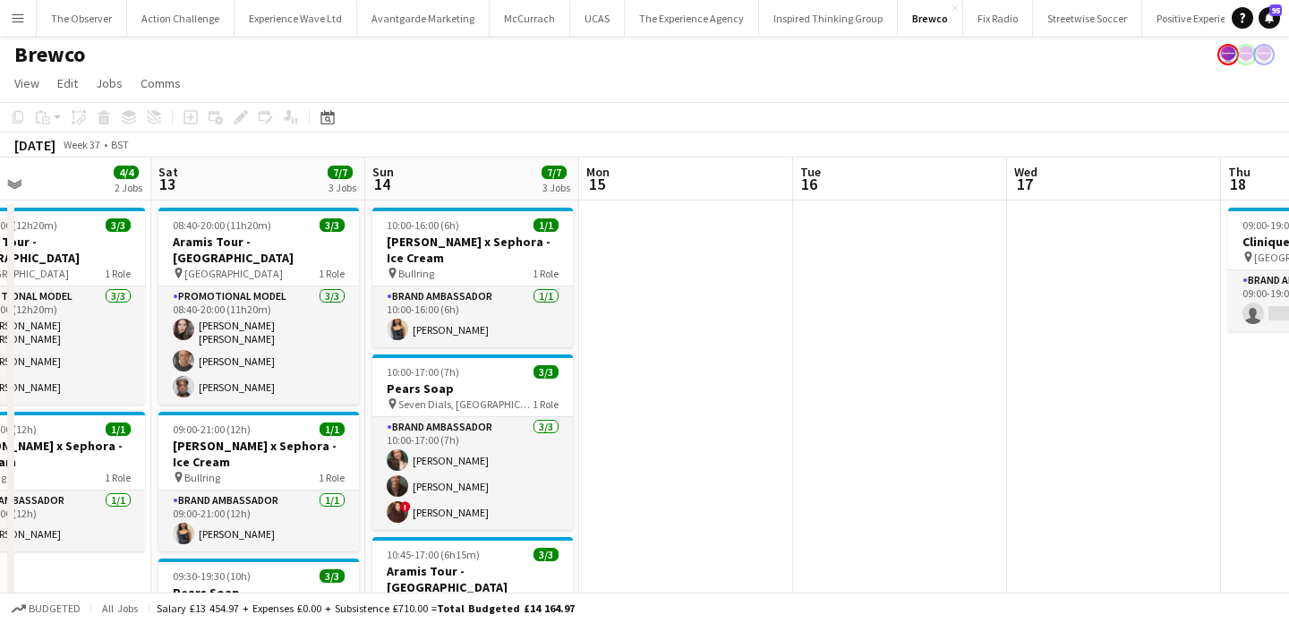
scroll to position [0, 567]
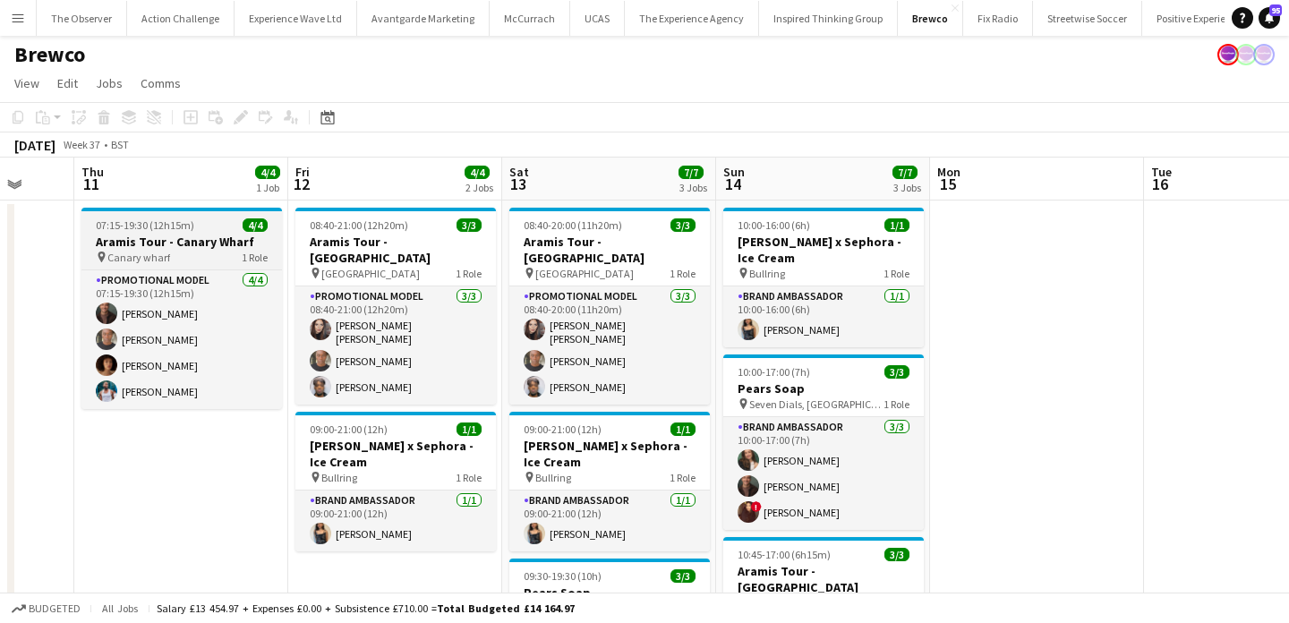
click at [226, 248] on h3 "Aramis Tour - Canary Wharf" at bounding box center [181, 242] width 200 height 16
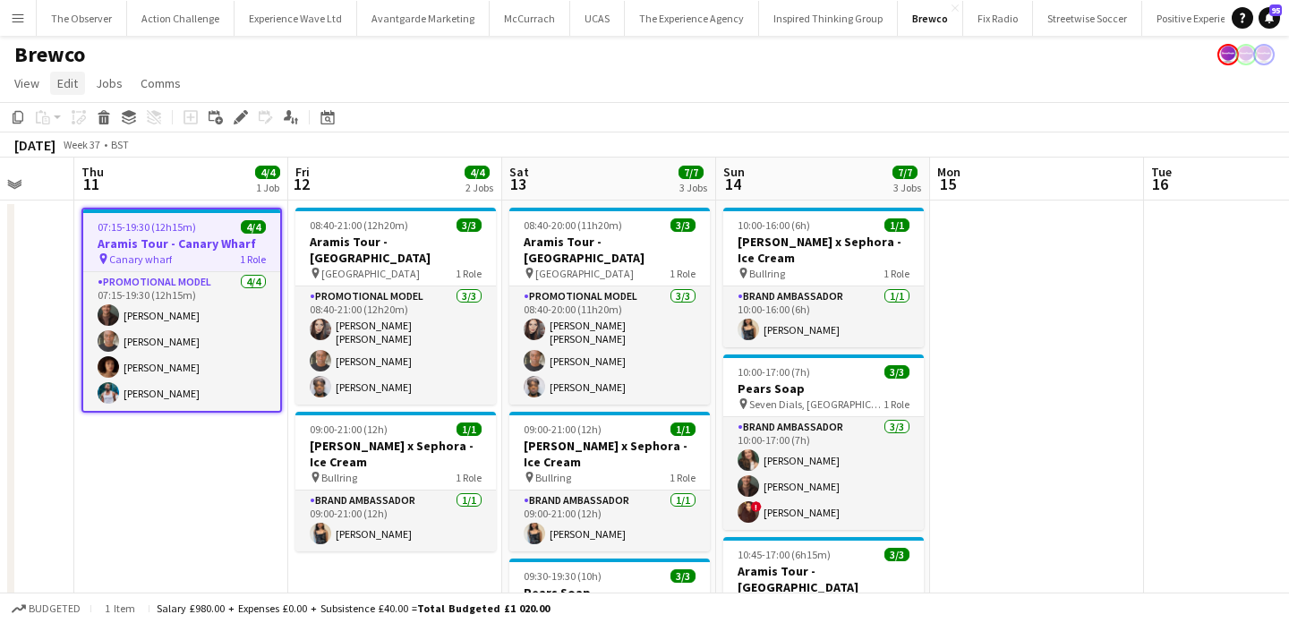
click at [77, 75] on span "Edit" at bounding box center [67, 83] width 21 height 16
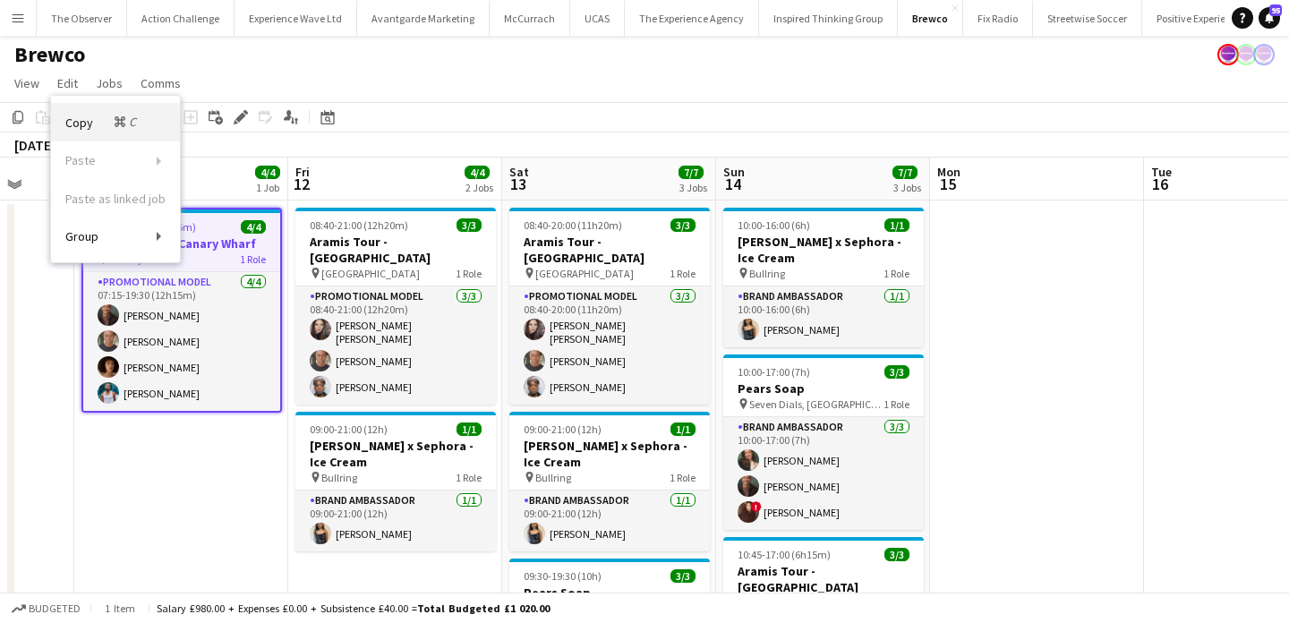
click at [82, 117] on span "Copy Command C" at bounding box center [102, 122] width 74 height 17
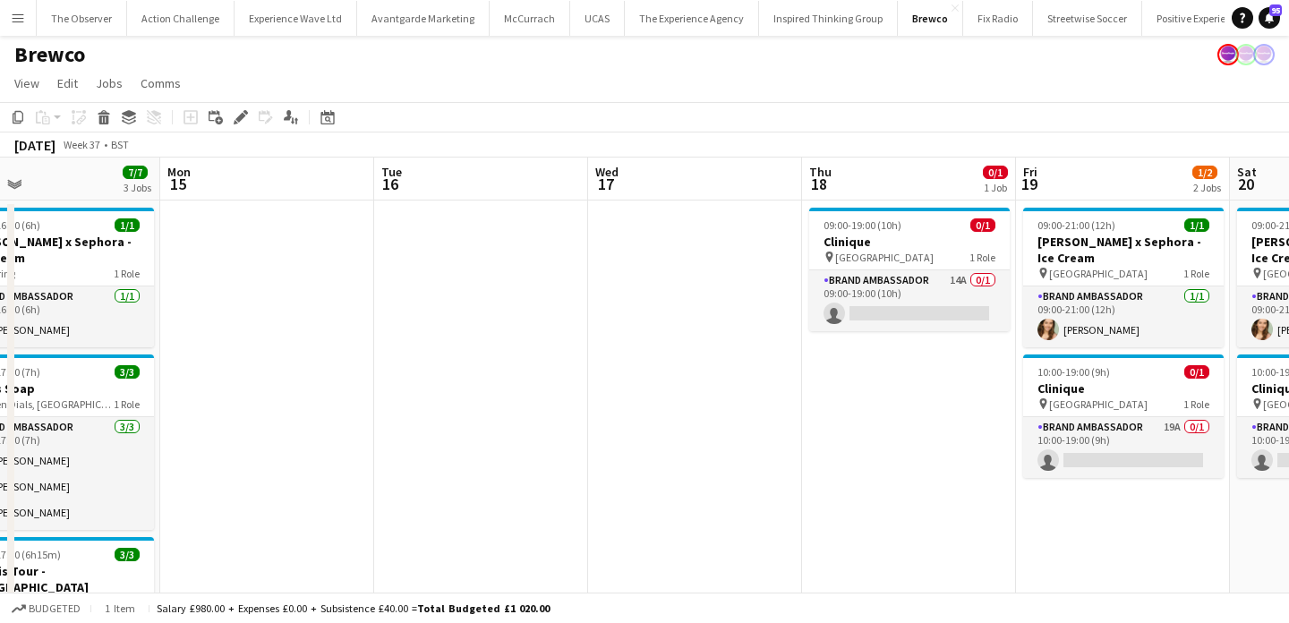
scroll to position [0, 817]
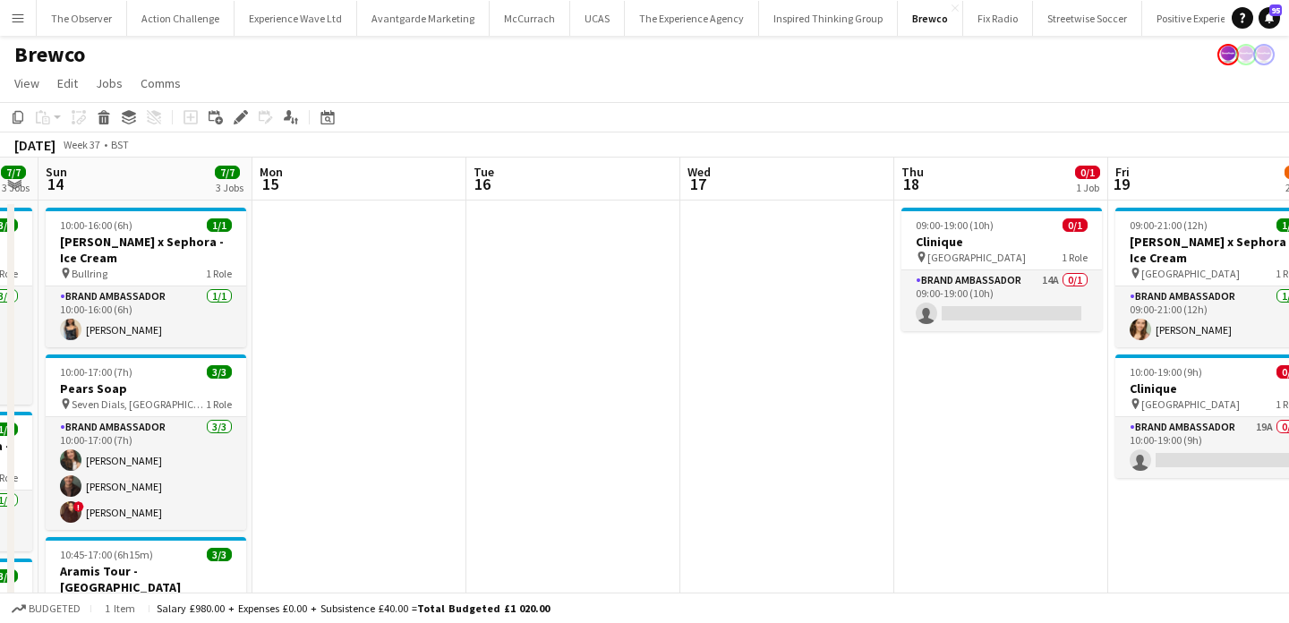
click at [637, 303] on app-date-cell at bounding box center [573, 484] width 214 height 568
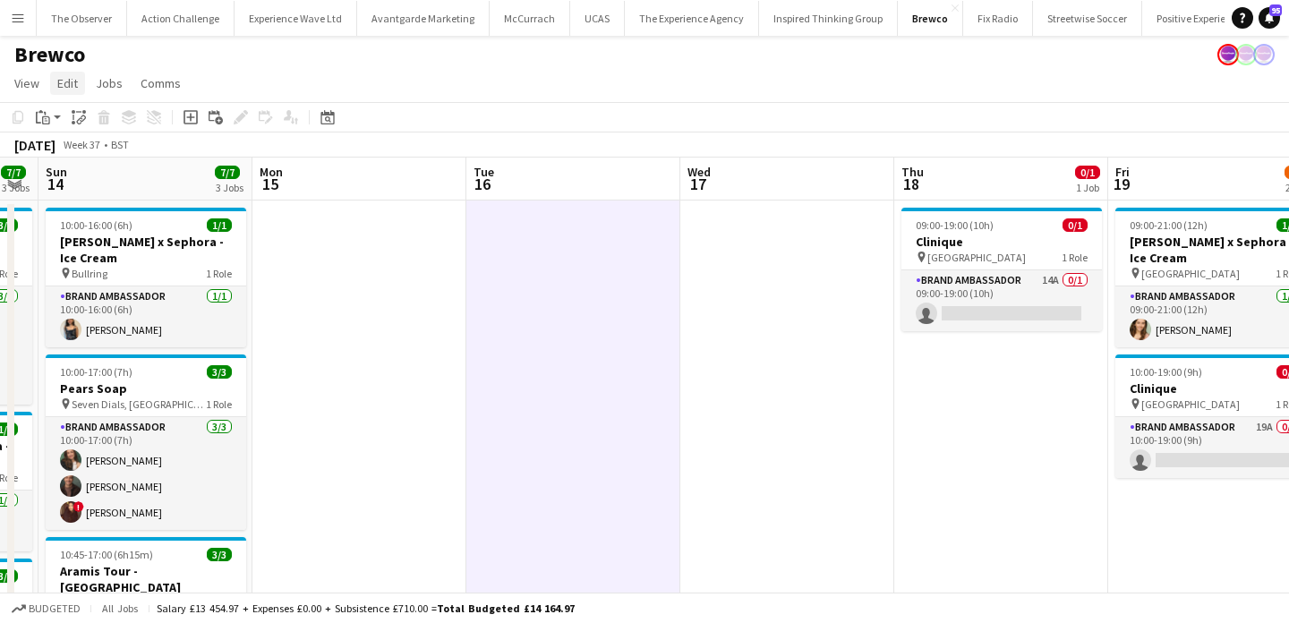
click at [75, 76] on span "Edit" at bounding box center [67, 83] width 21 height 16
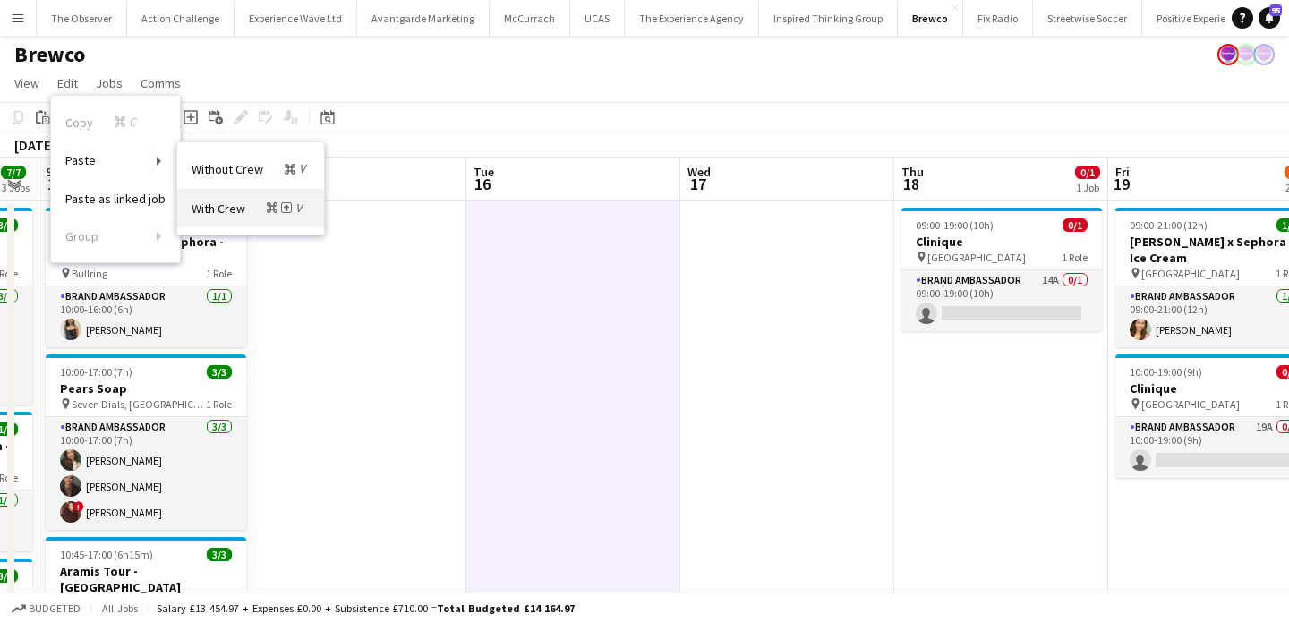
click at [249, 208] on span "With Crew Command Shift V" at bounding box center [249, 208] width 115 height 17
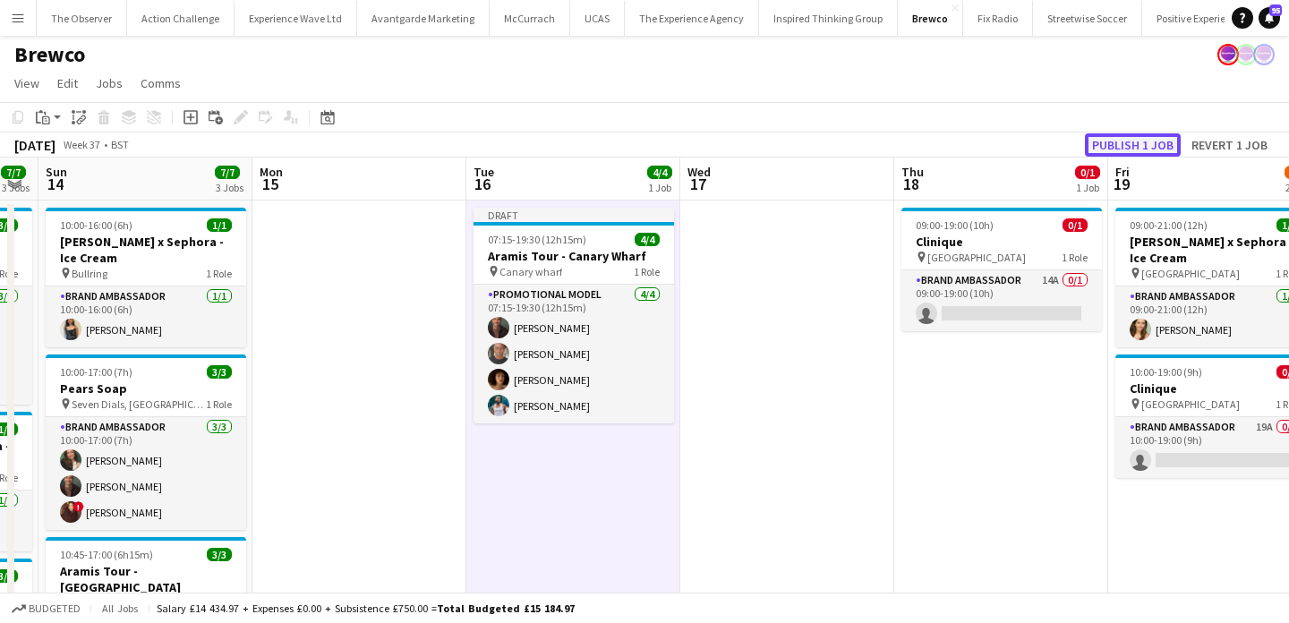
click at [1169, 141] on button "Publish 1 job" at bounding box center [1133, 144] width 96 height 23
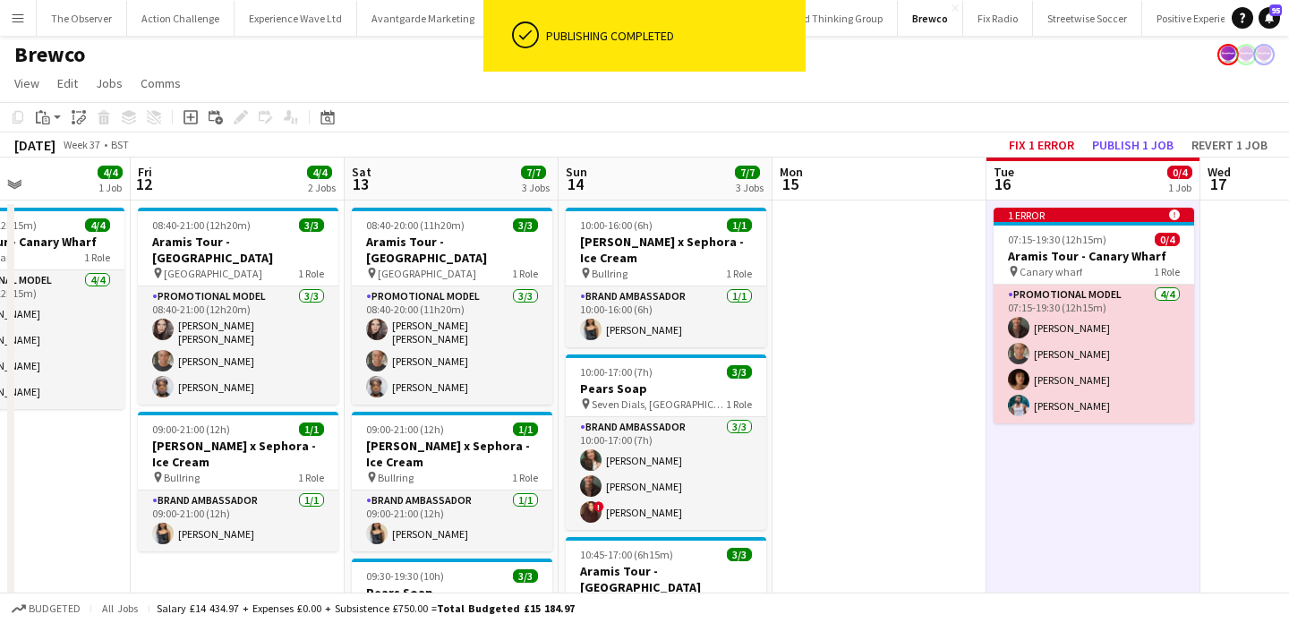
scroll to position [0, 412]
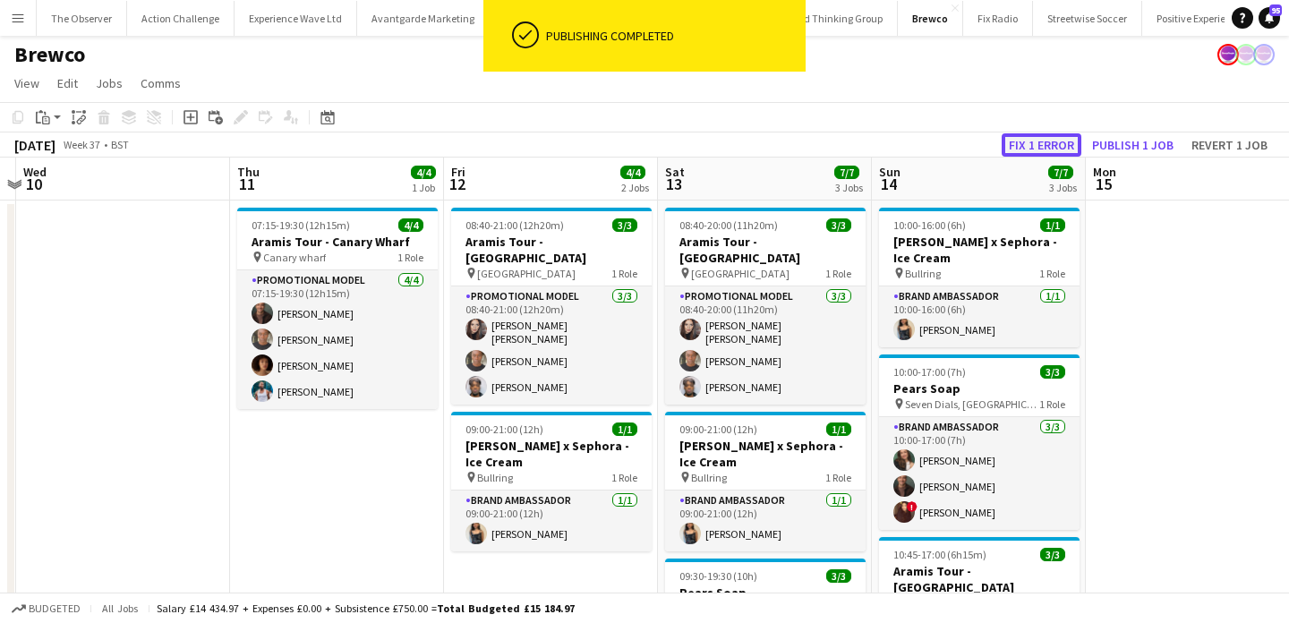
click at [1031, 141] on button "Fix 1 error" at bounding box center [1042, 144] width 80 height 23
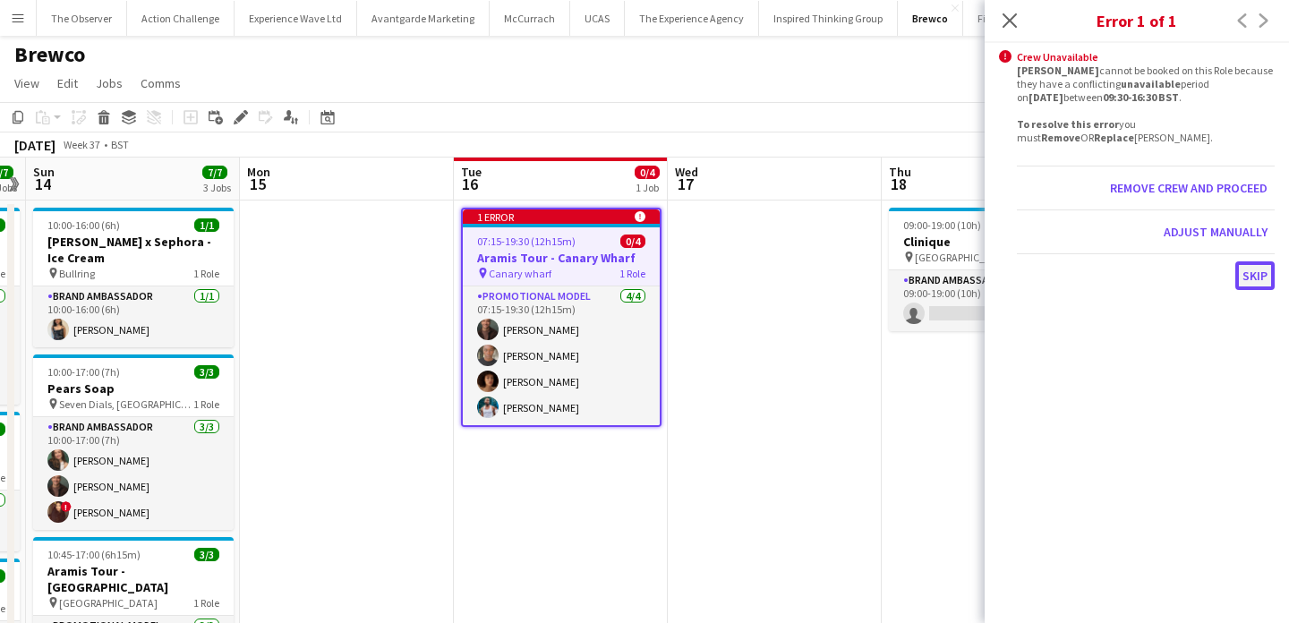
click at [1245, 269] on button "Skip" at bounding box center [1254, 275] width 39 height 29
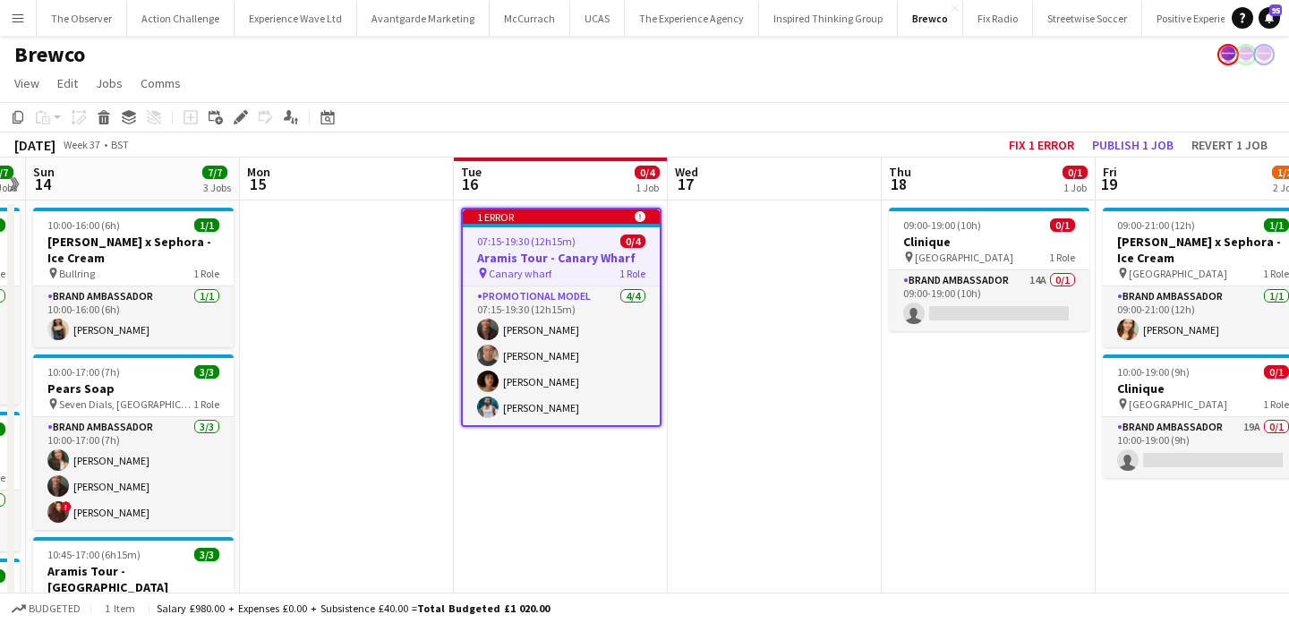
click at [421, 325] on app-date-cell at bounding box center [347, 484] width 214 height 568
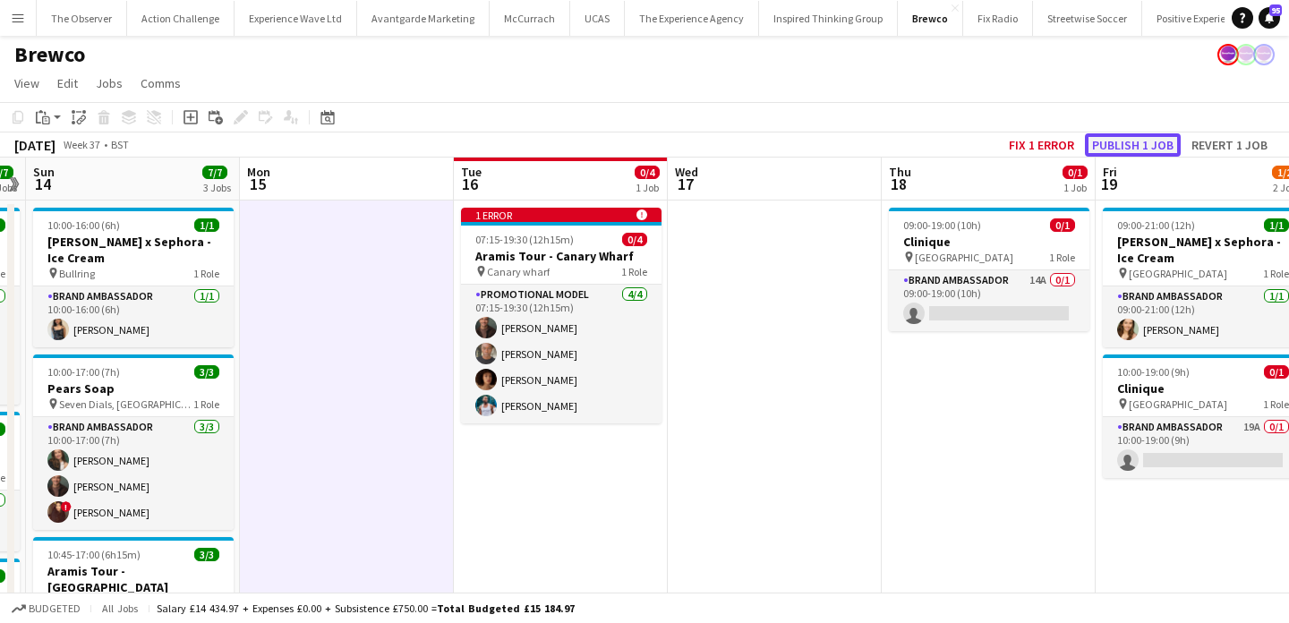
click at [1126, 144] on button "Publish 1 job" at bounding box center [1133, 144] width 96 height 23
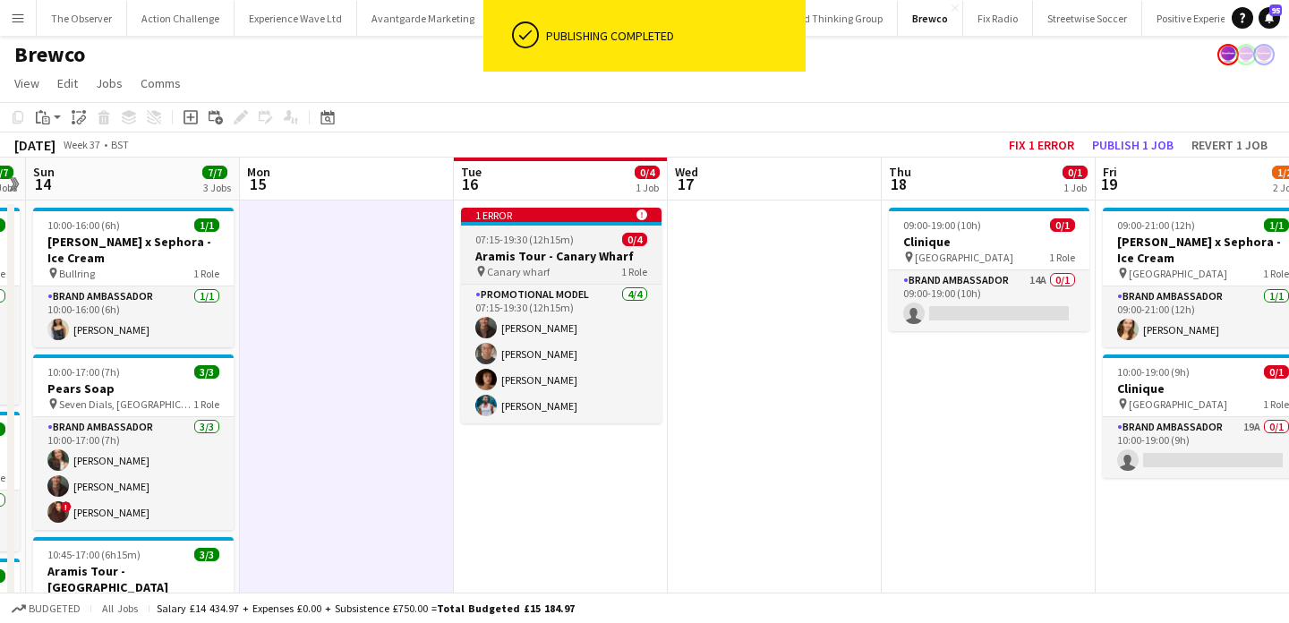
click at [617, 253] on h3 "Aramis Tour - Canary Wharf" at bounding box center [561, 256] width 200 height 16
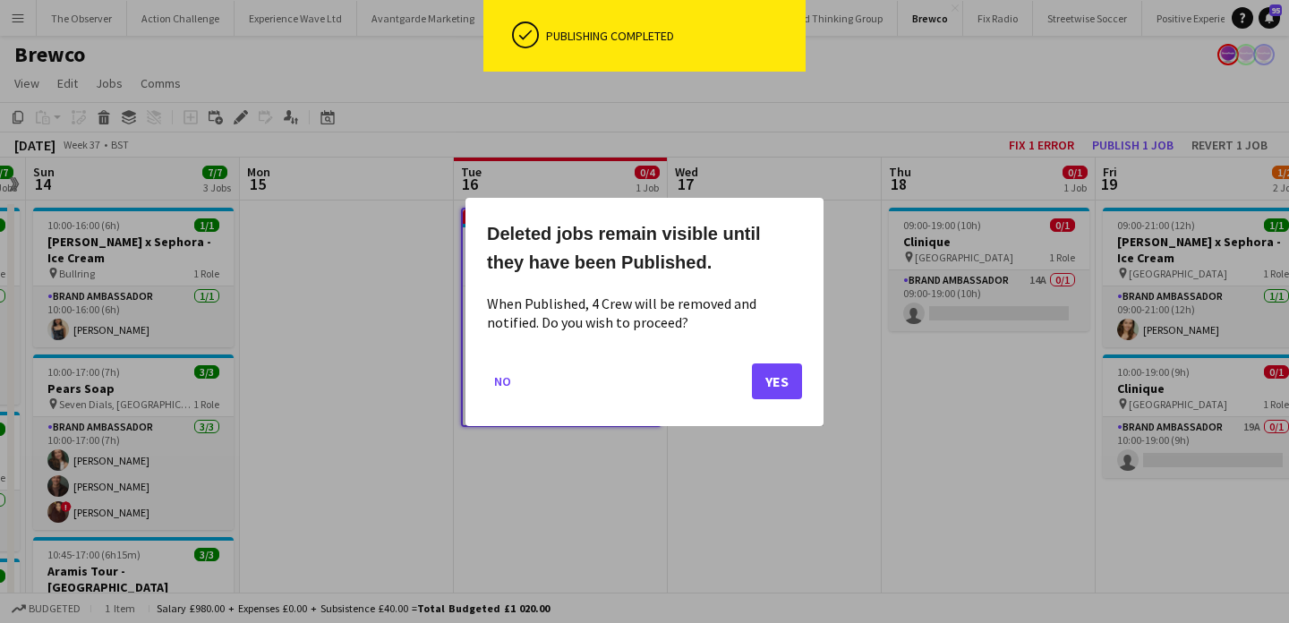
scroll to position [0, 0]
click at [779, 380] on button "Yes" at bounding box center [777, 380] width 50 height 36
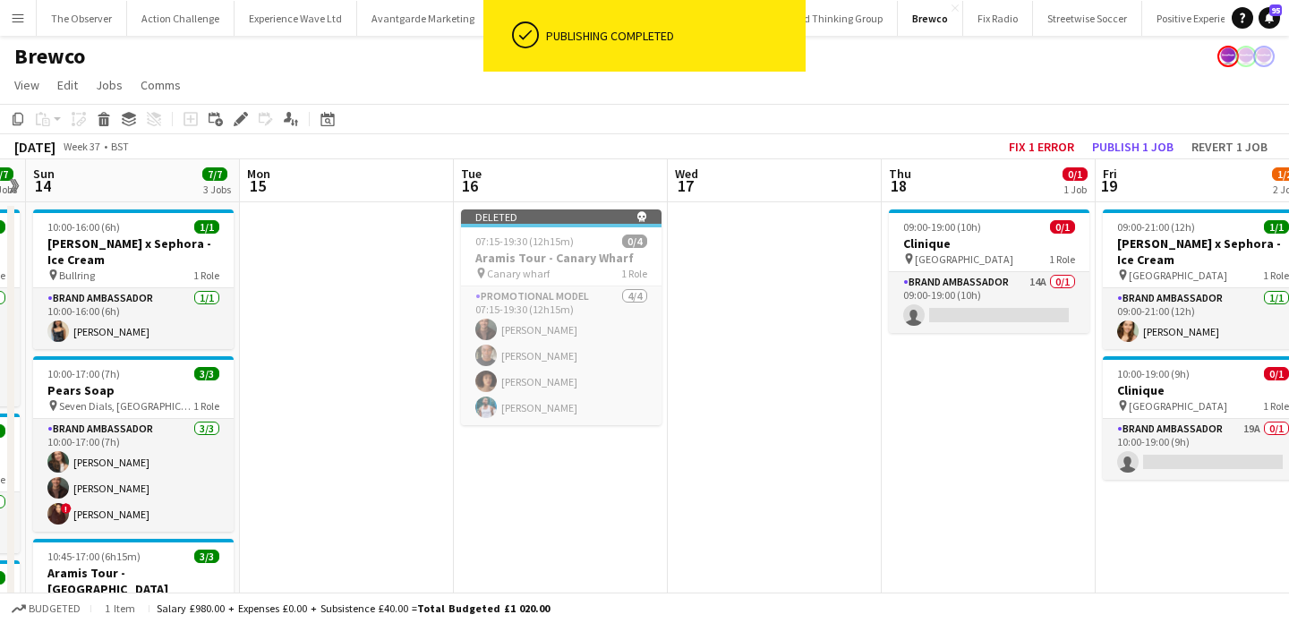
scroll to position [2, 0]
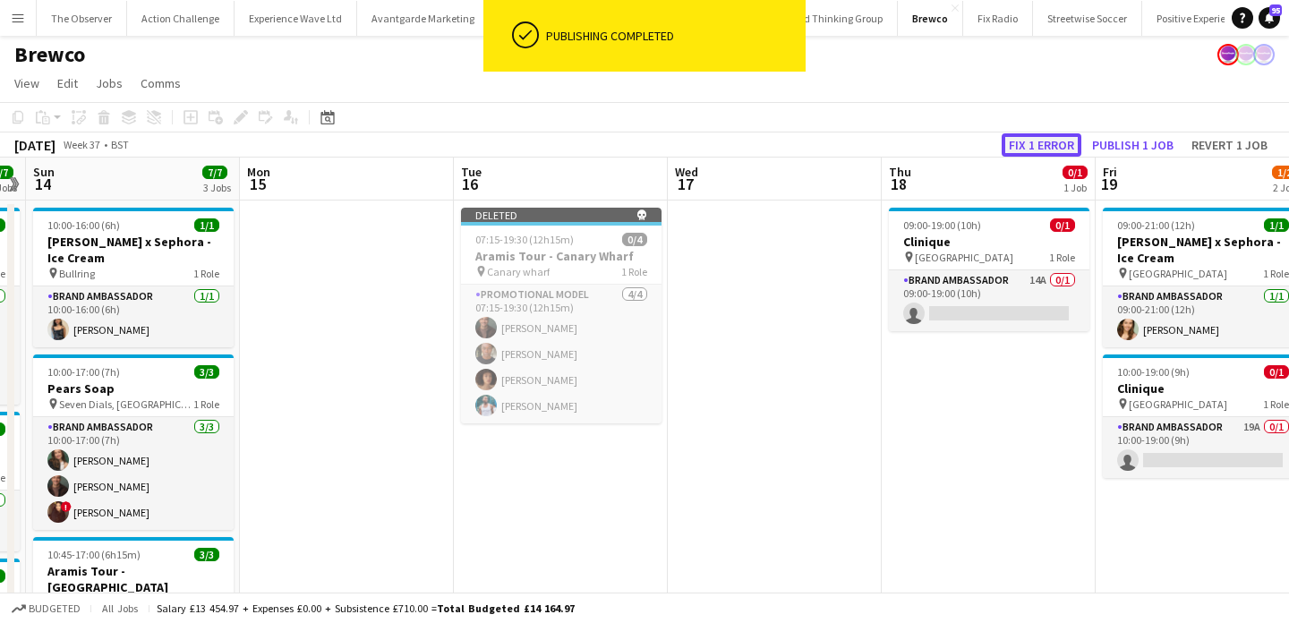
click at [1034, 138] on button "Fix 1 error" at bounding box center [1042, 144] width 80 height 23
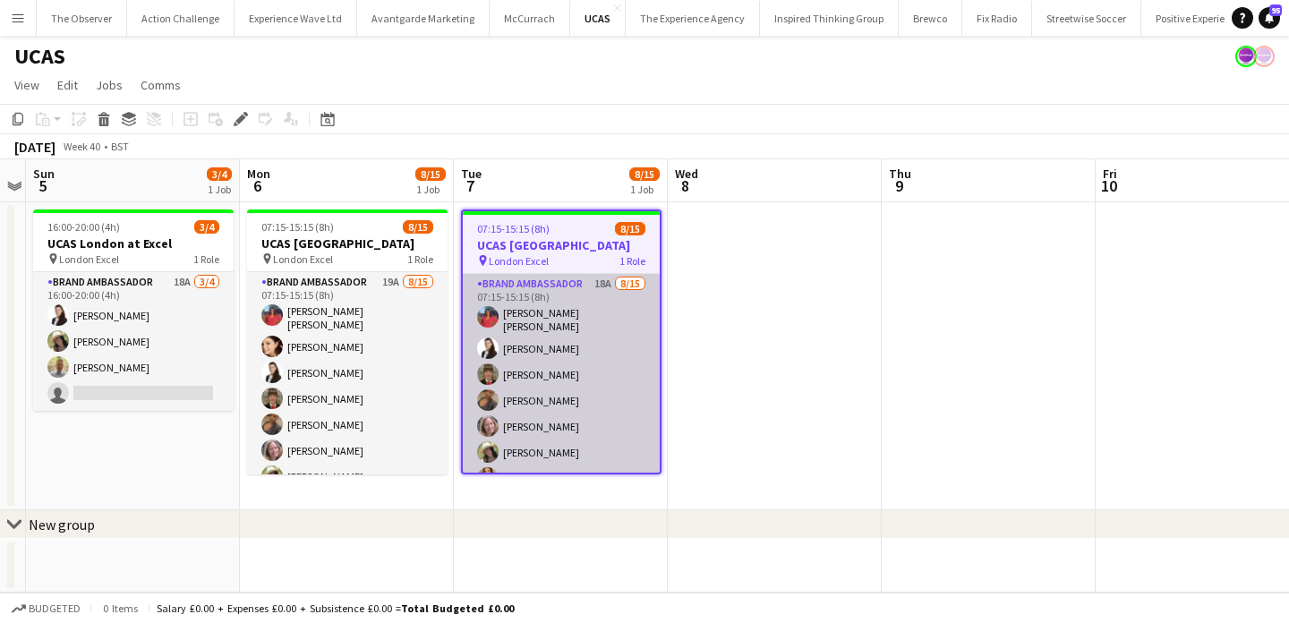
scroll to position [226, 0]
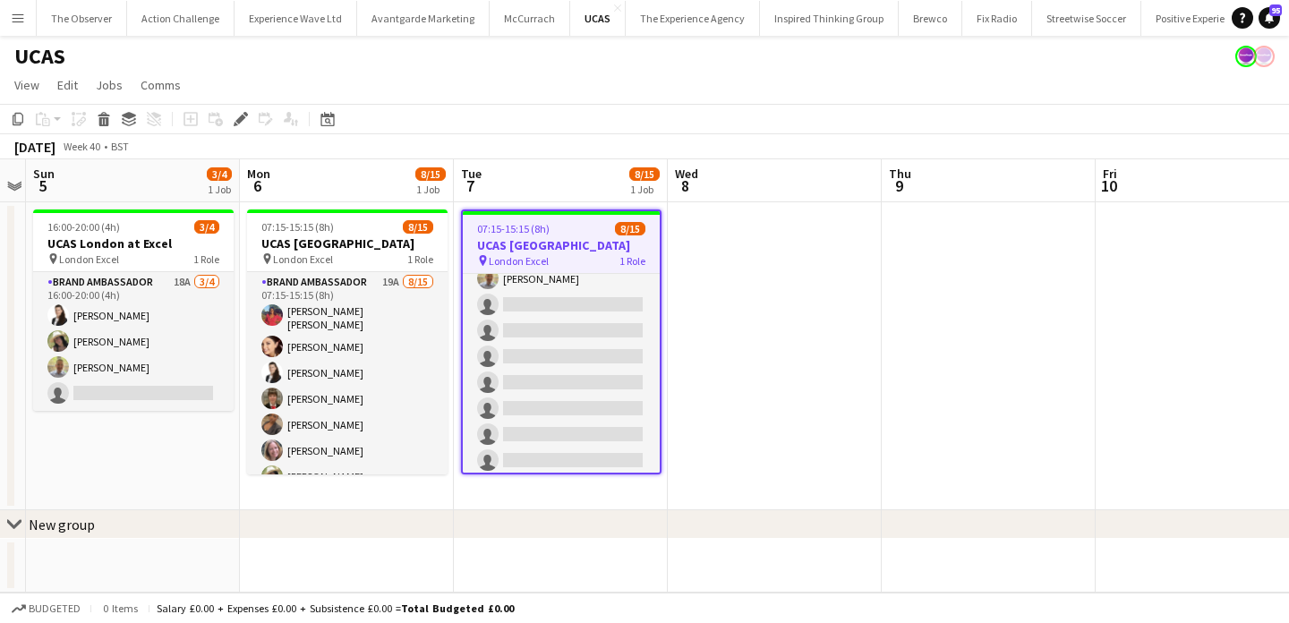
click at [10, 6] on button "Menu" at bounding box center [18, 18] width 36 height 36
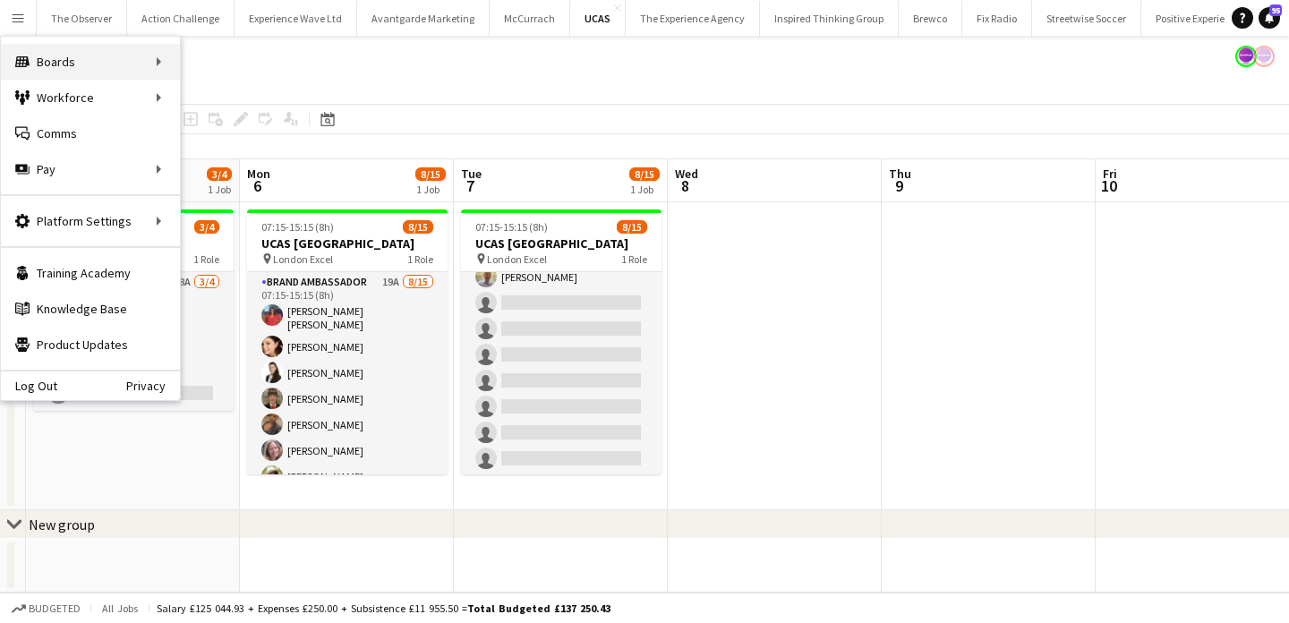
scroll to position [222, 0]
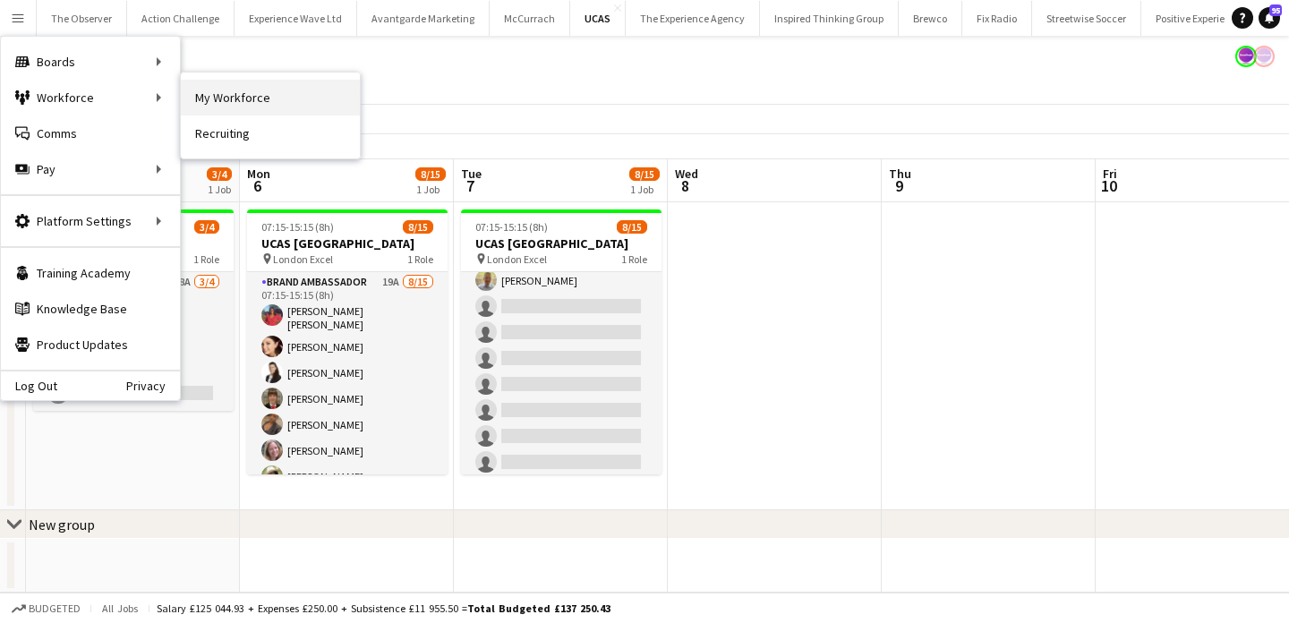
click at [235, 102] on link "My Workforce" at bounding box center [270, 98] width 179 height 36
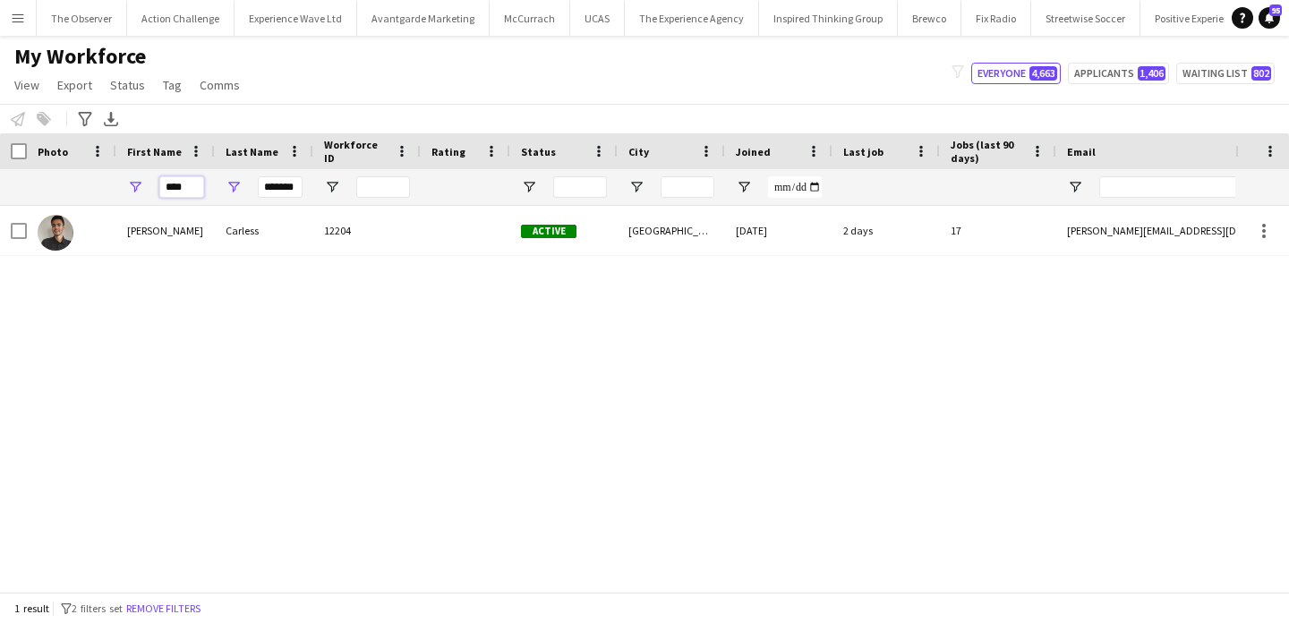
click at [178, 177] on input "****" at bounding box center [181, 186] width 45 height 21
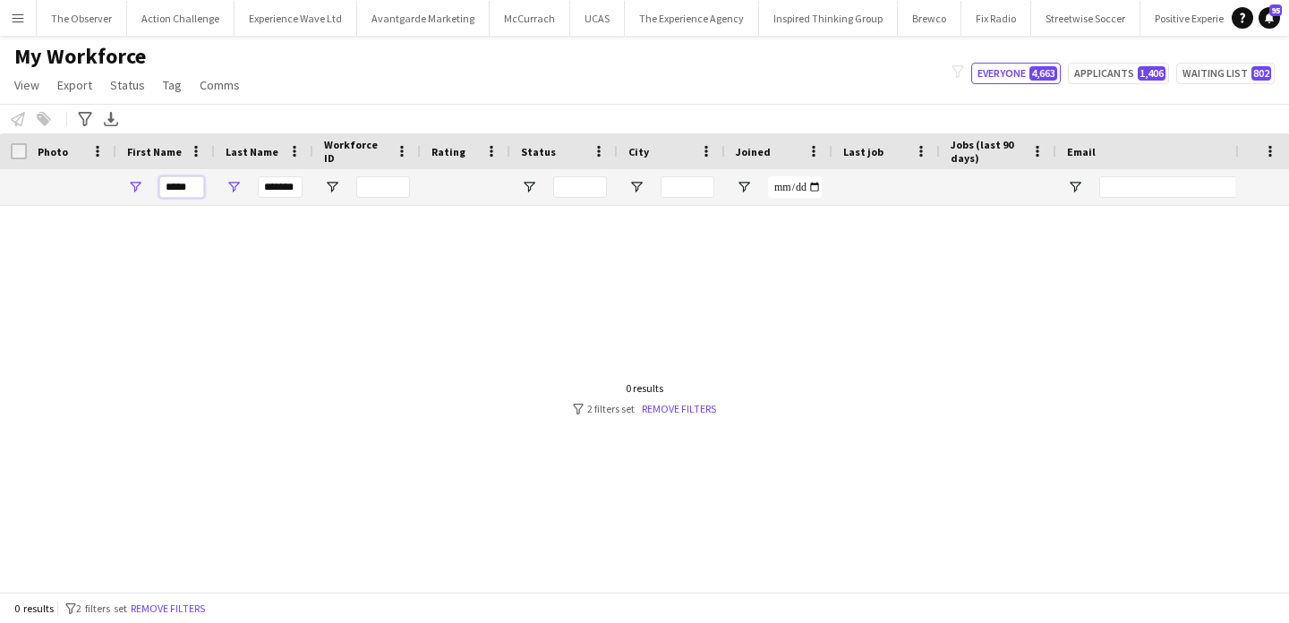
type input "*****"
click at [278, 190] on input "*******" at bounding box center [280, 186] width 45 height 21
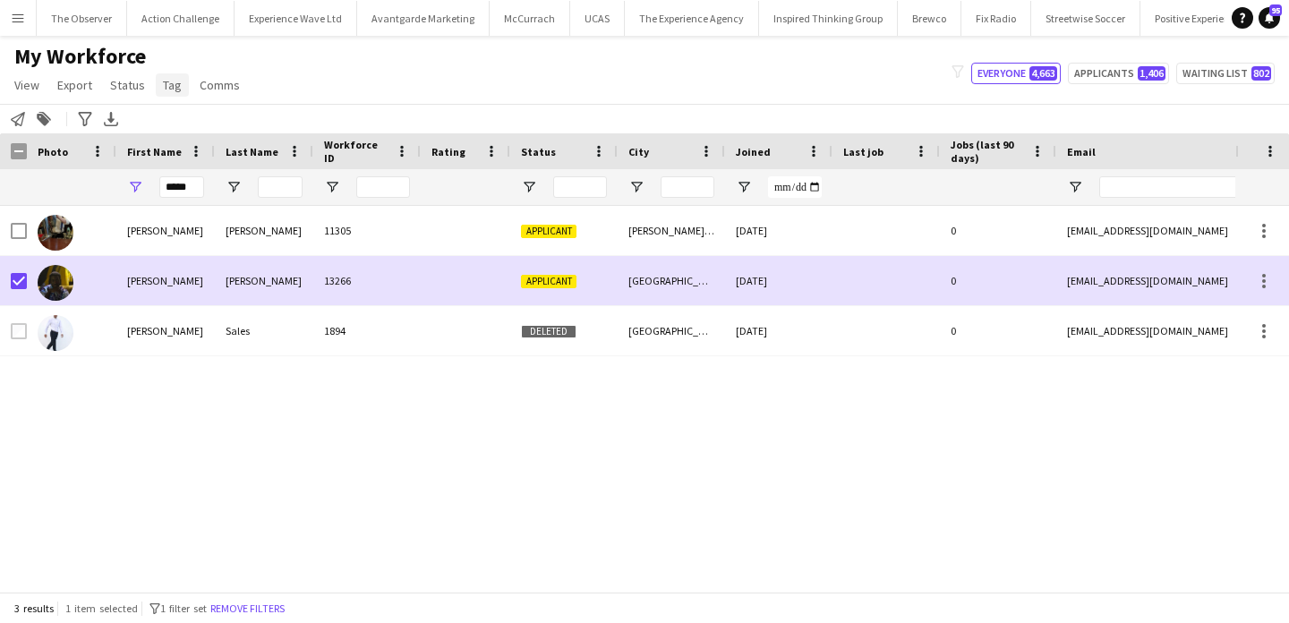
click at [163, 91] on span "Tag" at bounding box center [172, 85] width 19 height 16
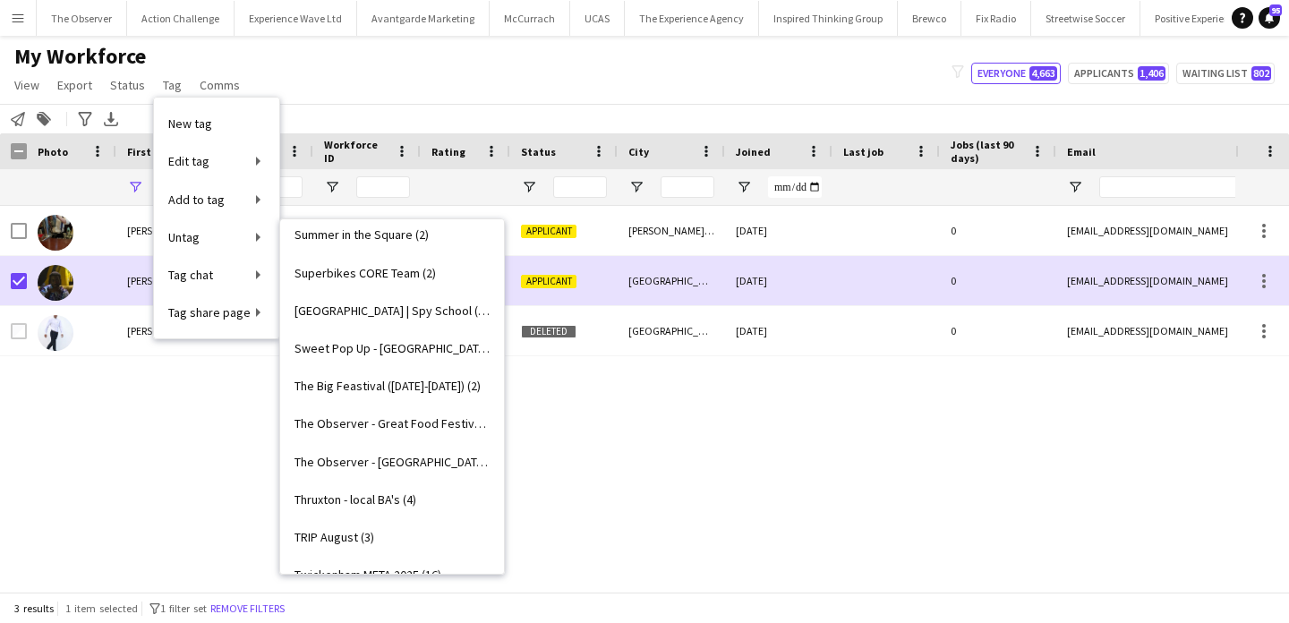
scroll to position [2495, 0]
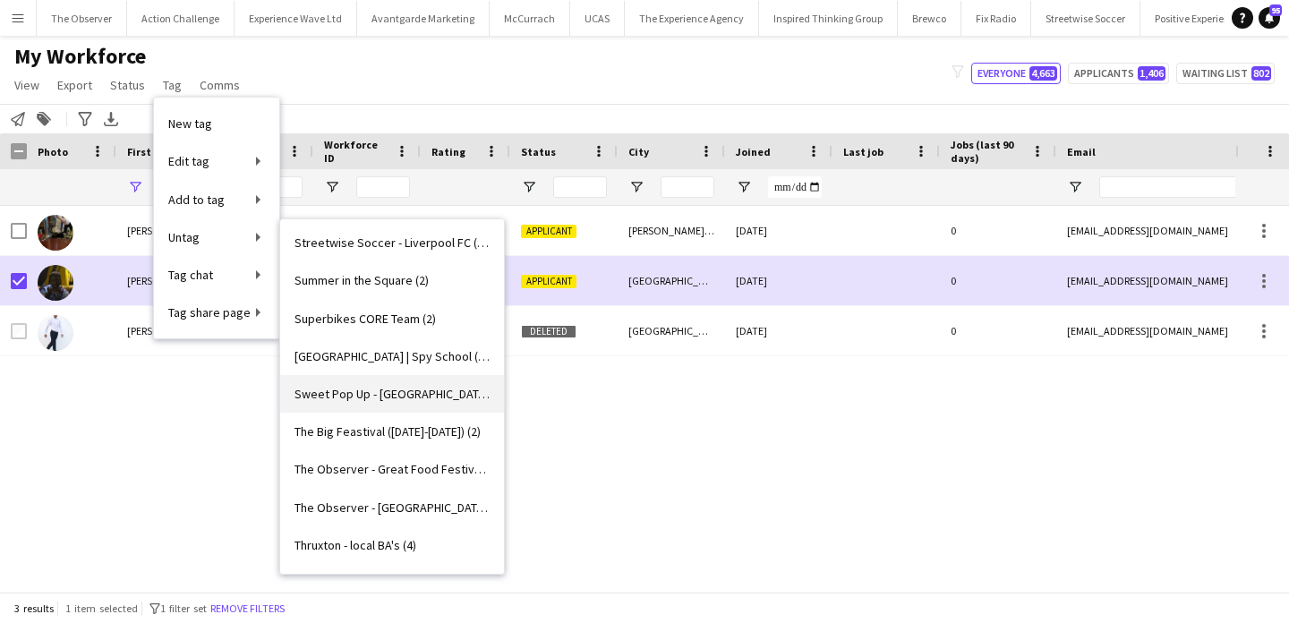
click at [447, 394] on span "Sweet Pop Up - [GEOGRAPHIC_DATA] (9)" at bounding box center [391, 394] width 195 height 16
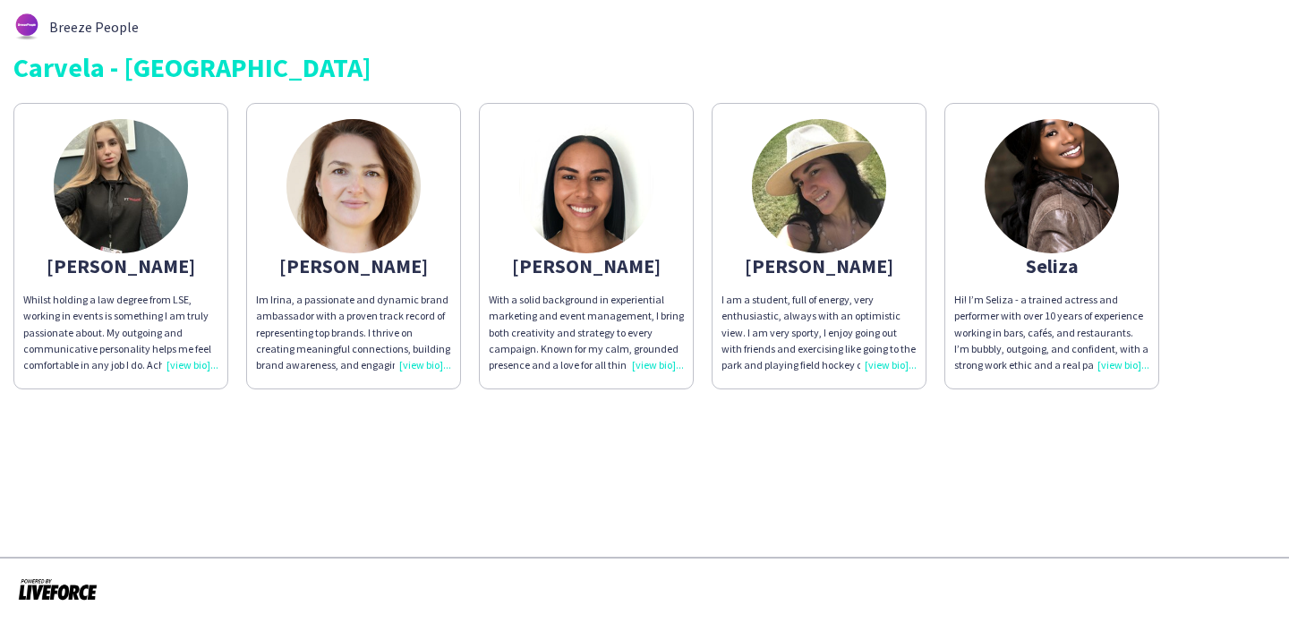
click at [163, 210] on img at bounding box center [121, 186] width 134 height 134
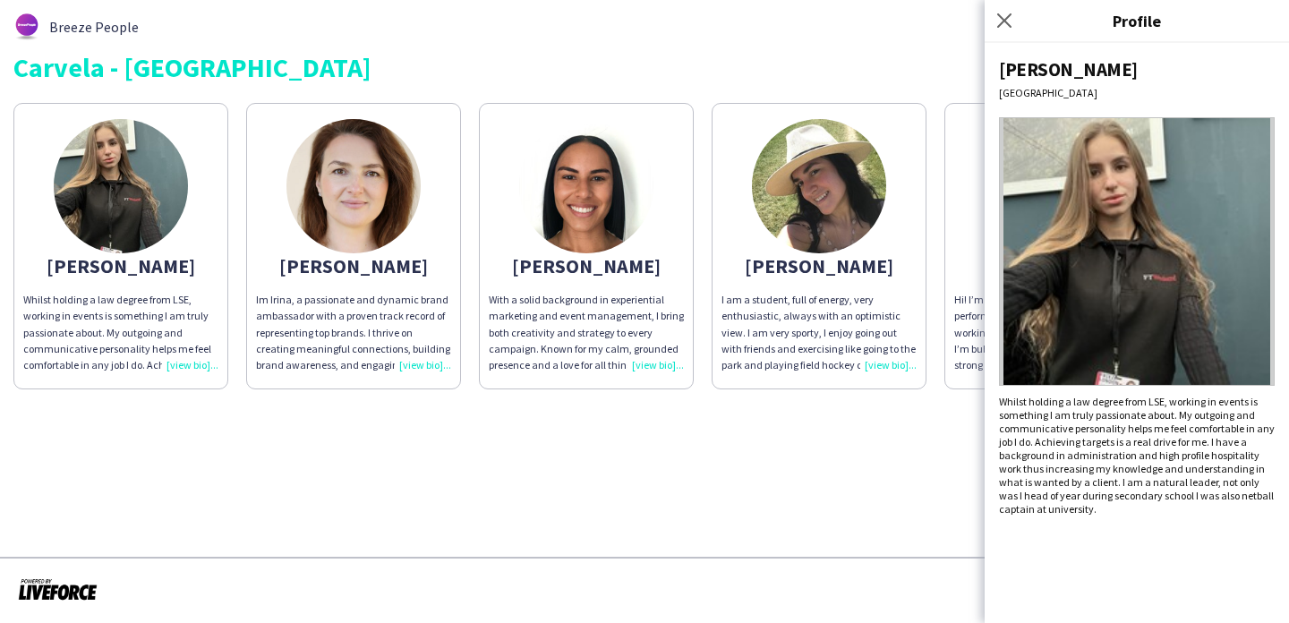
click at [1196, 434] on div "Whilst holding a law degree from LSE, working in events is something I am truly…" at bounding box center [1137, 455] width 276 height 121
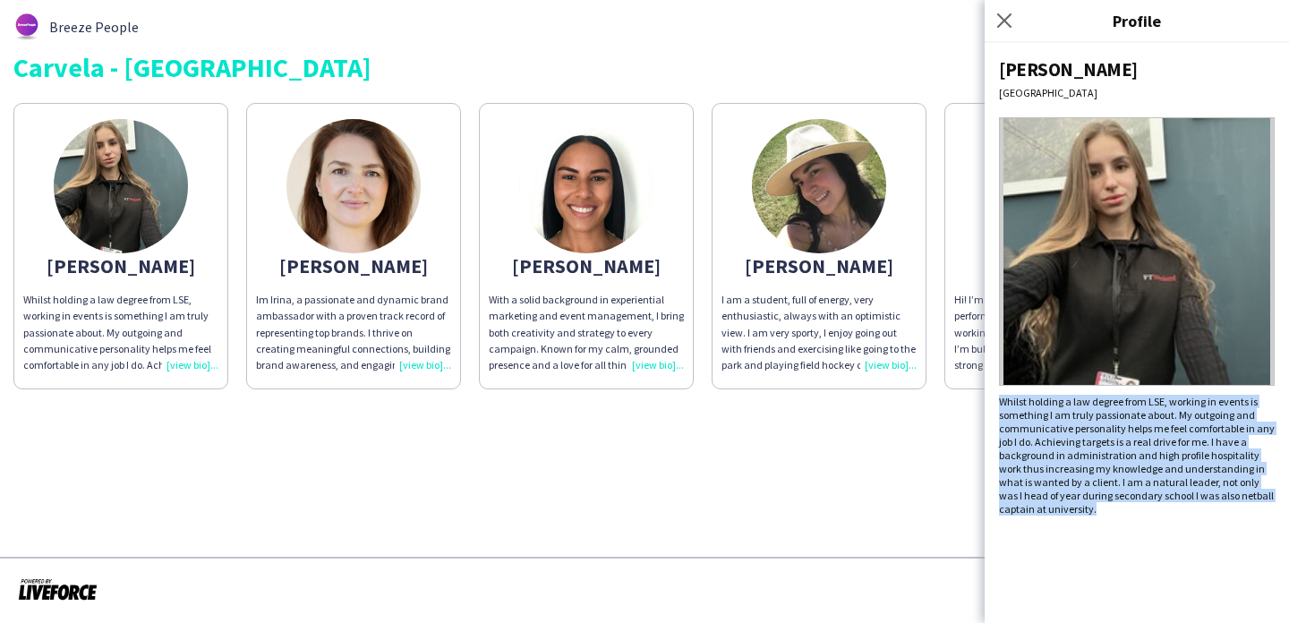
click at [1196, 434] on div "Whilst holding a law degree from LSE, working in events is something I am truly…" at bounding box center [1137, 455] width 276 height 121
click at [1196, 448] on div "Whilst holding a law degree from LSE, working in events is something I am truly…" at bounding box center [1137, 455] width 276 height 121
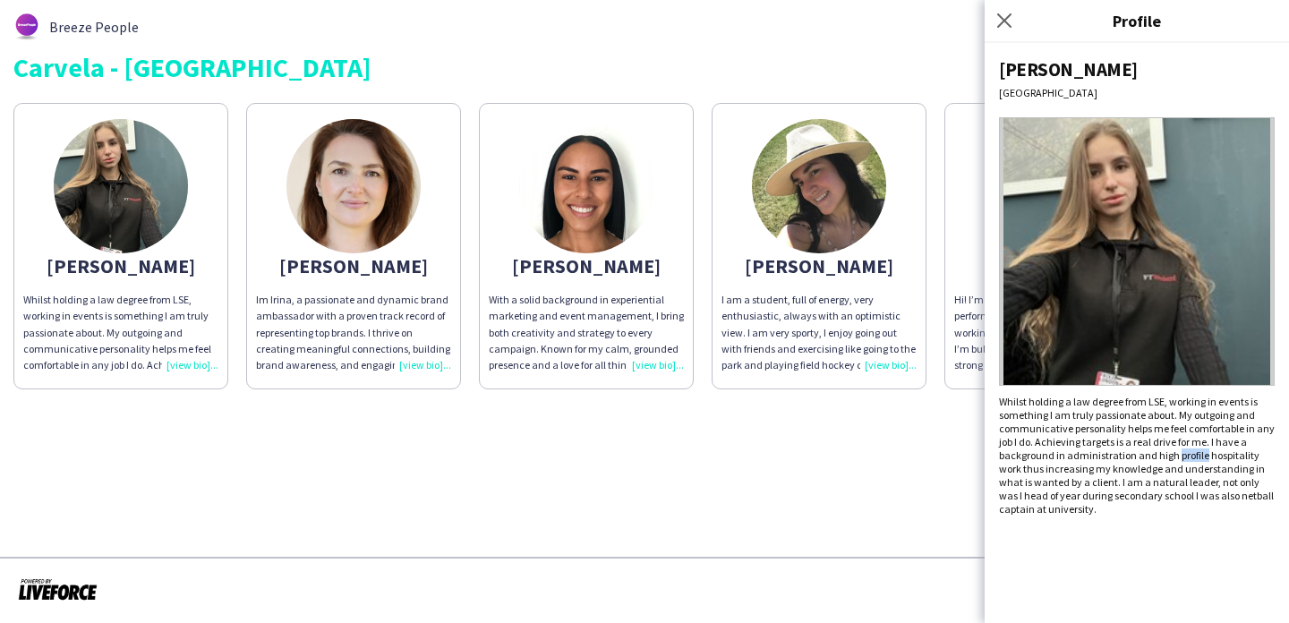
click at [1196, 448] on div "Whilst holding a law degree from LSE, working in events is something I am truly…" at bounding box center [1137, 455] width 276 height 121
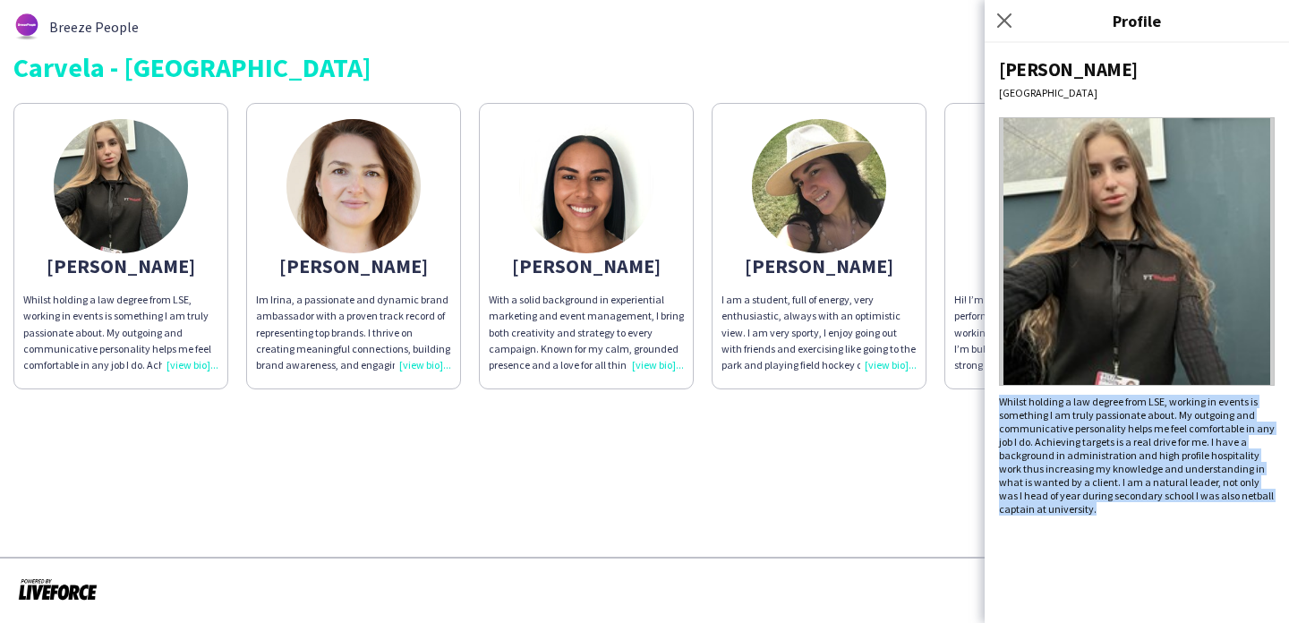
click at [1196, 448] on div "Whilst holding a law degree from LSE, working in events is something I am truly…" at bounding box center [1137, 455] width 276 height 121
click at [1196, 465] on div "Whilst holding a law degree from LSE, working in events is something I am truly…" at bounding box center [1137, 455] width 276 height 121
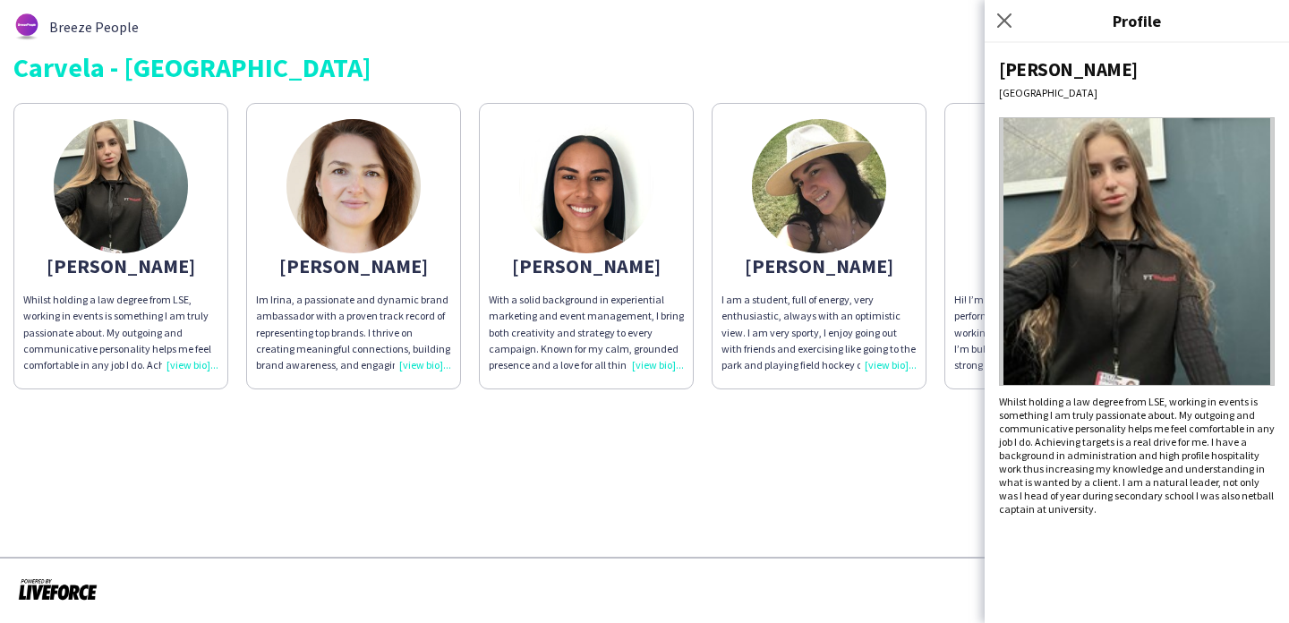
click at [672, 329] on p "With a solid background in experiential marketing and event management, I bring…" at bounding box center [586, 332] width 195 height 81
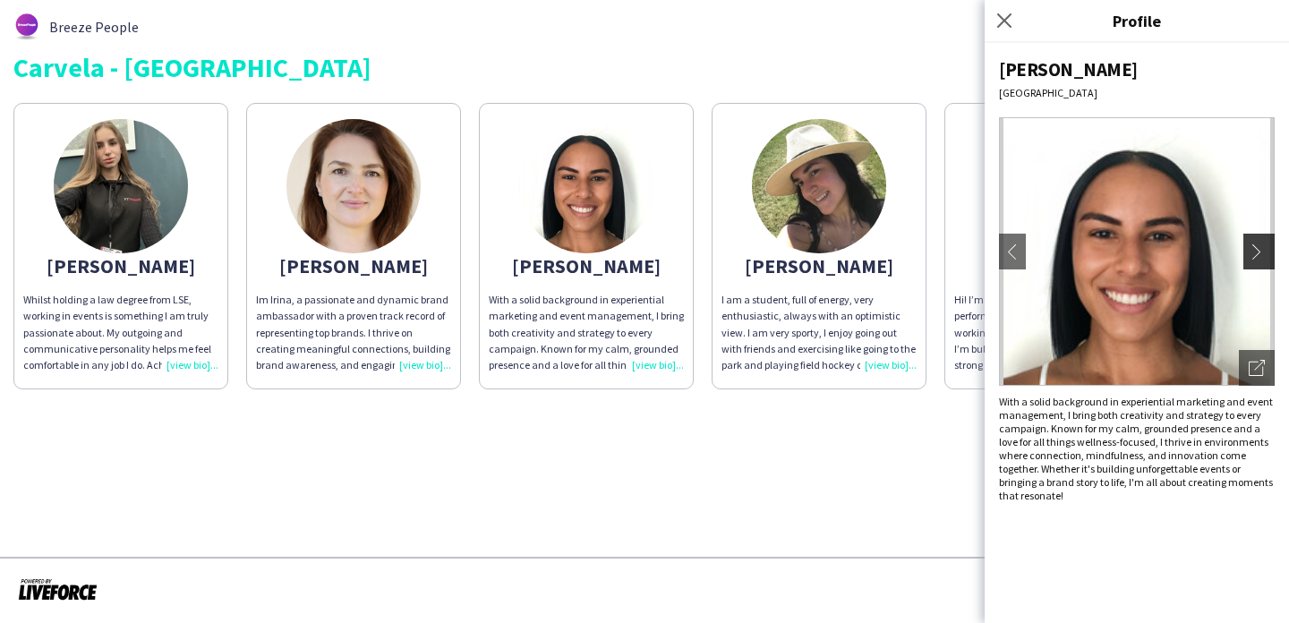
click at [1258, 269] on button "chevron-right" at bounding box center [1261, 252] width 36 height 36
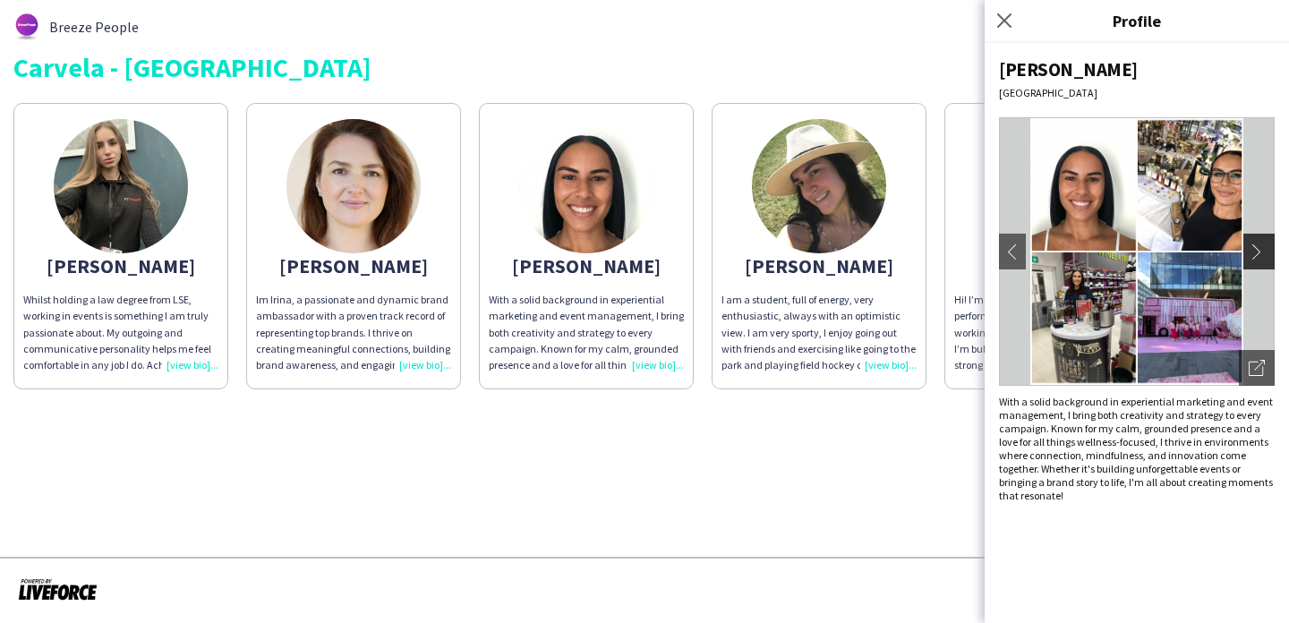
click at [1257, 256] on app-icon "chevron-right" at bounding box center [1261, 251] width 25 height 16
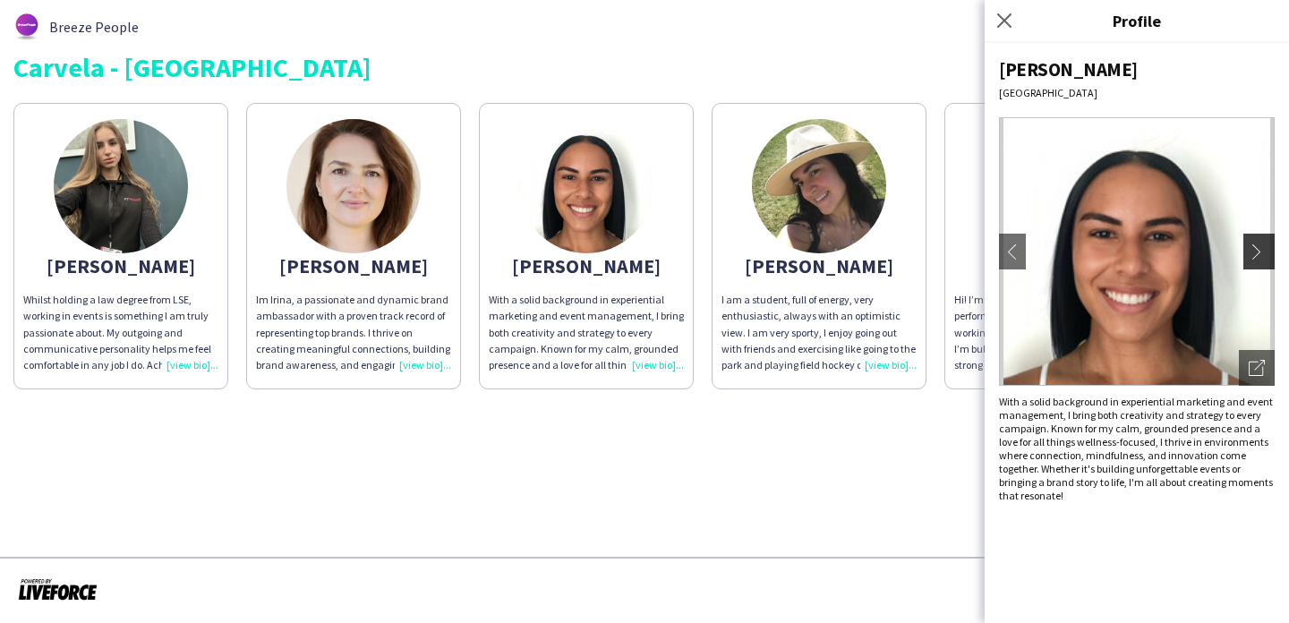
click at [1257, 256] on app-icon "chevron-right" at bounding box center [1261, 251] width 25 height 16
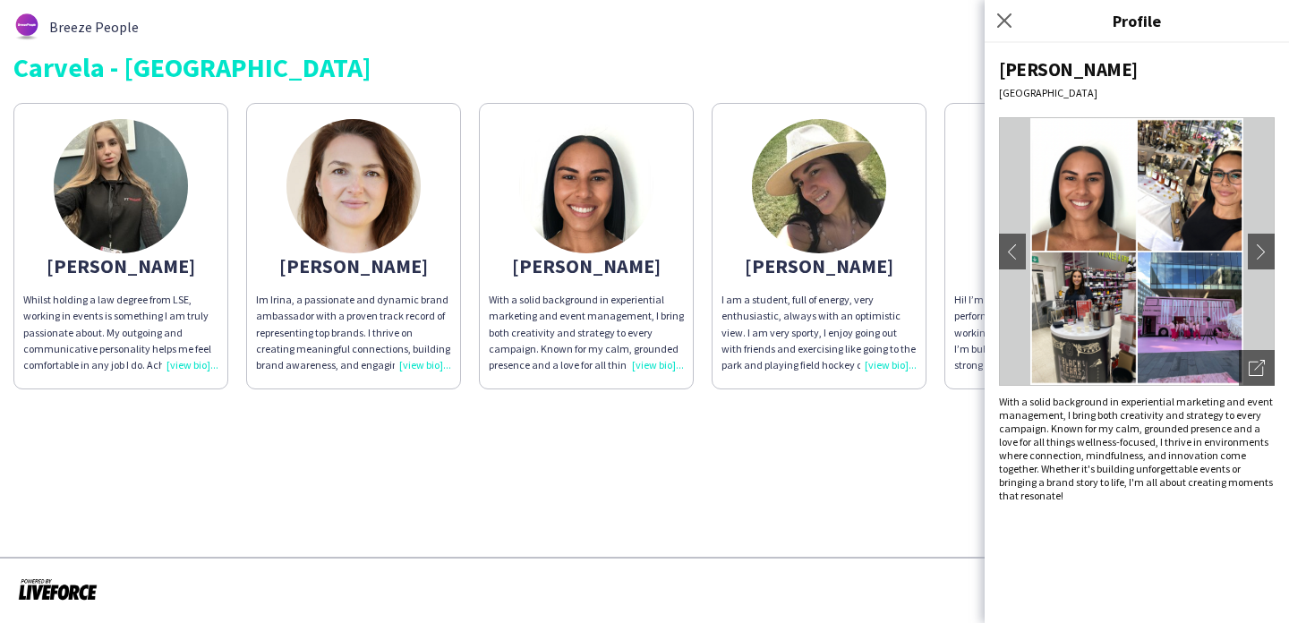
click at [947, 222] on app-share-pages-crew-card "Seliza Hi! I’m Seliza - a trained actress and performer with over 10 years of e…" at bounding box center [1051, 246] width 215 height 286
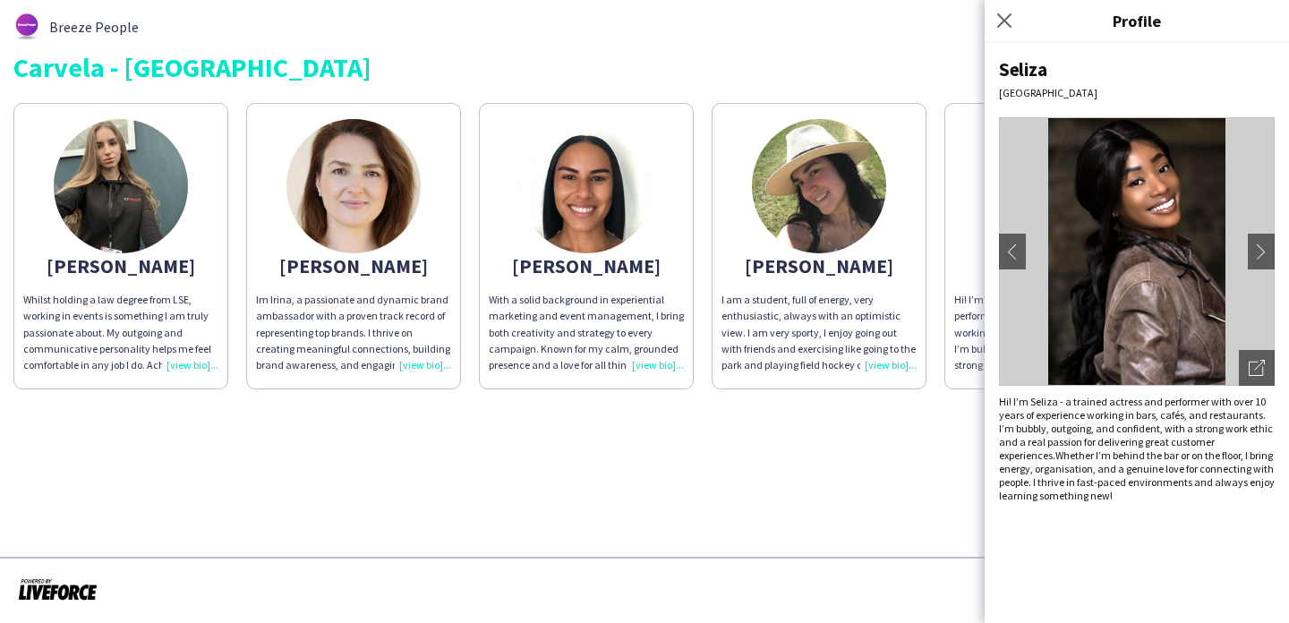
click at [812, 241] on img at bounding box center [819, 186] width 134 height 134
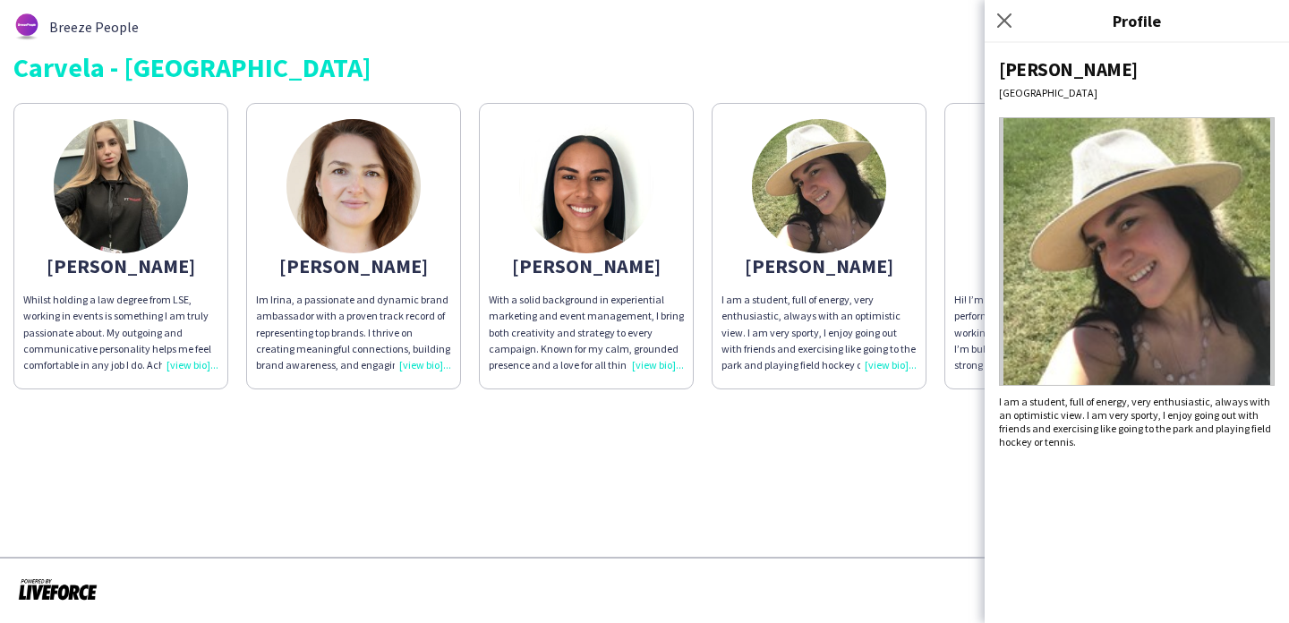
click at [647, 268] on div "[PERSON_NAME]" at bounding box center [586, 266] width 195 height 16
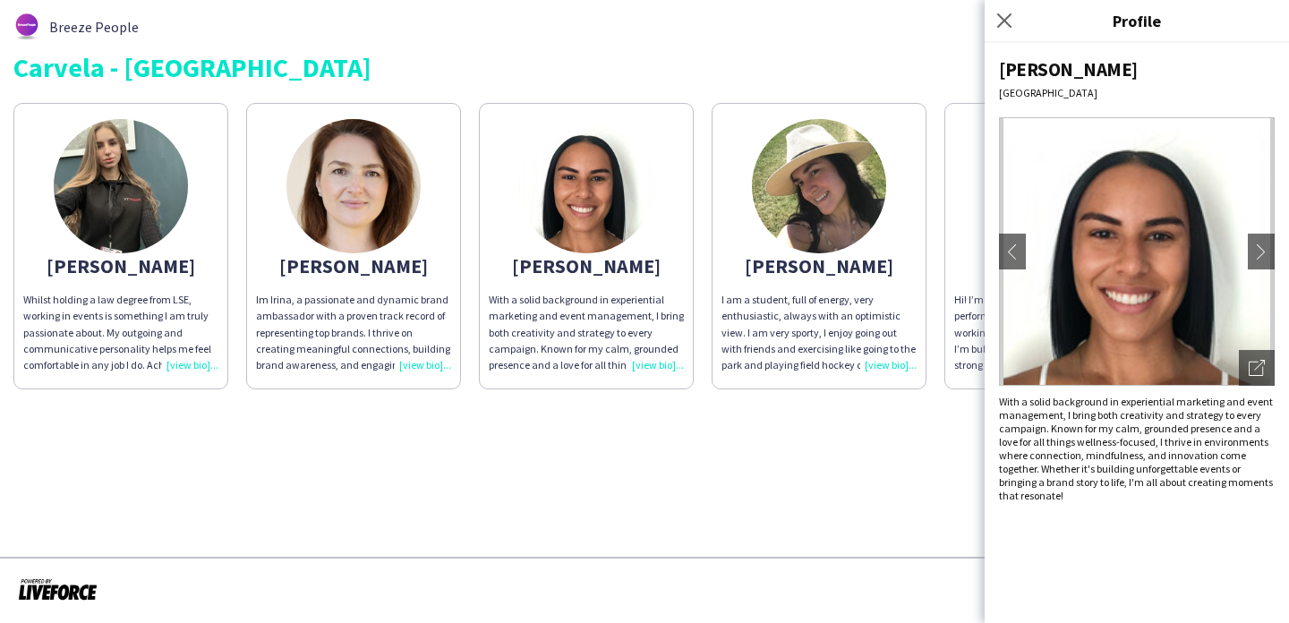
click at [719, 426] on app-share-pages "Breeze People Carvela - Oxford st Anastasiya Whilst holding a law degree from L…" at bounding box center [644, 311] width 1289 height 623
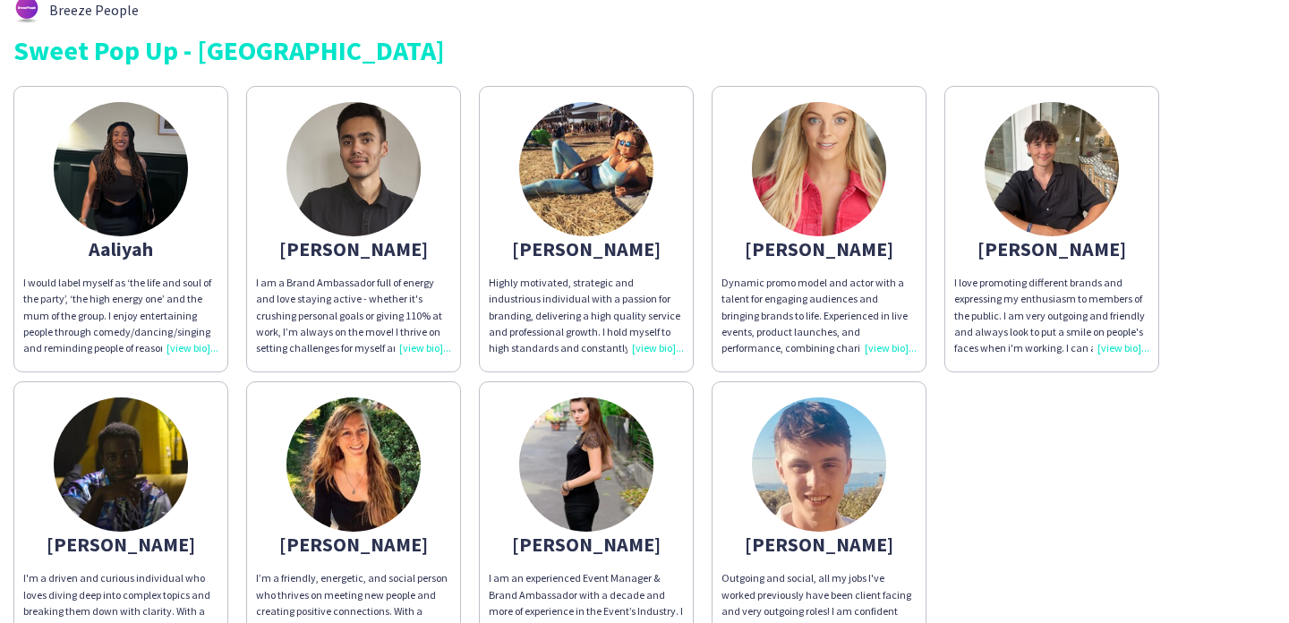
scroll to position [68, 0]
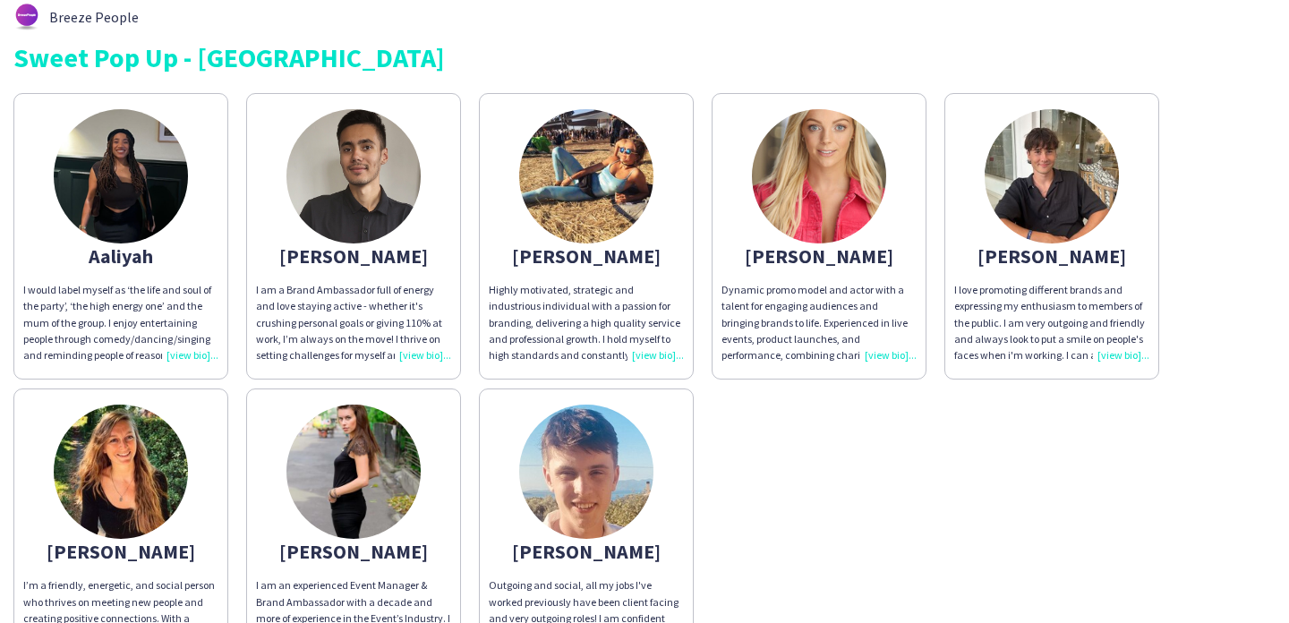
scroll to position [60, 0]
click at [567, 229] on img at bounding box center [586, 175] width 134 height 134
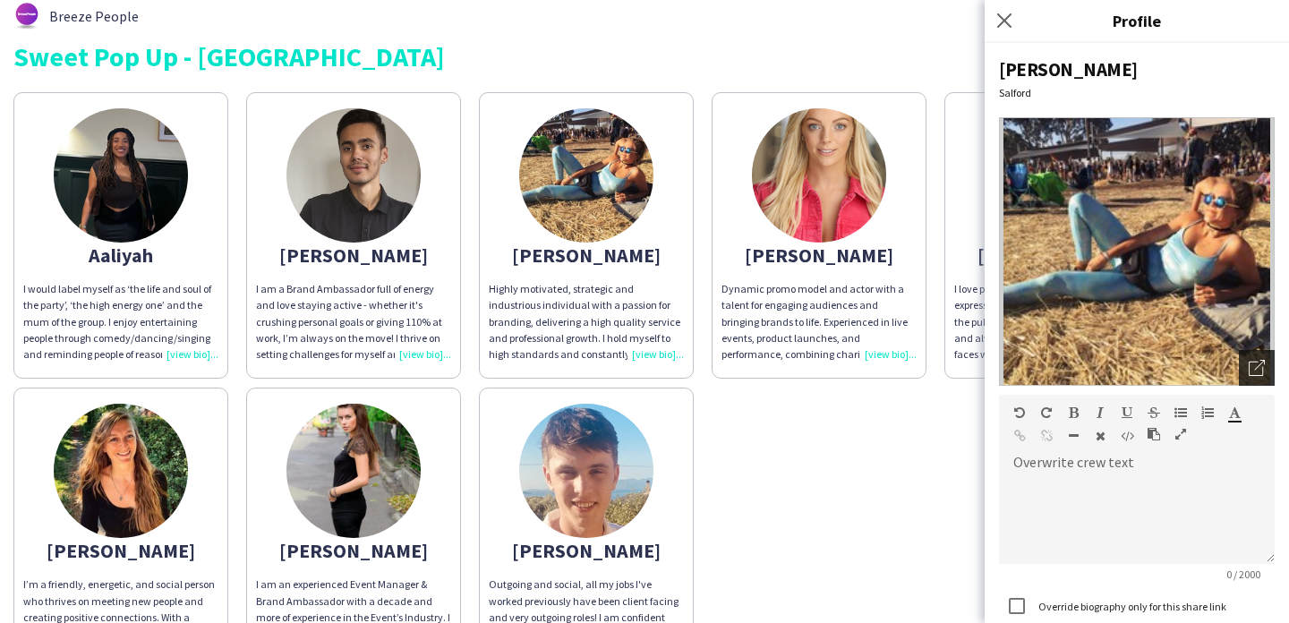
click at [1263, 372] on icon "Open photos pop-in" at bounding box center [1257, 368] width 16 height 16
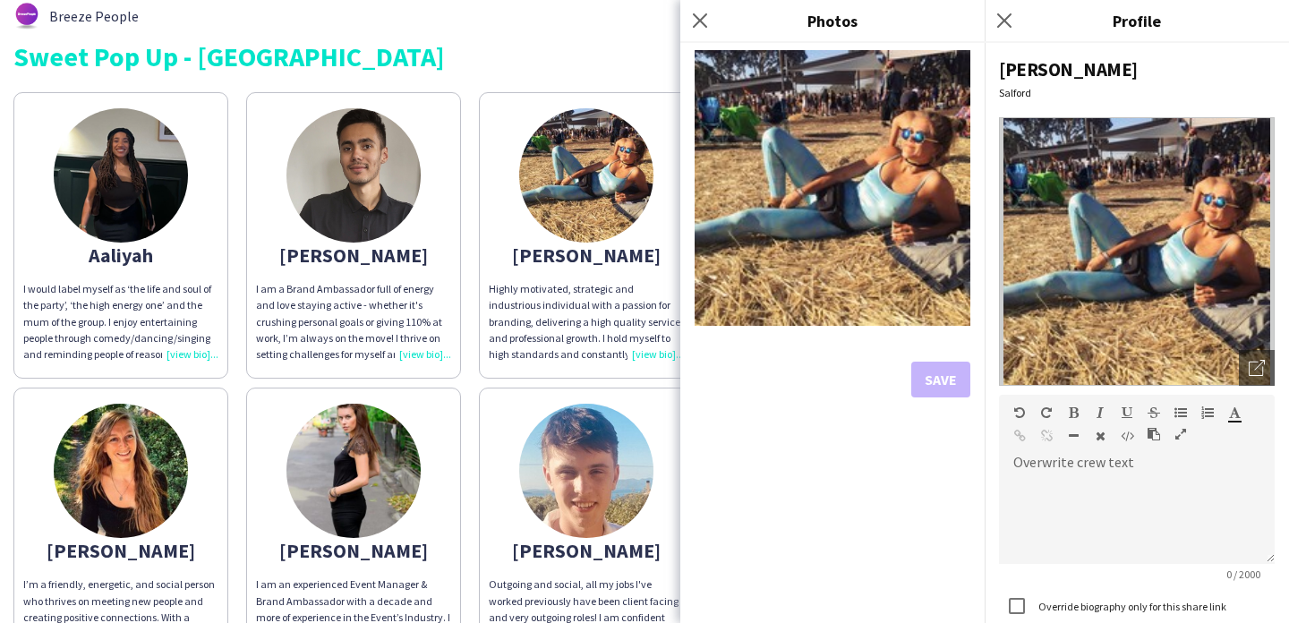
click at [572, 357] on div "Highly motivated, strategic and industrious individual with a passion for brand…" at bounding box center [586, 321] width 195 height 81
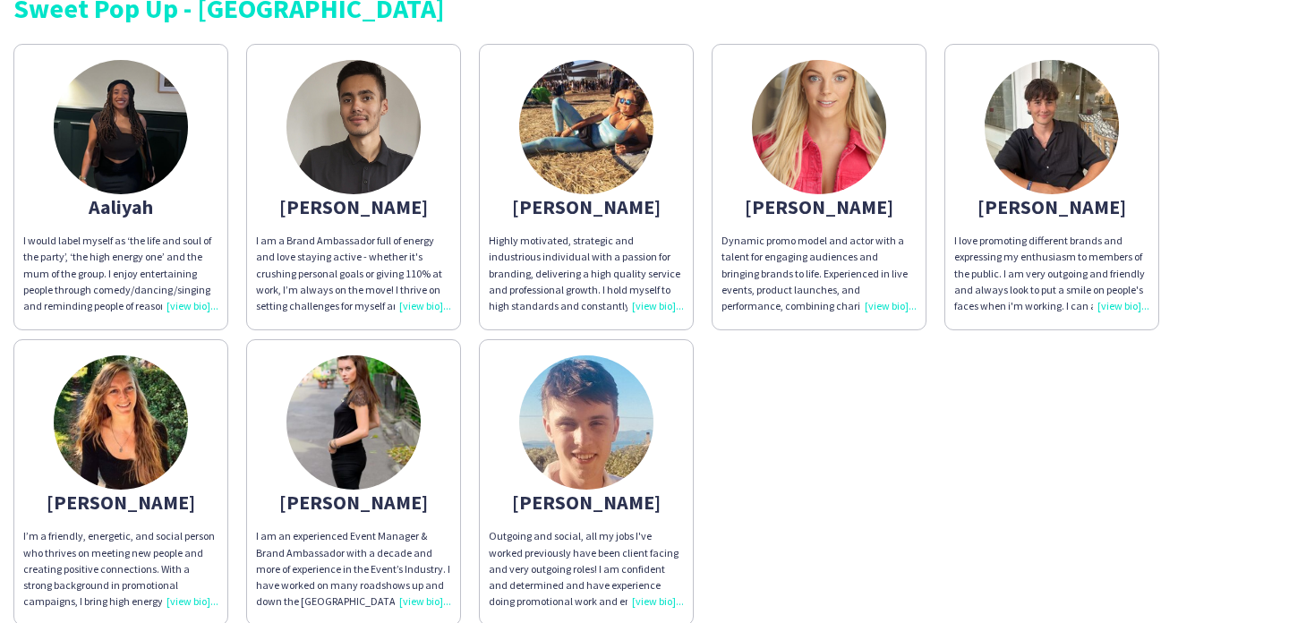
scroll to position [50, 0]
